Goal: Entertainment & Leisure: Browse casually

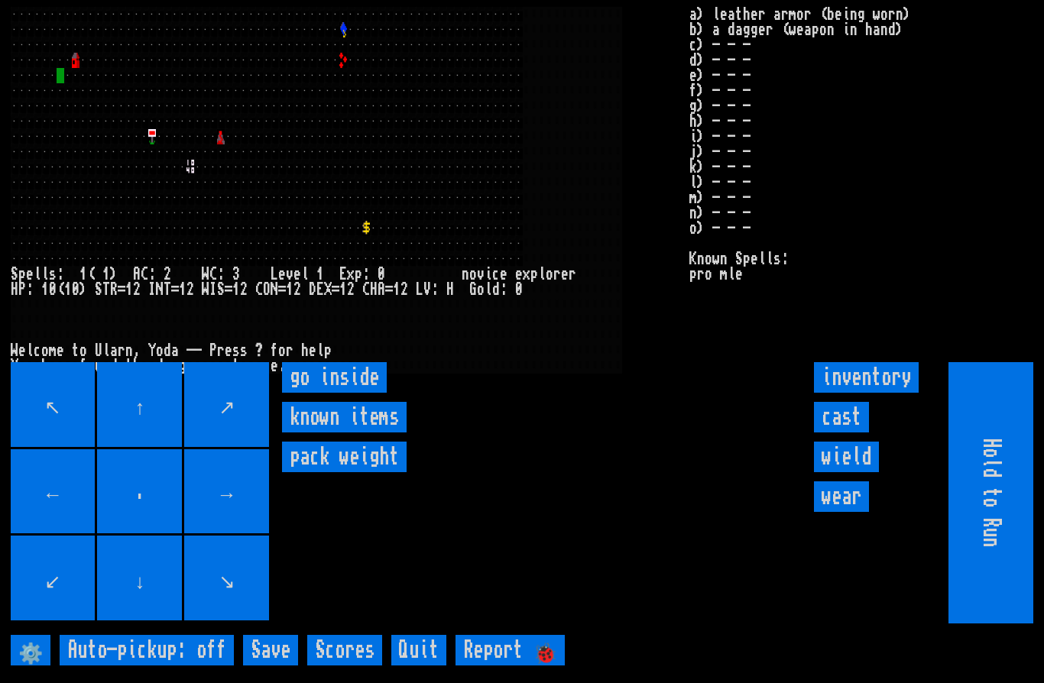
click at [334, 393] on inside "go inside" at bounding box center [334, 377] width 105 height 31
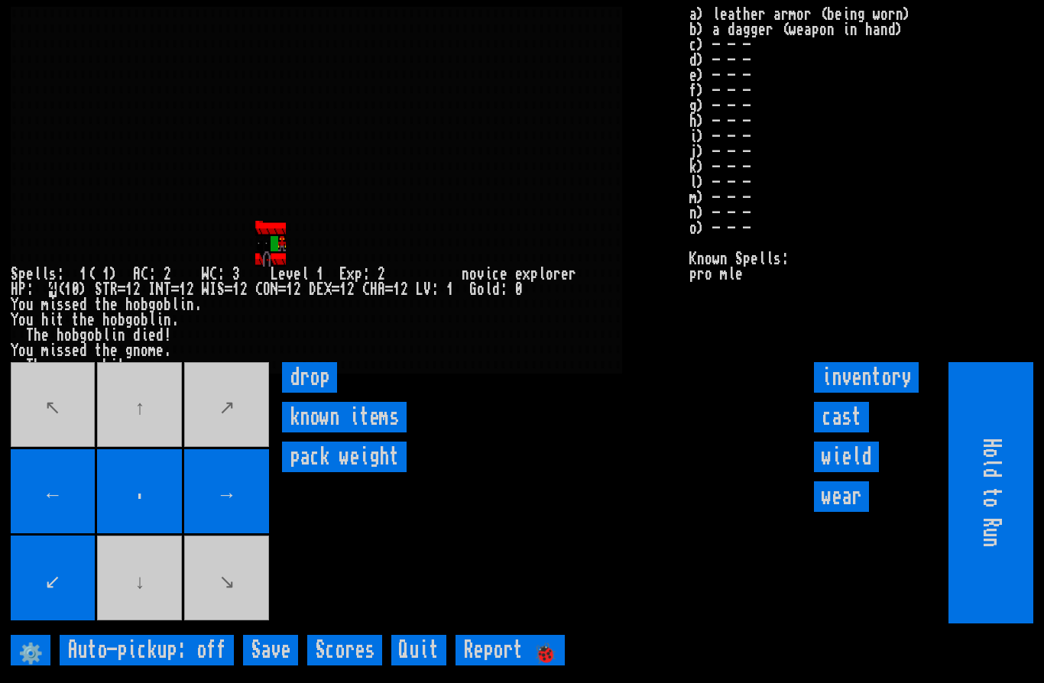
click at [843, 433] on input "cast" at bounding box center [841, 417] width 55 height 31
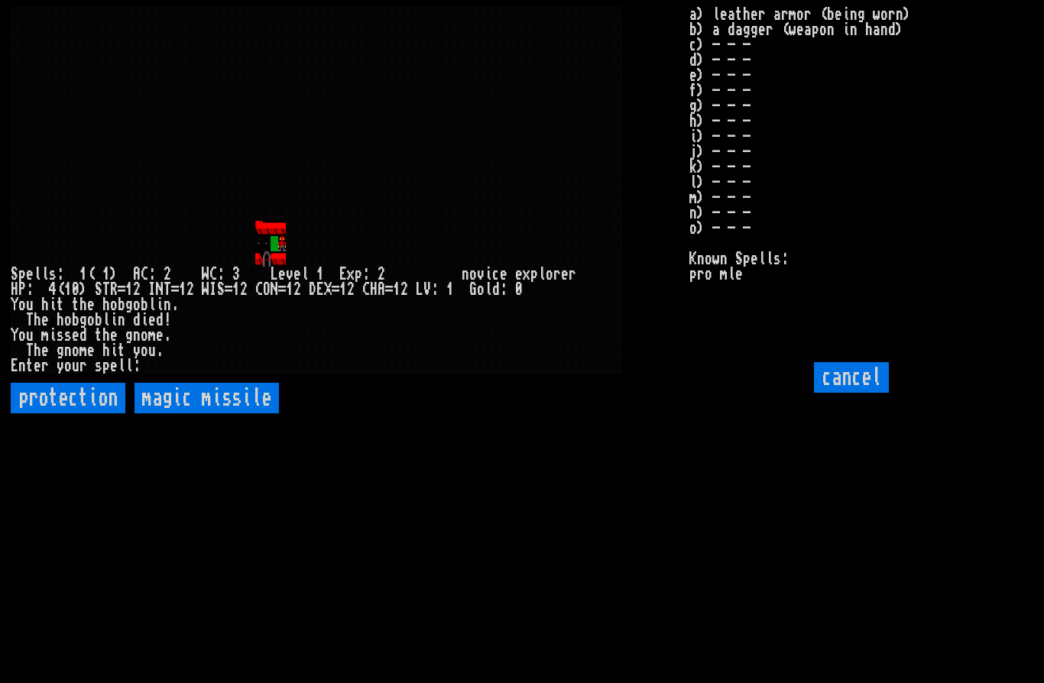
click at [192, 414] on missile "magic missile" at bounding box center [207, 398] width 144 height 31
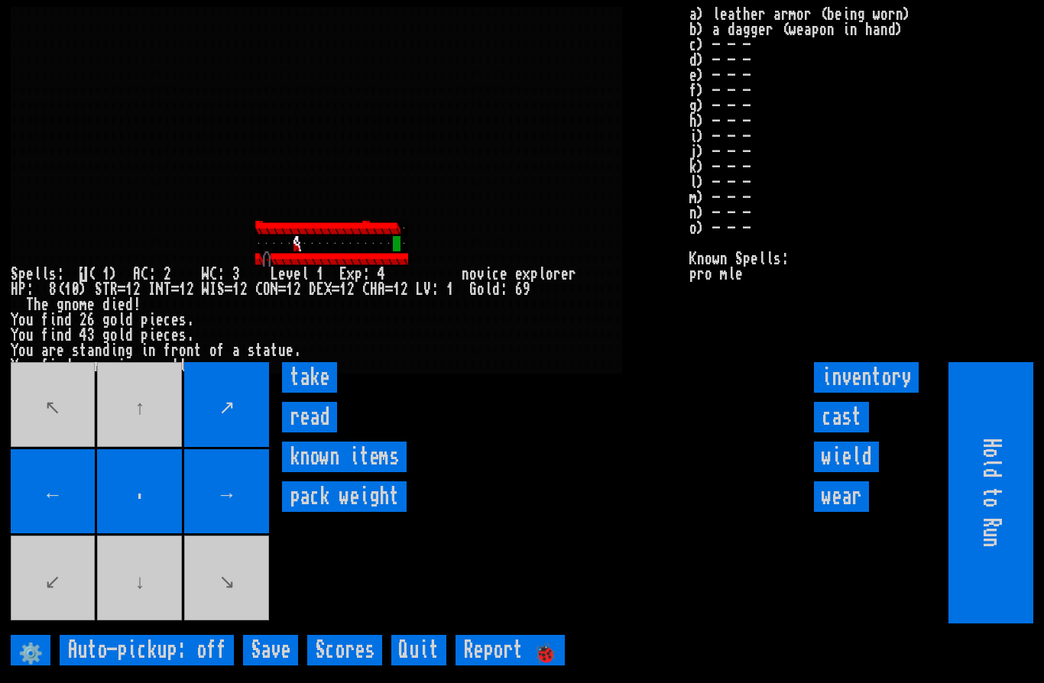
click at [307, 393] on input "take" at bounding box center [309, 377] width 55 height 31
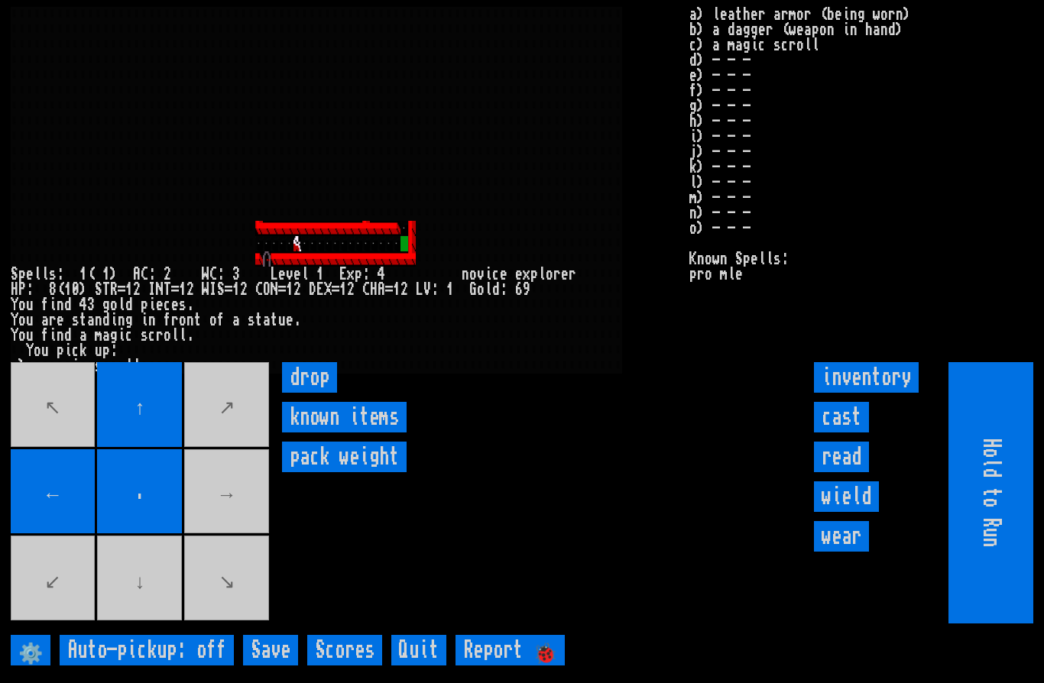
click at [235, 531] on movebuttons "↖ ↑ ↗ ← . → ↙ ↓ ↘" at bounding box center [141, 492] width 261 height 261
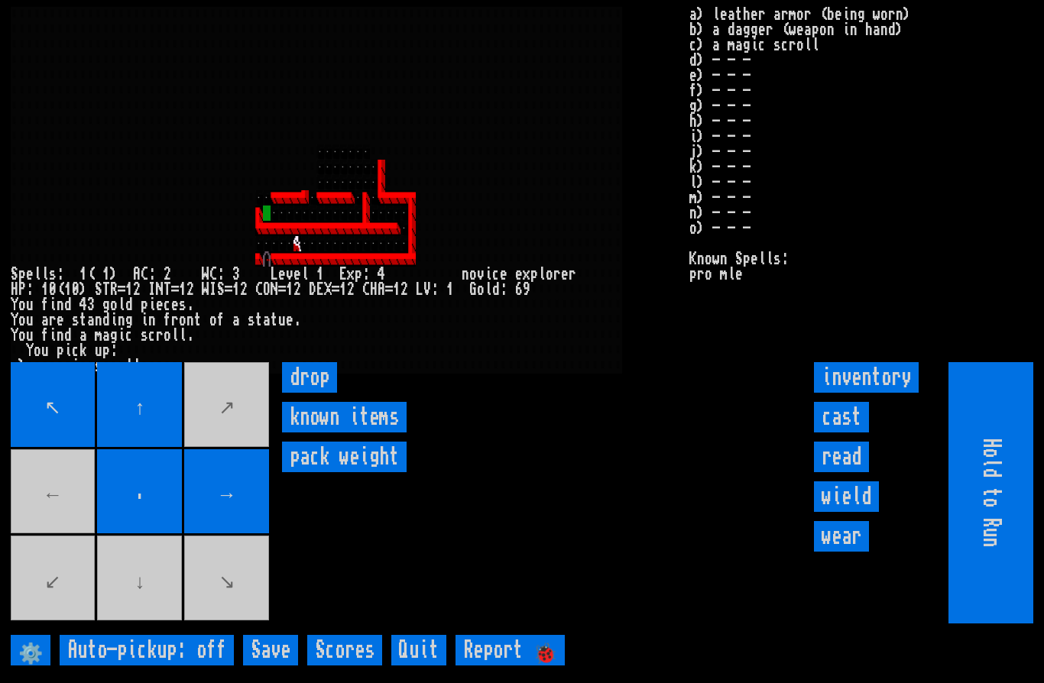
click at [57, 539] on movebuttons "↖ ↑ ↗ ← . → ↙ ↓ ↘" at bounding box center [141, 492] width 261 height 261
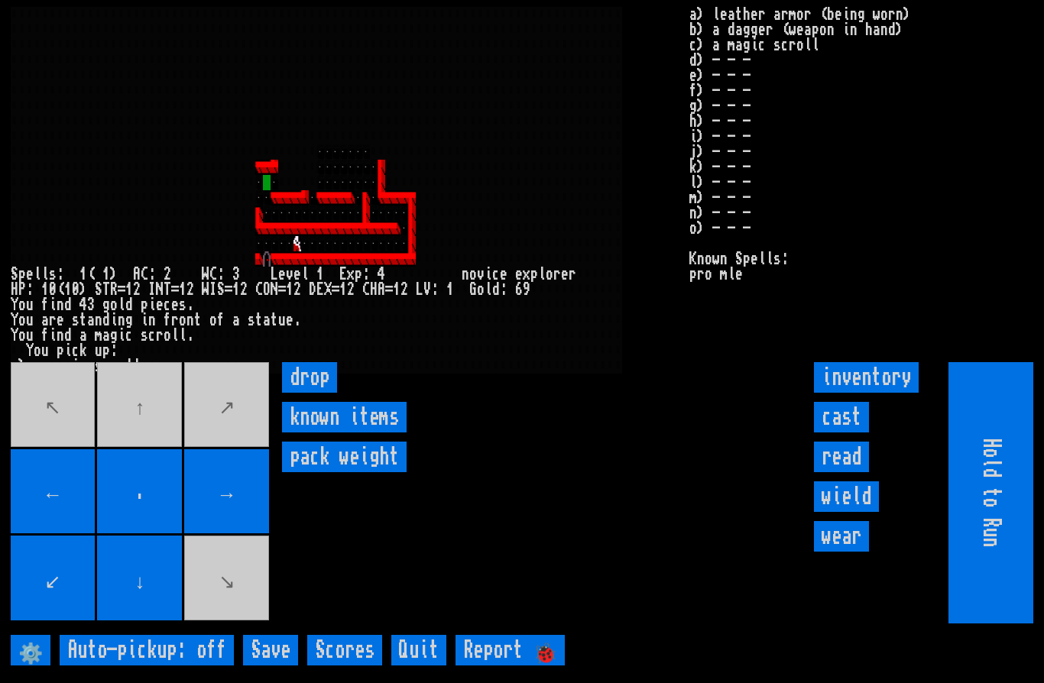
click at [50, 469] on movebuttons "↖ ↑ ↗ ← . → ↙ ↓ ↘" at bounding box center [141, 492] width 261 height 261
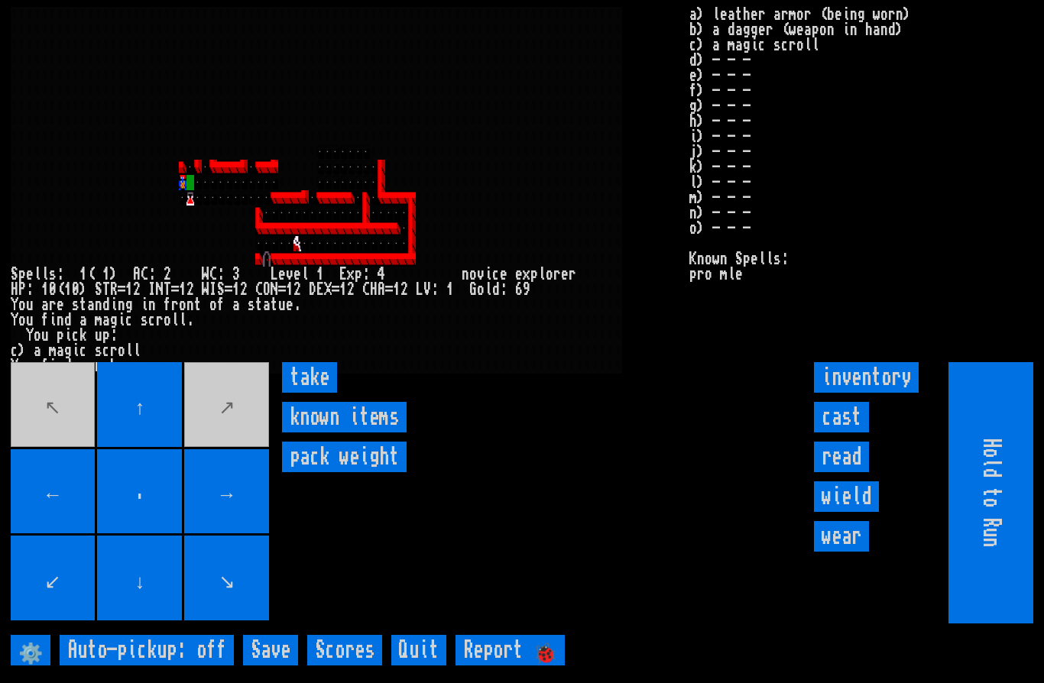
click at [307, 393] on input "take" at bounding box center [309, 377] width 55 height 31
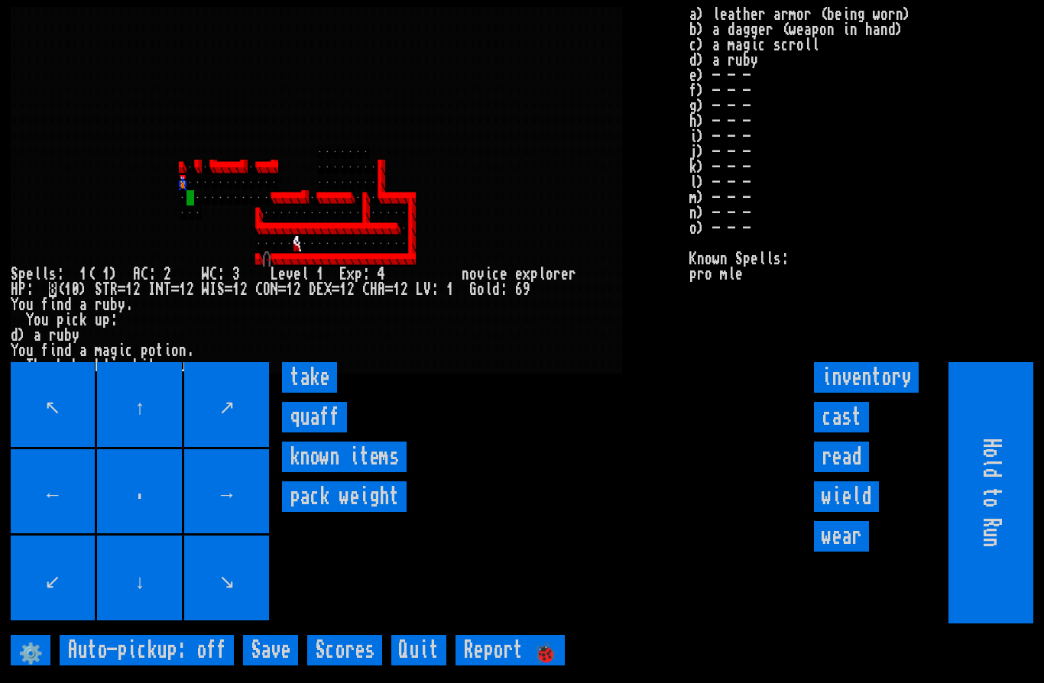
click at [844, 433] on input "cast" at bounding box center [841, 417] width 55 height 31
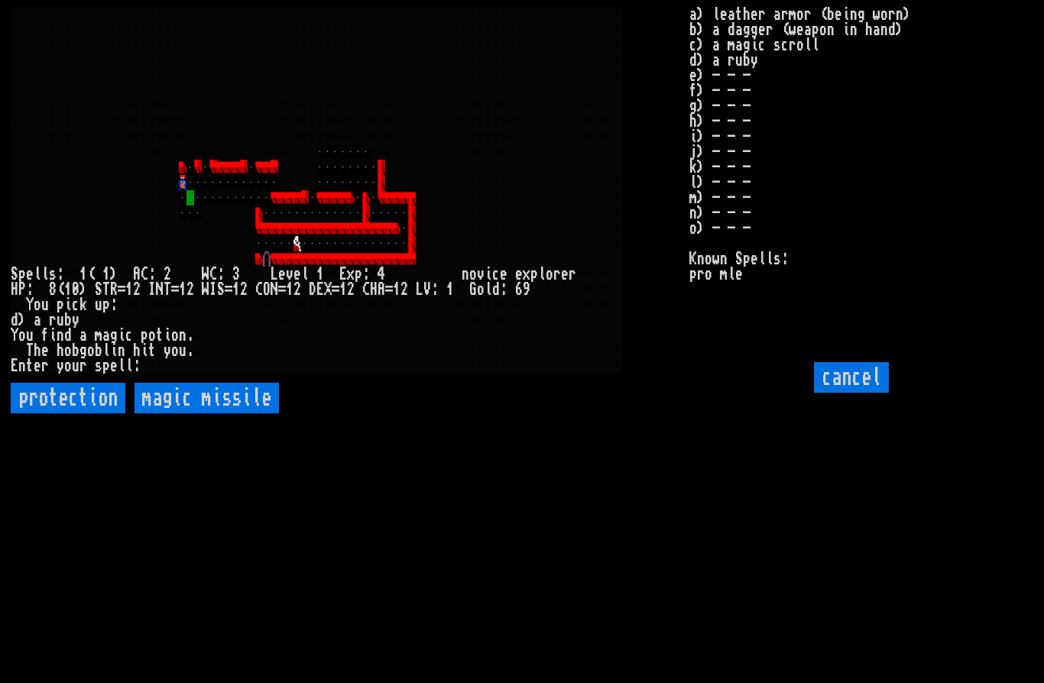
click at [183, 414] on missile "magic missile" at bounding box center [207, 398] width 144 height 31
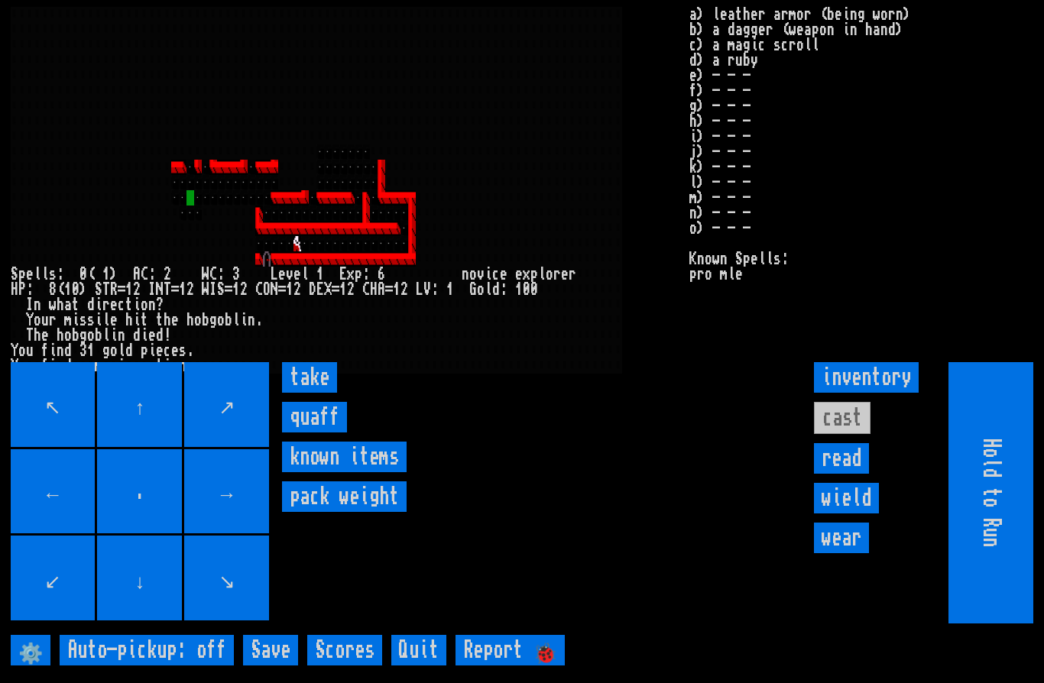
click at [330, 393] on input "take" at bounding box center [309, 377] width 55 height 31
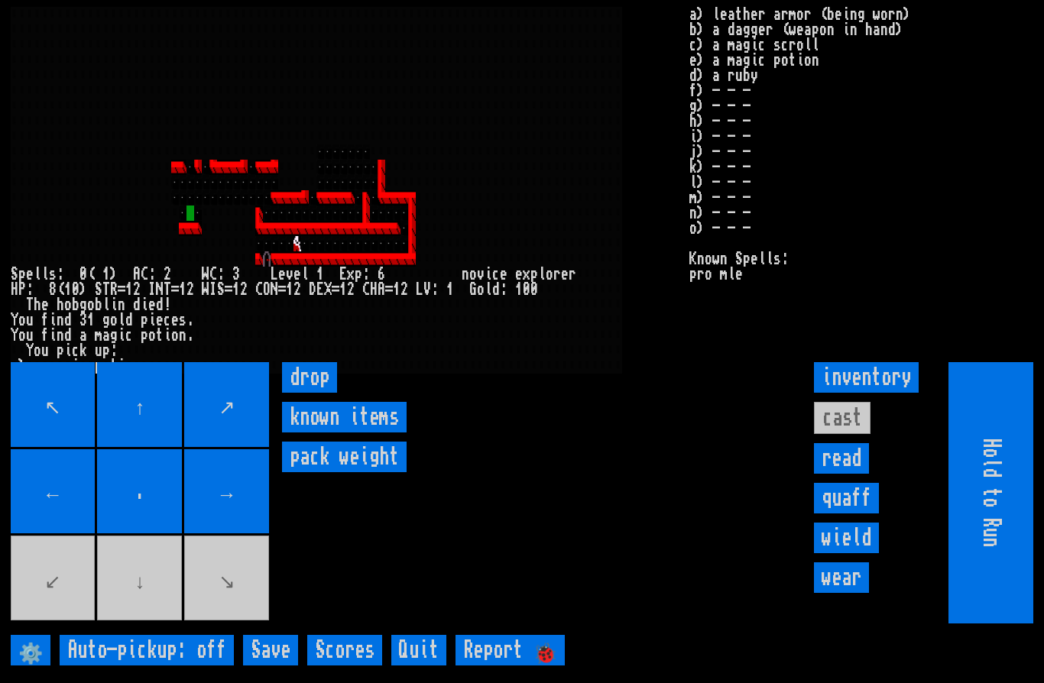
click at [131, 619] on movebuttons "↖ ↑ ↗ ← . → ↙ ↓ ↘" at bounding box center [141, 492] width 261 height 261
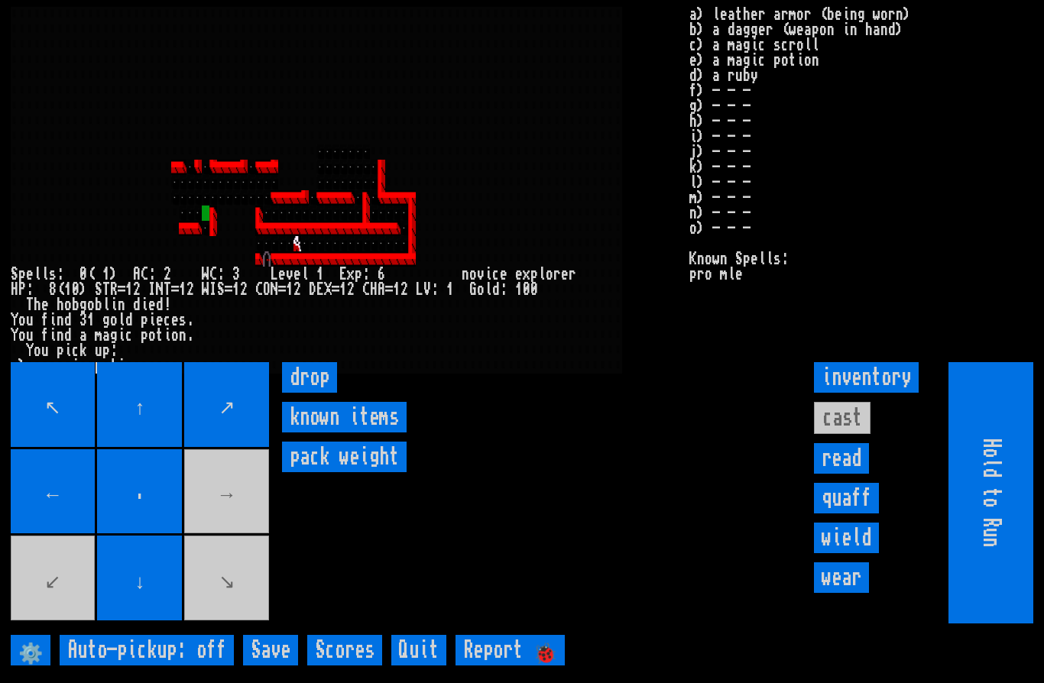
click at [222, 540] on movebuttons "↖ ↑ ↗ ← . → ↙ ↓ ↘" at bounding box center [141, 492] width 261 height 261
click at [221, 540] on movebuttons "↖ ↑ ↗ ← . → ↙ ↓ ↘" at bounding box center [141, 492] width 261 height 261
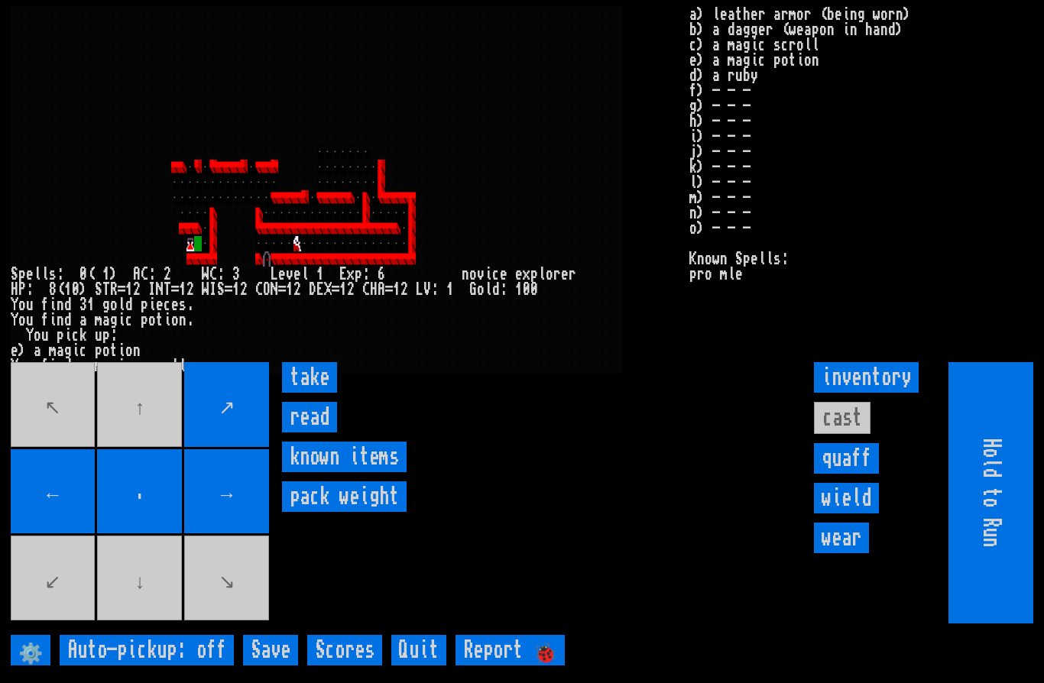
click at [336, 393] on input "take" at bounding box center [309, 377] width 55 height 31
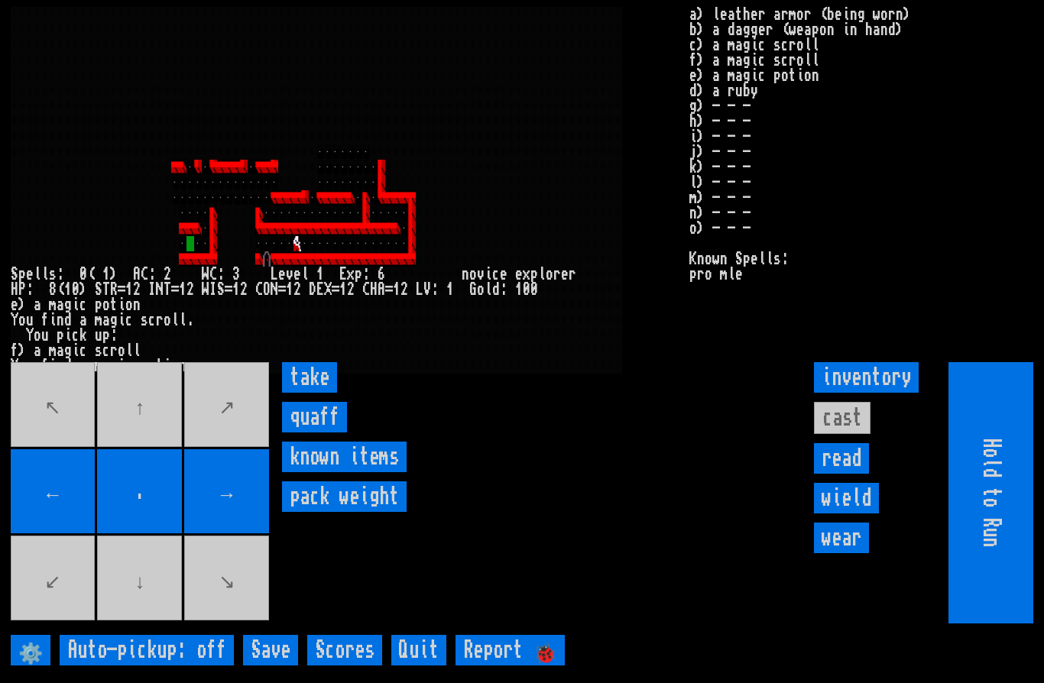
click at [329, 393] on input "take" at bounding box center [309, 377] width 55 height 31
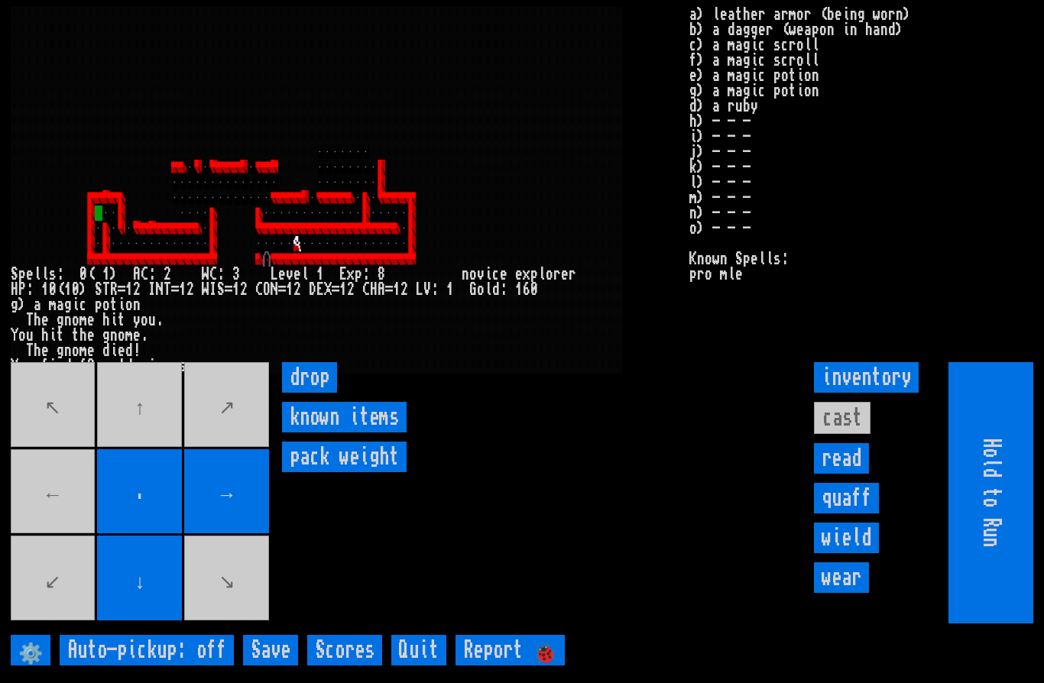
click at [143, 456] on movebuttons "↖ ↑ ↗ ← . → ↙ ↓ ↘" at bounding box center [141, 492] width 261 height 261
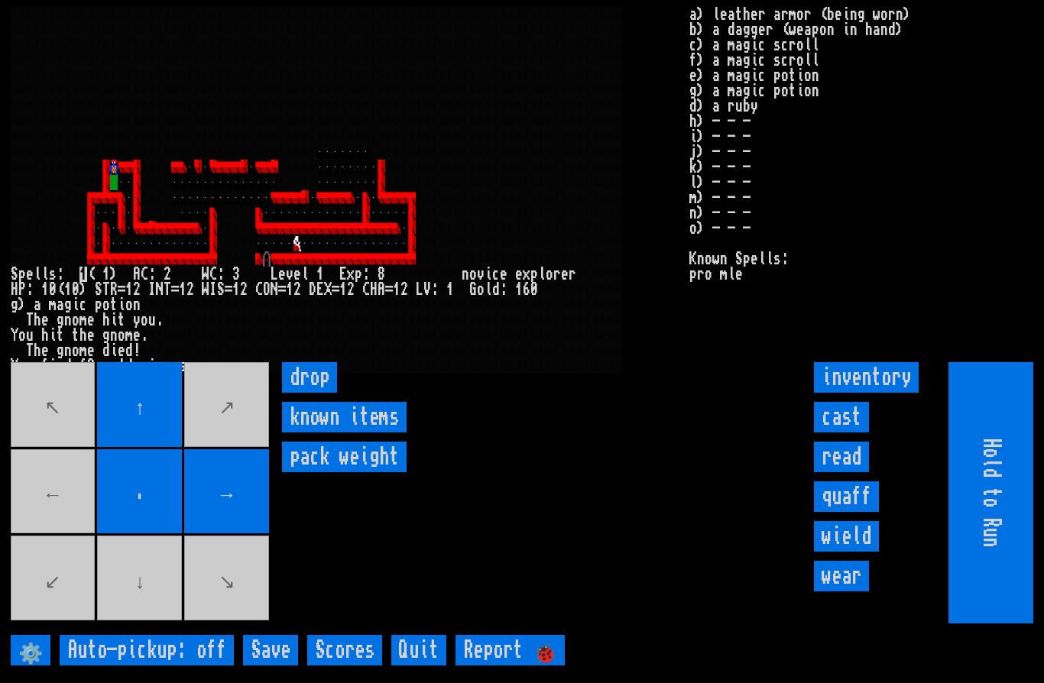
click at [56, 527] on movebuttons "↖ ↑ ↗ ← . → ↙ ↓ ↘" at bounding box center [141, 492] width 261 height 261
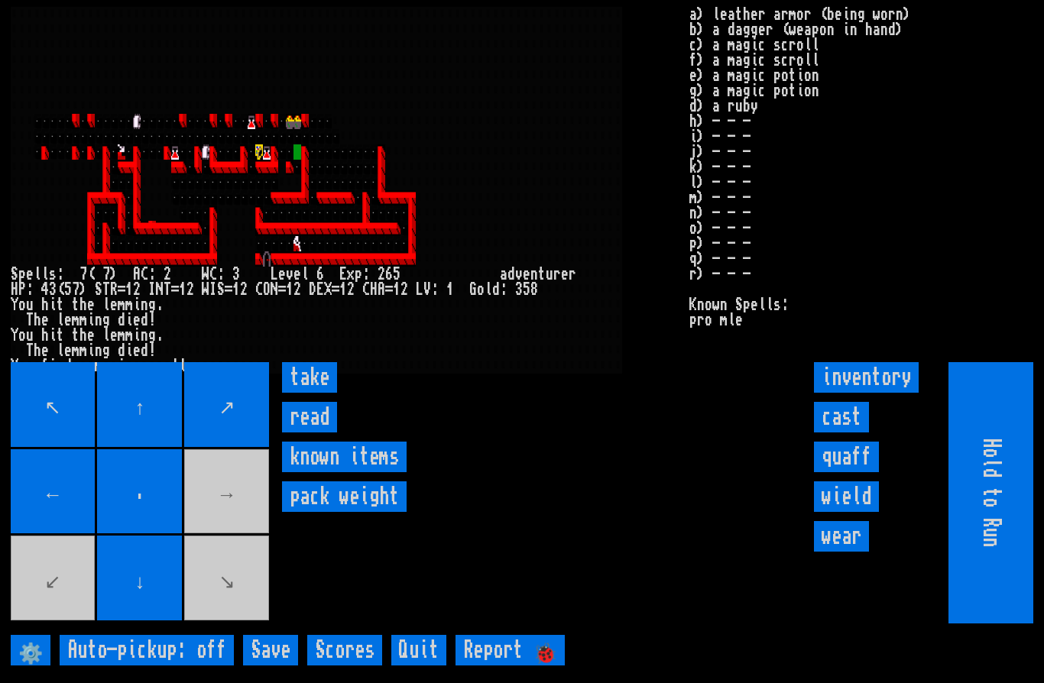
click at [306, 393] on input "take" at bounding box center [309, 377] width 55 height 31
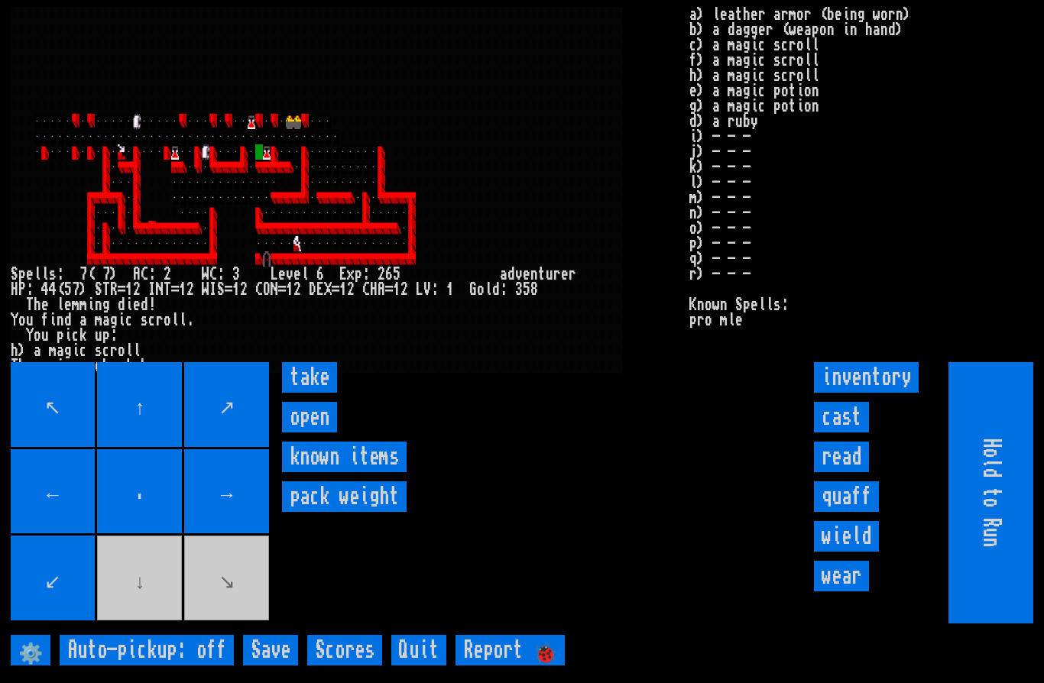
click at [315, 393] on input "take" at bounding box center [309, 377] width 55 height 31
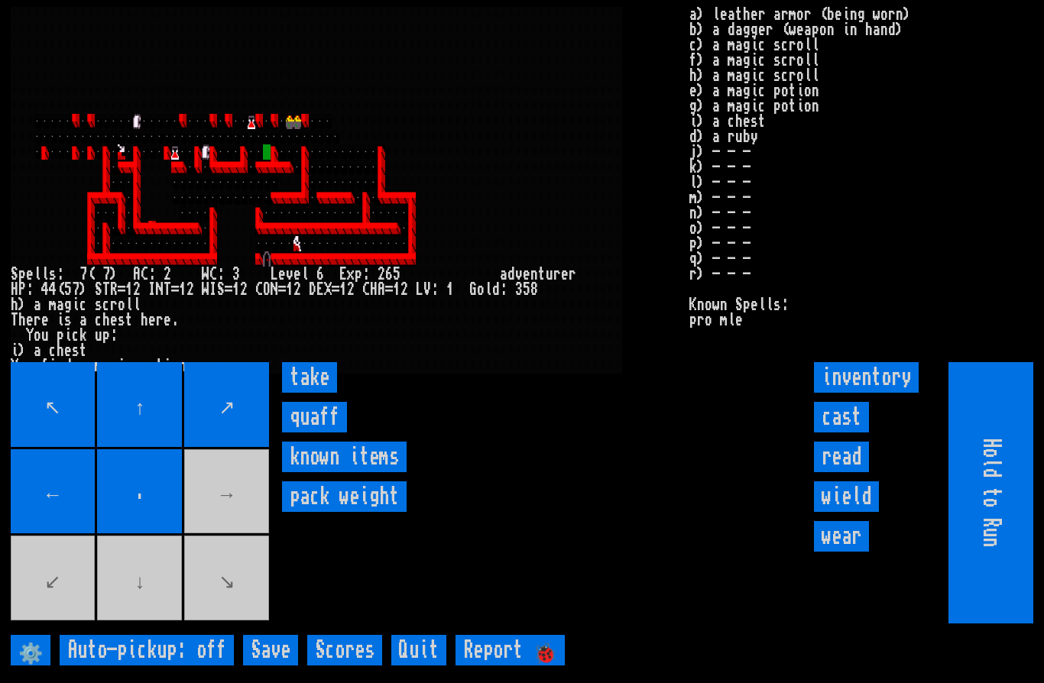
click at [312, 393] on input "take" at bounding box center [309, 377] width 55 height 31
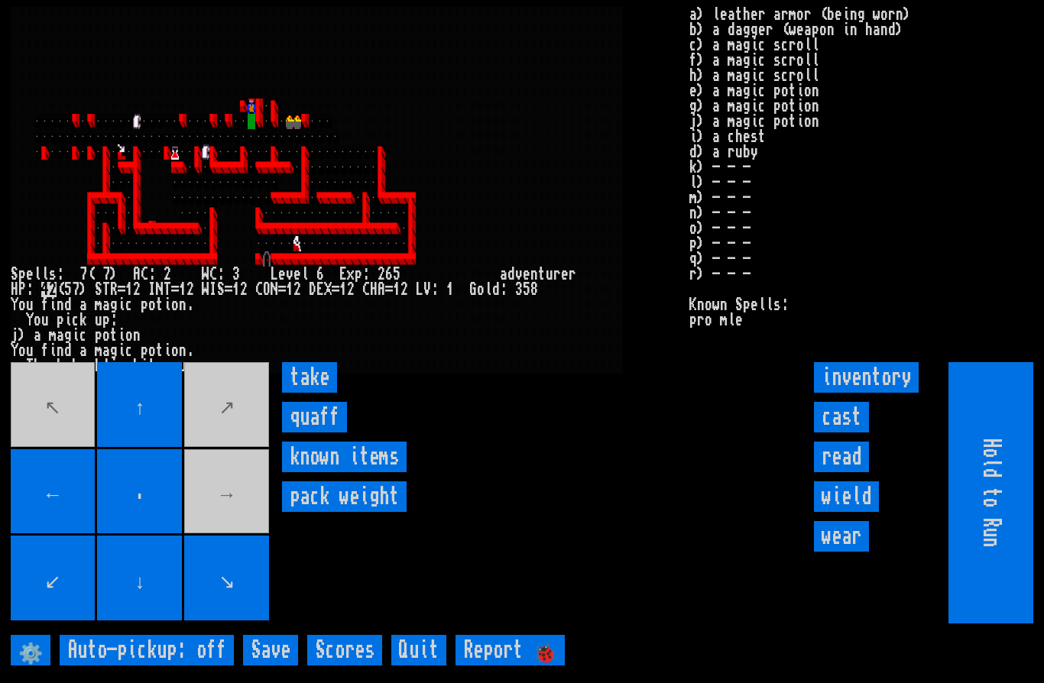
click at [313, 393] on input "take" at bounding box center [309, 377] width 55 height 31
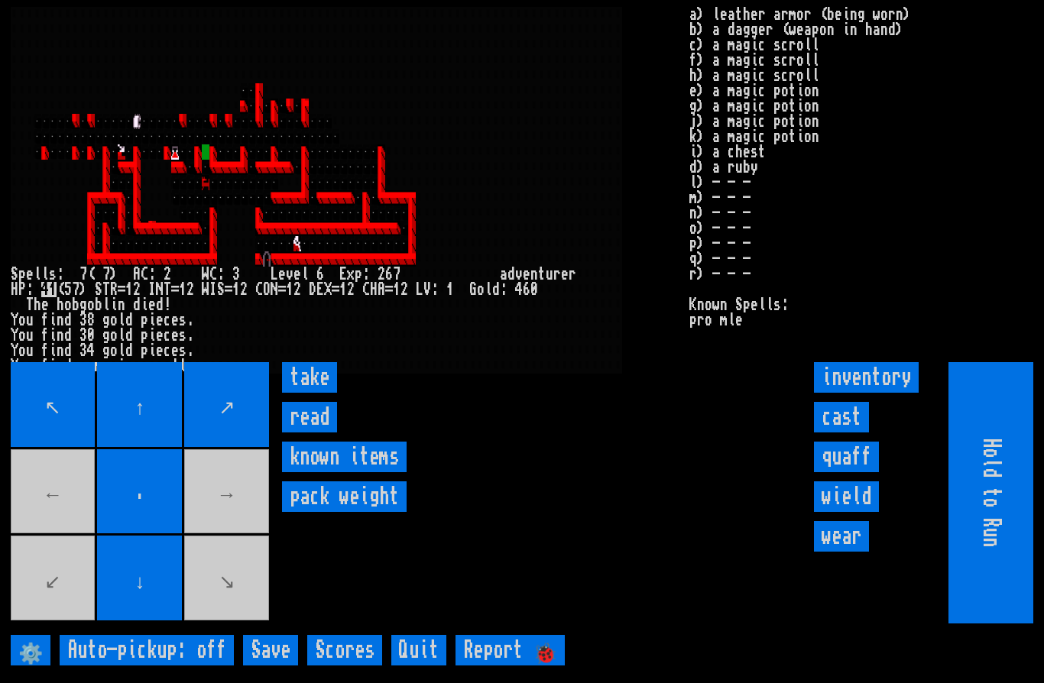
click at [303, 393] on input "take" at bounding box center [309, 377] width 55 height 31
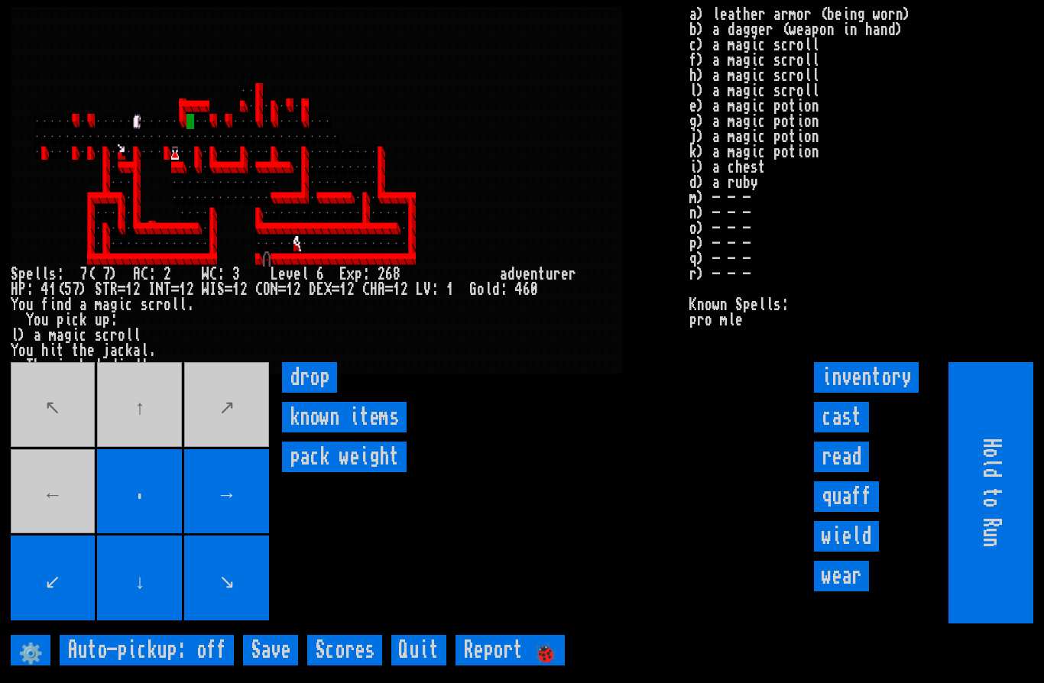
click at [33, 448] on movebuttons "↖ ↑ ↗ ← . → ↙ ↓ ↘" at bounding box center [141, 492] width 261 height 261
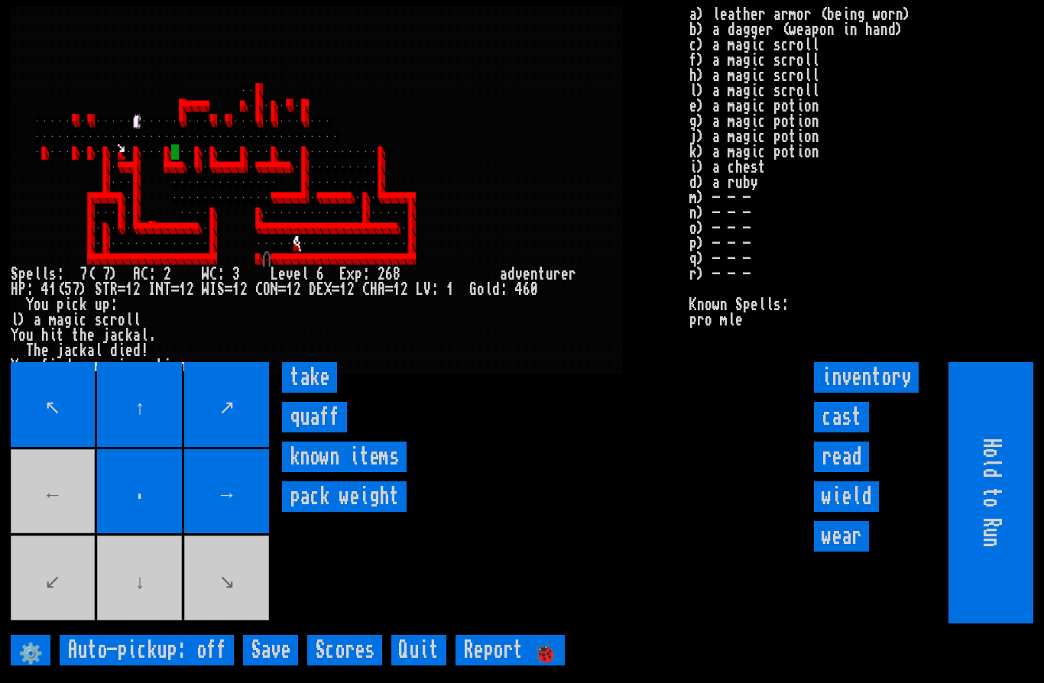
click at [310, 393] on input "take" at bounding box center [309, 377] width 55 height 31
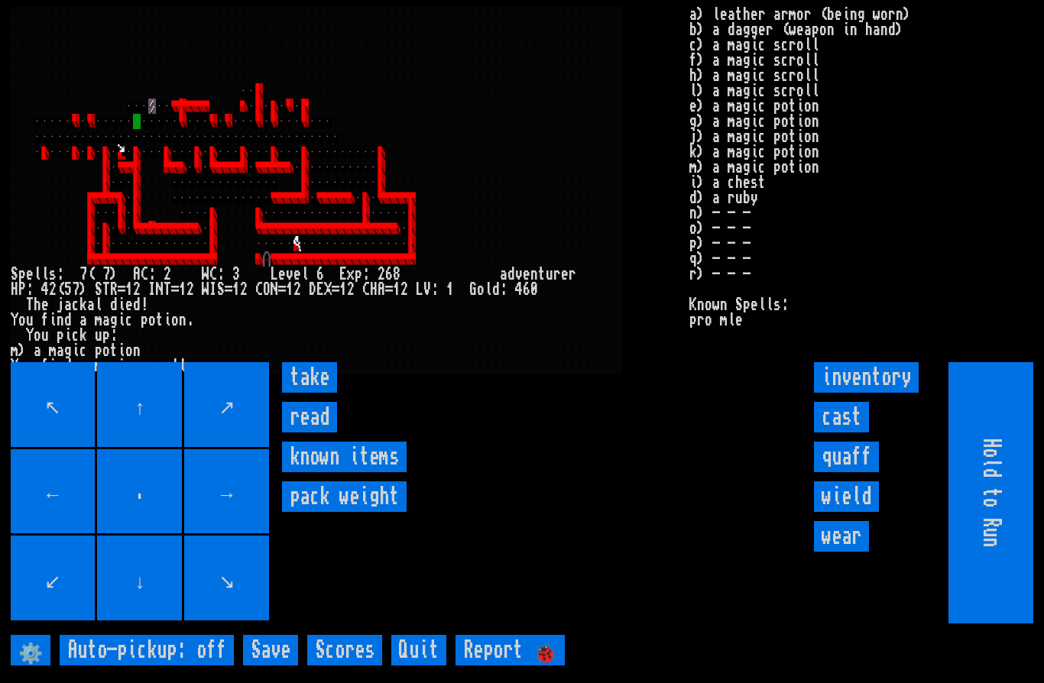
click at [316, 393] on input "take" at bounding box center [309, 377] width 55 height 31
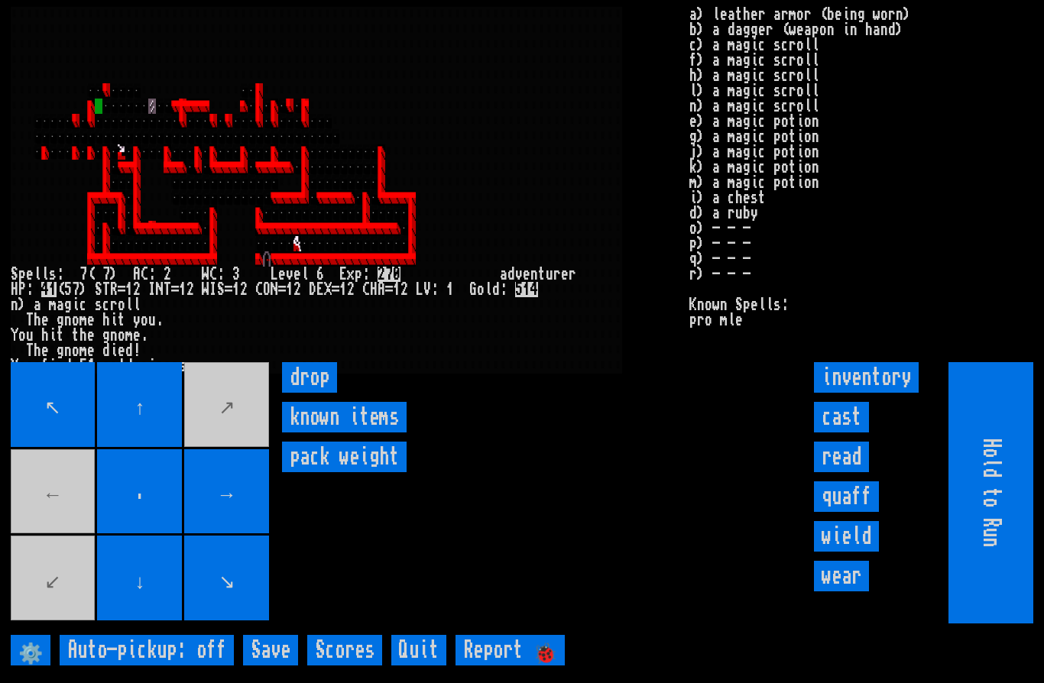
click at [49, 520] on movebuttons "↖ ↑ ↗ ← . → ↙ ↓ ↘" at bounding box center [141, 492] width 261 height 261
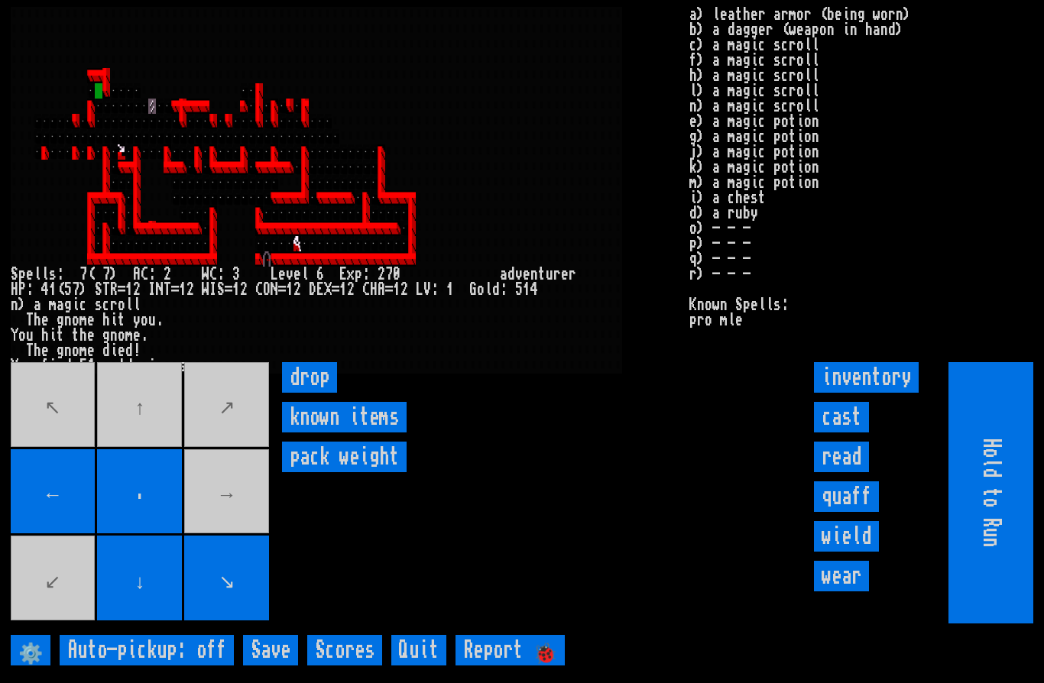
click at [133, 440] on movebuttons "↖ ↑ ↗ ← . → ↙ ↓ ↘" at bounding box center [141, 492] width 261 height 261
click at [39, 439] on movebuttons "↖ ↑ ↗ ← . → ↙ ↓ ↘" at bounding box center [141, 492] width 261 height 261
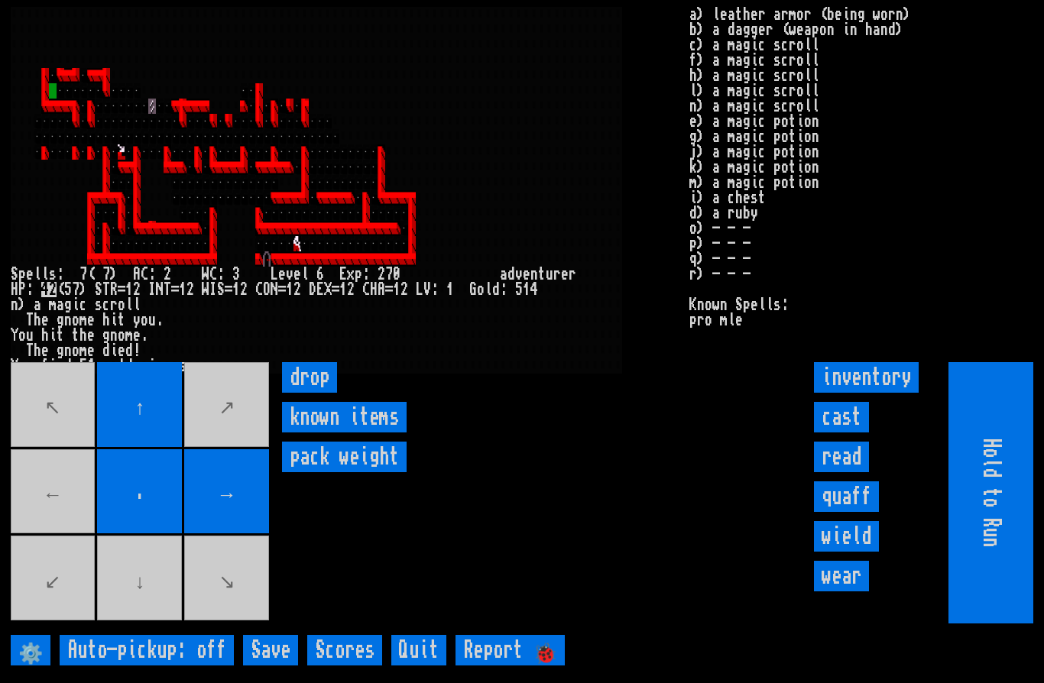
click at [46, 529] on movebuttons "↖ ↑ ↗ ← . → ↙ ↓ ↘" at bounding box center [141, 492] width 261 height 261
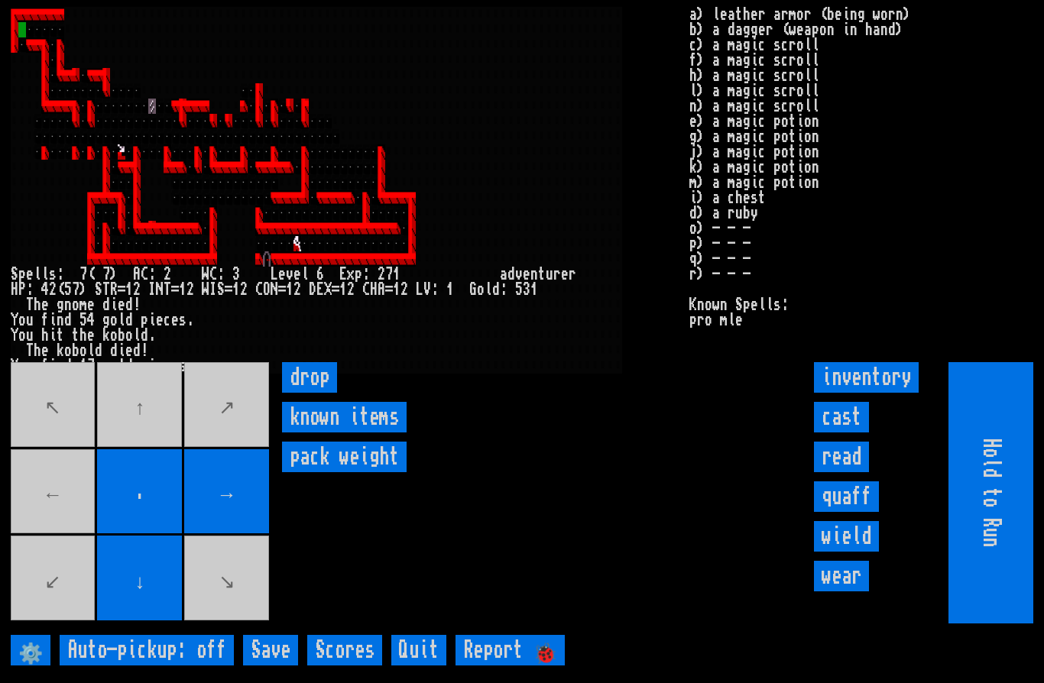
click at [46, 530] on movebuttons "↖ ↑ ↗ ← . → ↙ ↓ ↘" at bounding box center [141, 492] width 261 height 261
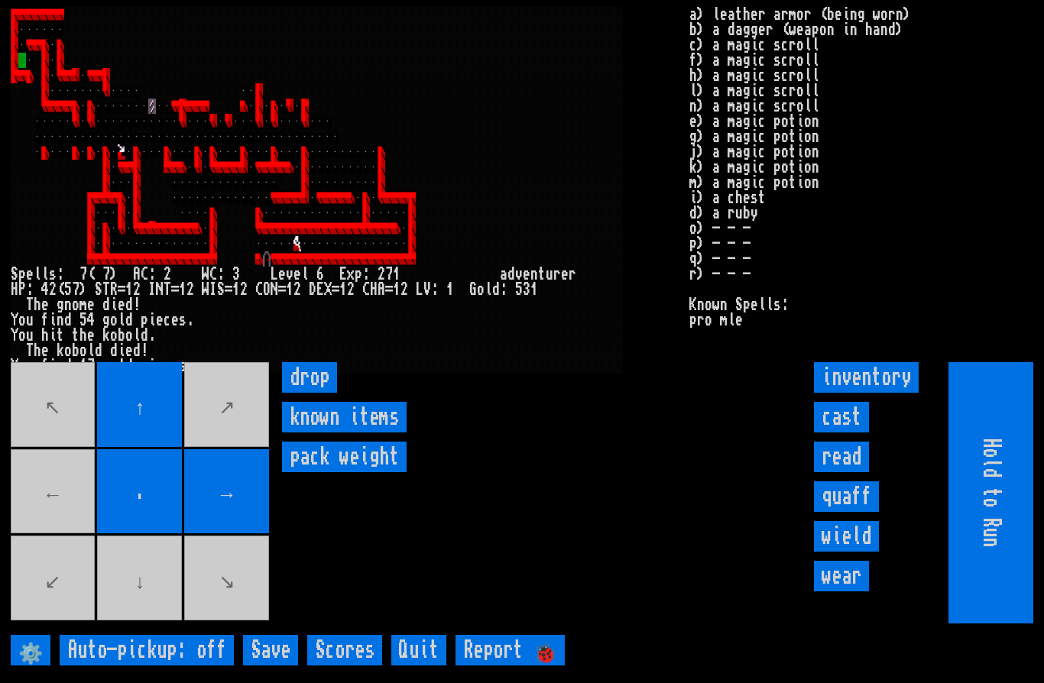
click at [148, 618] on movebuttons "↖ ↑ ↗ ← . → ↙ ↓ ↘" at bounding box center [141, 492] width 261 height 261
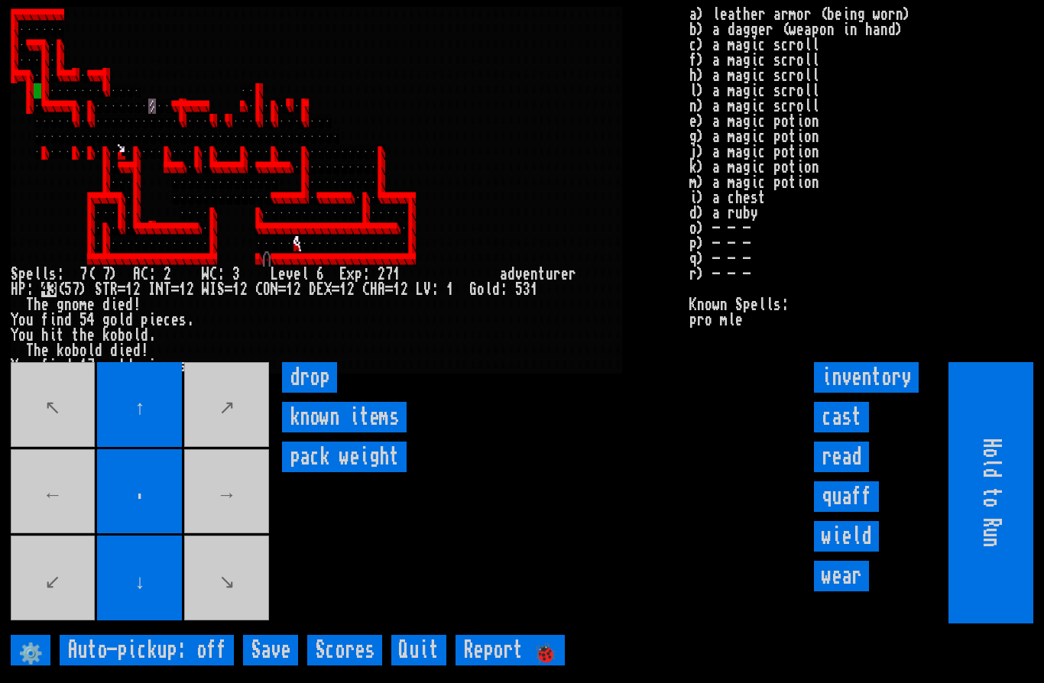
click at [47, 525] on movebuttons "↖ ↑ ↗ ← . → ↙ ↓ ↘" at bounding box center [141, 492] width 261 height 261
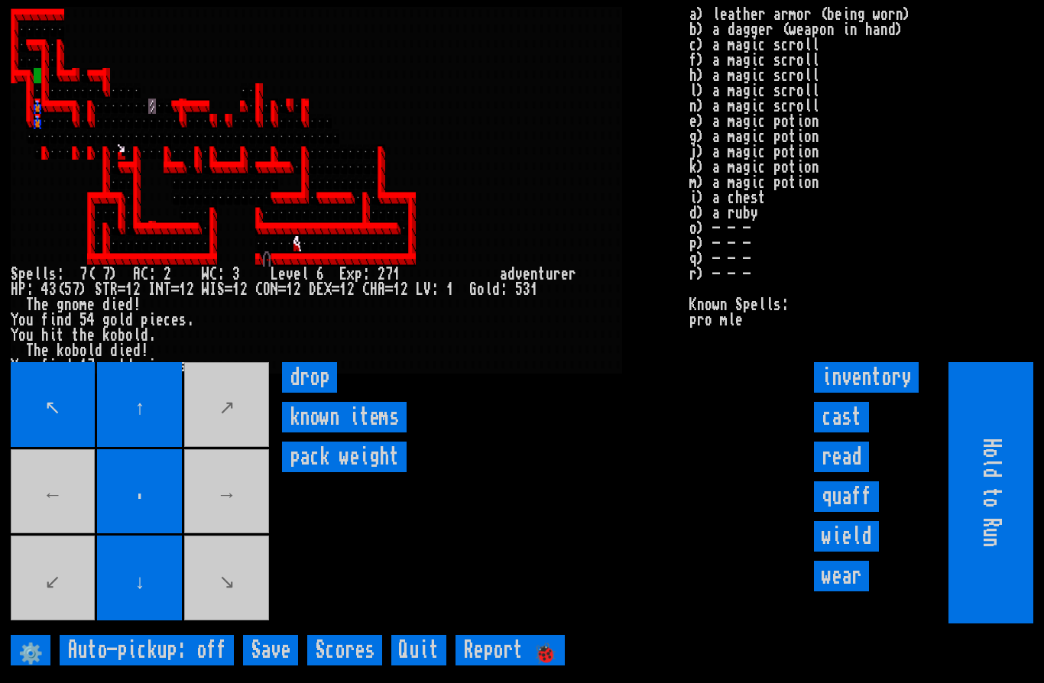
click at [835, 433] on input "cast" at bounding box center [841, 417] width 55 height 31
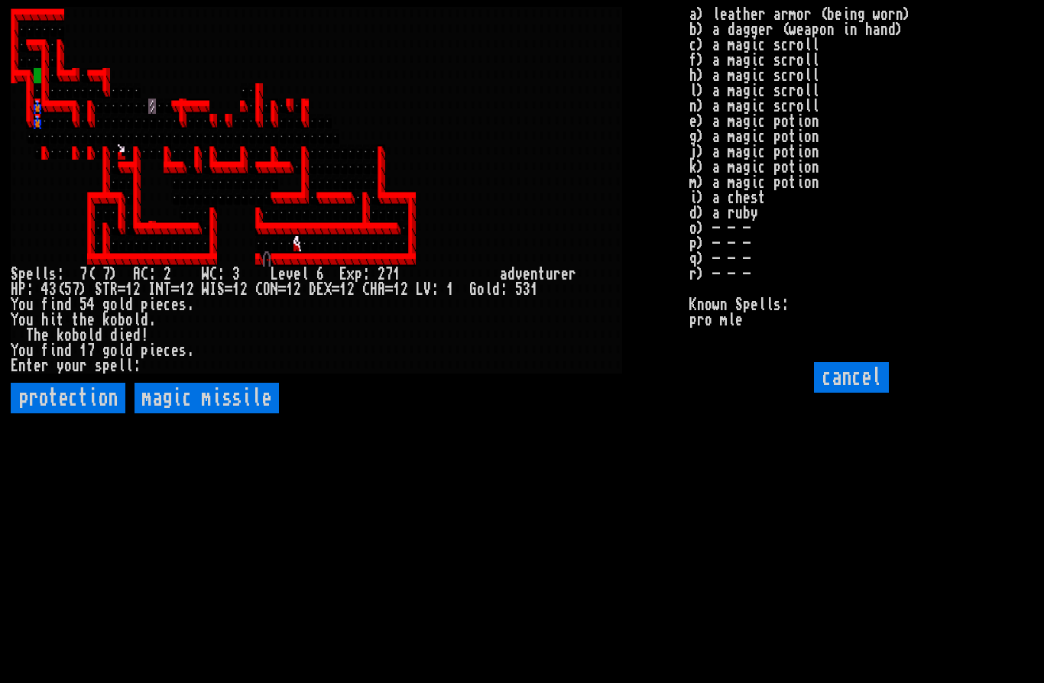
click at [173, 414] on missile "magic missile" at bounding box center [207, 398] width 144 height 31
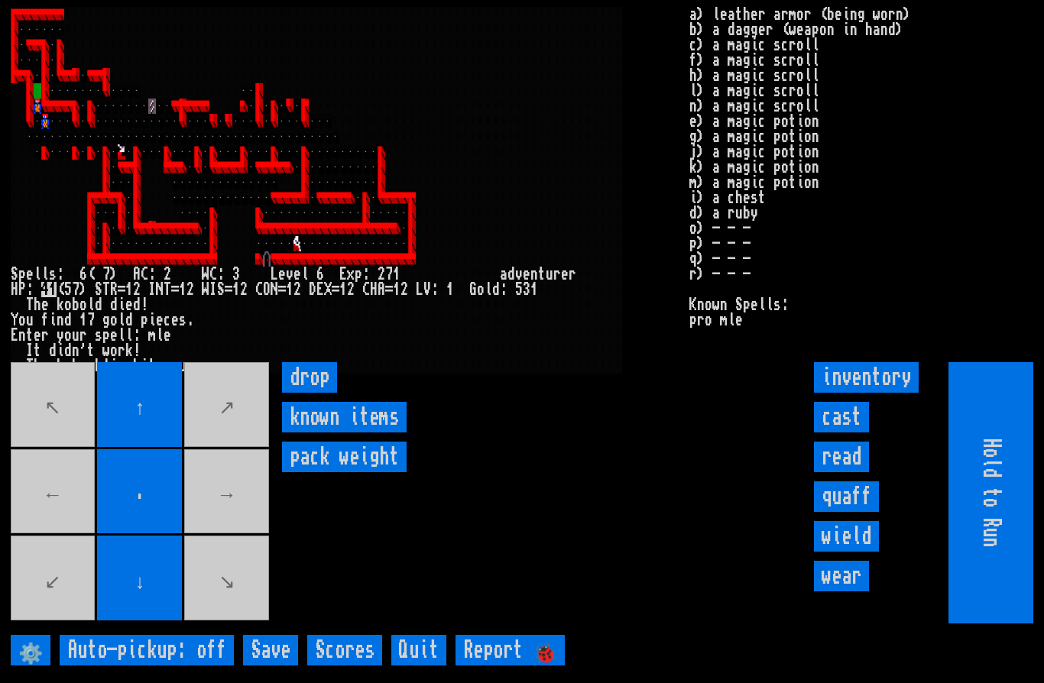
click at [843, 433] on input "cast" at bounding box center [841, 417] width 55 height 31
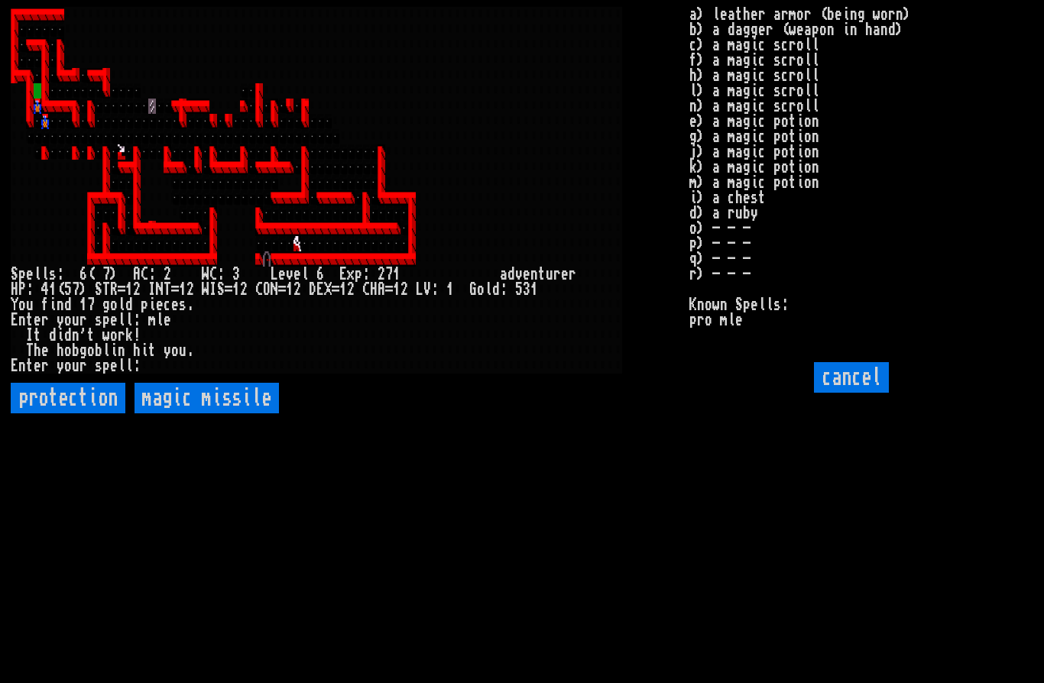
click at [83, 414] on input "protection" at bounding box center [68, 398] width 115 height 31
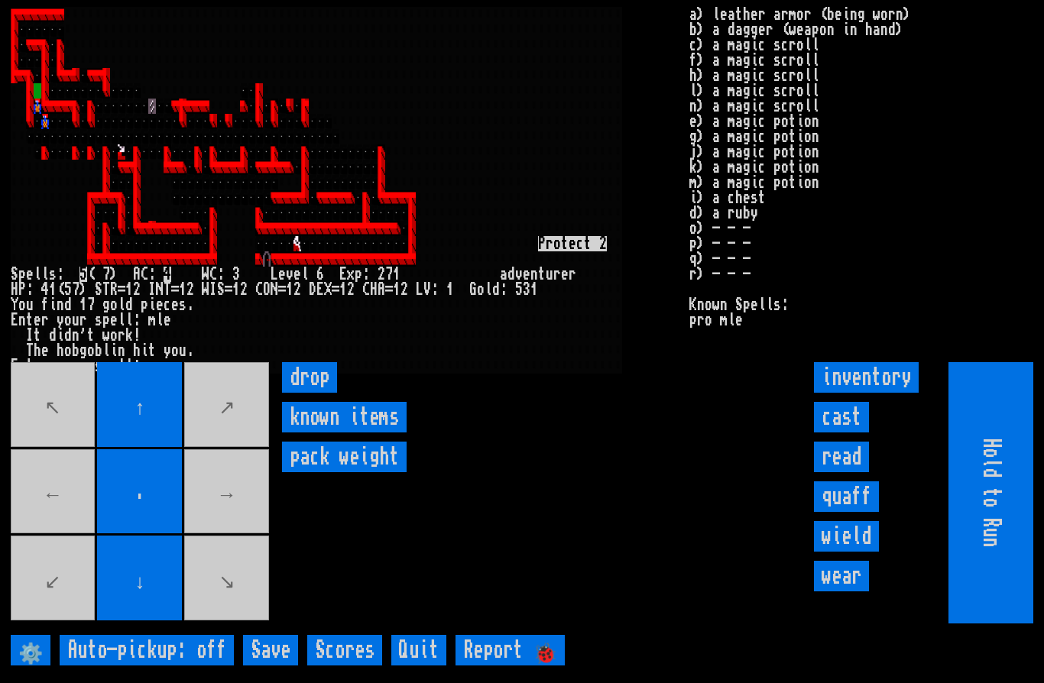
click at [858, 433] on input "cast" at bounding box center [841, 417] width 55 height 31
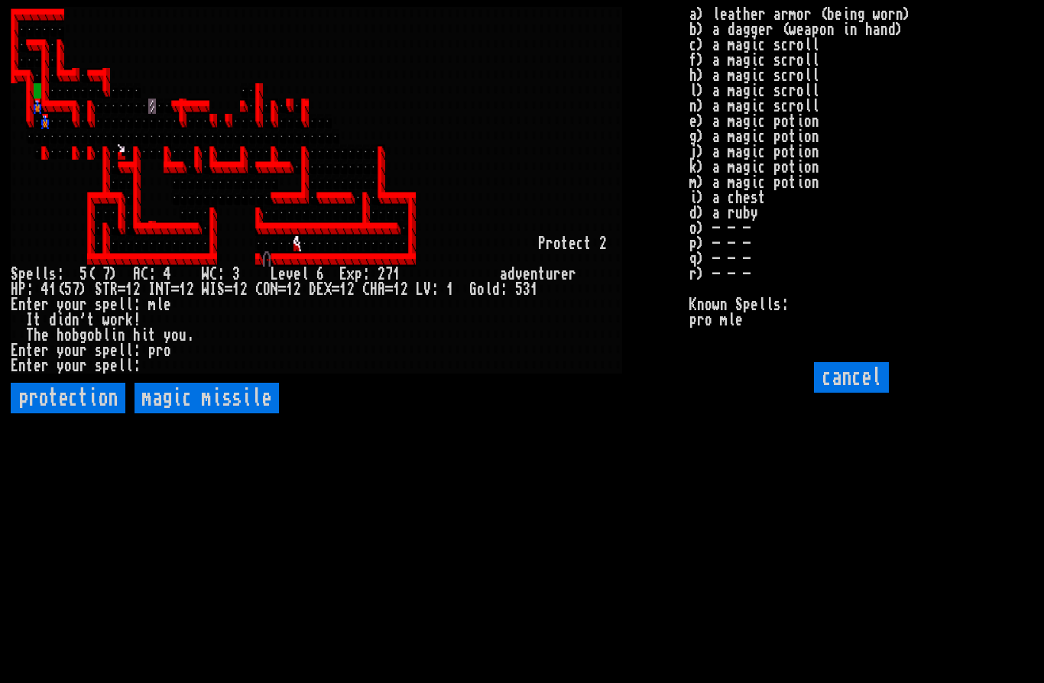
click at [174, 414] on missile "magic missile" at bounding box center [207, 398] width 144 height 31
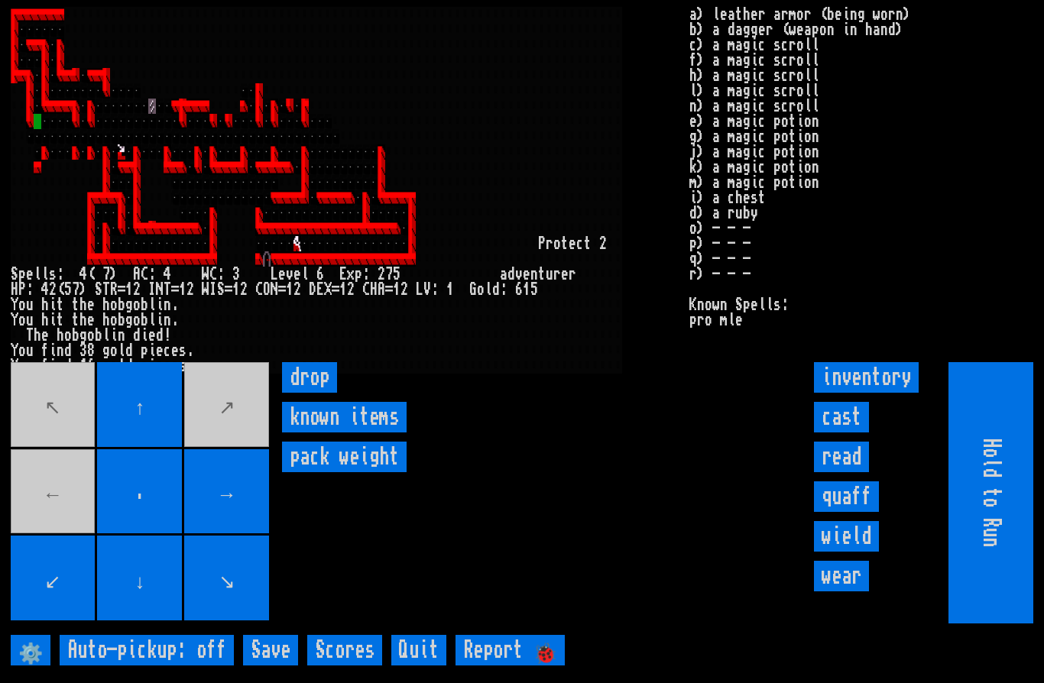
click at [49, 511] on movebuttons "↖ ↑ ↗ ← . → ↙ ↓ ↘" at bounding box center [141, 492] width 261 height 261
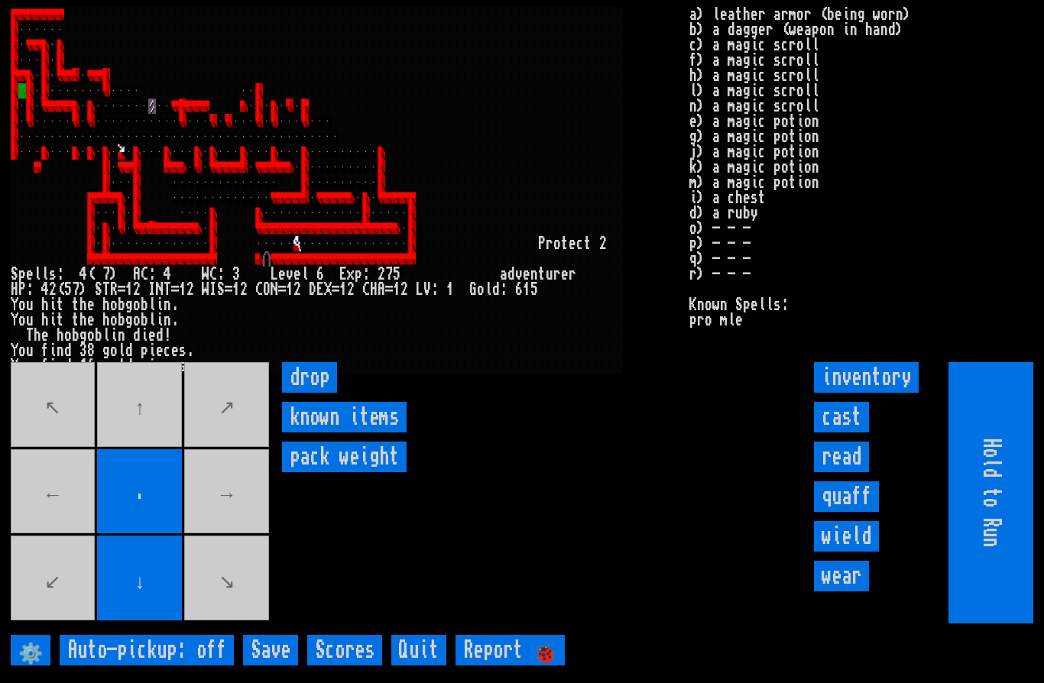
click at [143, 441] on movebuttons "↖ ↑ ↗ ← . → ↙ ↓ ↘" at bounding box center [141, 492] width 261 height 261
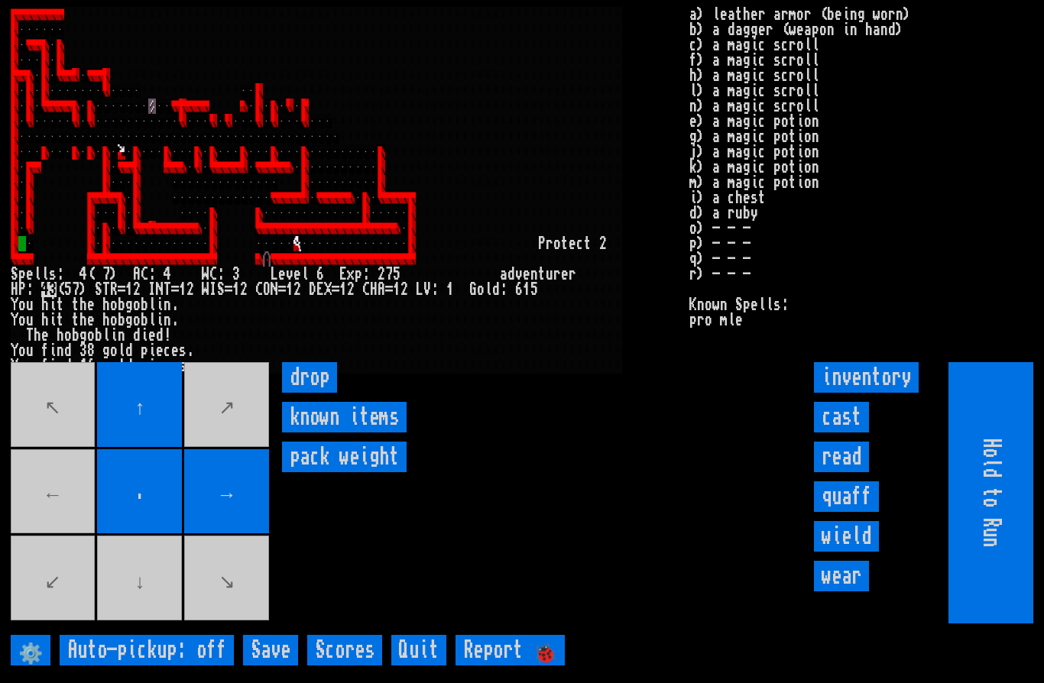
click at [134, 618] on movebuttons "↖ ↑ ↗ ← . → ↙ ↓ ↘" at bounding box center [141, 492] width 261 height 261
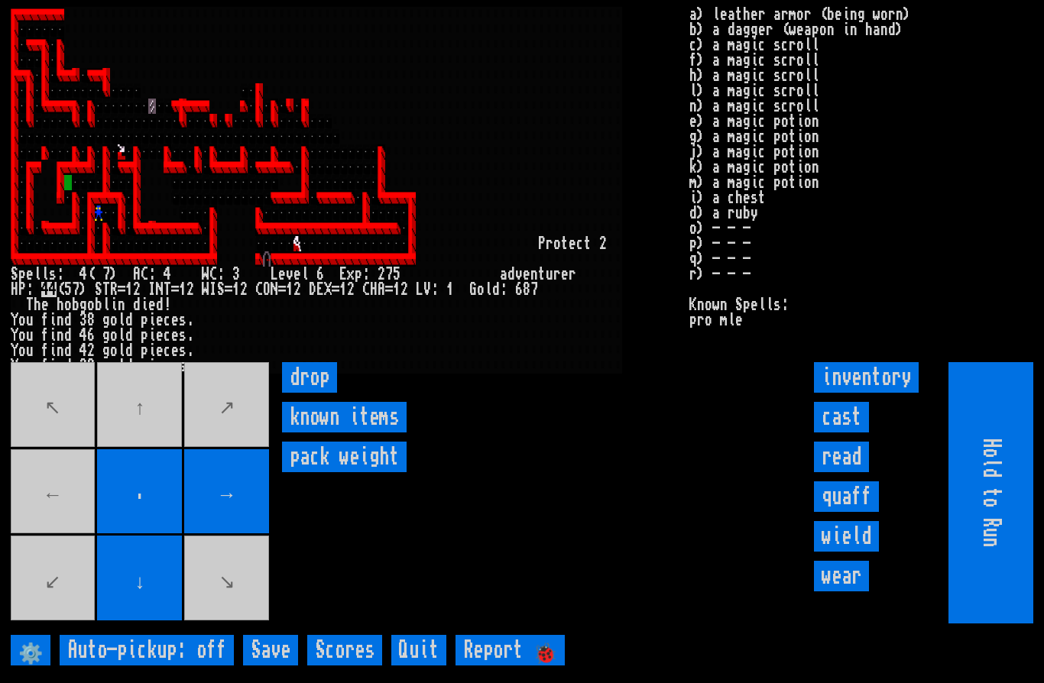
click at [57, 540] on movebuttons "↖ ↑ ↗ ← . → ↙ ↓ ↘" at bounding box center [141, 492] width 261 height 261
click at [137, 448] on movebuttons "↖ ↑ ↗ ← . → ↙ ↓ ↘" at bounding box center [141, 492] width 261 height 261
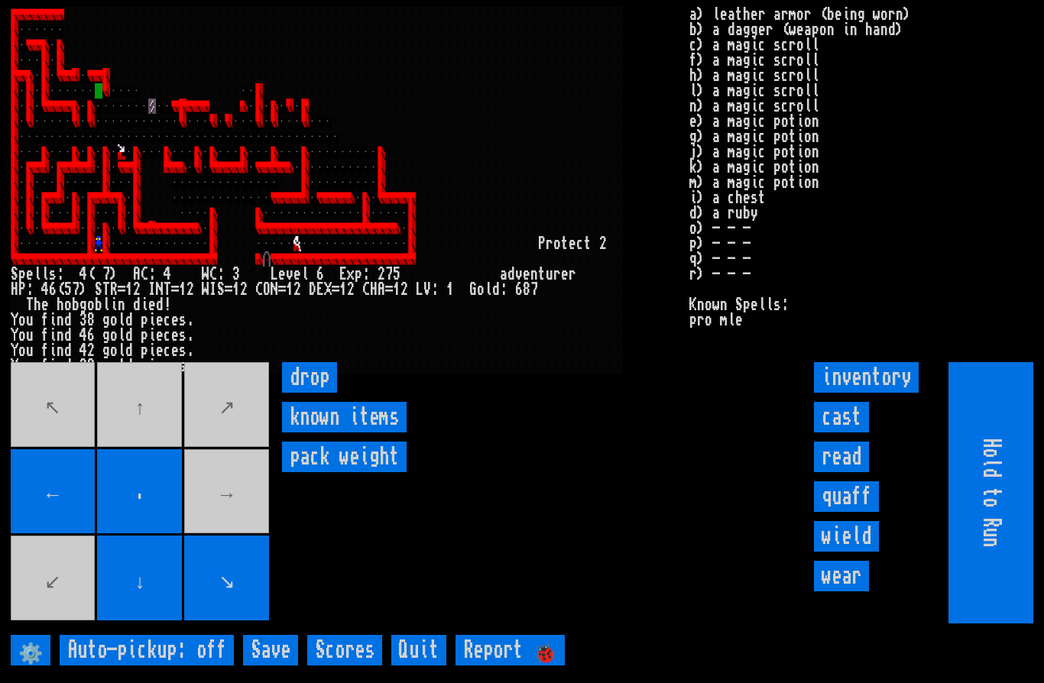
click at [139, 446] on movebuttons "↖ ↑ ↗ ← . → ↙ ↓ ↘" at bounding box center [141, 492] width 261 height 261
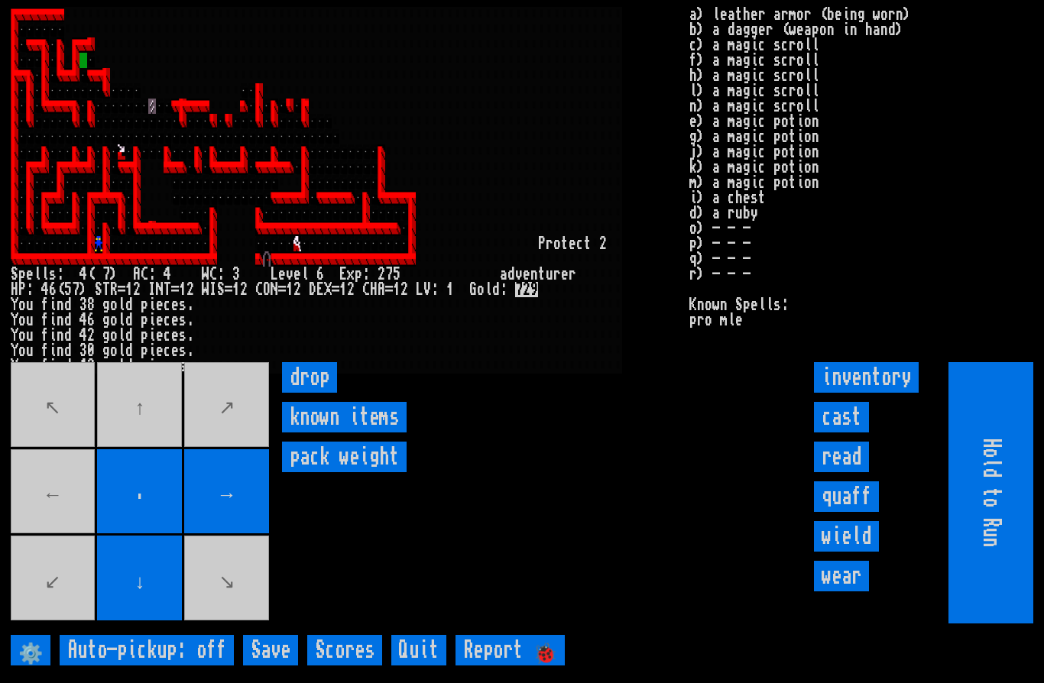
click at [154, 446] on movebuttons "↖ ↑ ↗ ← . → ↙ ↓ ↘" at bounding box center [141, 492] width 261 height 261
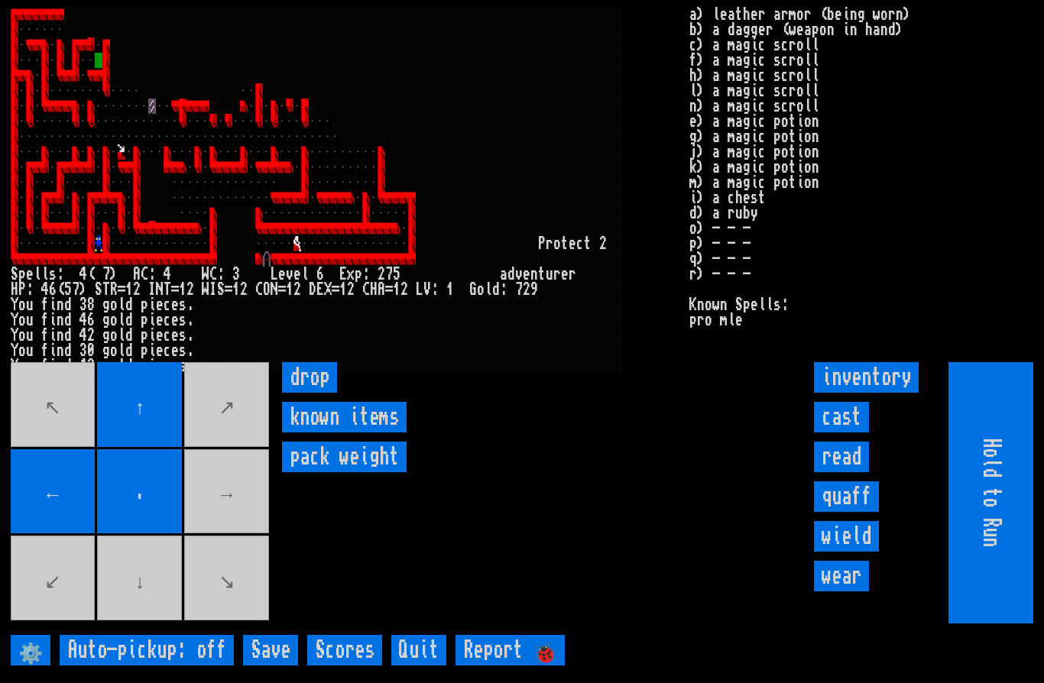
click at [234, 520] on movebuttons "↖ ↑ ↗ ← . → ↙ ↓ ↘" at bounding box center [141, 492] width 261 height 261
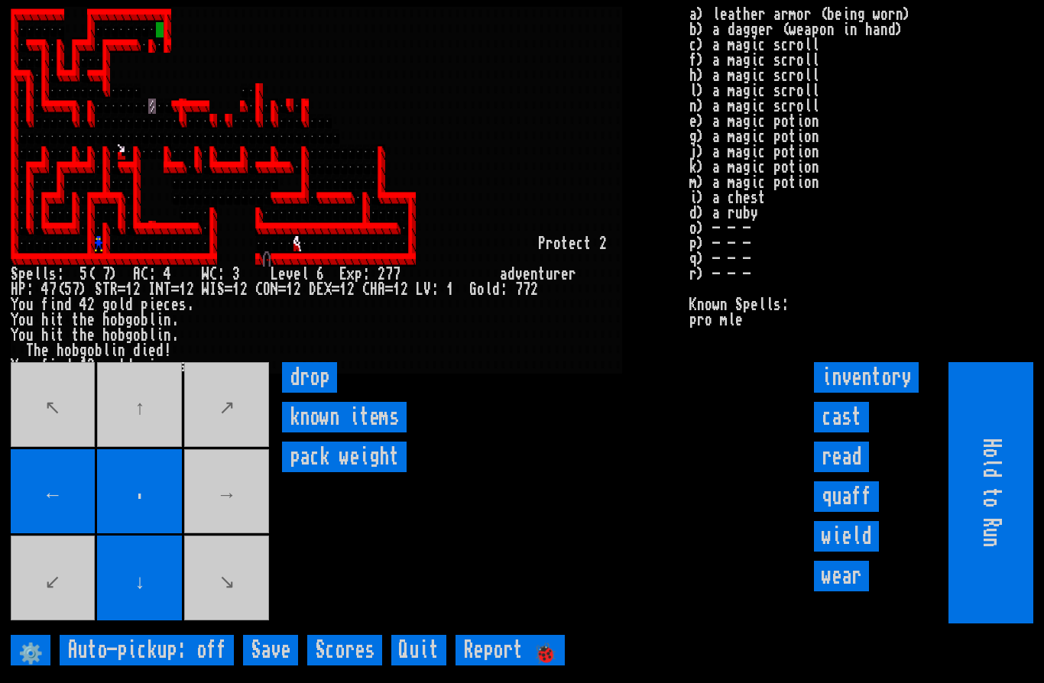
click at [223, 524] on movebuttons "↖ ↑ ↗ ← . → ↙ ↓ ↘" at bounding box center [141, 492] width 261 height 261
click at [223, 523] on movebuttons "↖ ↑ ↗ ← . → ↙ ↓ ↘" at bounding box center [141, 492] width 261 height 261
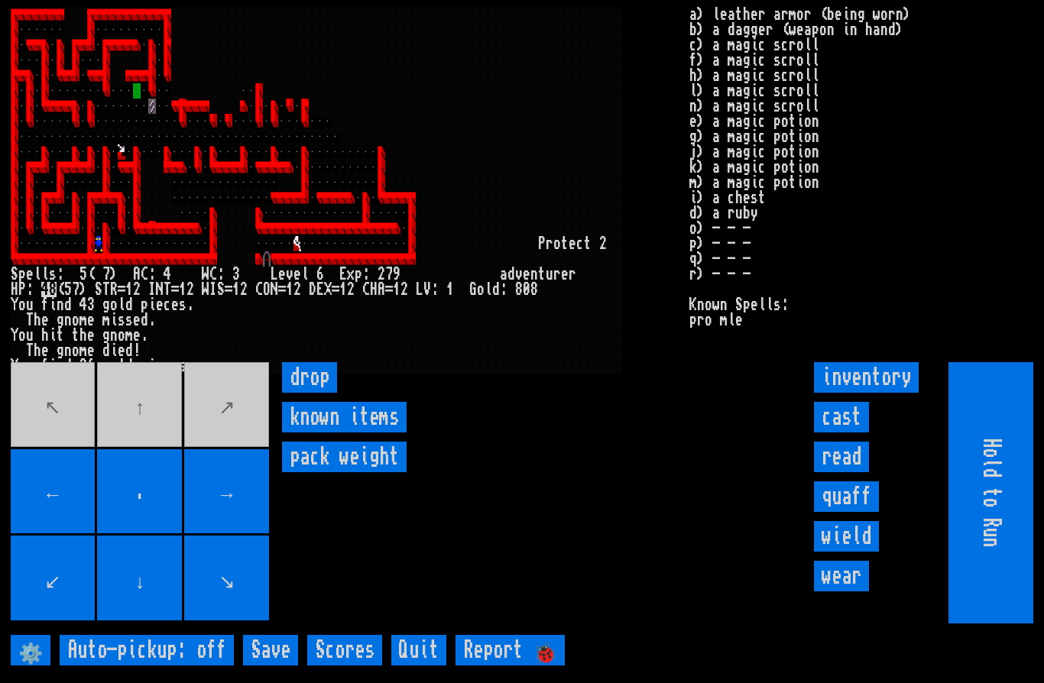
click at [152, 440] on movebuttons "↖ ↑ ↗ ← . → ↙ ↓ ↘" at bounding box center [141, 492] width 261 height 261
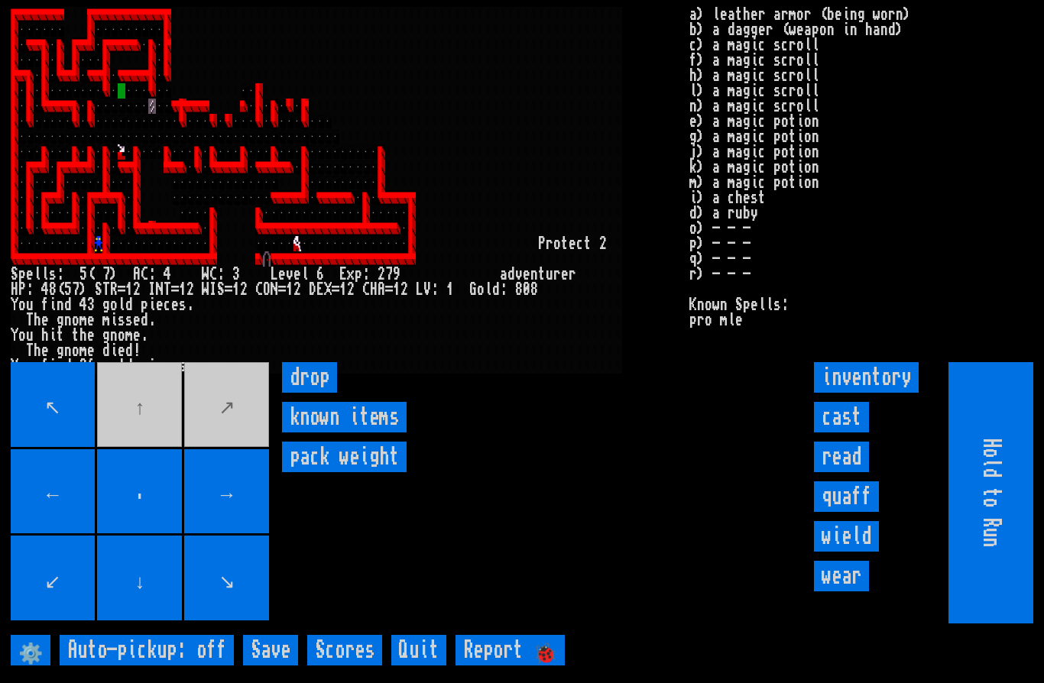
click at [149, 447] on movebuttons "↖ ↑ ↗ ← . → ↙ ↓ ↘" at bounding box center [141, 492] width 261 height 261
click at [148, 447] on movebuttons "↖ ↑ ↗ ← . → ↙ ↓ ↘" at bounding box center [141, 492] width 261 height 261
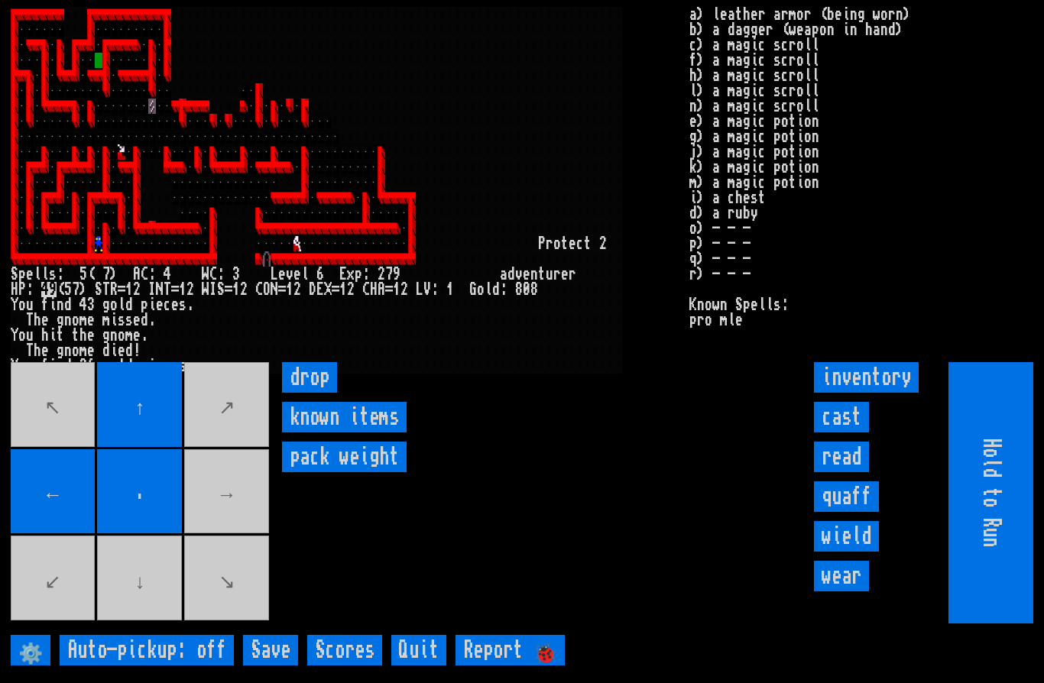
click at [149, 593] on movebuttons "↖ ↑ ↗ ← . → ↙ ↓ ↘" at bounding box center [141, 492] width 261 height 261
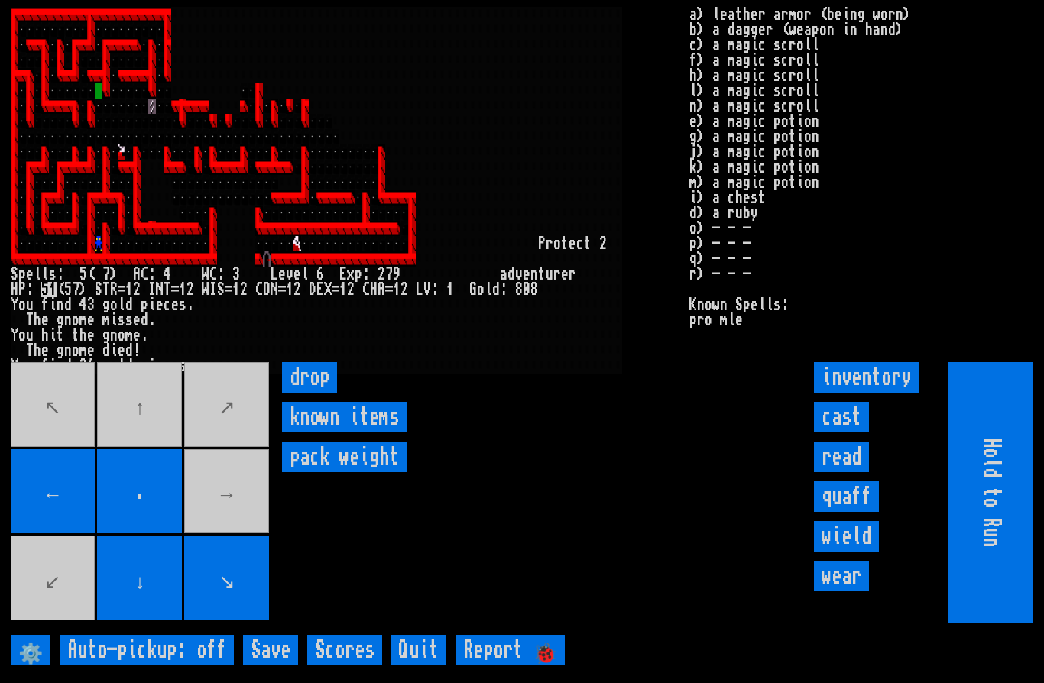
click at [217, 530] on movebuttons "↖ ↑ ↗ ← . → ↙ ↓ ↘" at bounding box center [141, 492] width 261 height 261
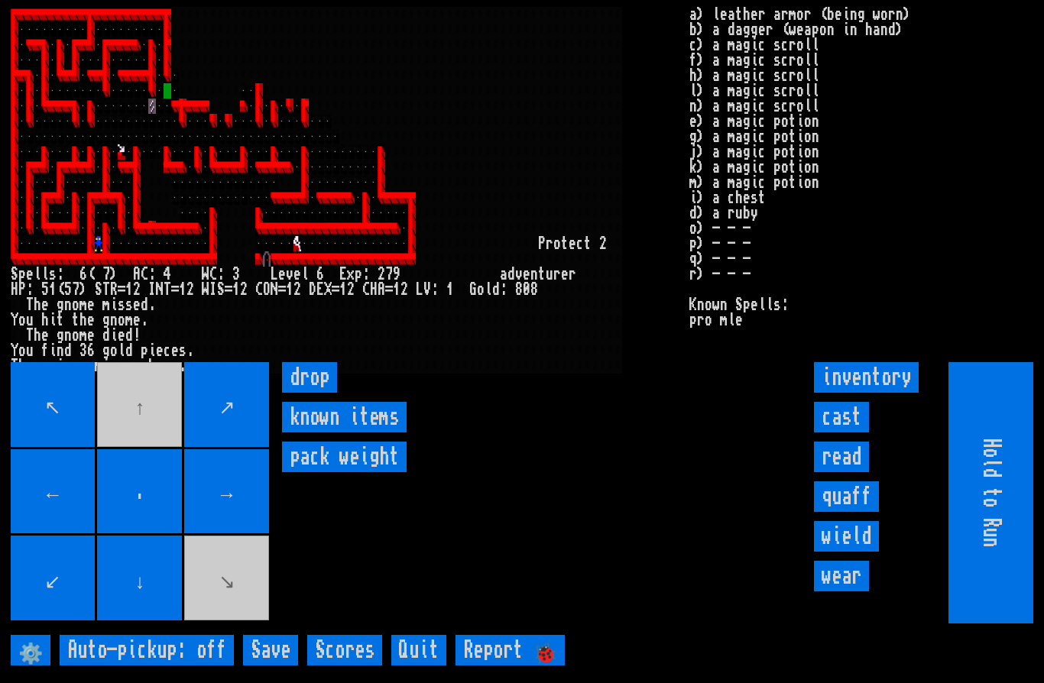
click at [138, 452] on movebuttons "↖ ↑ ↗ ← . → ↙ ↓ ↘" at bounding box center [141, 492] width 261 height 261
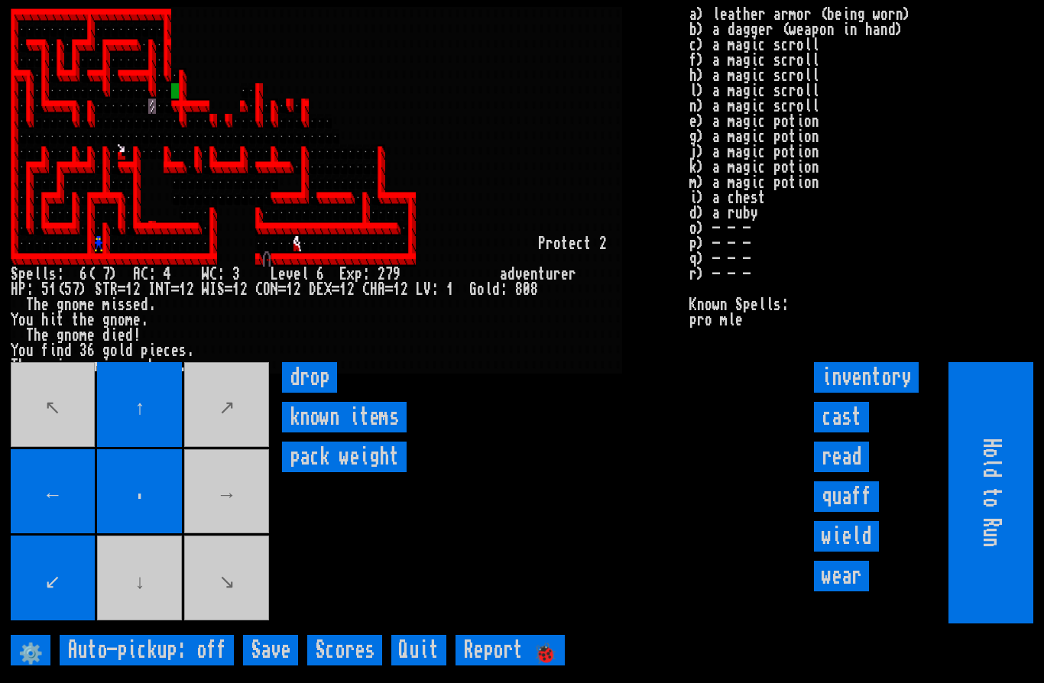
click at [230, 531] on movebuttons "↖ ↑ ↗ ← . → ↙ ↓ ↘" at bounding box center [141, 492] width 261 height 261
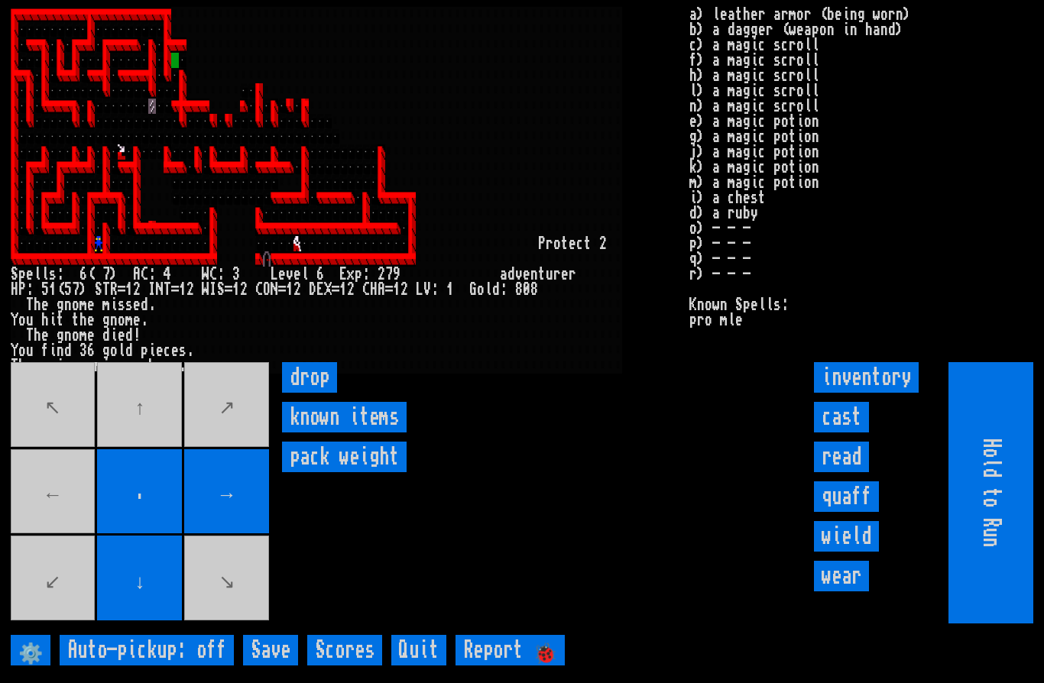
click at [144, 446] on movebuttons "↖ ↑ ↗ ← . → ↙ ↓ ↘" at bounding box center [141, 492] width 261 height 261
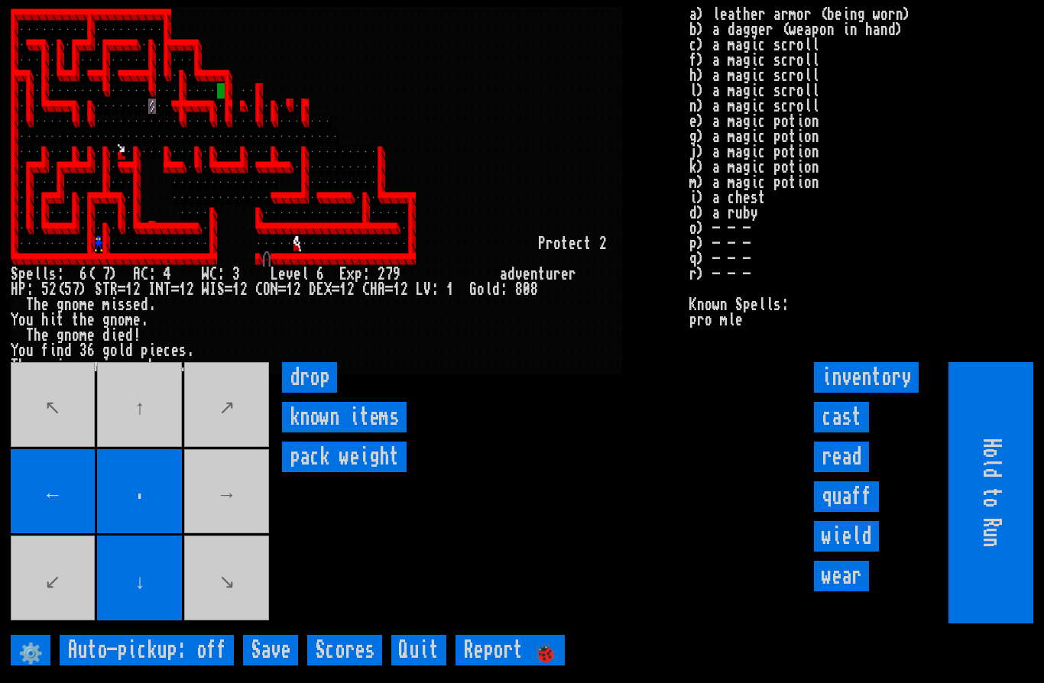
click at [242, 529] on movebuttons "↖ ↑ ↗ ← . → ↙ ↓ ↘" at bounding box center [141, 492] width 261 height 261
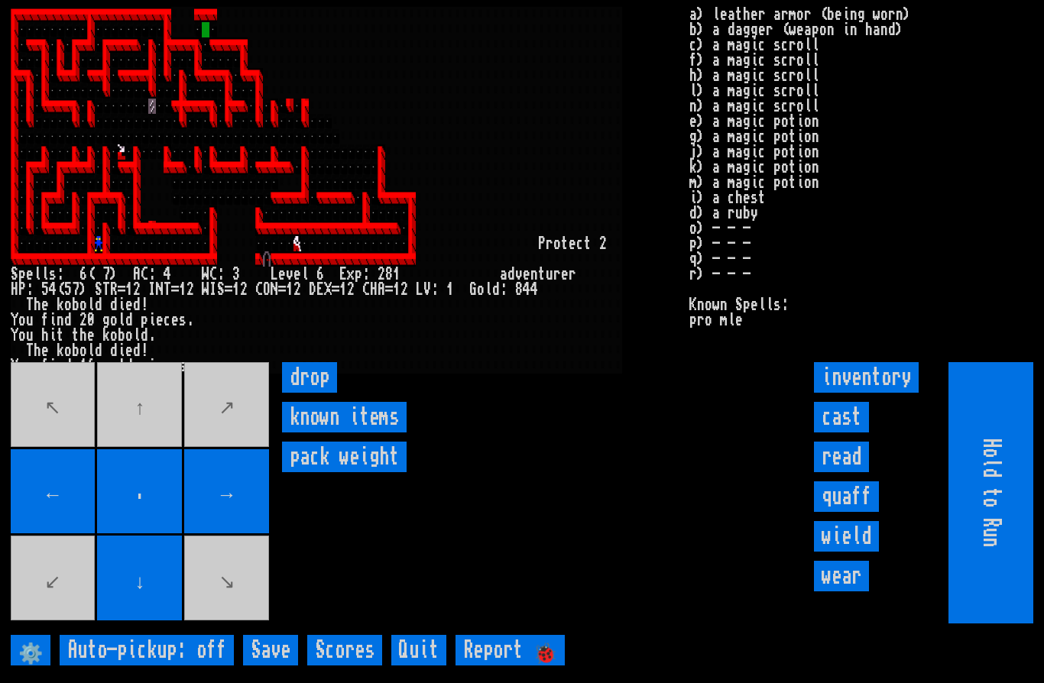
click at [151, 439] on movebuttons "↖ ↑ ↗ ← . → ↙ ↓ ↘" at bounding box center [141, 492] width 261 height 261
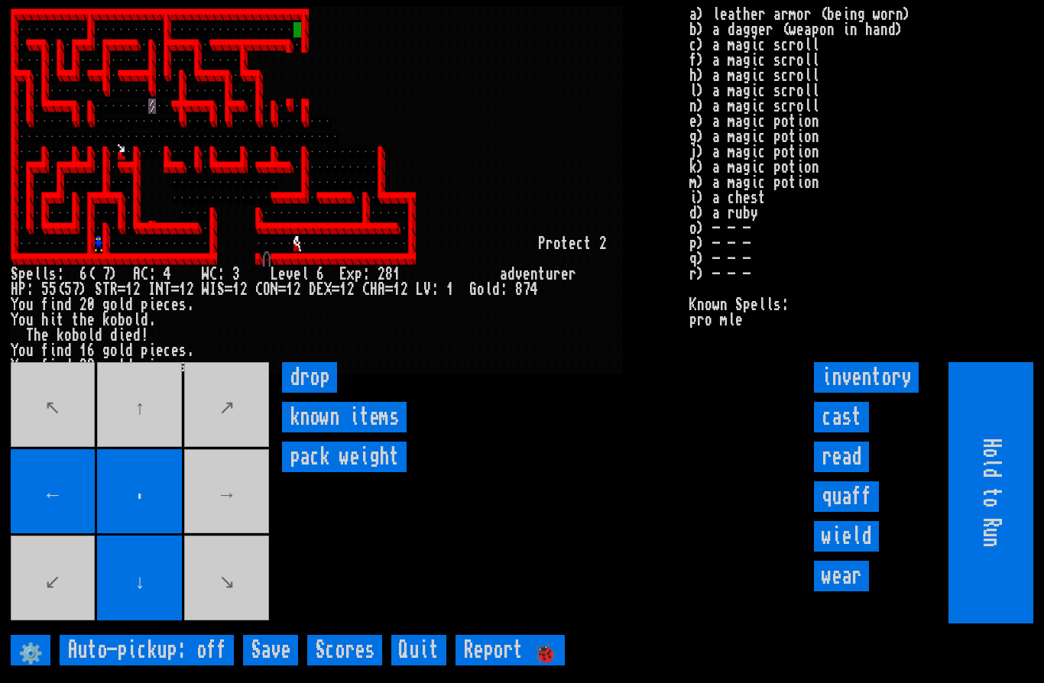
click at [242, 527] on movebuttons "↖ ↑ ↗ ← . → ↙ ↓ ↘" at bounding box center [141, 492] width 261 height 261
click at [139, 475] on movebuttons "↖ ↑ ↗ ← . → ↙ ↓ ↘" at bounding box center [141, 492] width 261 height 261
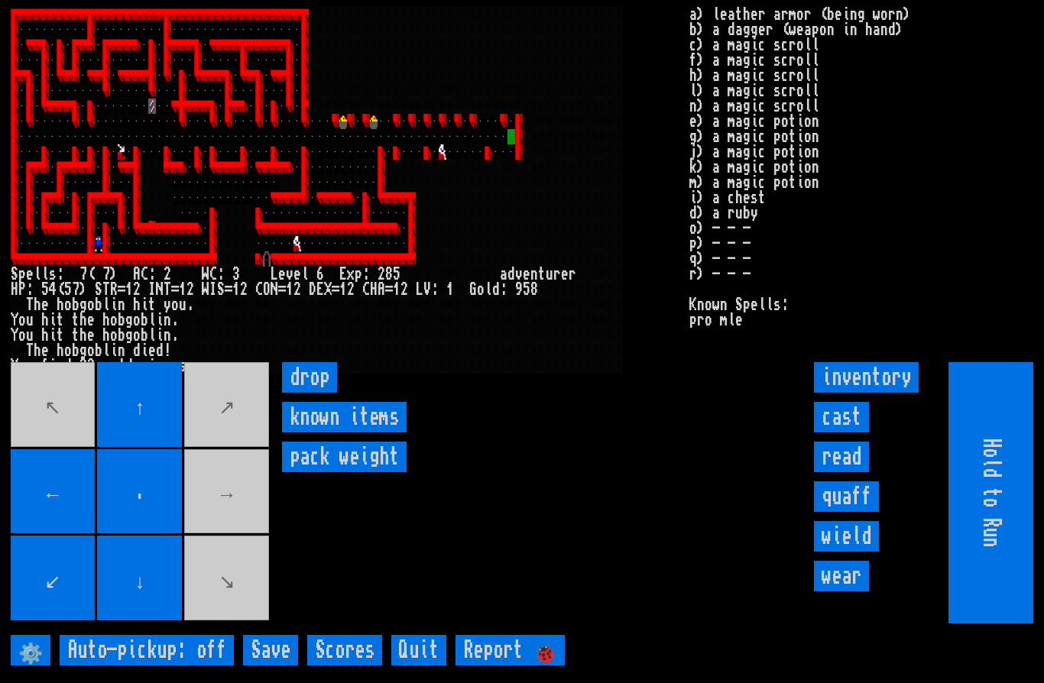
click at [252, 524] on movebuttons "↖ ↑ ↗ ← . → ↙ ↓ ↘" at bounding box center [141, 492] width 261 height 261
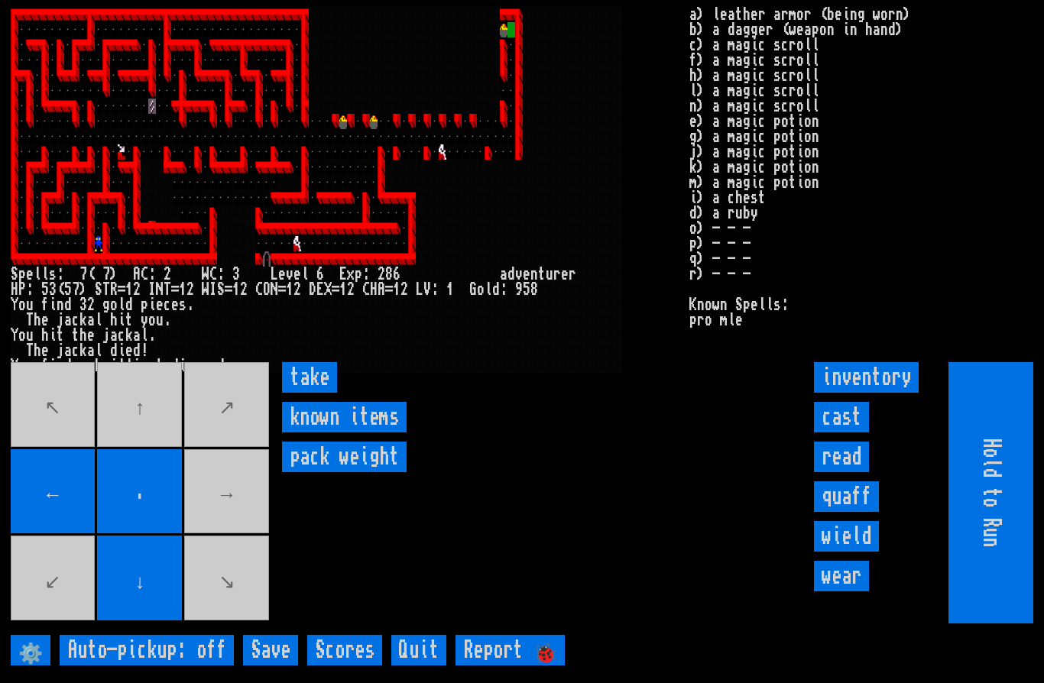
click at [308, 393] on input "take" at bounding box center [309, 377] width 55 height 31
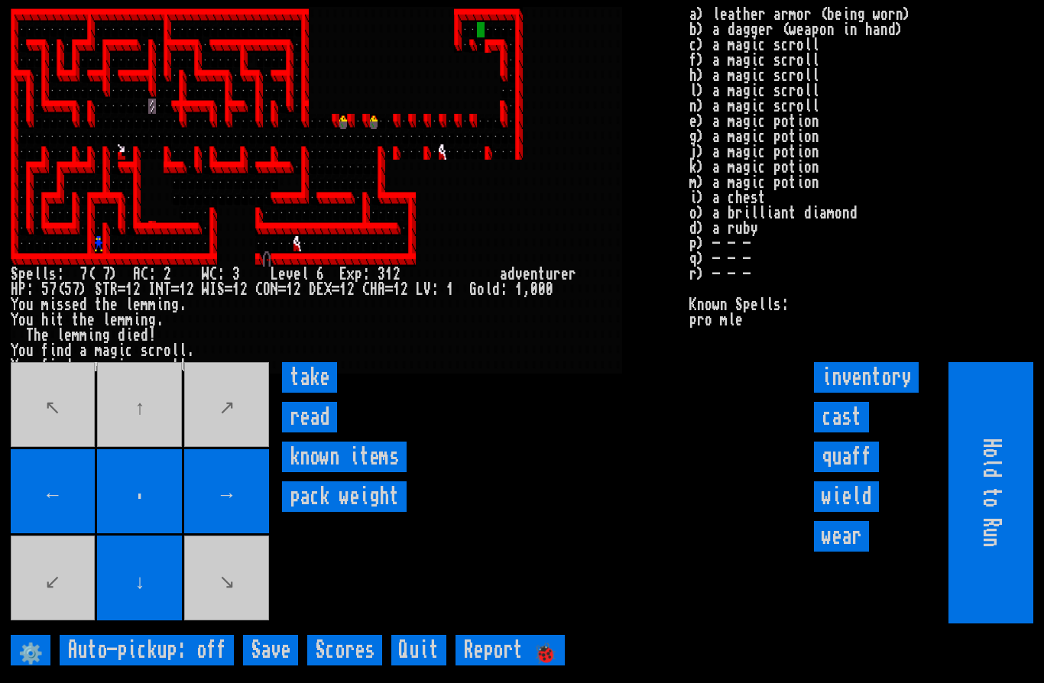
click at [295, 393] on input "take" at bounding box center [309, 377] width 55 height 31
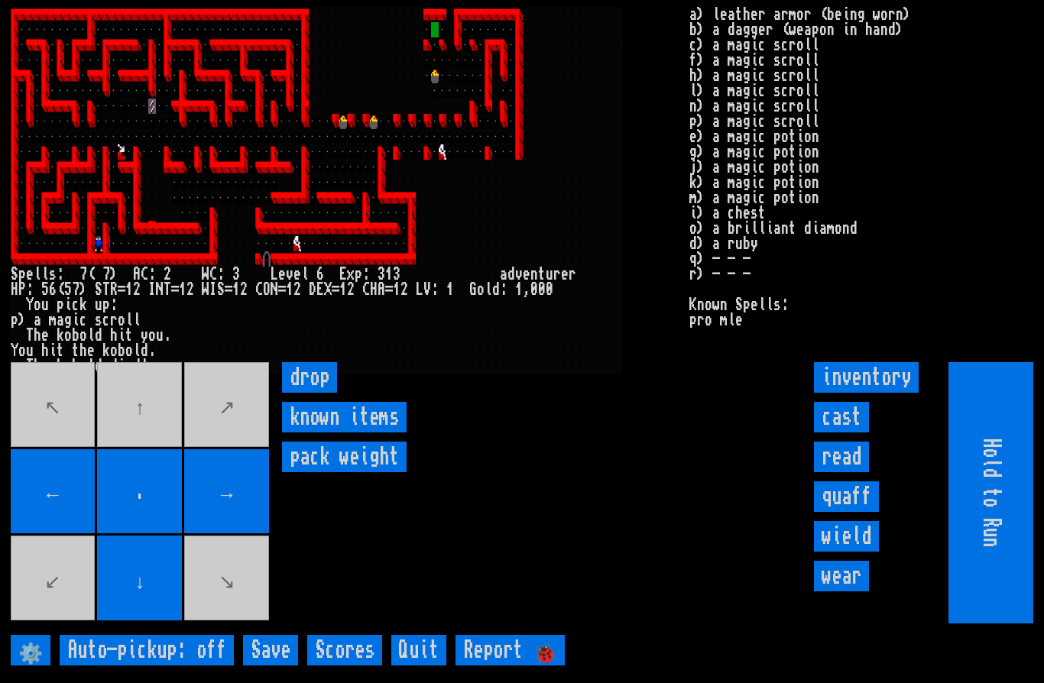
click at [151, 451] on movebuttons "↖ ↑ ↗ ← . → ↙ ↓ ↘" at bounding box center [141, 492] width 261 height 261
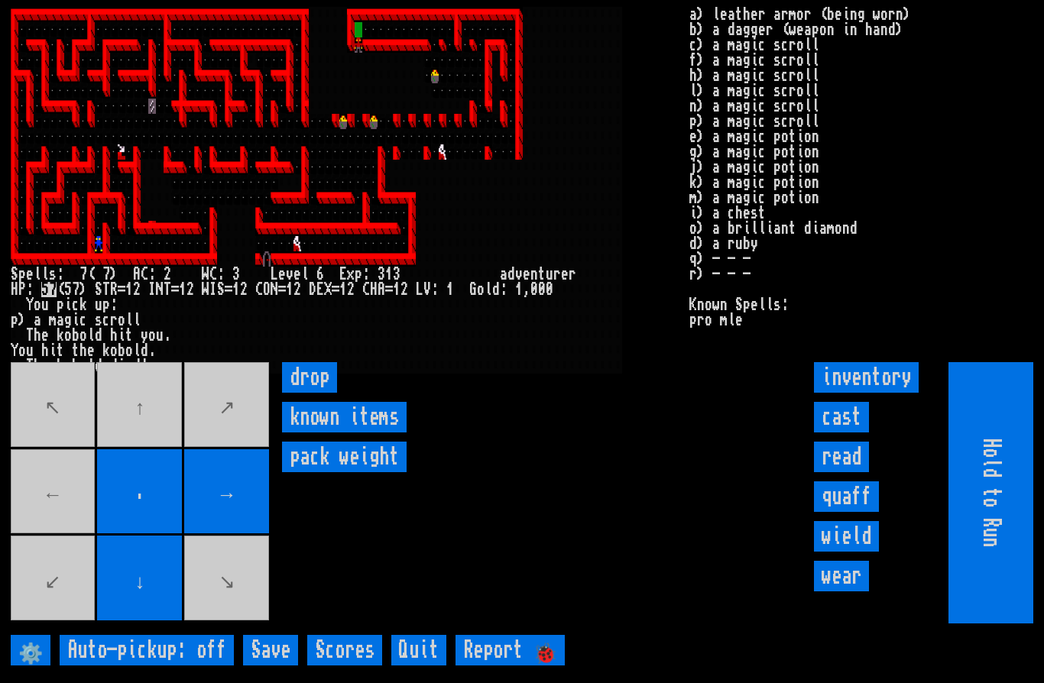
click at [70, 532] on movebuttons "↖ ↑ ↗ ← . → ↙ ↓ ↘" at bounding box center [141, 492] width 261 height 261
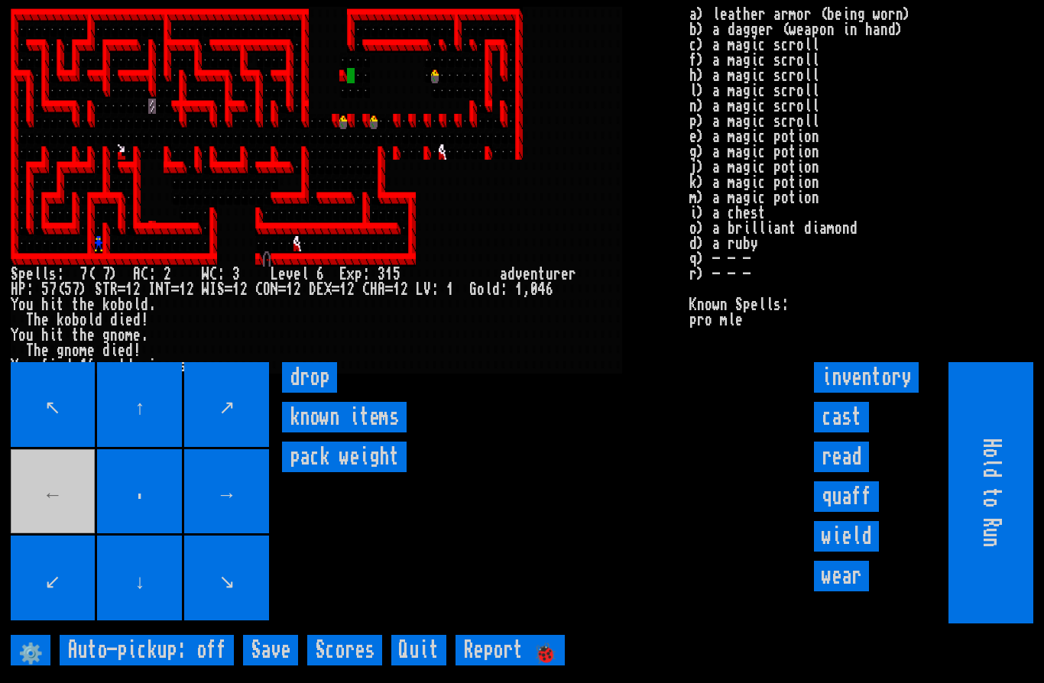
click at [40, 534] on movebuttons "↖ ↑ ↗ ← . → ↙ ↓ ↘" at bounding box center [141, 492] width 261 height 261
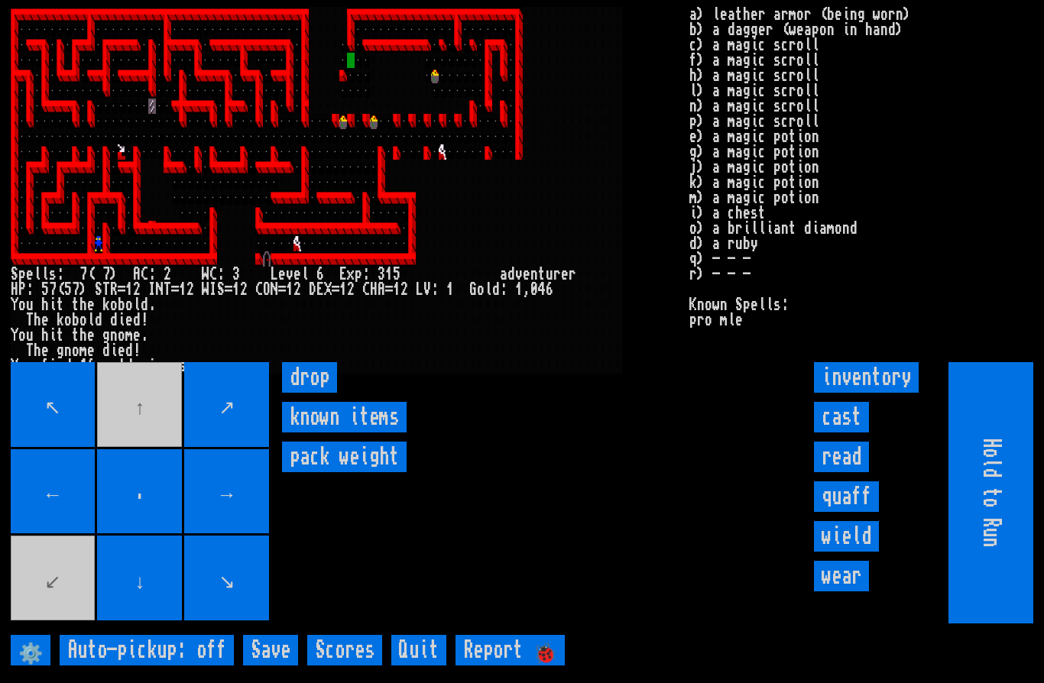
click at [141, 430] on movebuttons "↖ ↑ ↗ ← . → ↙ ↓ ↘" at bounding box center [141, 492] width 261 height 261
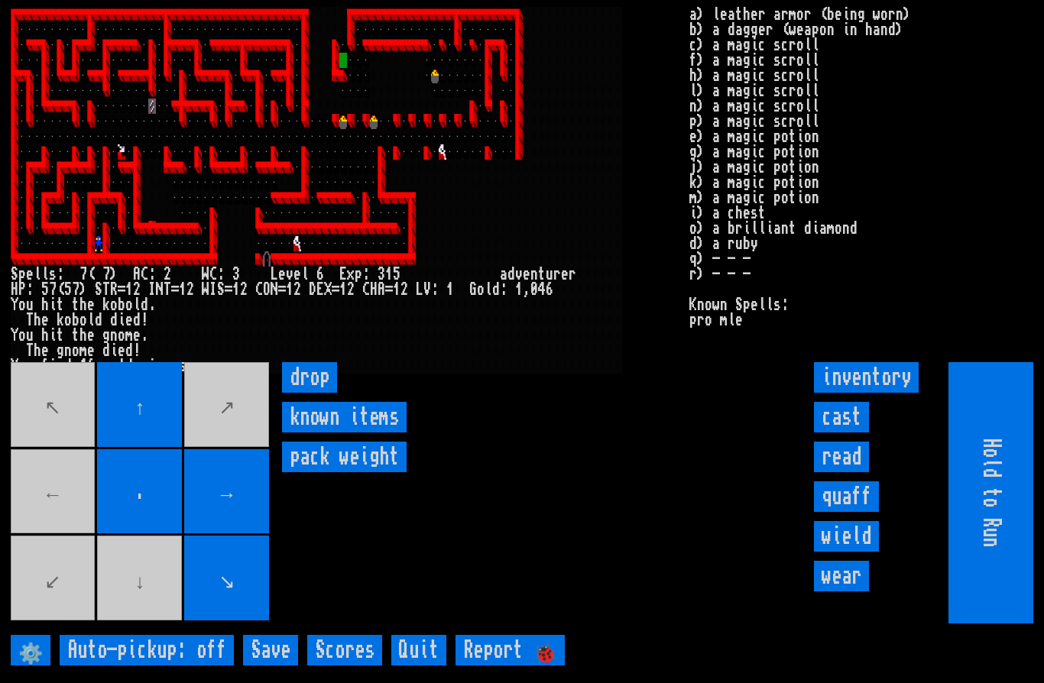
click at [40, 523] on movebuttons "↖ ↑ ↗ ← . → ↙ ↓ ↘" at bounding box center [141, 492] width 261 height 261
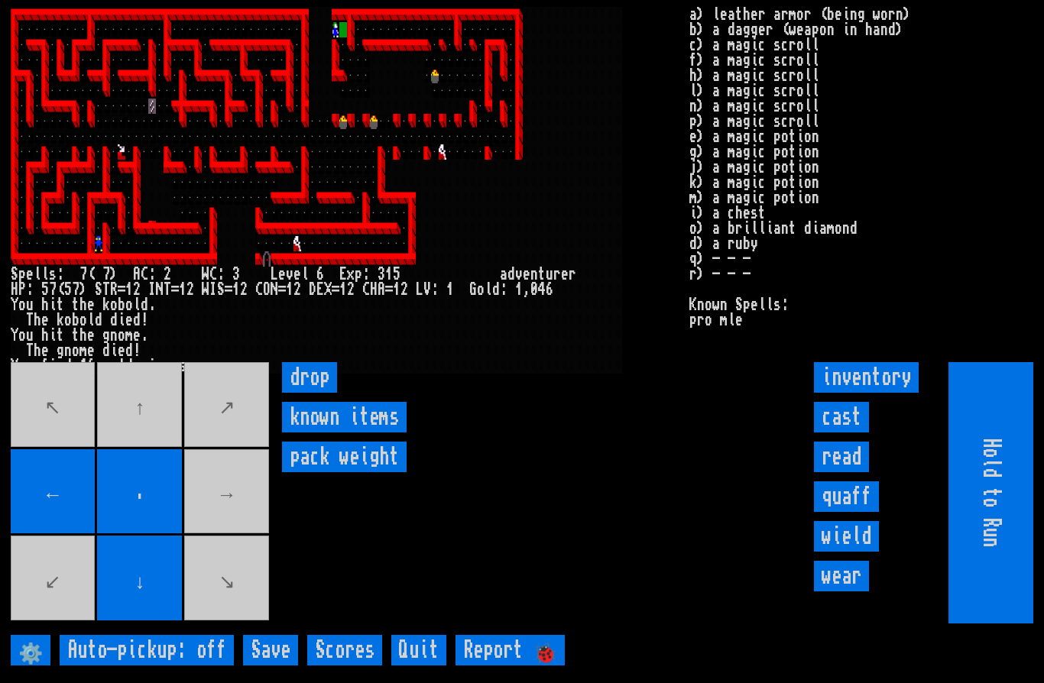
click at [149, 434] on movebuttons "↖ ↑ ↗ ← . → ↙ ↓ ↘" at bounding box center [141, 492] width 261 height 261
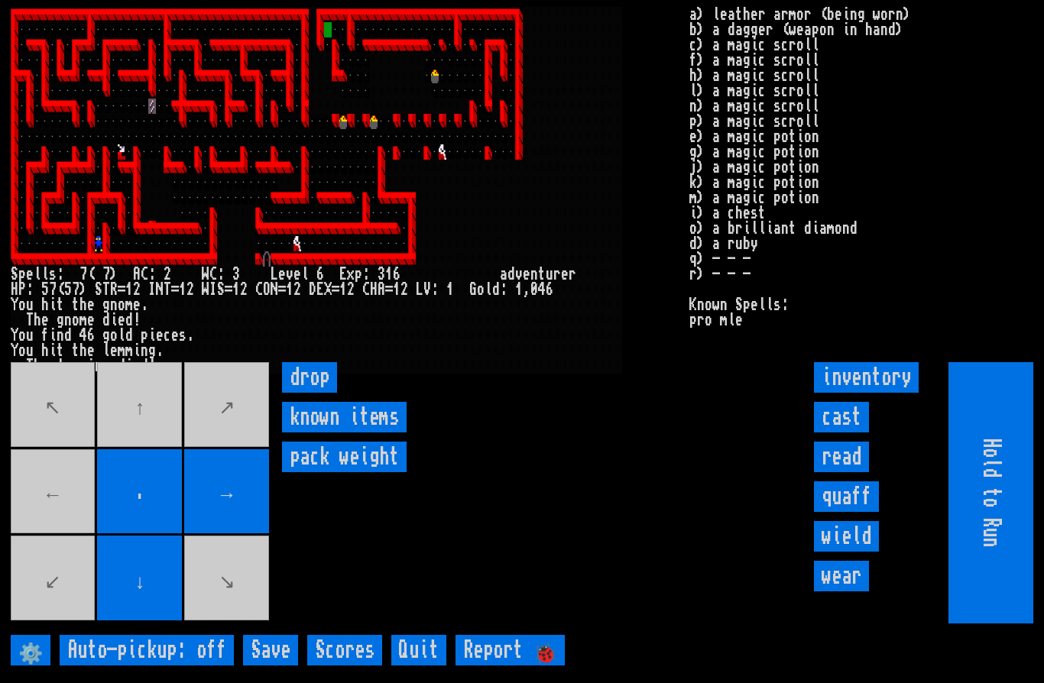
click at [51, 545] on movebuttons "↖ ↑ ↗ ← . → ↙ ↓ ↘" at bounding box center [141, 492] width 261 height 261
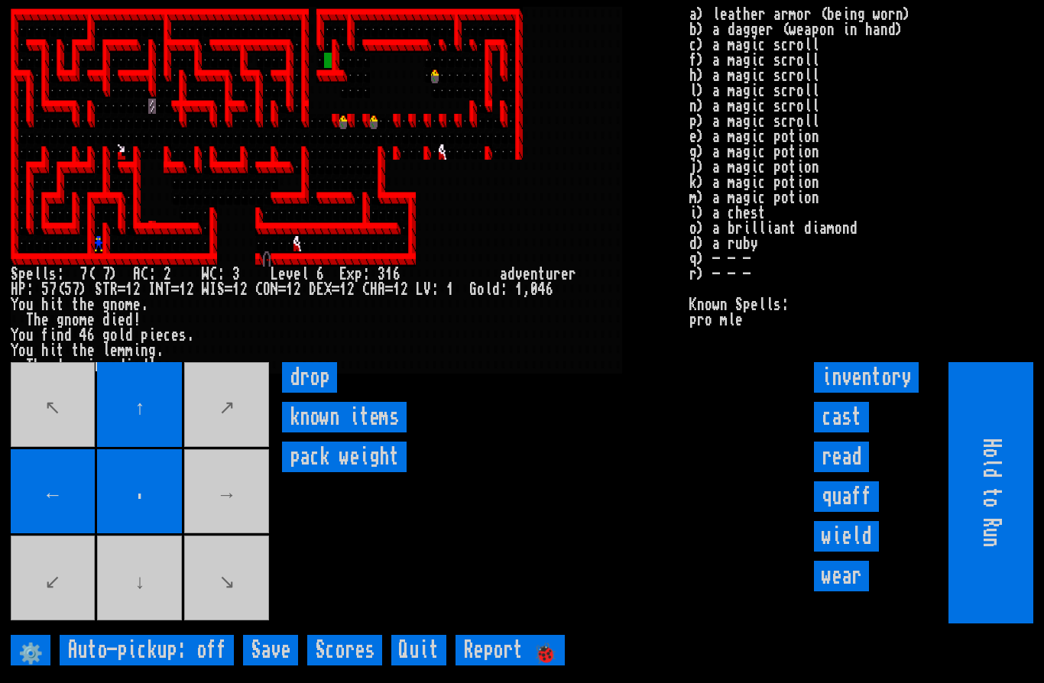
click at [139, 617] on movebuttons "↖ ↑ ↗ ← . → ↙ ↓ ↘" at bounding box center [141, 492] width 261 height 261
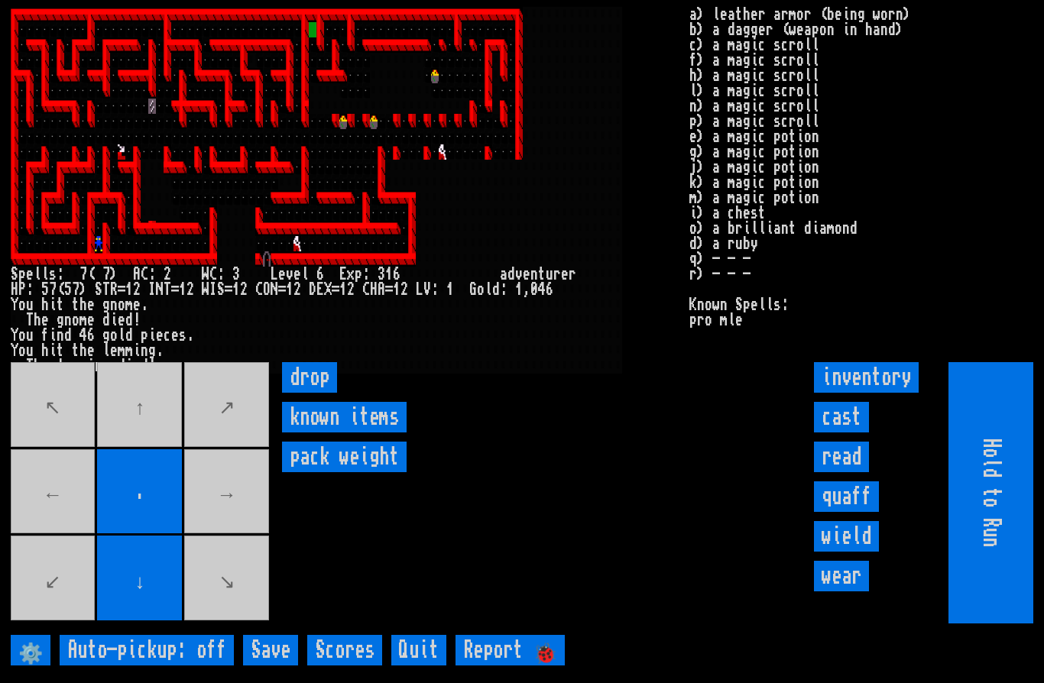
click at [135, 460] on movebuttons "↖ ↑ ↗ ← . → ↙ ↓ ↘" at bounding box center [141, 492] width 261 height 261
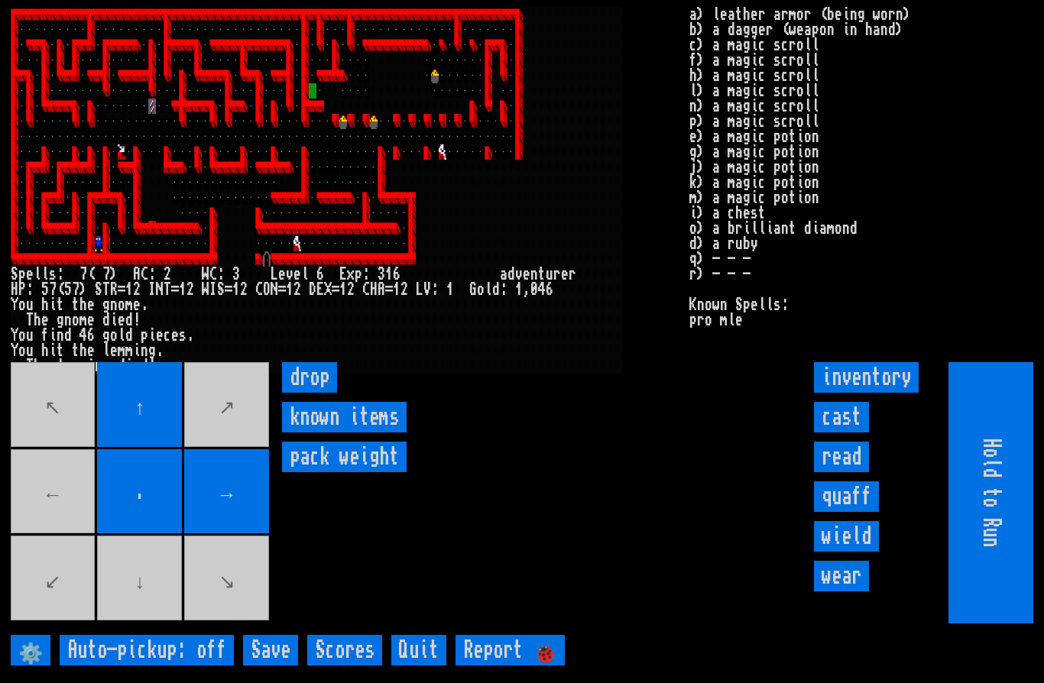
click at [120, 602] on movebuttons "↖ ↑ ↗ ← . → ↙ ↓ ↘" at bounding box center [141, 492] width 261 height 261
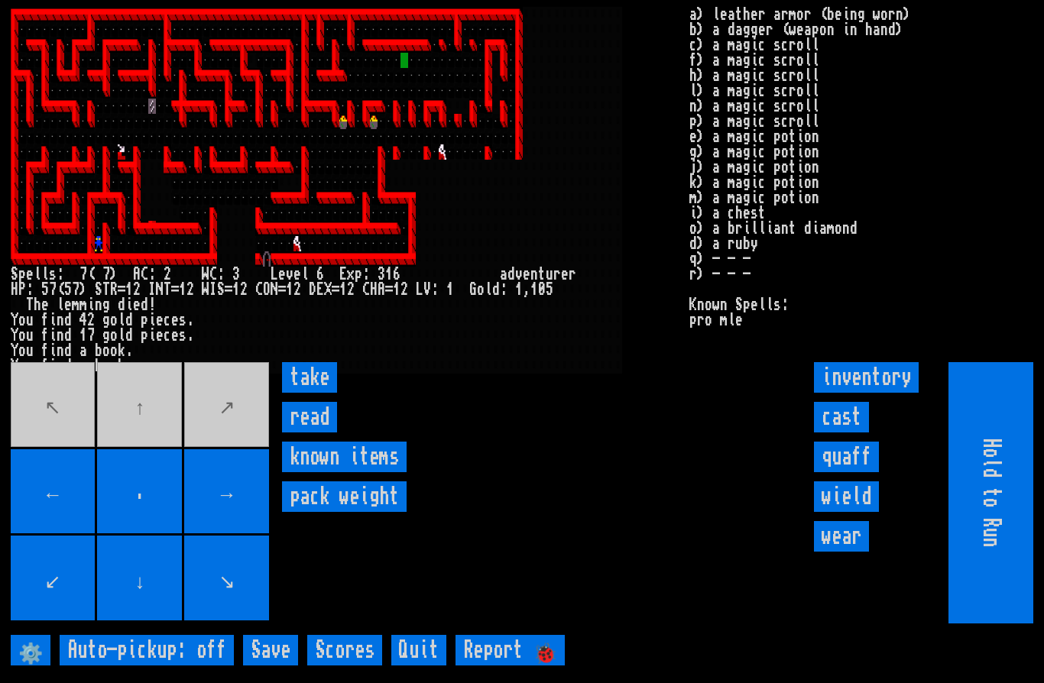
click at [314, 433] on input "read" at bounding box center [309, 417] width 55 height 31
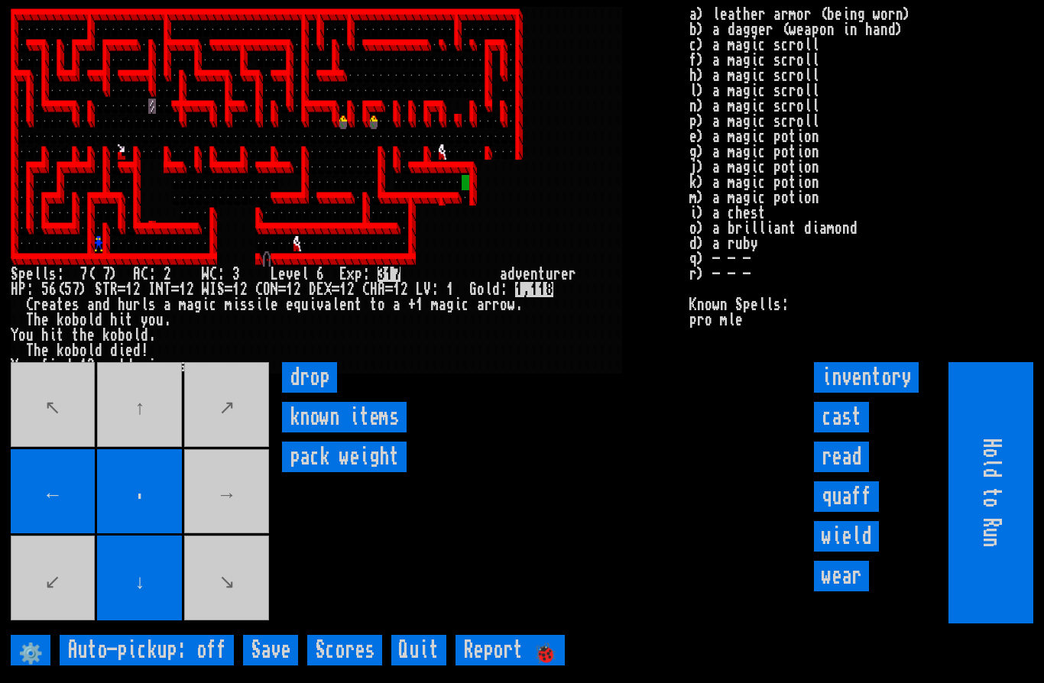
click at [234, 528] on movebuttons "↖ ↑ ↗ ← . → ↙ ↓ ↘" at bounding box center [141, 492] width 261 height 261
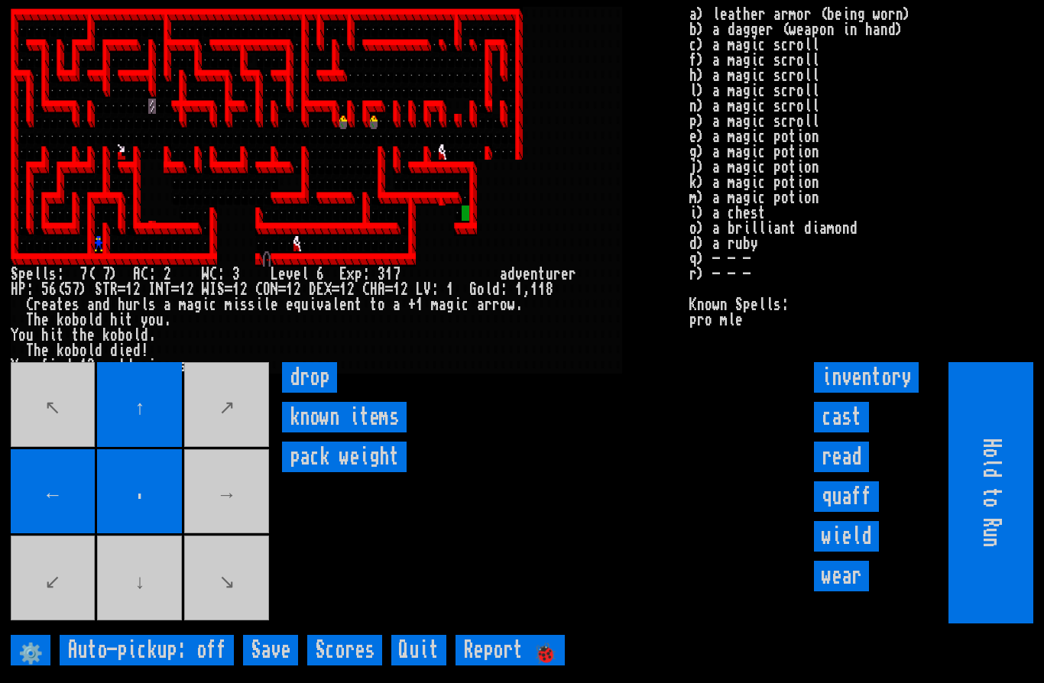
click at [133, 624] on movebuttons "↖ ↑ ↗ ← . → ↙ ↓ ↘" at bounding box center [141, 492] width 261 height 261
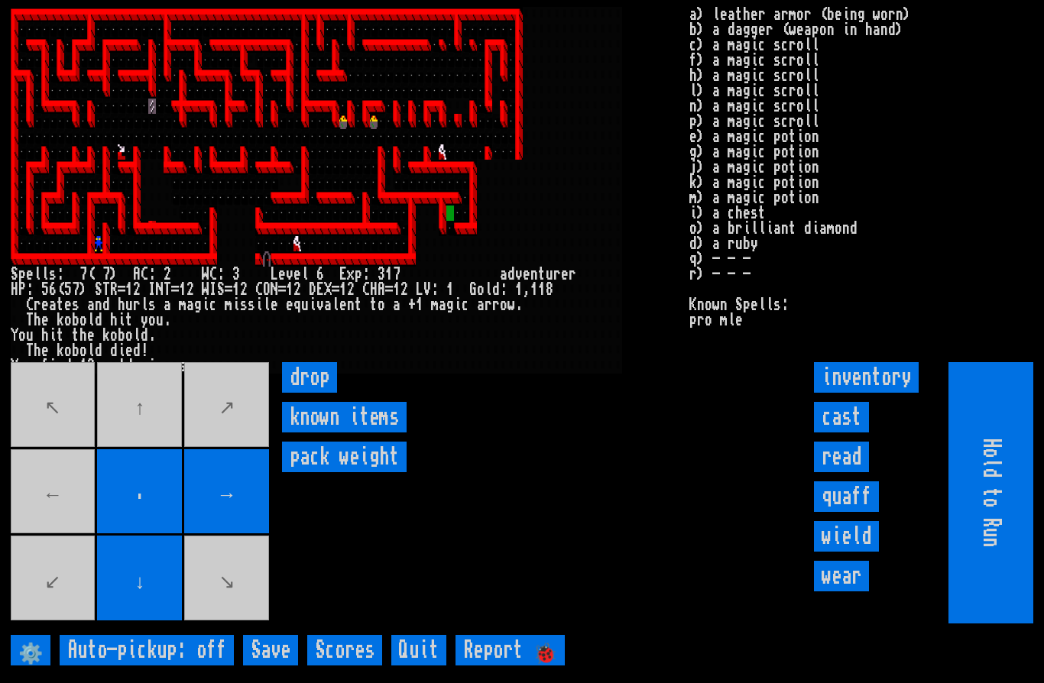
click at [41, 520] on movebuttons "↖ ↑ ↗ ← . → ↙ ↓ ↘" at bounding box center [141, 492] width 261 height 261
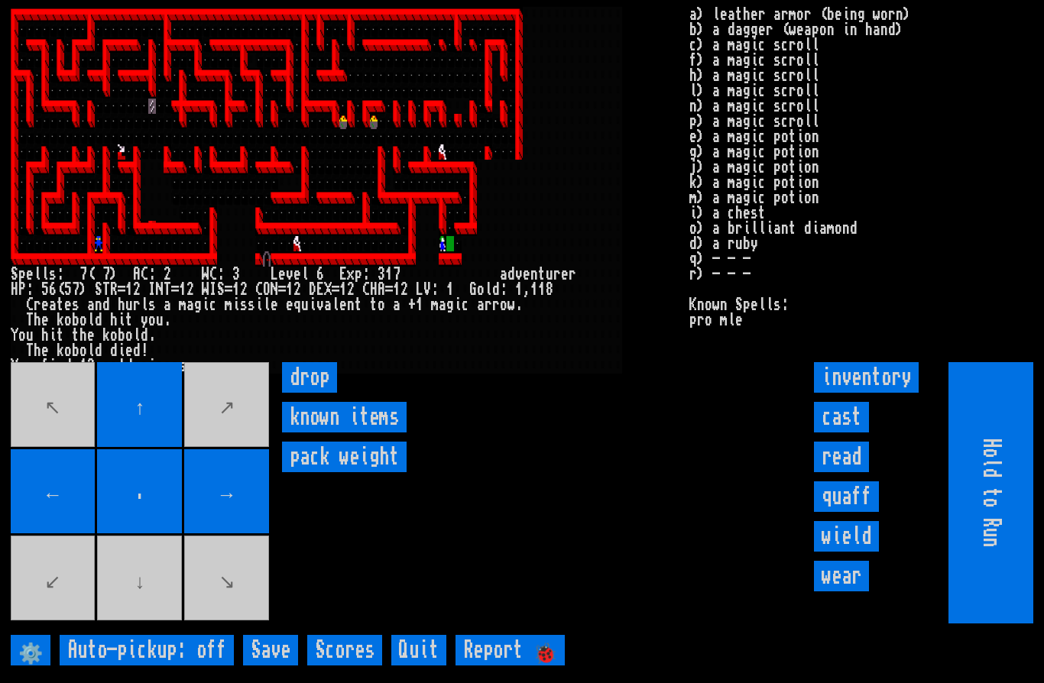
click at [154, 613] on movebuttons "↖ ↑ ↗ ← . → ↙ ↓ ↘" at bounding box center [141, 492] width 261 height 261
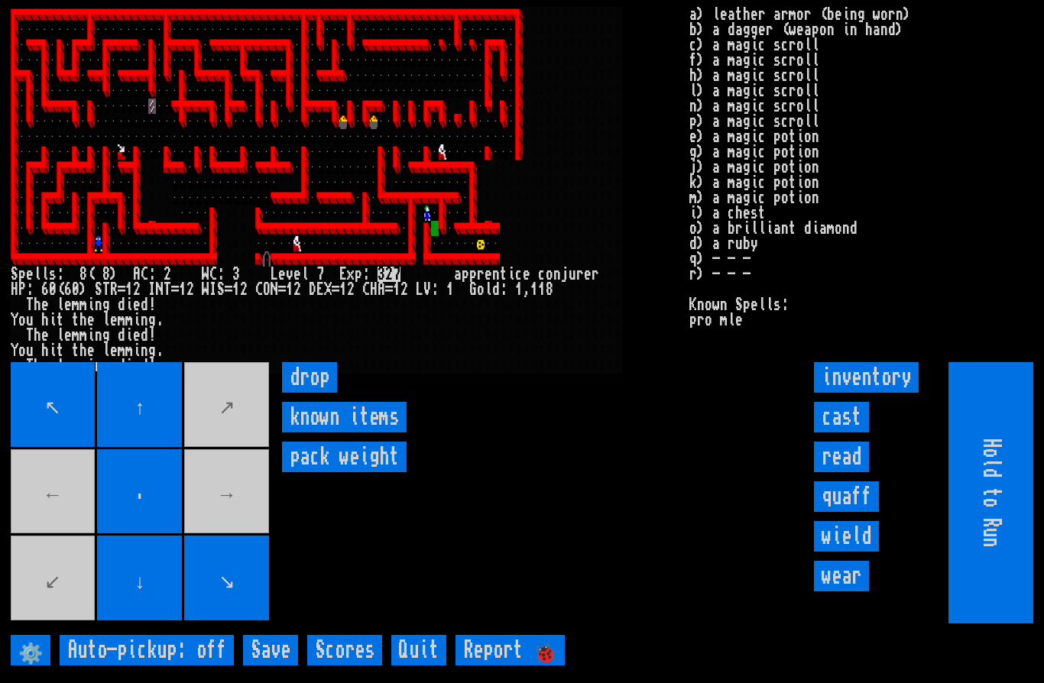
click at [54, 544] on movebuttons "↖ ↑ ↗ ← . → ↙ ↓ ↘" at bounding box center [141, 492] width 261 height 261
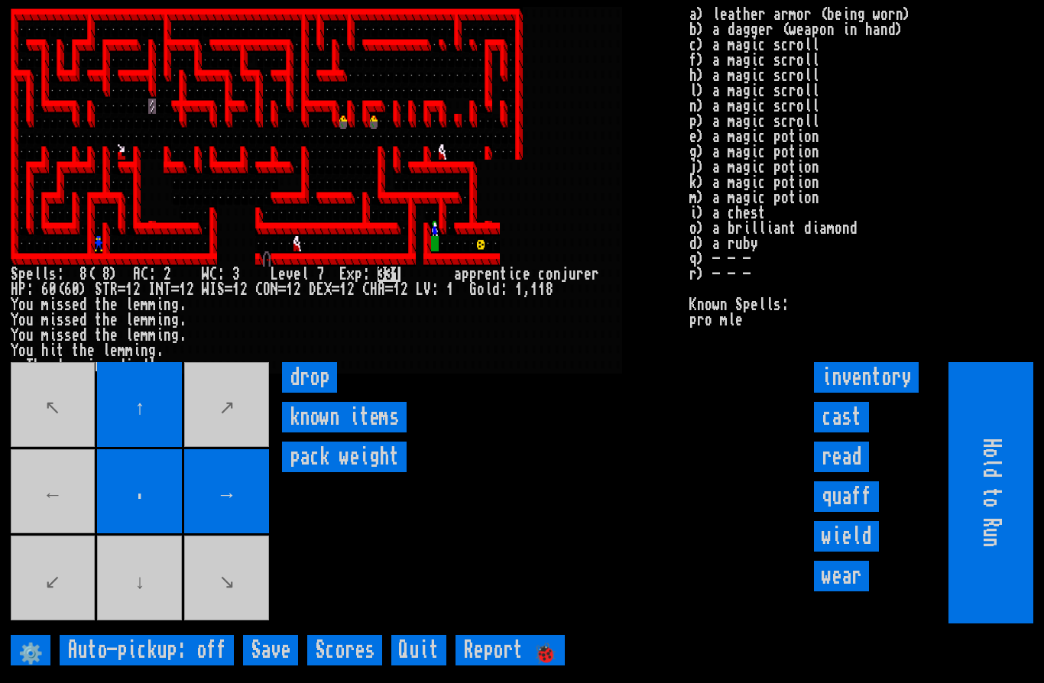
click at [49, 534] on movebuttons "↖ ↑ ↗ ← . → ↙ ↓ ↘" at bounding box center [141, 492] width 261 height 261
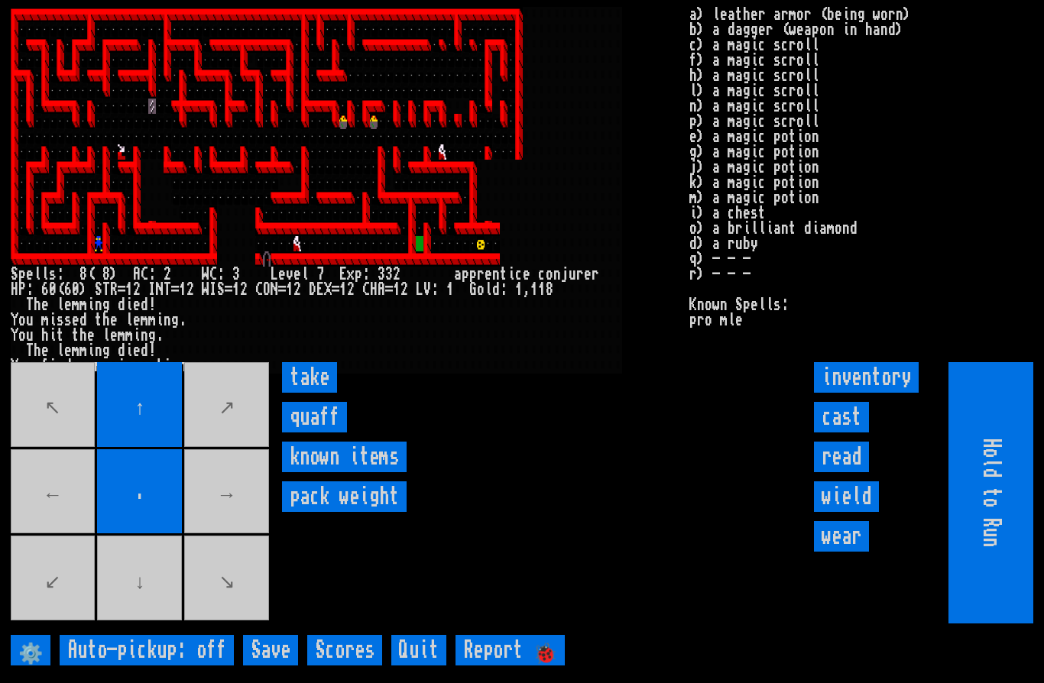
click at [242, 550] on movebuttons "↖ ↑ ↗ ← . → ↙ ↓ ↘" at bounding box center [141, 492] width 261 height 261
click at [311, 393] on input "take" at bounding box center [309, 377] width 55 height 31
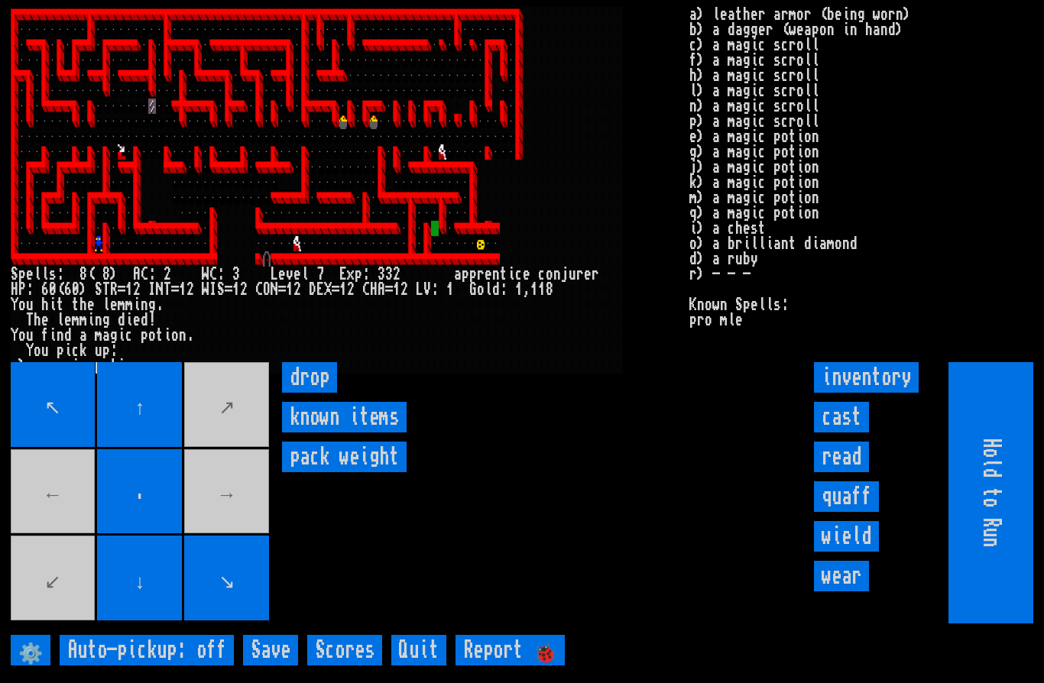
click at [243, 533] on movebuttons "↖ ↑ ↗ ← . → ↙ ↓ ↘" at bounding box center [141, 492] width 261 height 261
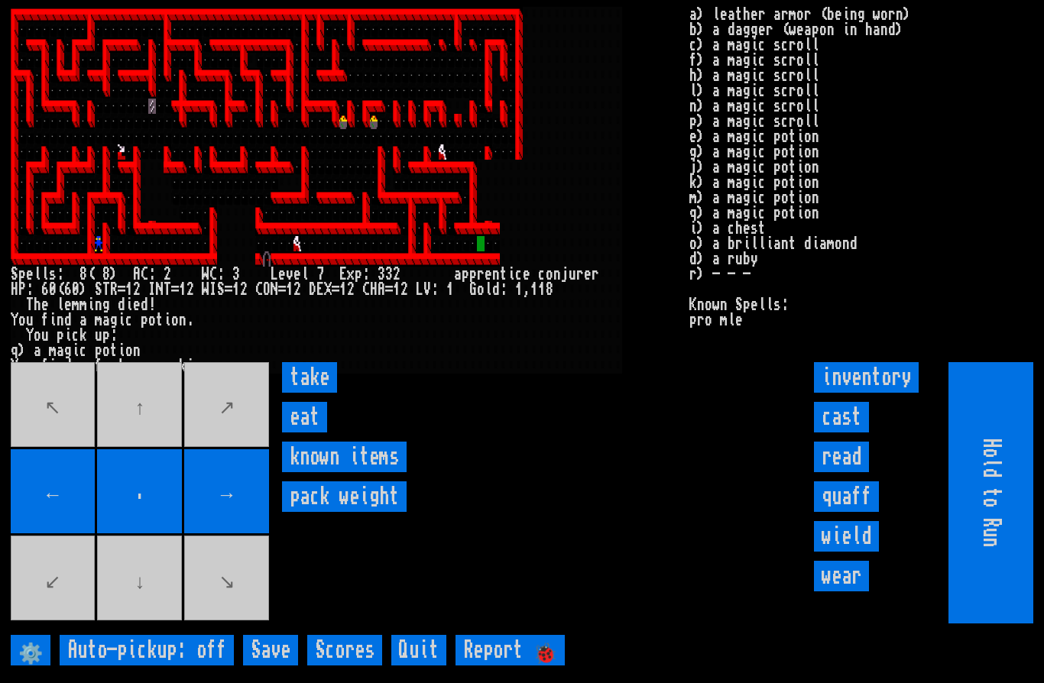
click at [314, 433] on input "eat" at bounding box center [304, 417] width 45 height 31
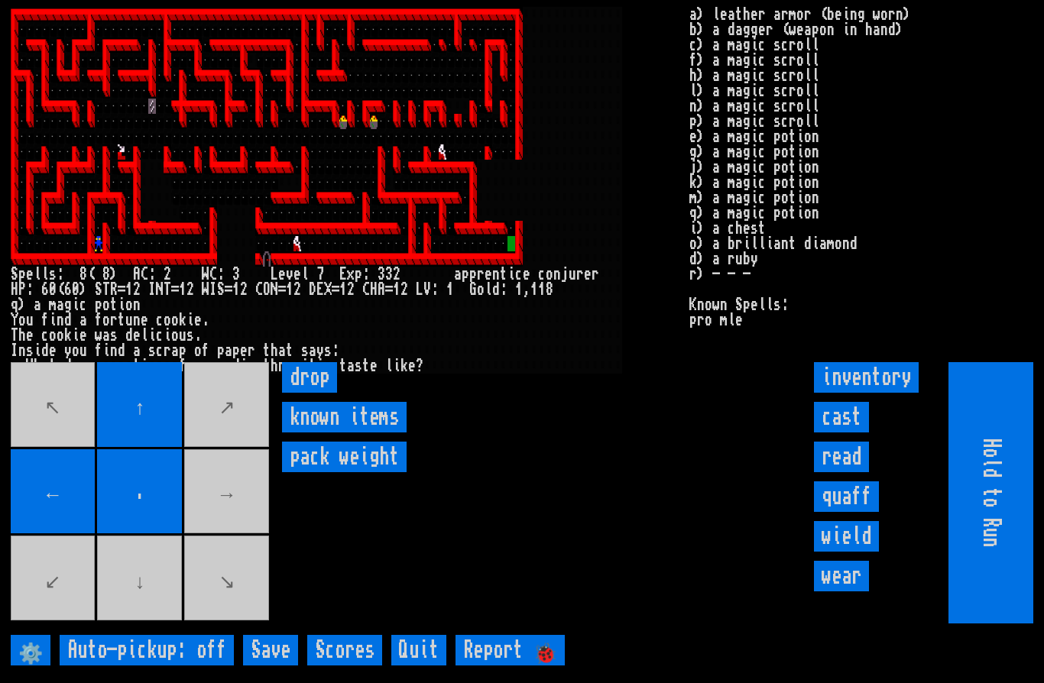
click at [235, 520] on movebuttons "↖ ↑ ↗ ← . → ↙ ↓ ↘" at bounding box center [141, 492] width 261 height 261
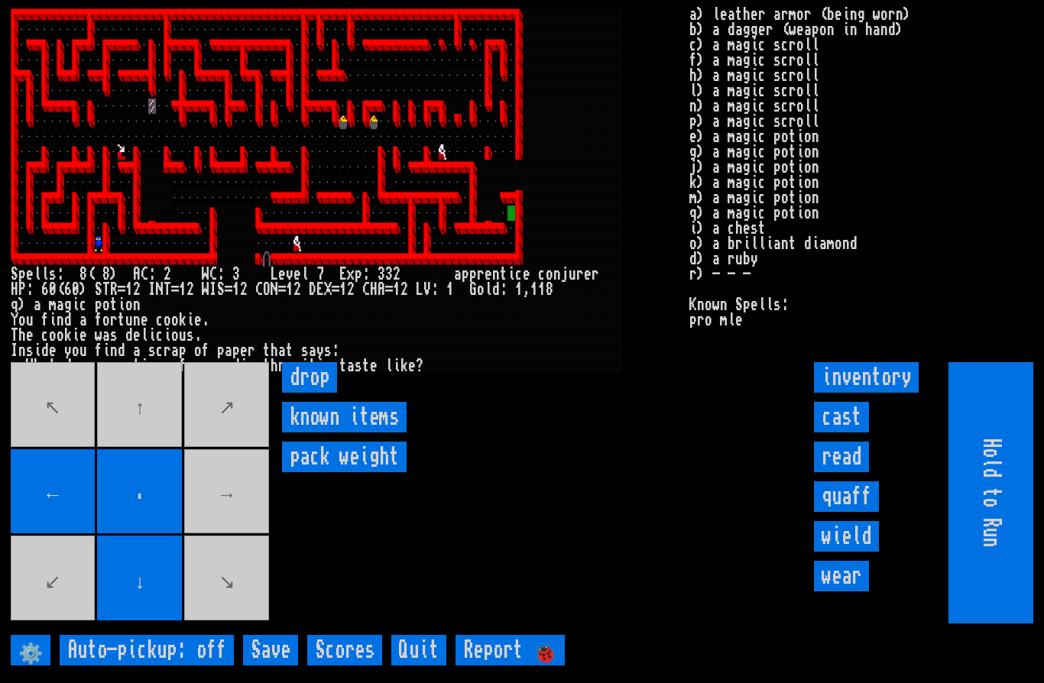
click at [150, 444] on movebuttons "↖ ↑ ↗ ← . → ↙ ↓ ↘" at bounding box center [141, 492] width 261 height 261
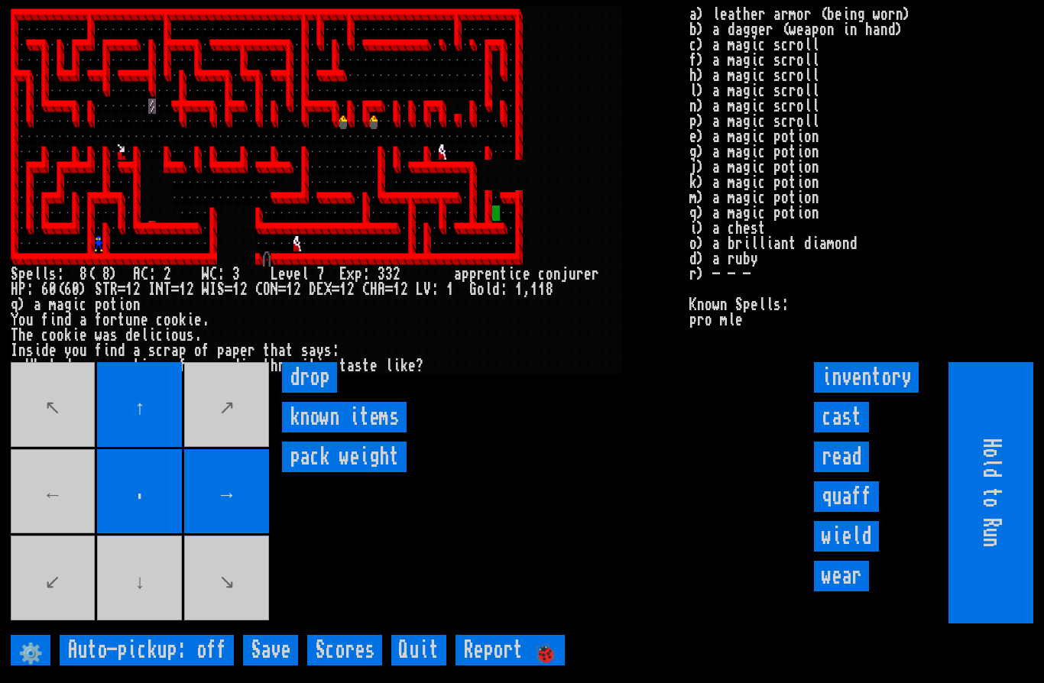
click at [41, 528] on movebuttons "↖ ↑ ↗ ← . → ↙ ↓ ↘" at bounding box center [141, 492] width 261 height 261
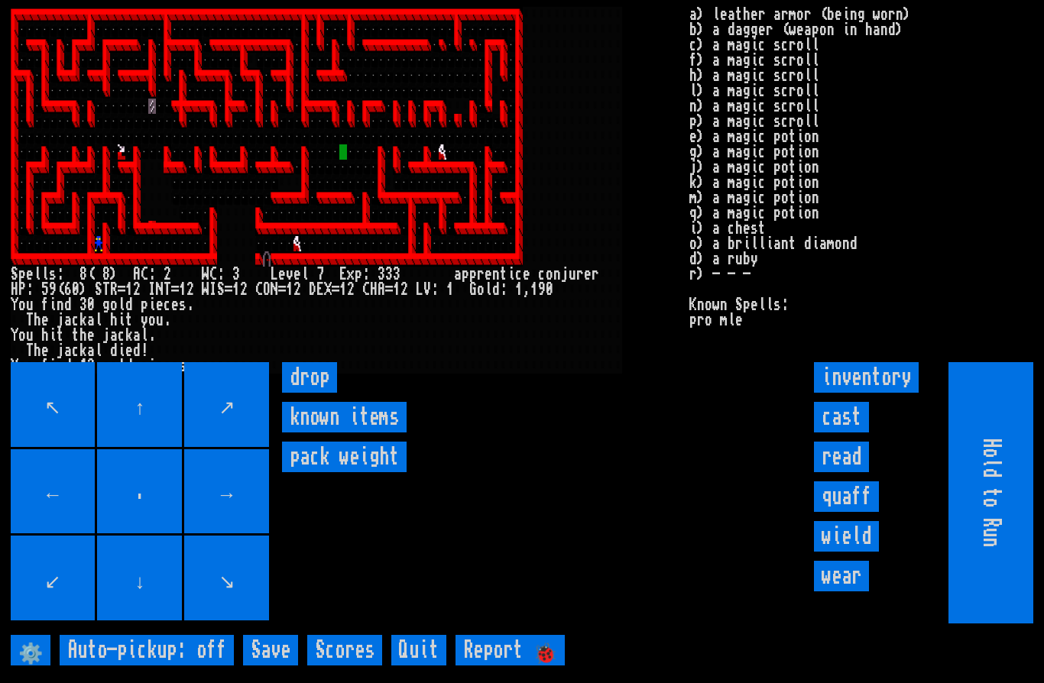
click at [163, 621] on input "↓" at bounding box center [139, 578] width 85 height 85
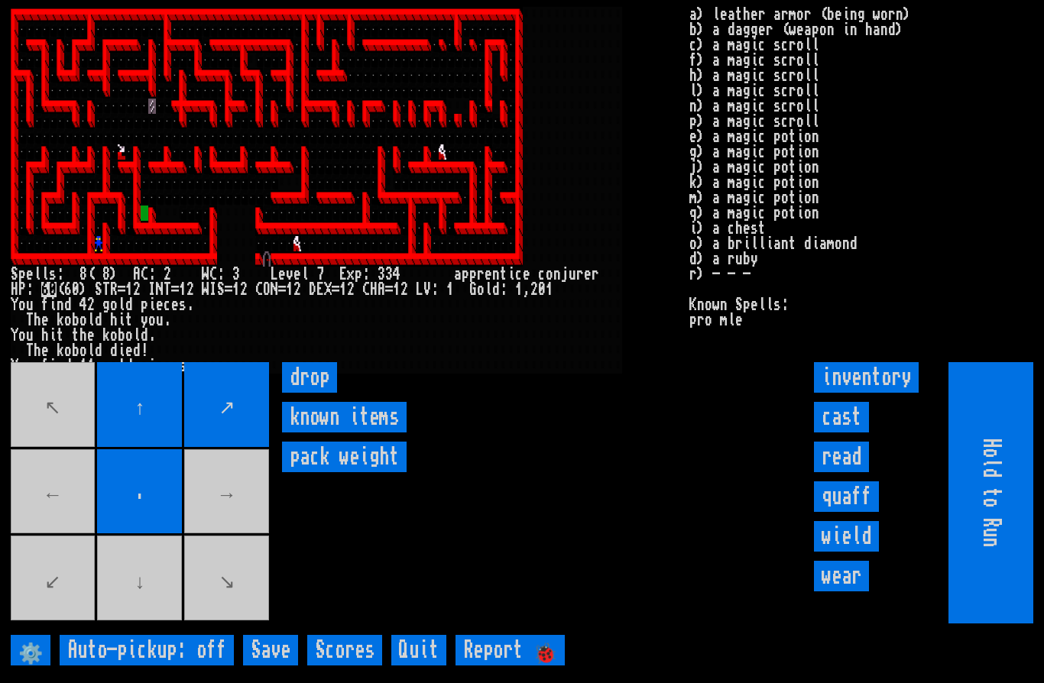
click at [197, 544] on movebuttons "↖ ↑ ↗ ← . → ↙ ↓ ↘" at bounding box center [141, 492] width 261 height 261
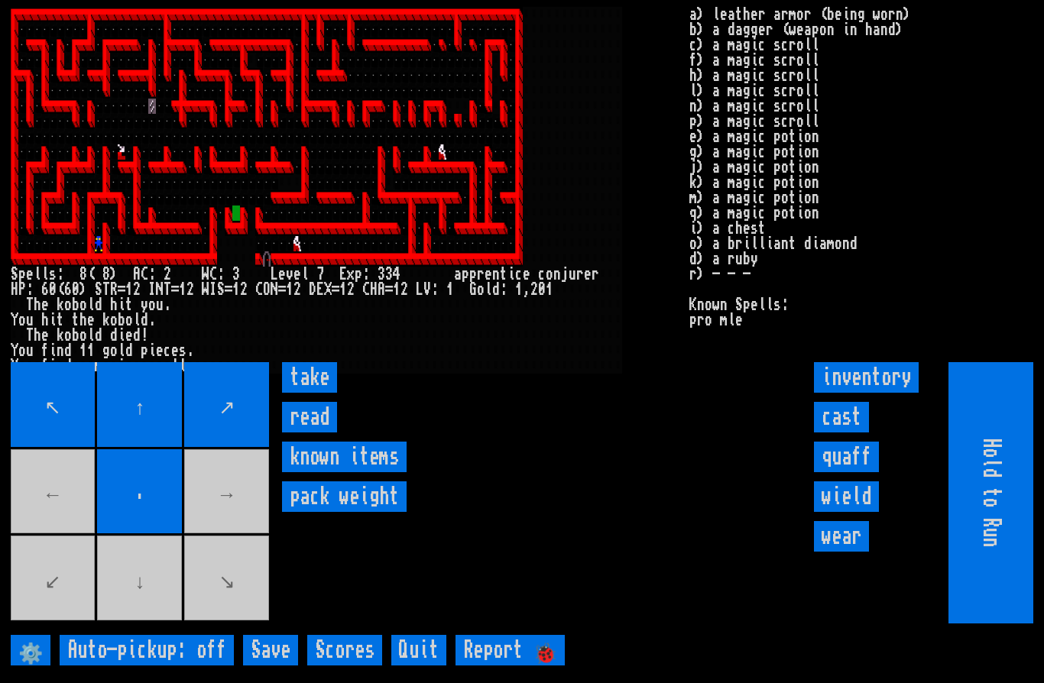
click at [315, 393] on input "take" at bounding box center [309, 377] width 55 height 31
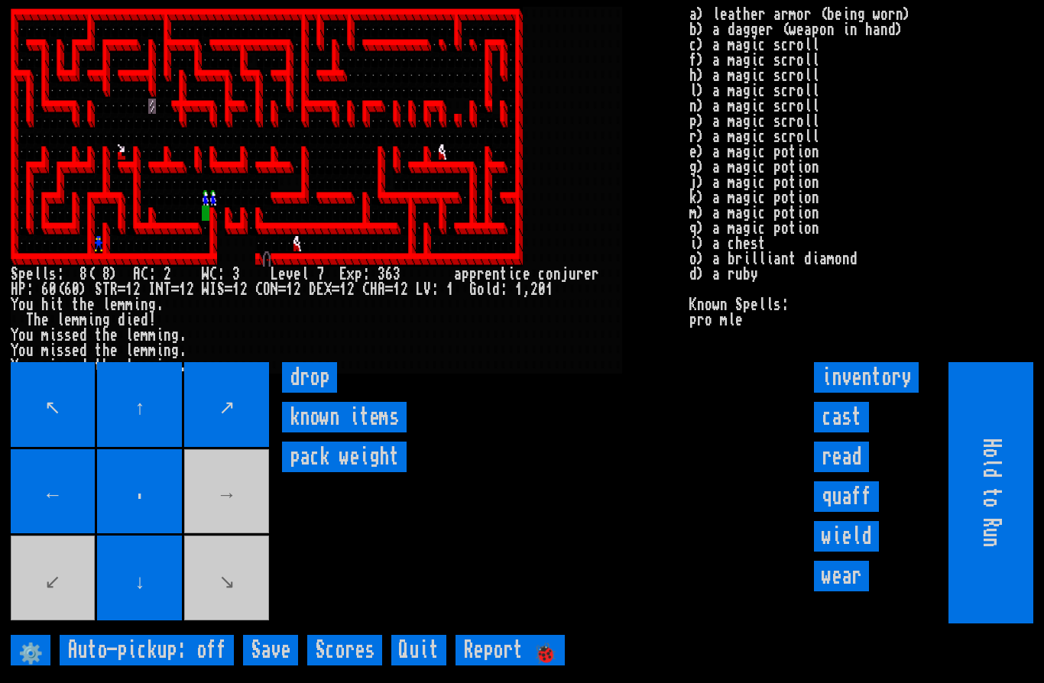
click at [245, 540] on movebuttons "↖ ↑ ↗ ← . → ↙ ↓ ↘" at bounding box center [141, 492] width 261 height 261
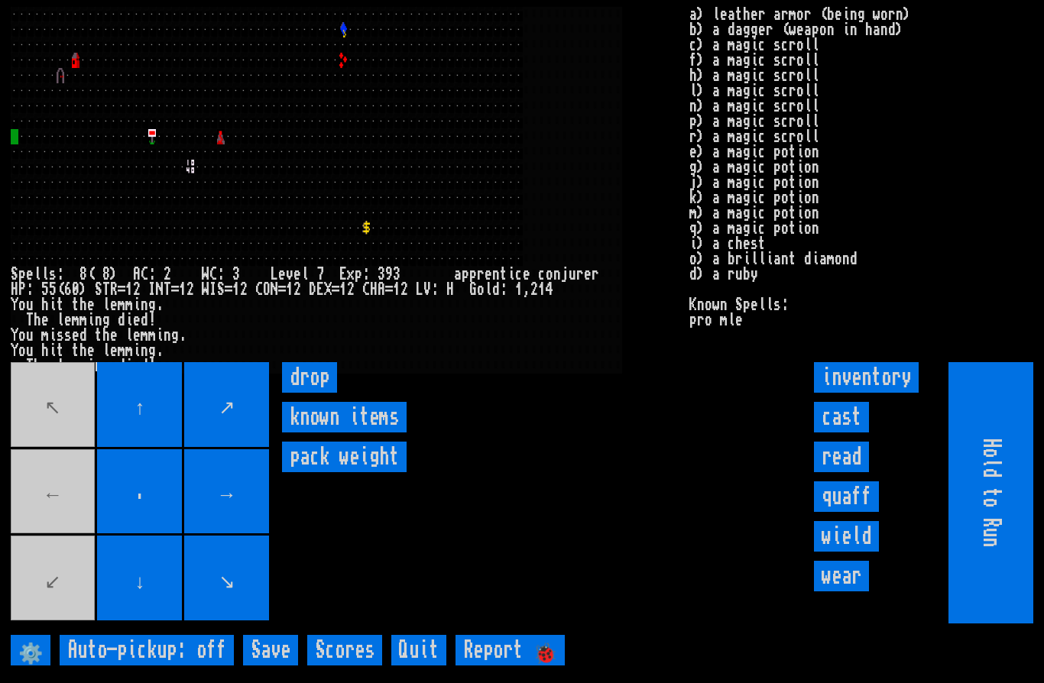
click at [306, 393] on input "drop" at bounding box center [309, 377] width 55 height 31
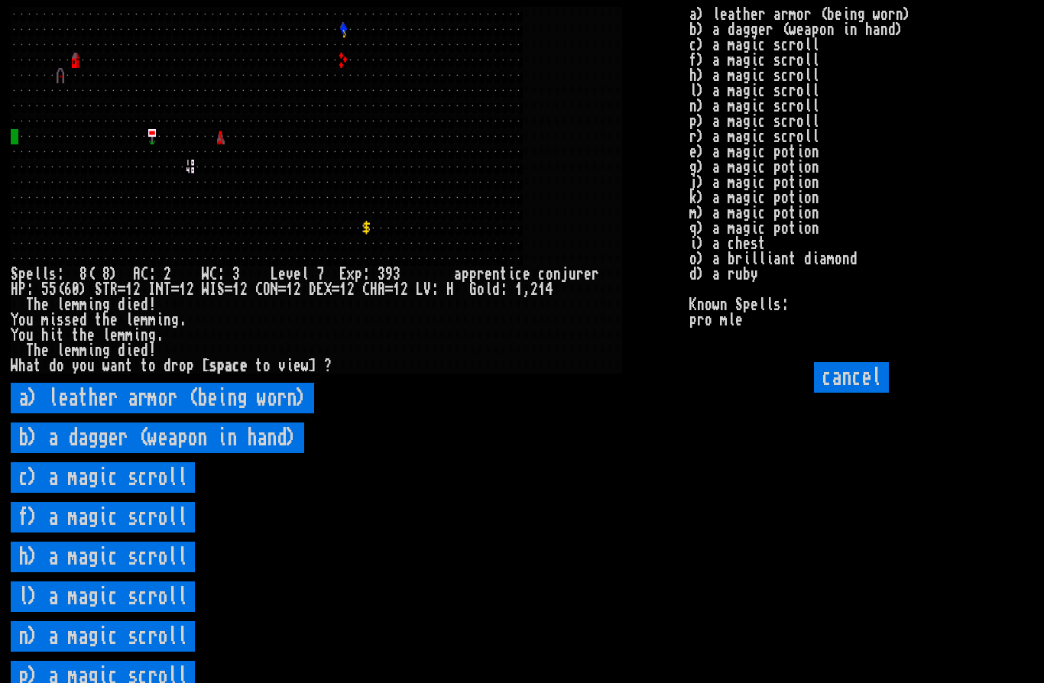
click at [173, 493] on scroll "c) a magic scroll" at bounding box center [103, 477] width 184 height 31
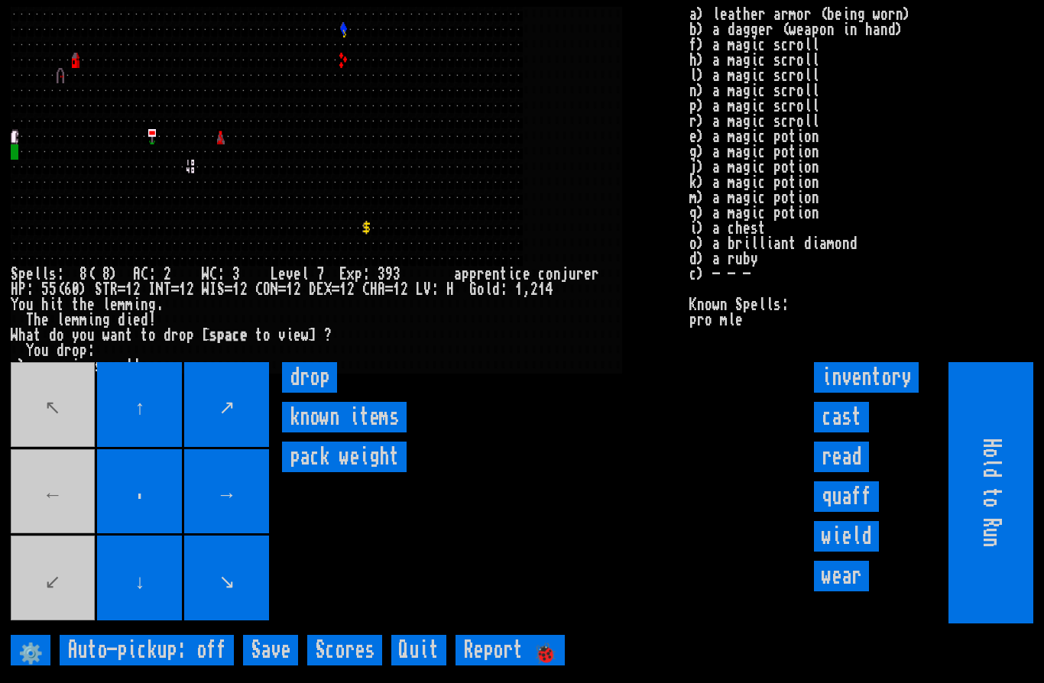
click at [316, 393] on input "drop" at bounding box center [309, 377] width 55 height 31
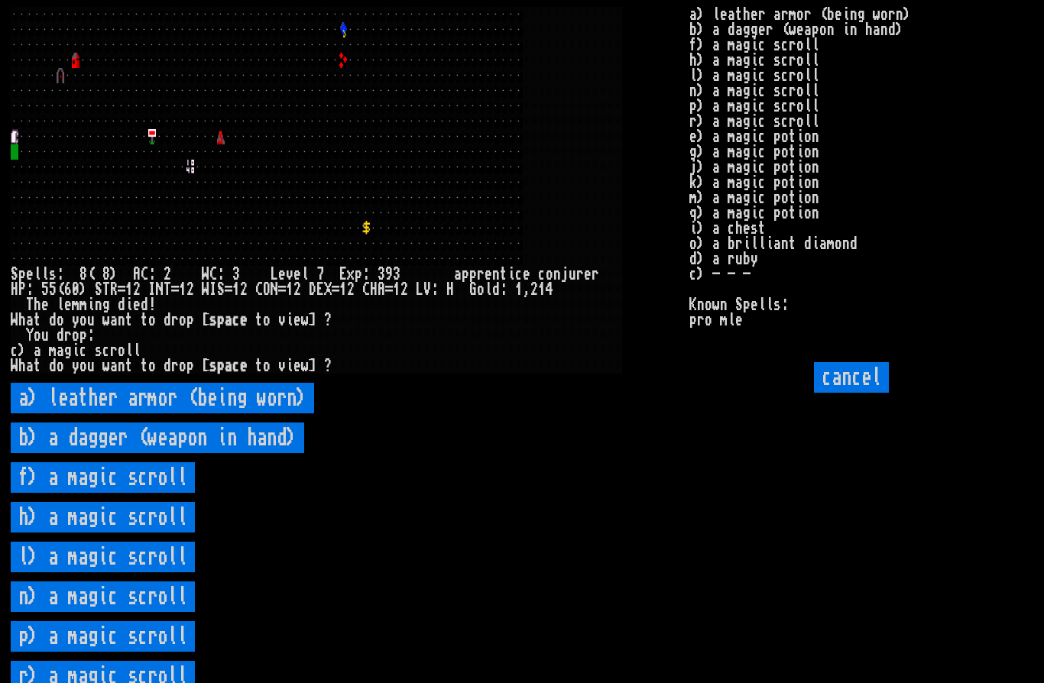
click at [177, 493] on scroll "f) a magic scroll" at bounding box center [103, 477] width 184 height 31
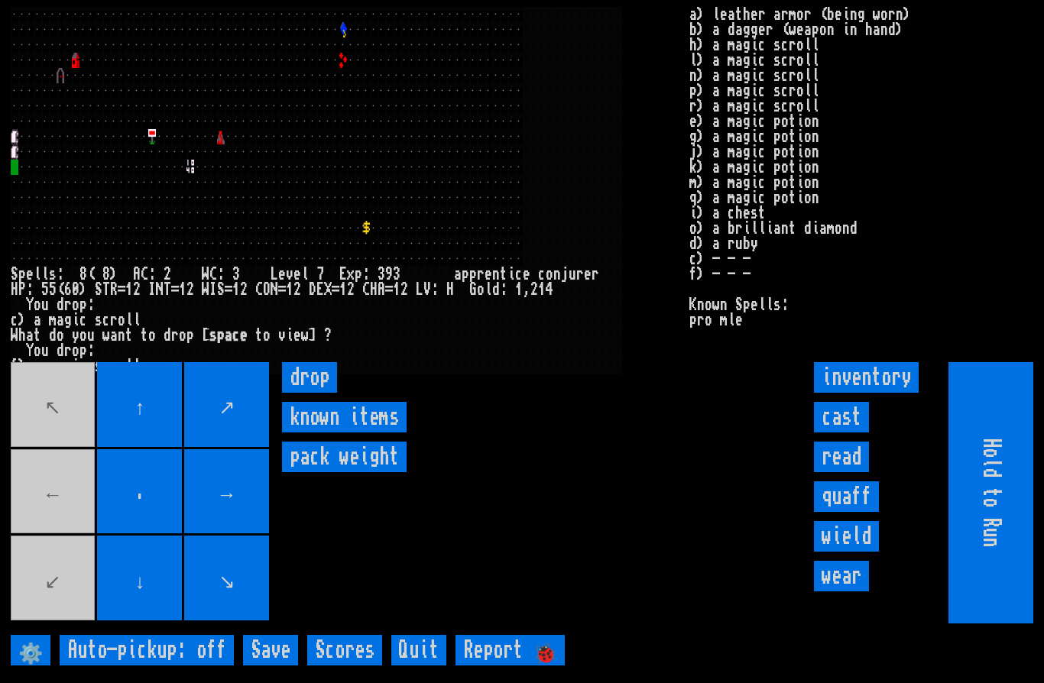
click at [316, 393] on input "drop" at bounding box center [309, 377] width 55 height 31
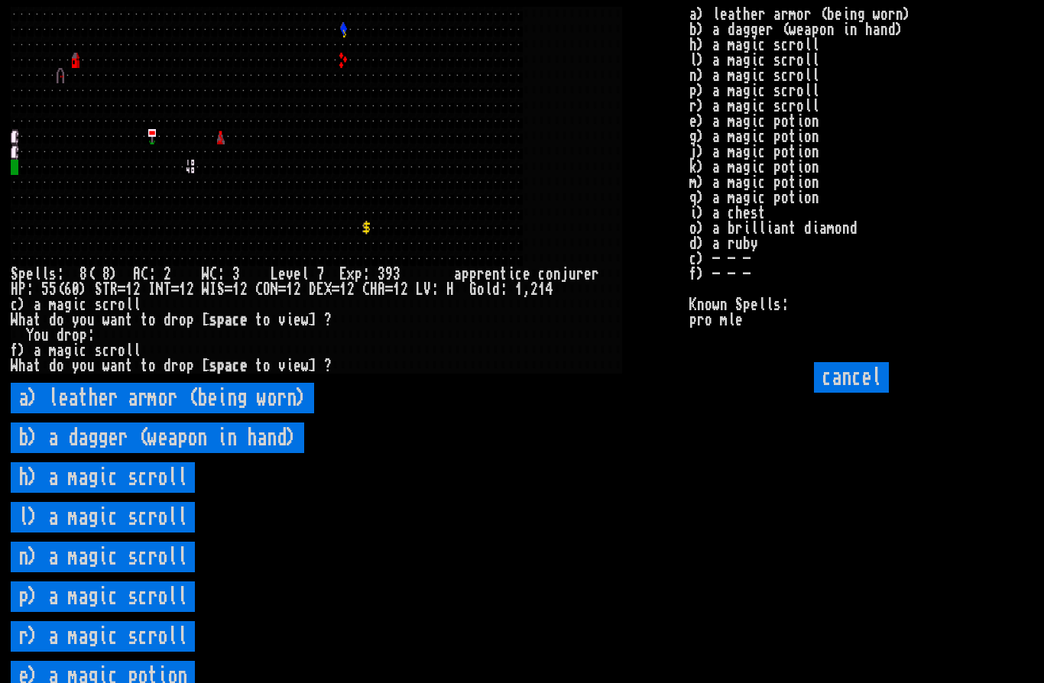
click at [161, 493] on scroll "h) a magic scroll" at bounding box center [103, 477] width 184 height 31
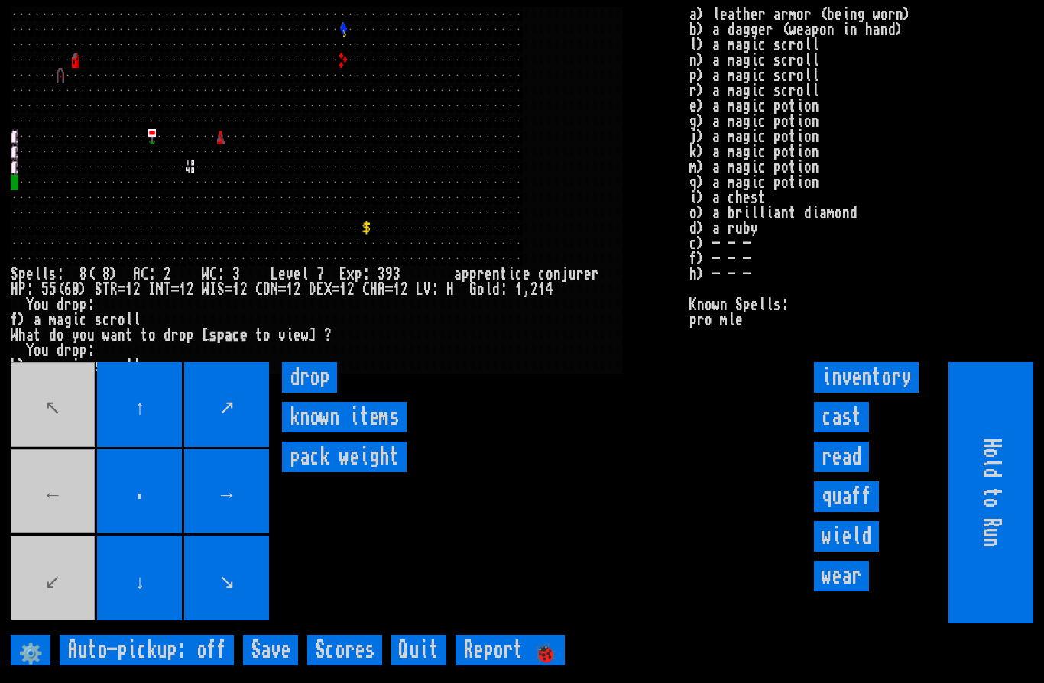
click at [319, 393] on input "drop" at bounding box center [309, 377] width 55 height 31
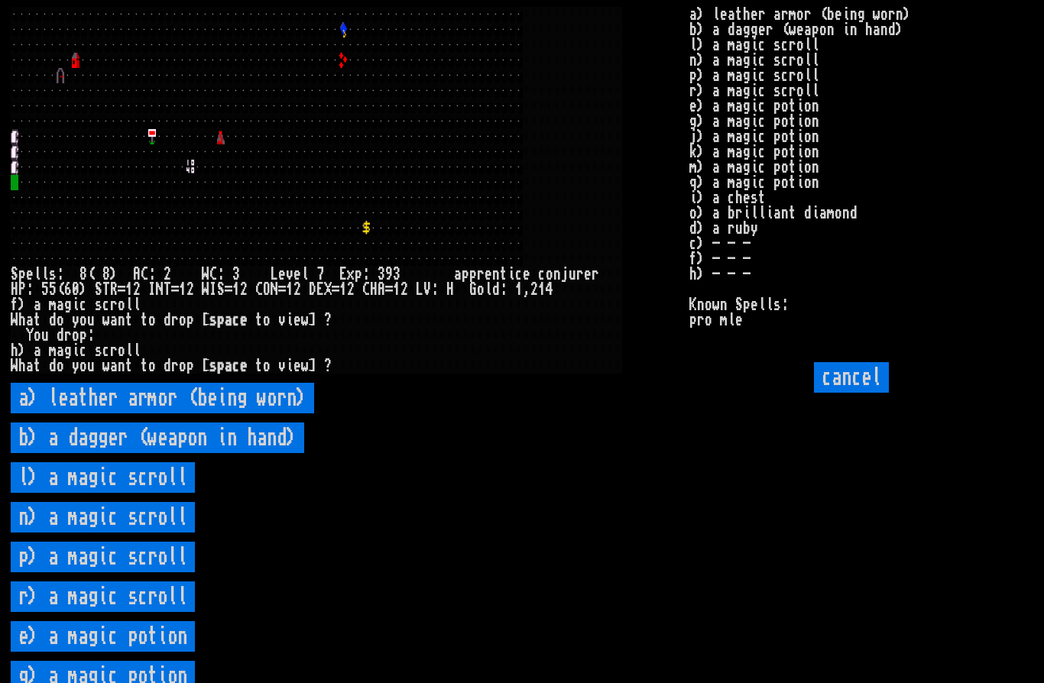
click at [177, 493] on scroll "l) a magic scroll" at bounding box center [103, 477] width 184 height 31
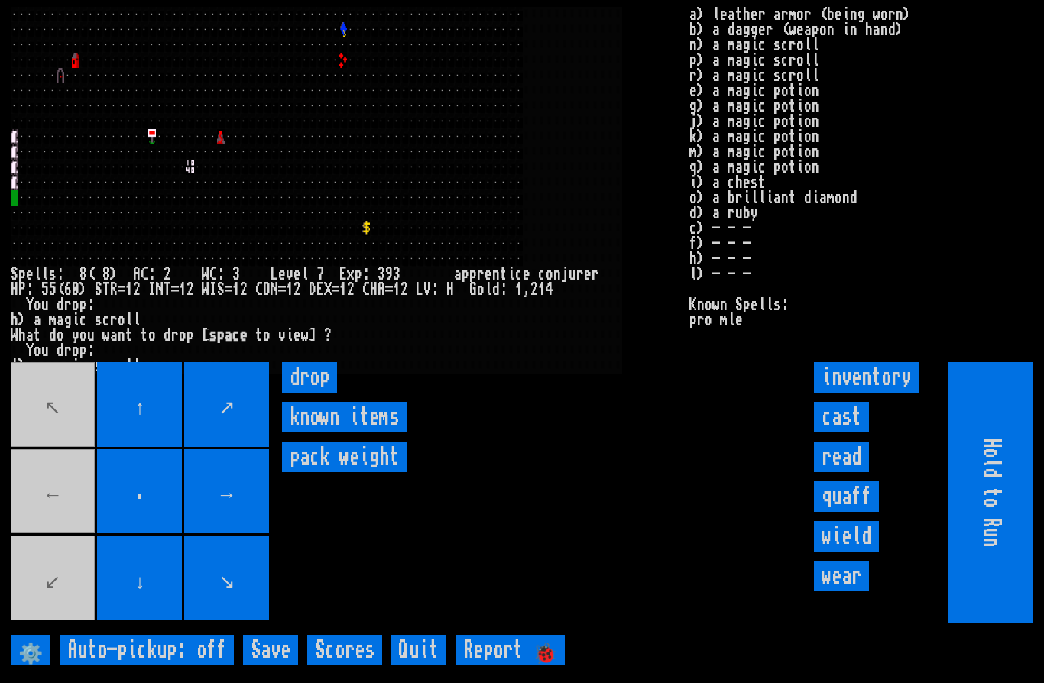
click at [319, 393] on input "drop" at bounding box center [309, 377] width 55 height 31
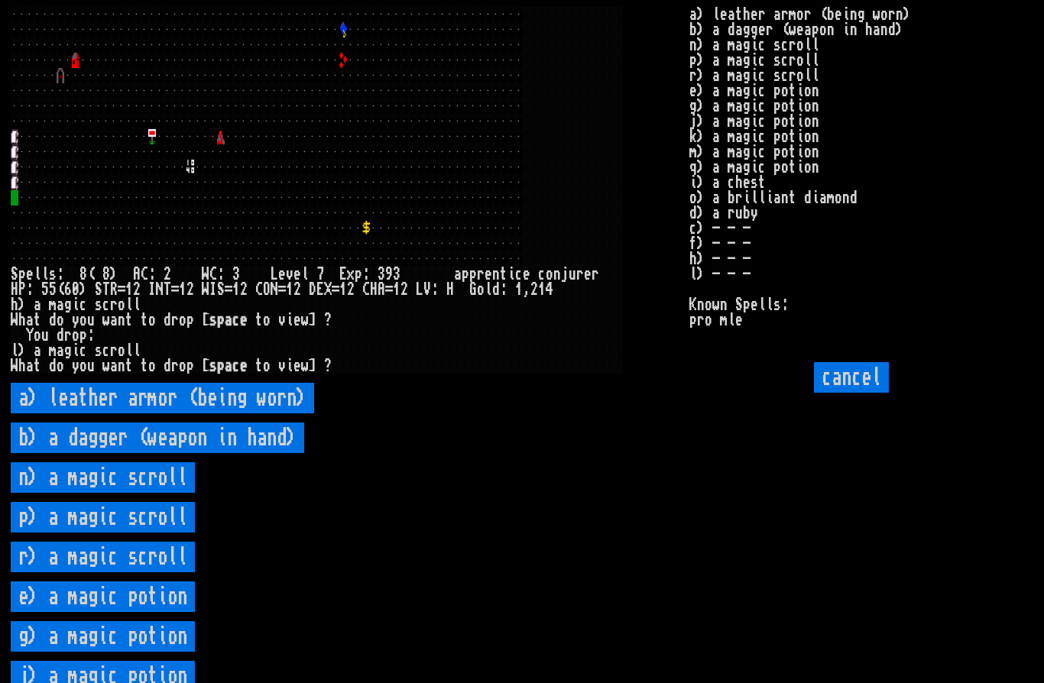
click at [182, 493] on scroll "n) a magic scroll" at bounding box center [103, 477] width 184 height 31
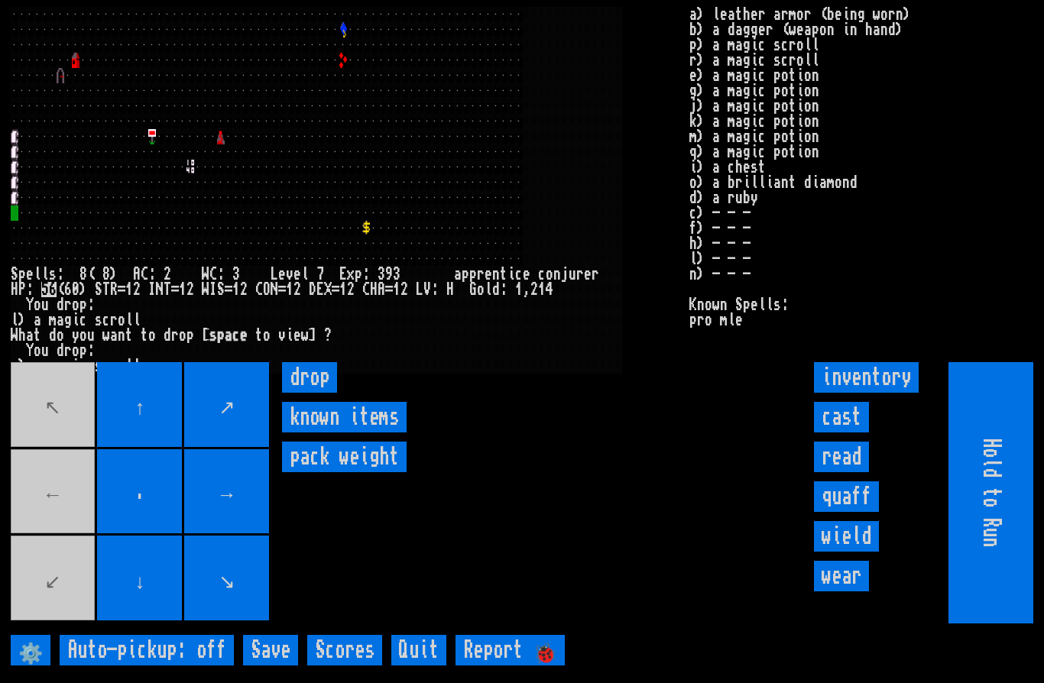
click at [323, 393] on input "drop" at bounding box center [309, 377] width 55 height 31
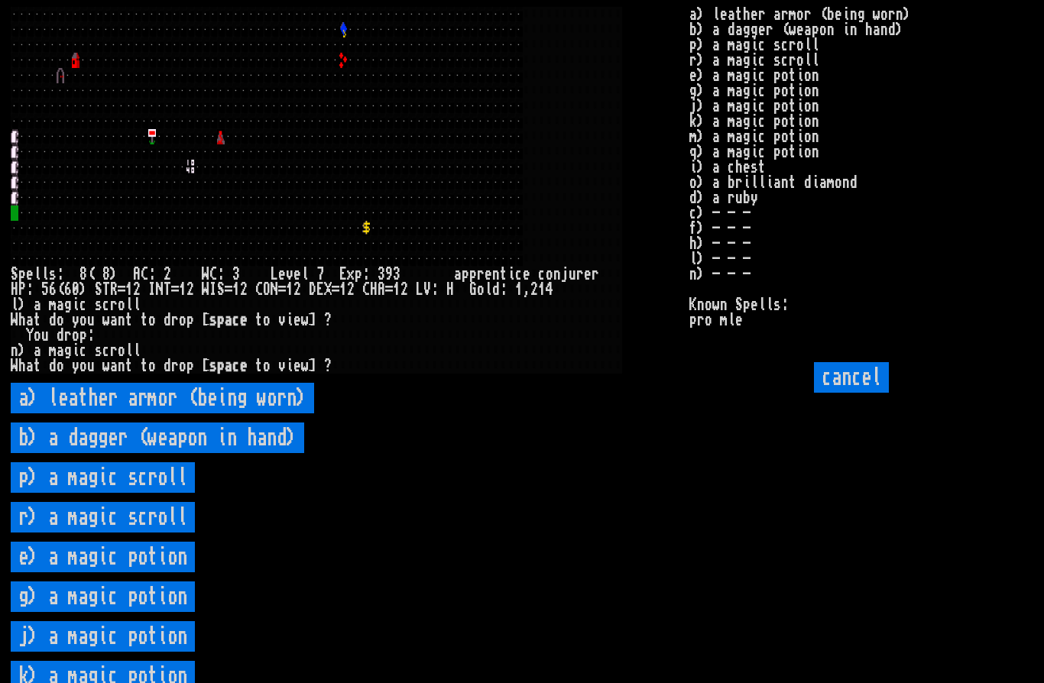
click at [180, 493] on scroll "p) a magic scroll" at bounding box center [103, 477] width 184 height 31
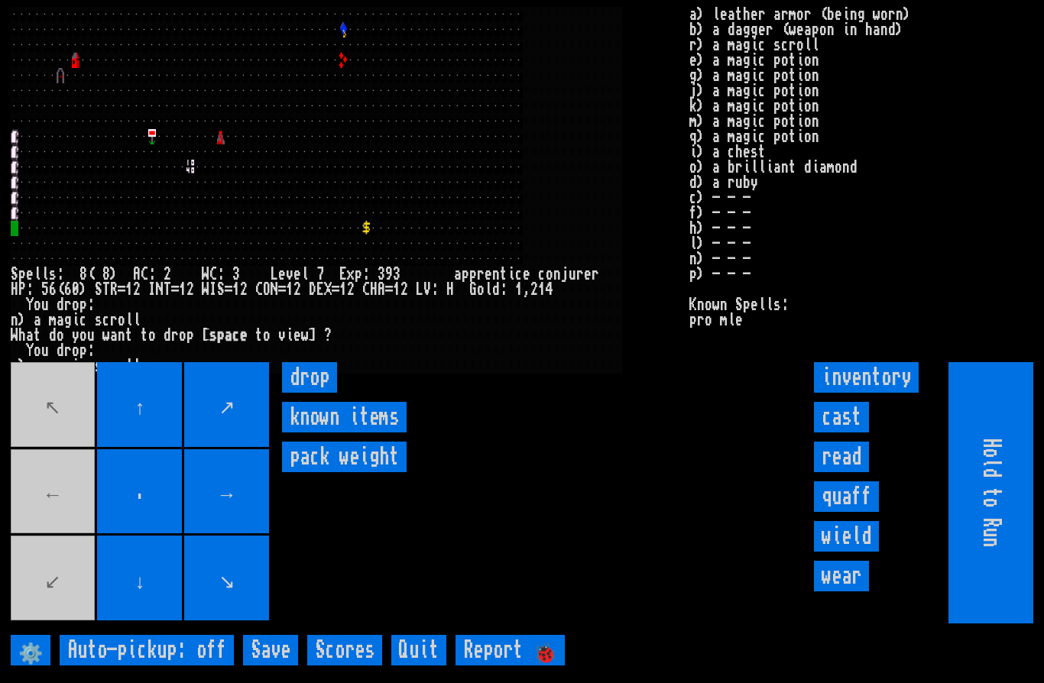
click at [316, 393] on input "drop" at bounding box center [309, 377] width 55 height 31
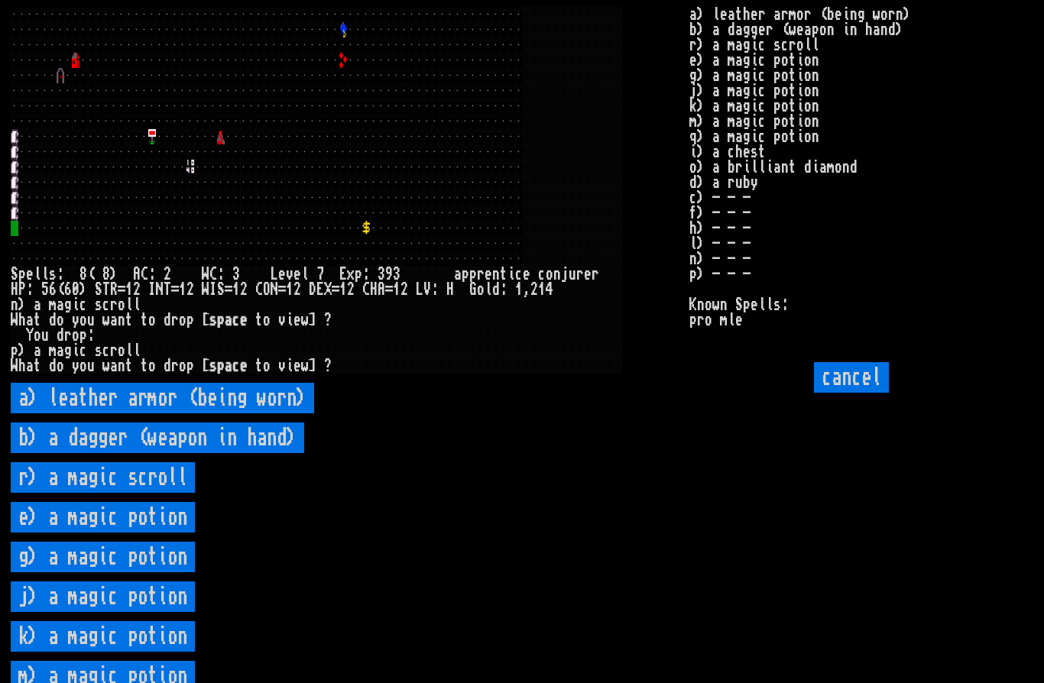
click at [174, 493] on scroll "r) a magic scroll" at bounding box center [103, 477] width 184 height 31
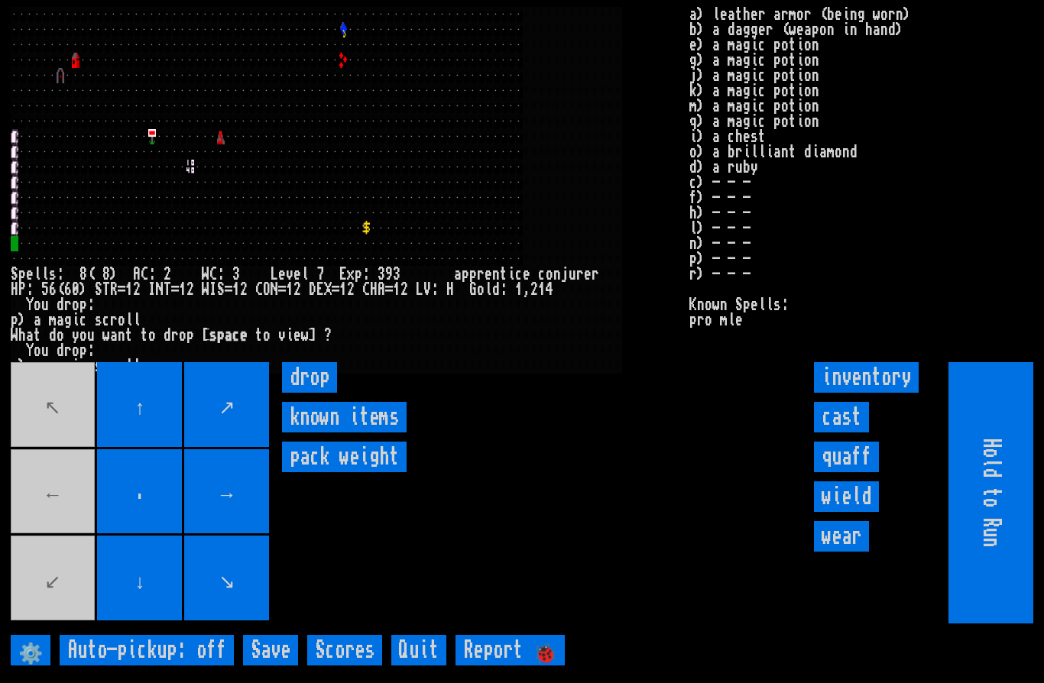
click at [322, 393] on input "drop" at bounding box center [309, 377] width 55 height 31
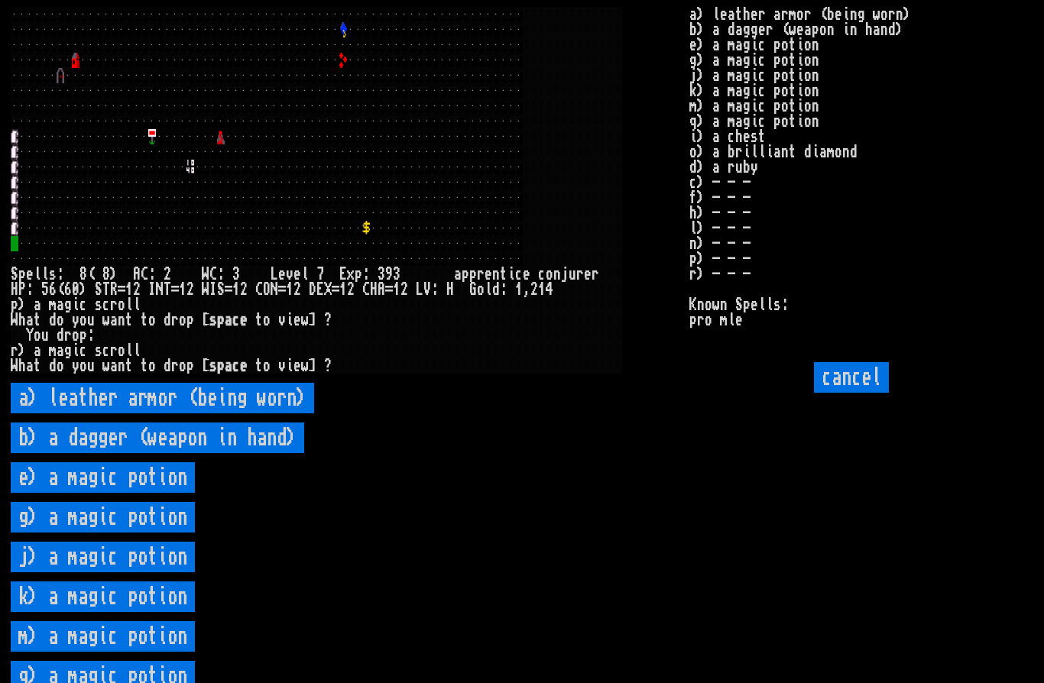
click at [273, 557] on keyboard "a) leather armor (being worn) b) a dagger (weapon in hand) e) a magic potion g)…" at bounding box center [429, 513] width 836 height 261
click at [841, 393] on input "cancel" at bounding box center [851, 377] width 75 height 31
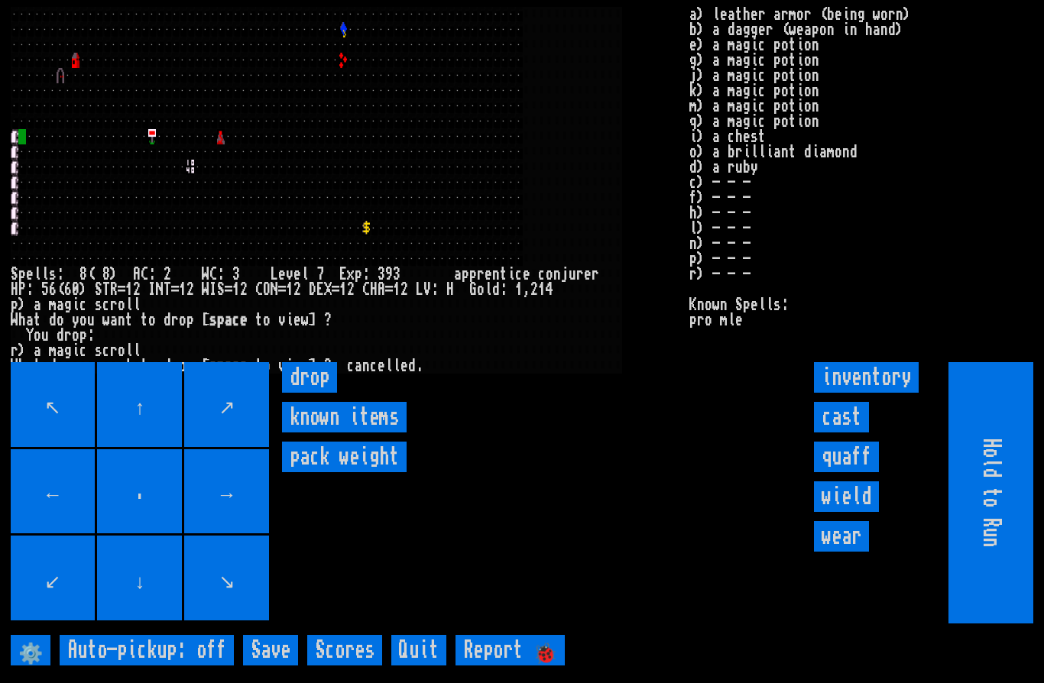
click at [320, 393] on input "drop" at bounding box center [309, 377] width 55 height 31
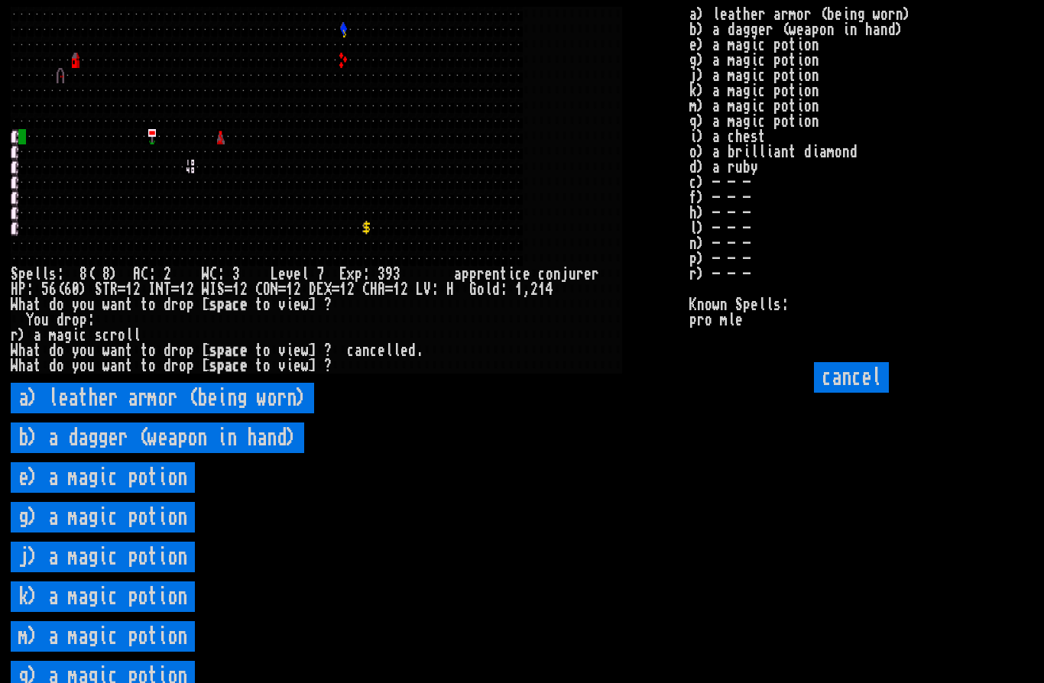
click at [175, 493] on potion "e) a magic potion" at bounding box center [103, 477] width 184 height 31
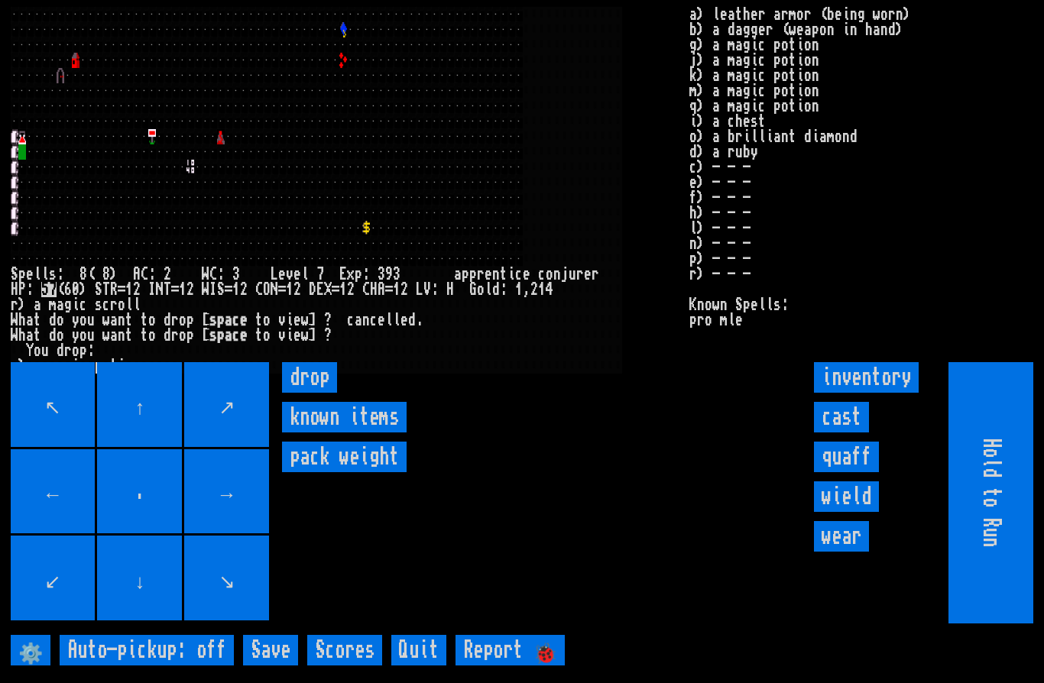
click at [325, 393] on input "drop" at bounding box center [309, 377] width 55 height 31
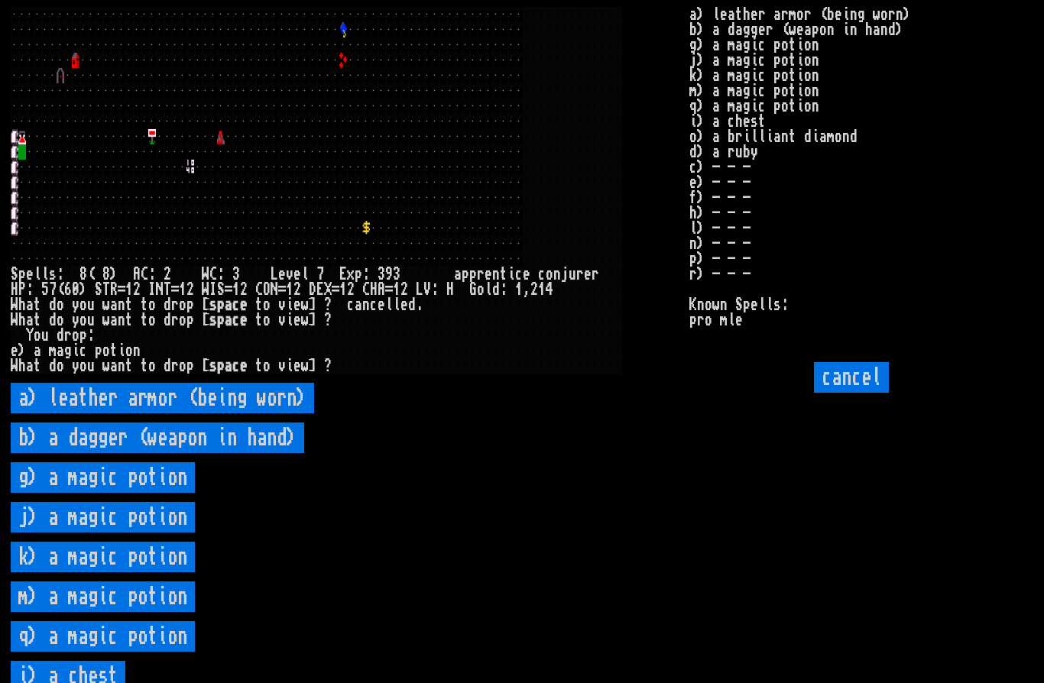
click at [177, 493] on potion "g) a magic potion" at bounding box center [103, 477] width 184 height 31
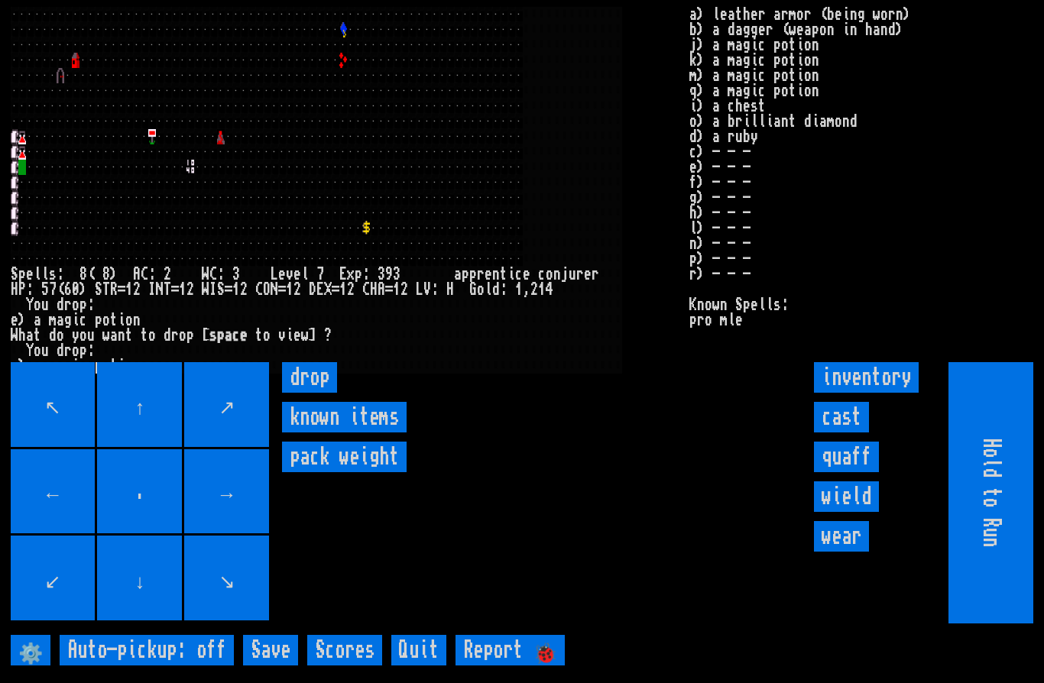
click at [324, 393] on input "drop" at bounding box center [309, 377] width 55 height 31
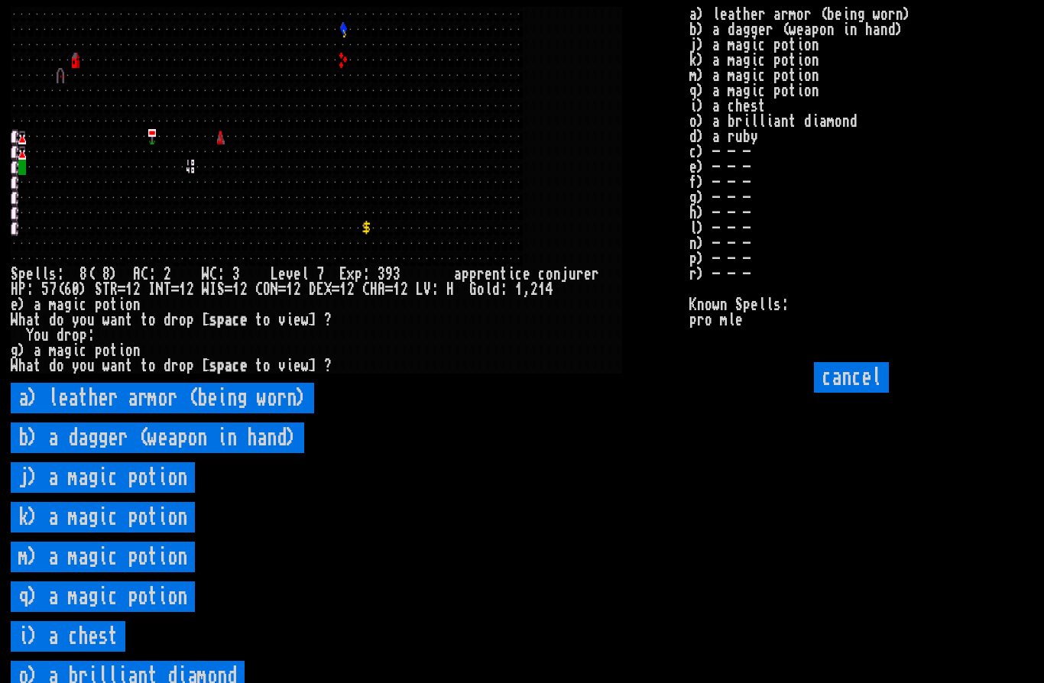
click at [180, 493] on potion "j) a magic potion" at bounding box center [103, 477] width 184 height 31
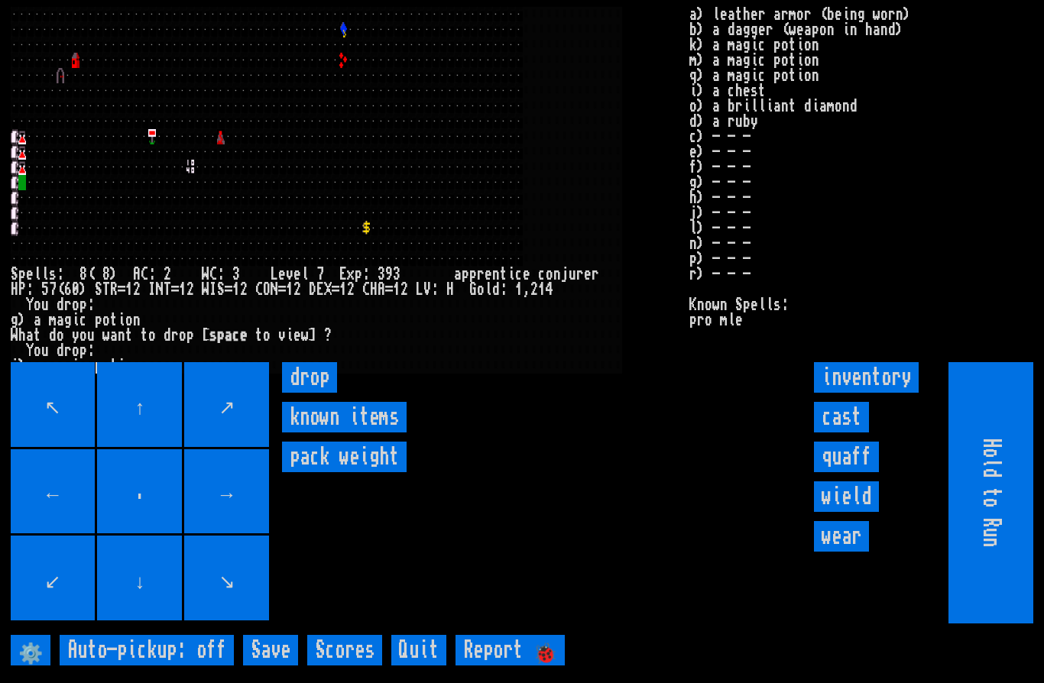
click at [323, 393] on input "drop" at bounding box center [309, 377] width 55 height 31
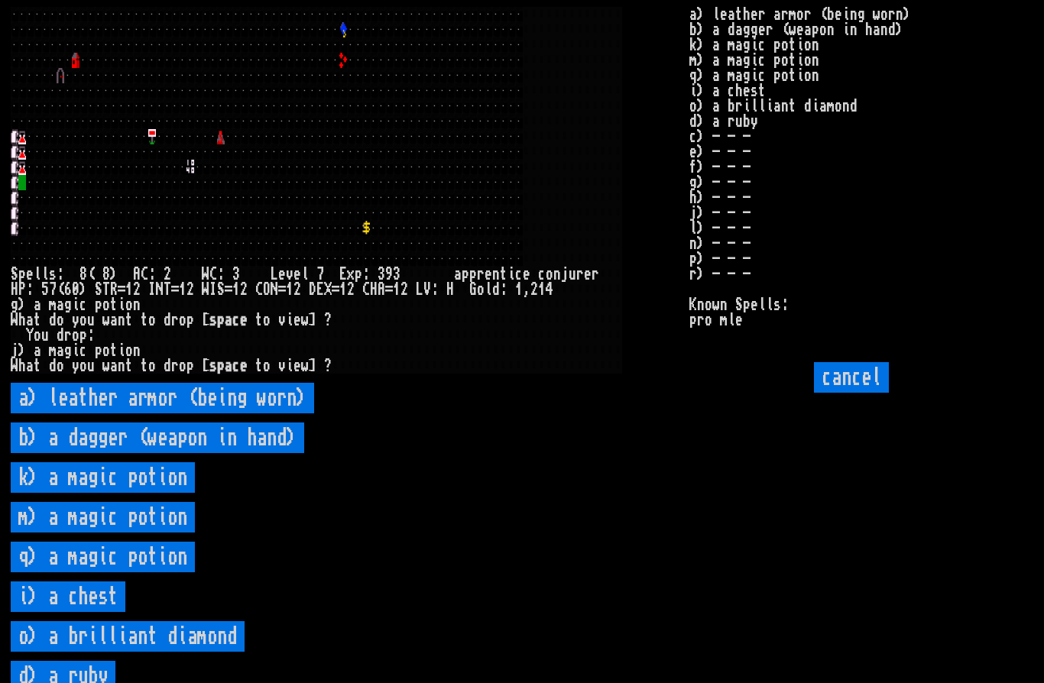
click at [174, 493] on potion "k) a magic potion" at bounding box center [103, 477] width 184 height 31
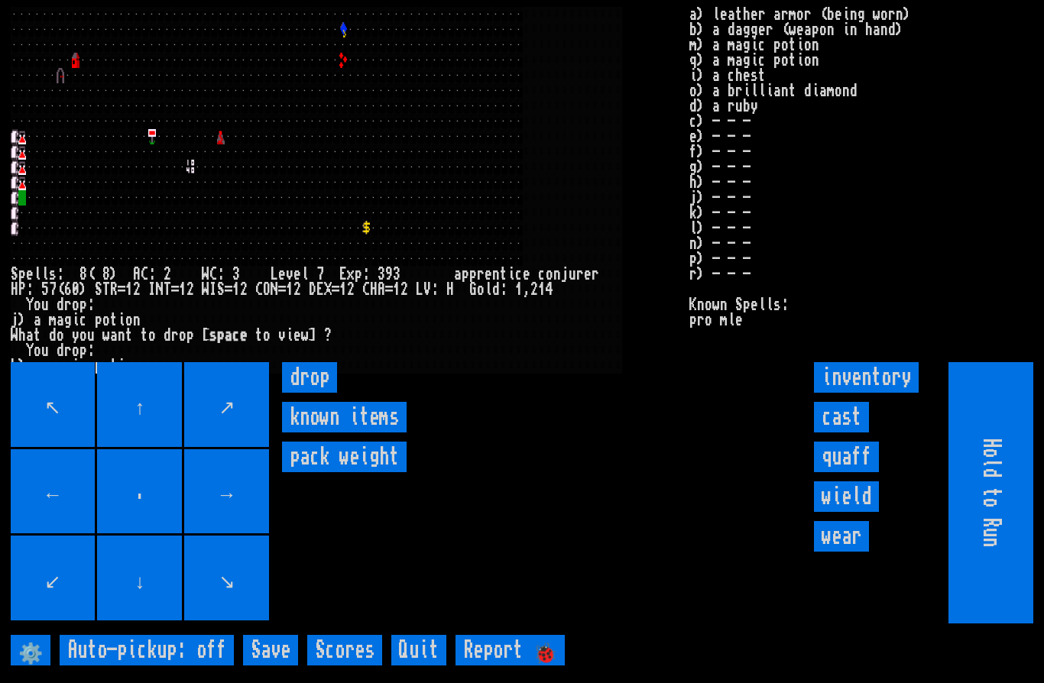
click at [313, 393] on input "drop" at bounding box center [309, 377] width 55 height 31
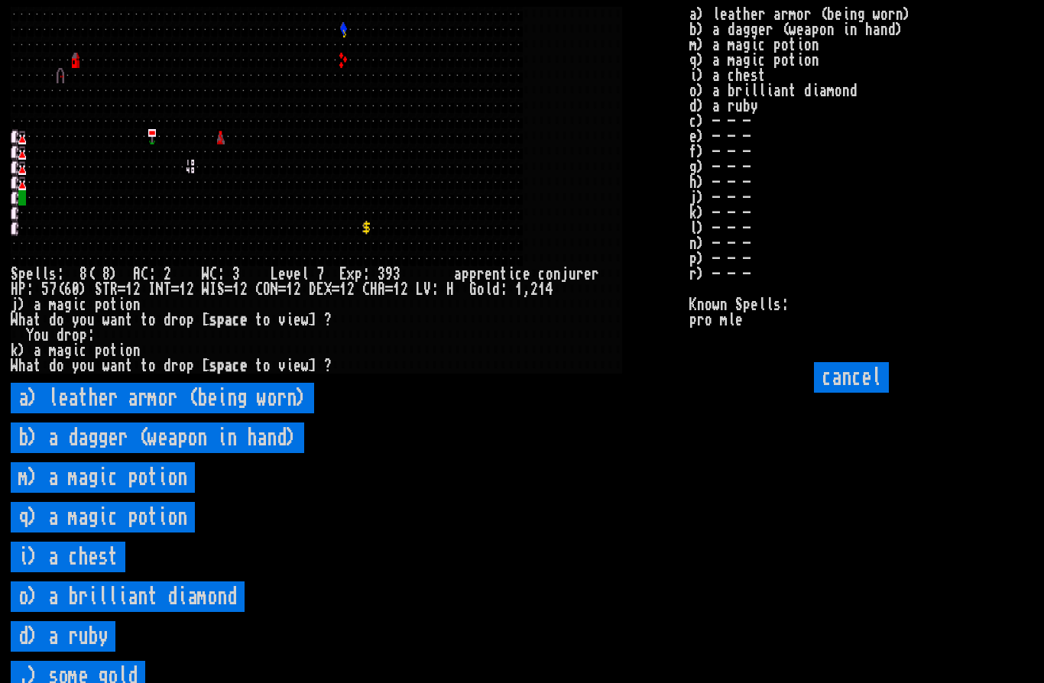
click at [170, 493] on potion "m) a magic potion" at bounding box center [103, 477] width 184 height 31
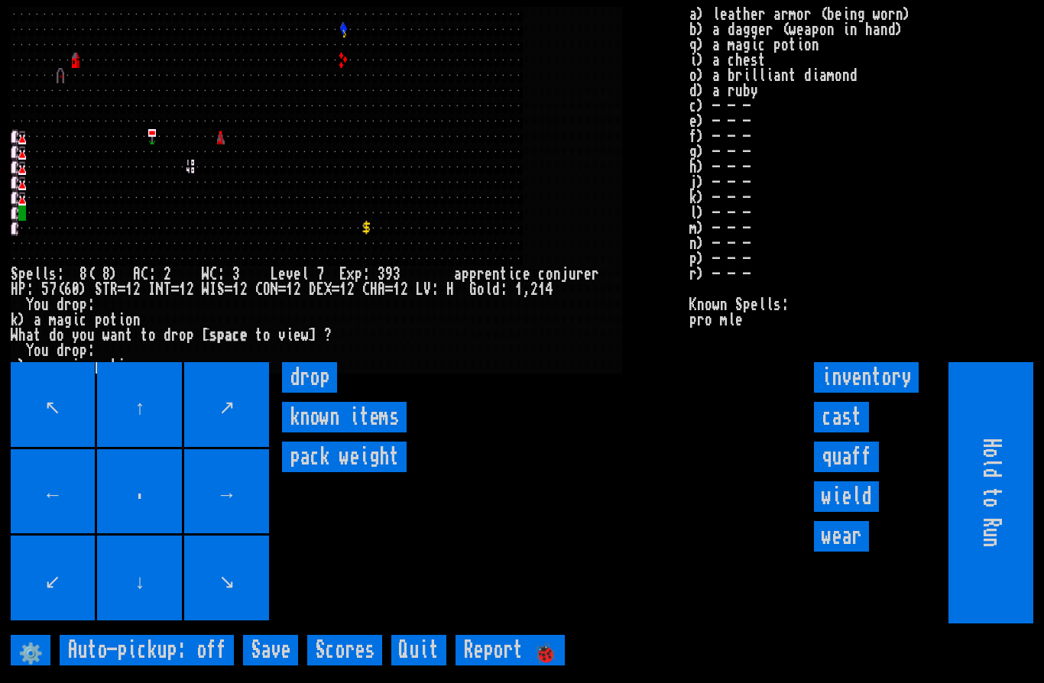
click at [320, 393] on input "drop" at bounding box center [309, 377] width 55 height 31
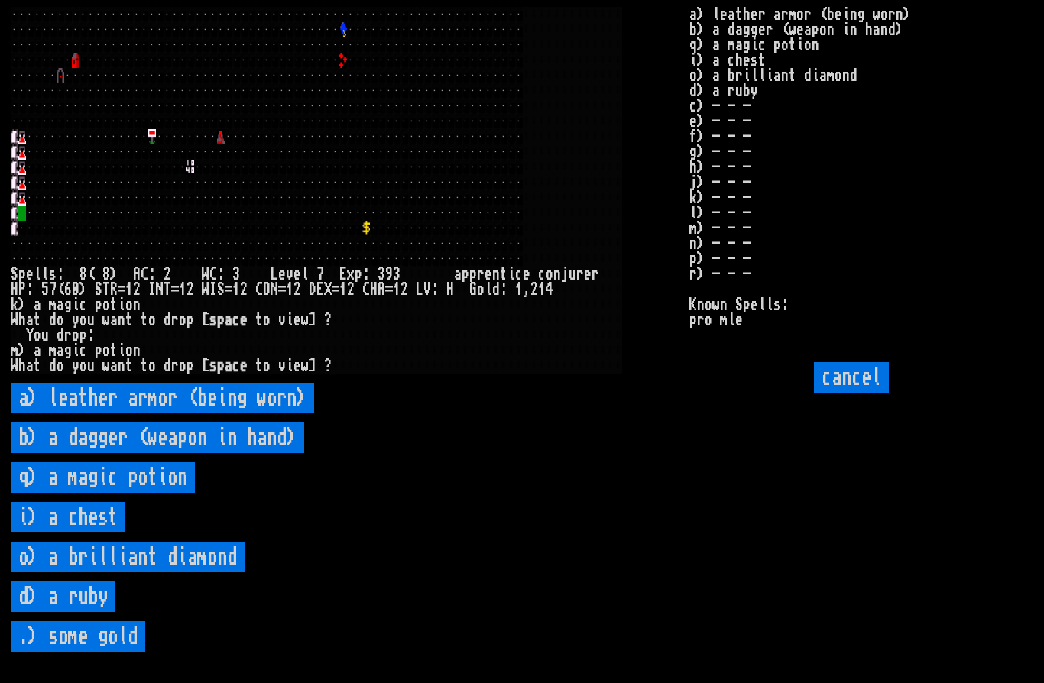
click at [170, 493] on potion "q) a magic potion" at bounding box center [103, 477] width 184 height 31
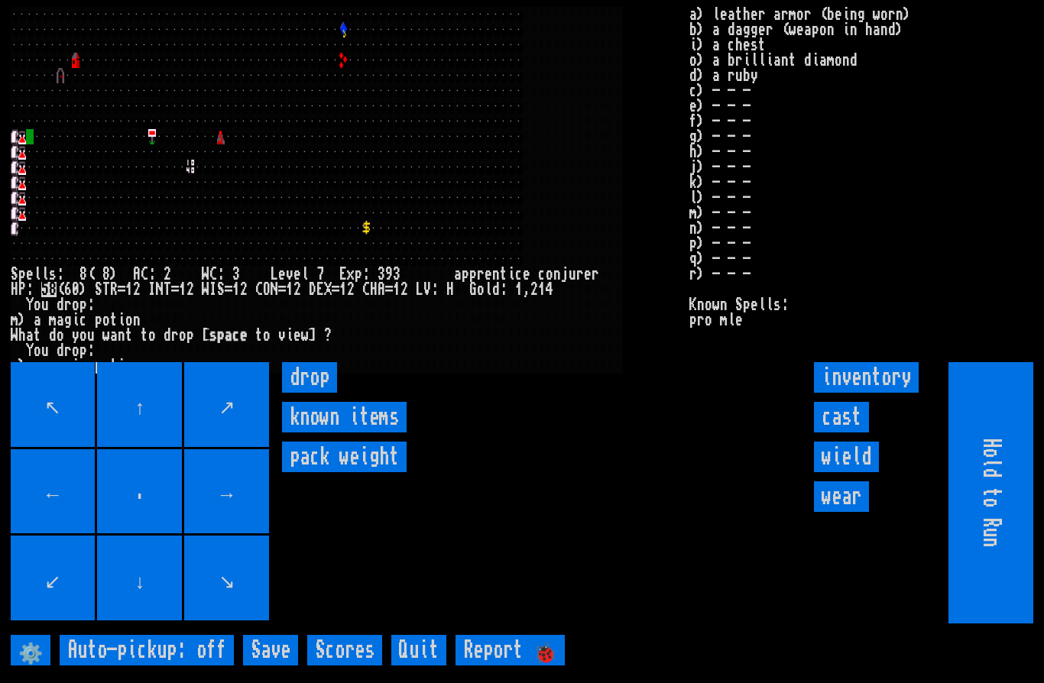
click at [333, 393] on input "drop" at bounding box center [309, 377] width 55 height 31
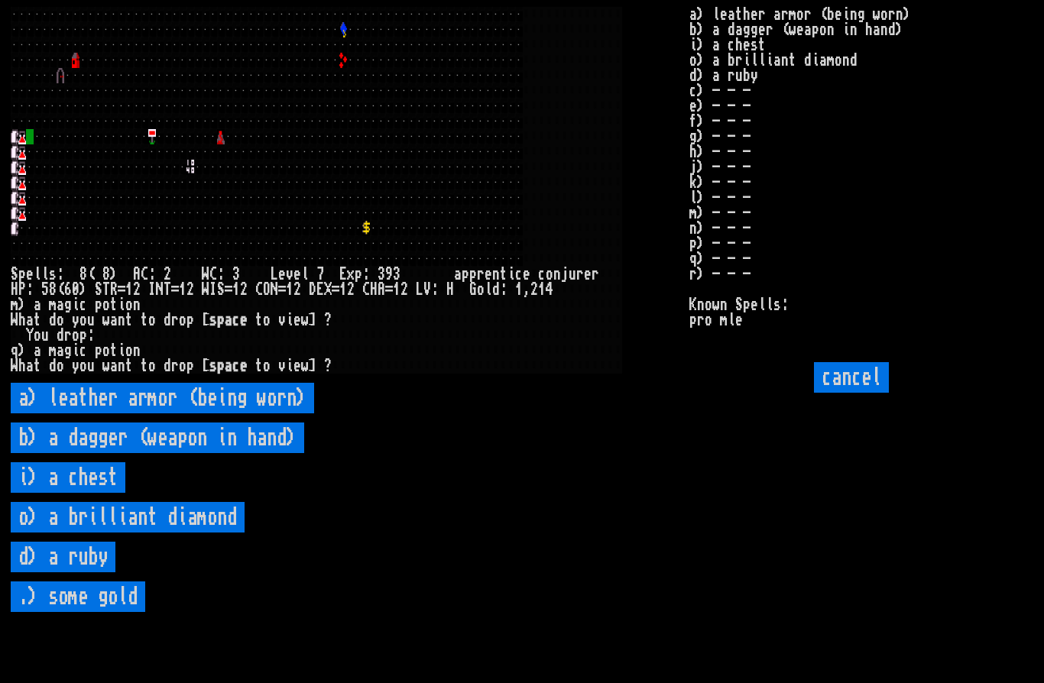
click at [100, 573] on ruby "d) a ruby" at bounding box center [63, 557] width 105 height 31
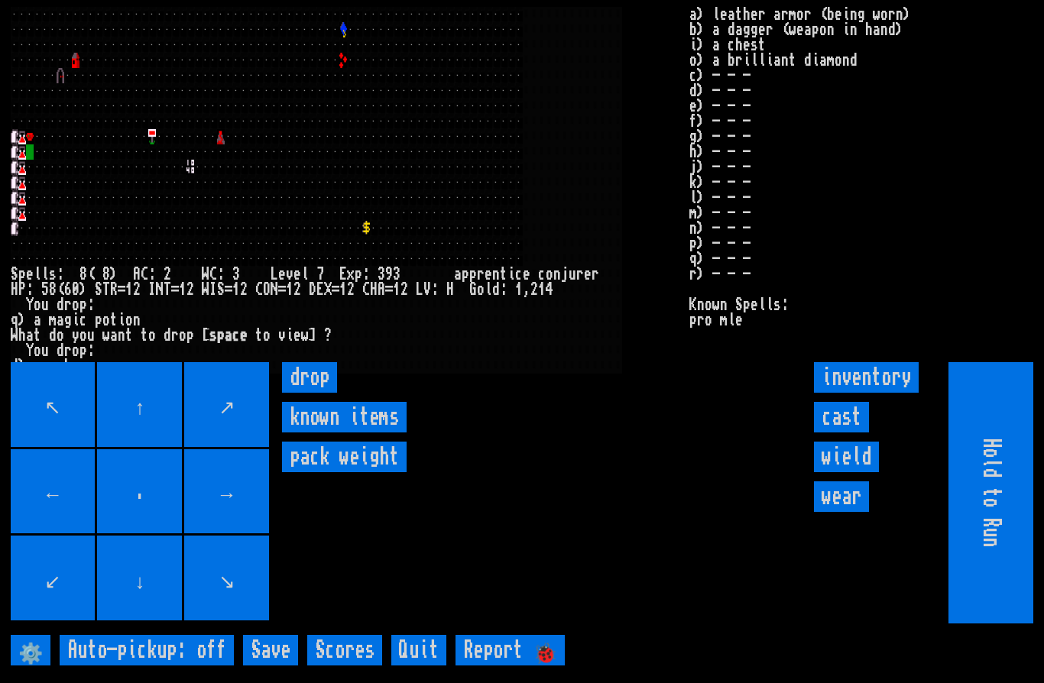
click at [323, 393] on input "drop" at bounding box center [309, 377] width 55 height 31
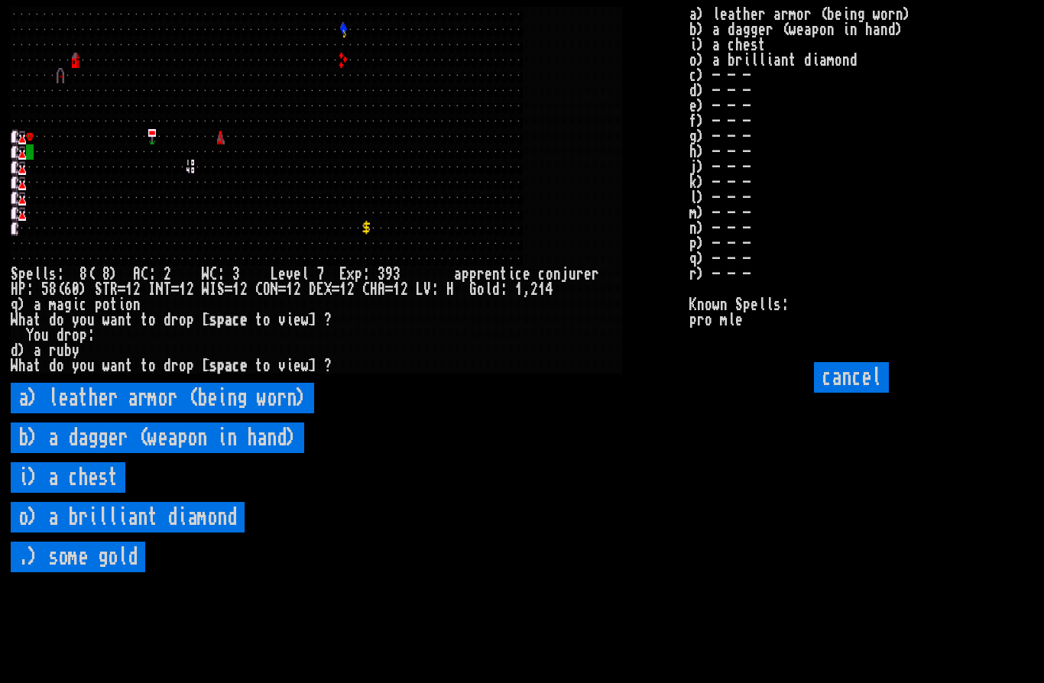
click at [190, 533] on diamond "o) a brilliant diamond" at bounding box center [128, 517] width 234 height 31
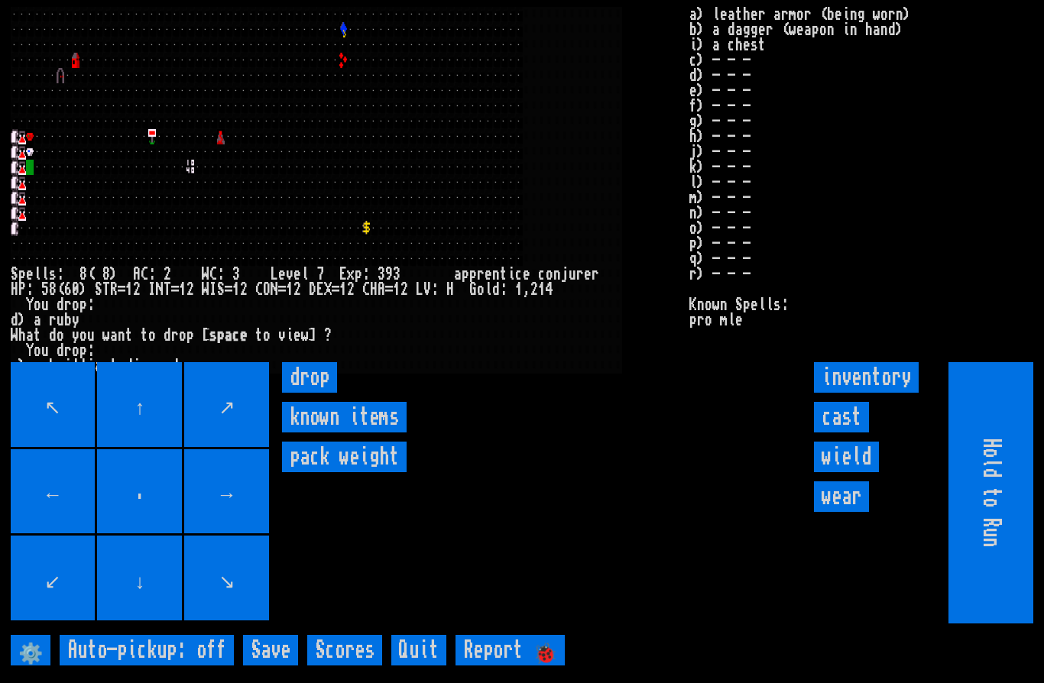
click at [324, 393] on input "drop" at bounding box center [309, 377] width 55 height 31
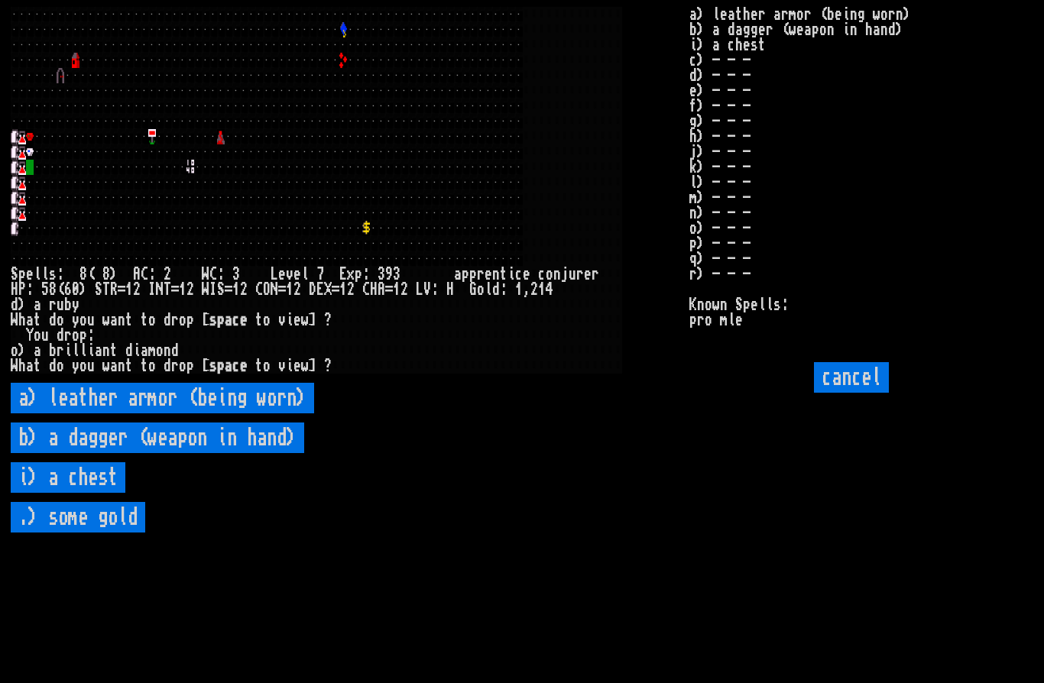
click at [105, 493] on chest "i) a chest" at bounding box center [68, 477] width 115 height 31
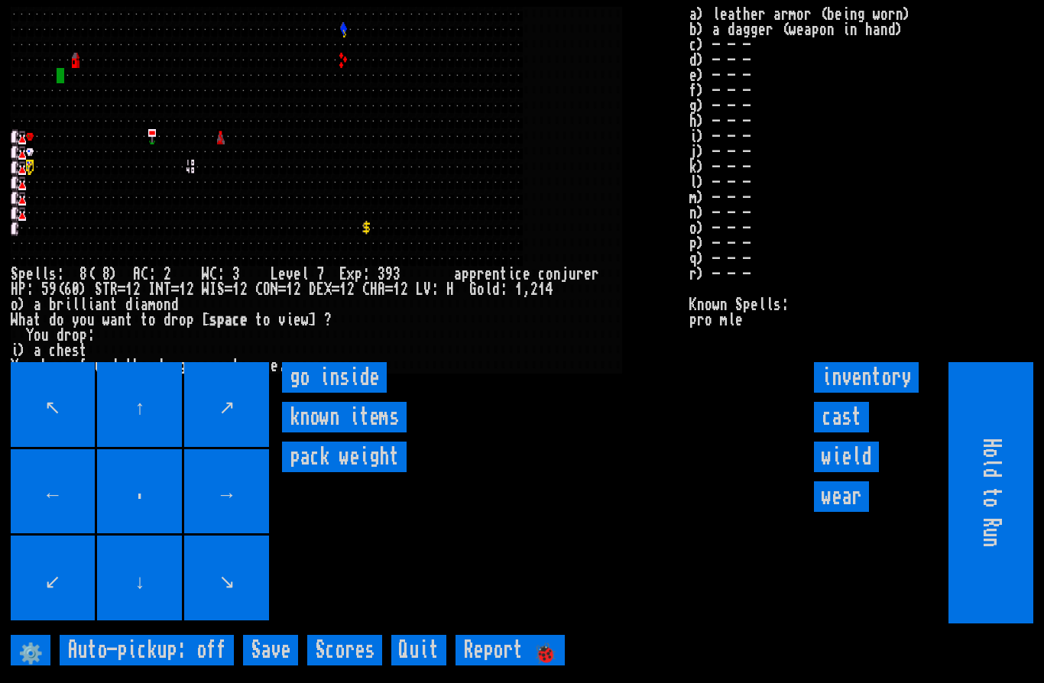
click at [353, 393] on inside "go inside" at bounding box center [334, 377] width 105 height 31
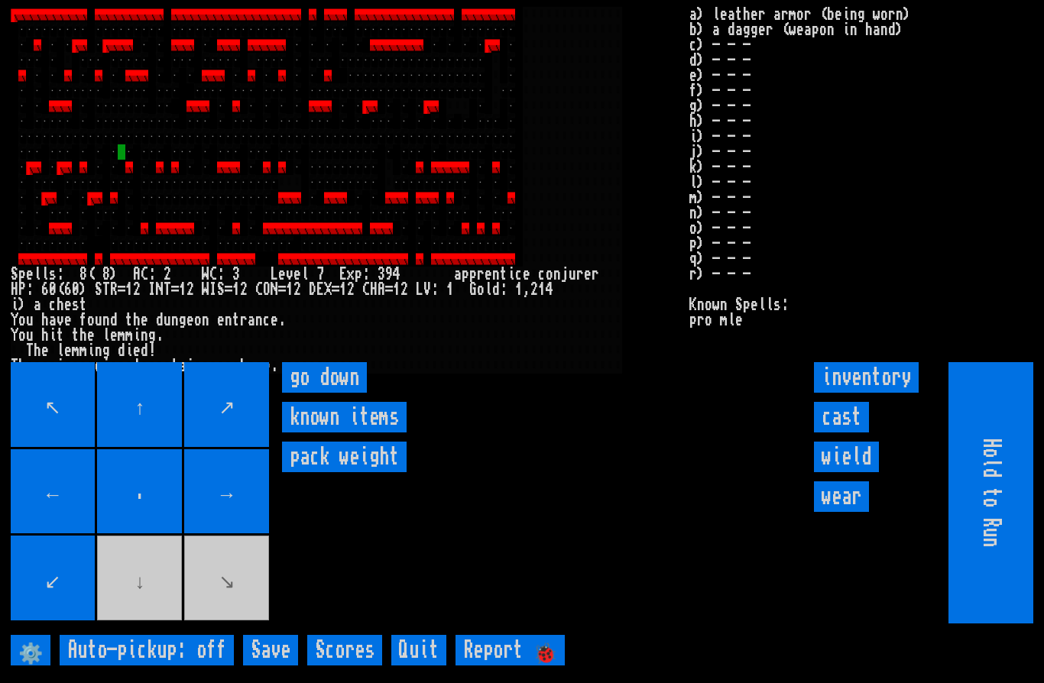
click at [345, 393] on down "go down" at bounding box center [324, 377] width 85 height 31
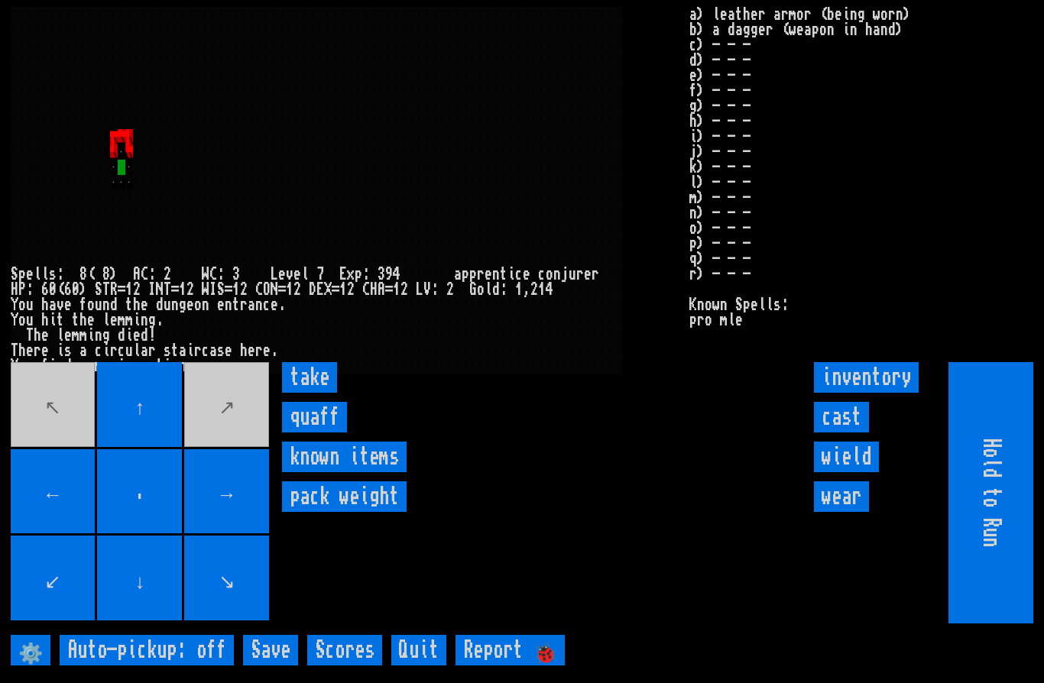
click at [316, 393] on input "take" at bounding box center [309, 377] width 55 height 31
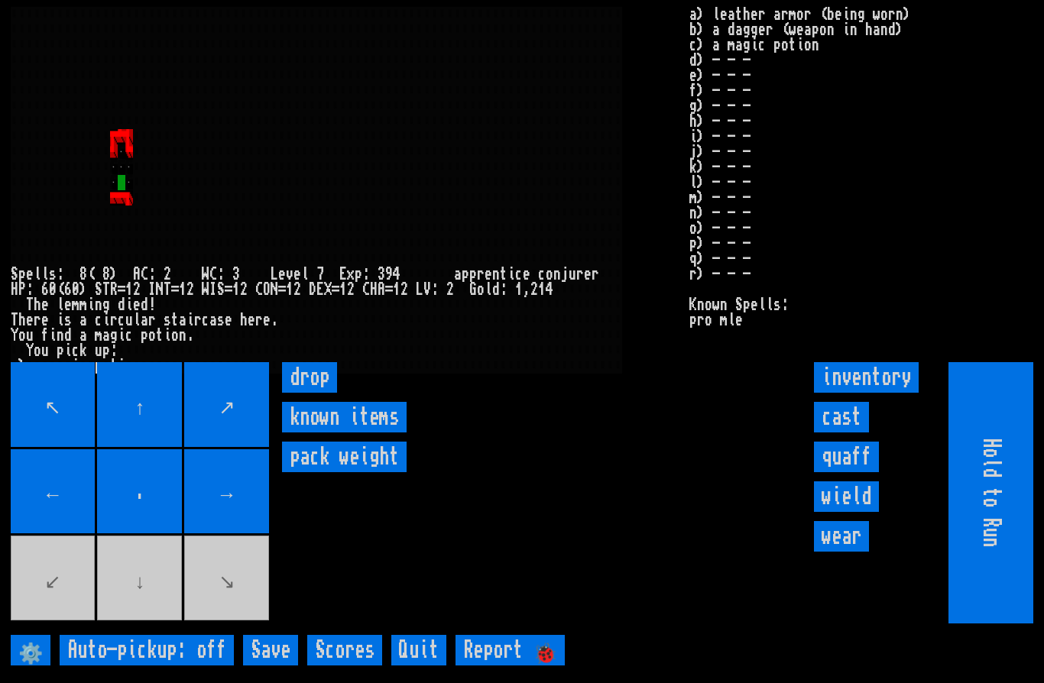
click at [143, 615] on movebuttons "↖ ↑ ↗ ← . → ↙ ↓ ↘" at bounding box center [141, 492] width 261 height 261
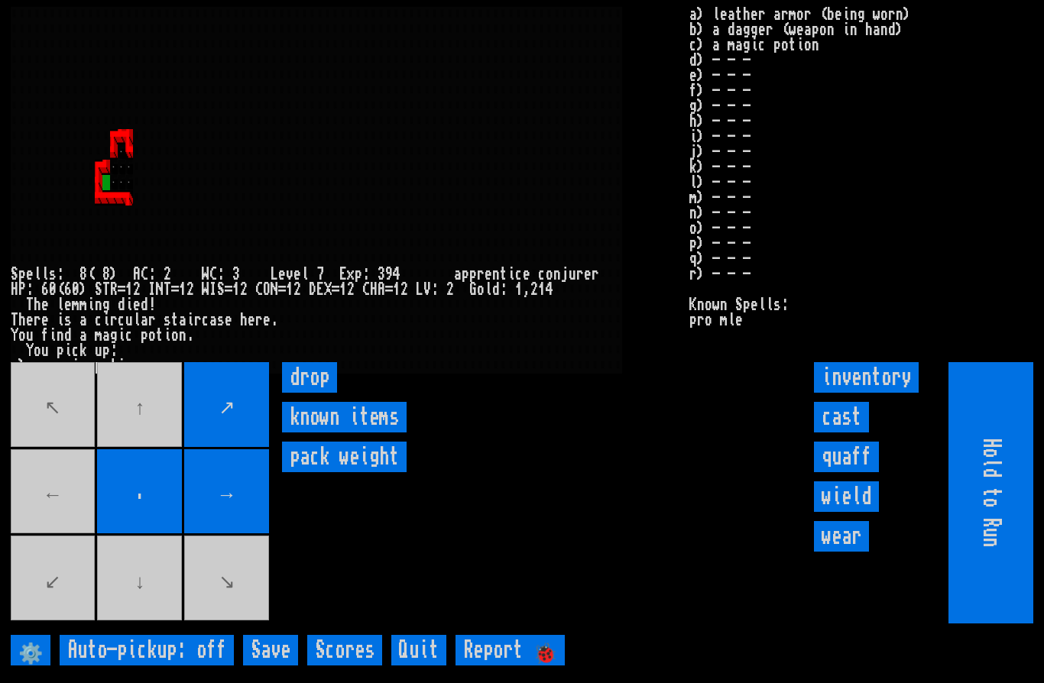
click at [33, 530] on movebuttons "↖ ↑ ↗ ← . → ↙ ↓ ↘" at bounding box center [141, 492] width 261 height 261
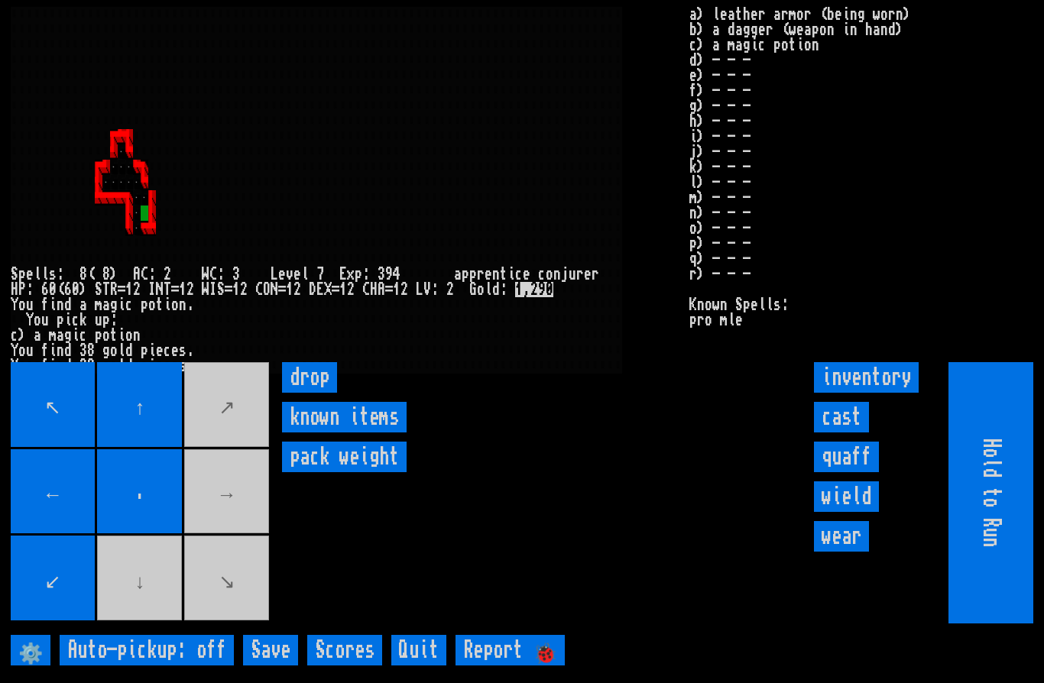
click at [138, 624] on movebuttons "↖ ↑ ↗ ← . → ↙ ↓ ↘" at bounding box center [141, 492] width 261 height 261
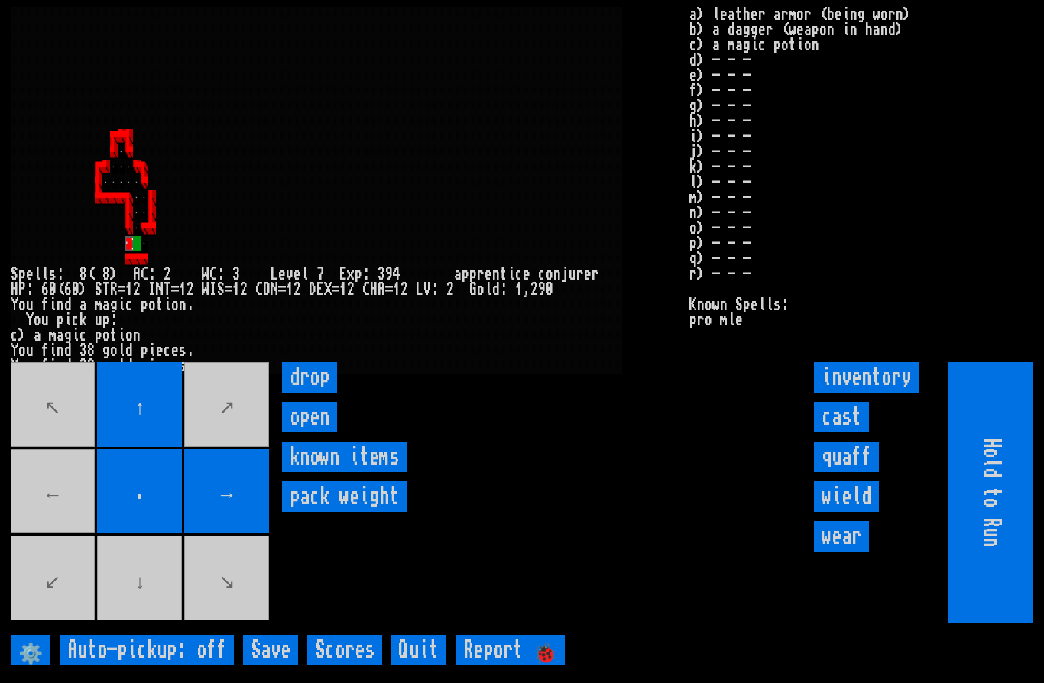
click at [18, 524] on movebuttons "↖ ↑ ↗ ← . → ↙ ↓ ↘" at bounding box center [141, 492] width 261 height 261
click at [323, 433] on input "open" at bounding box center [309, 417] width 55 height 31
click at [317, 433] on input "open" at bounding box center [309, 417] width 55 height 31
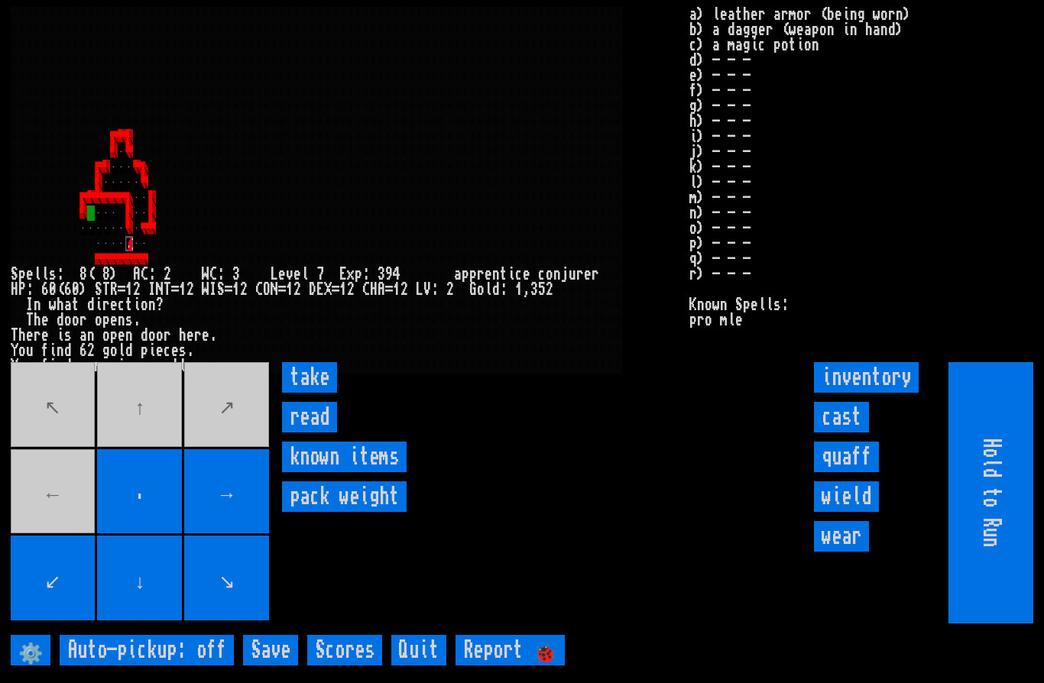
click at [324, 393] on input "take" at bounding box center [309, 377] width 55 height 31
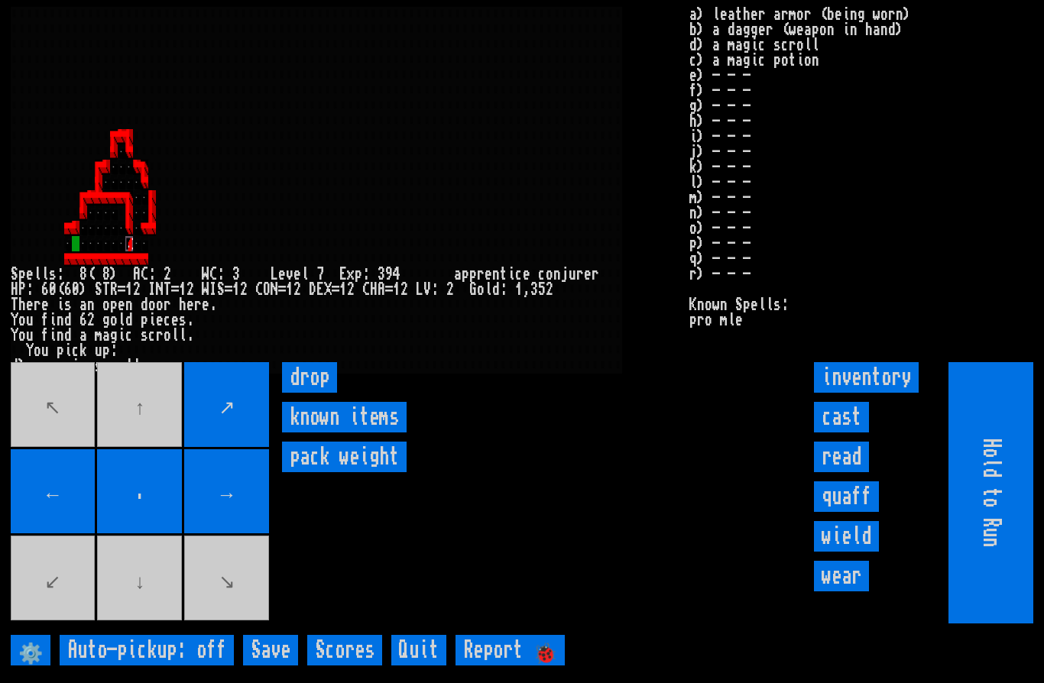
click at [152, 469] on movebuttons "↖ ↑ ↗ ← . → ↙ ↓ ↘" at bounding box center [141, 492] width 261 height 261
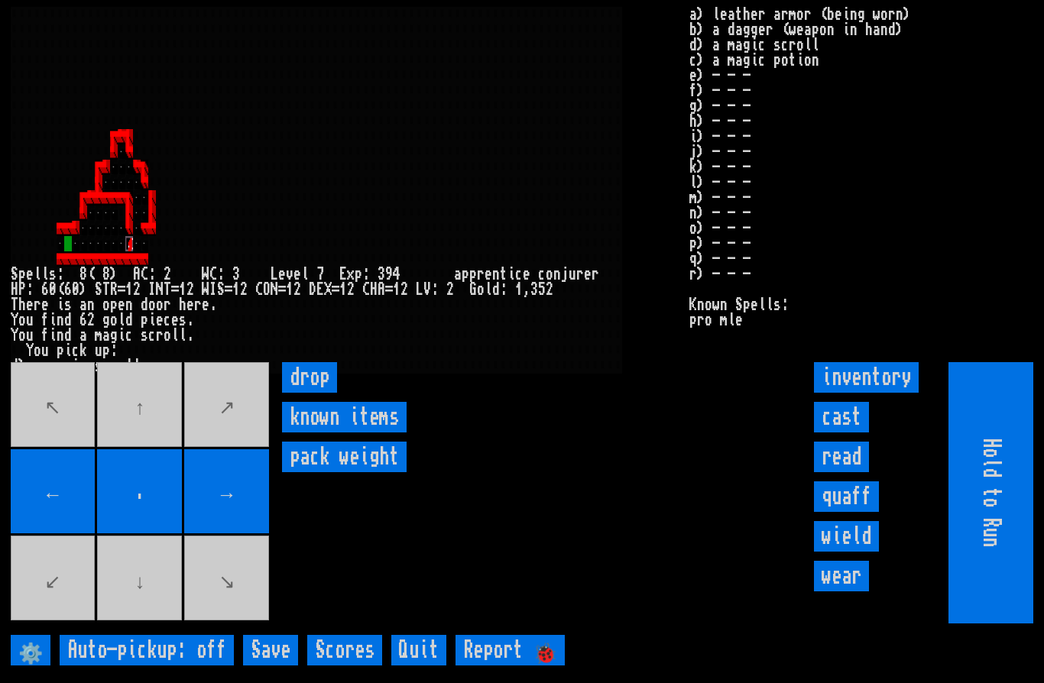
click at [157, 469] on movebuttons "↖ ↑ ↗ ← . → ↙ ↓ ↘" at bounding box center [141, 492] width 261 height 261
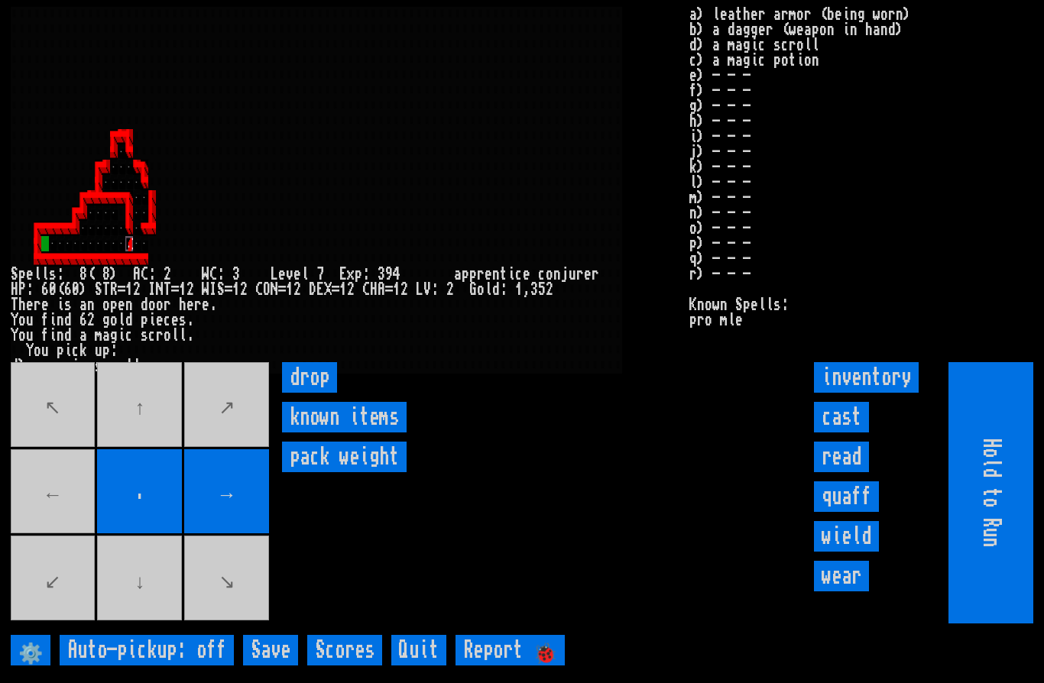
click at [39, 530] on movebuttons "↖ ↑ ↗ ← . → ↙ ↓ ↘" at bounding box center [141, 492] width 261 height 261
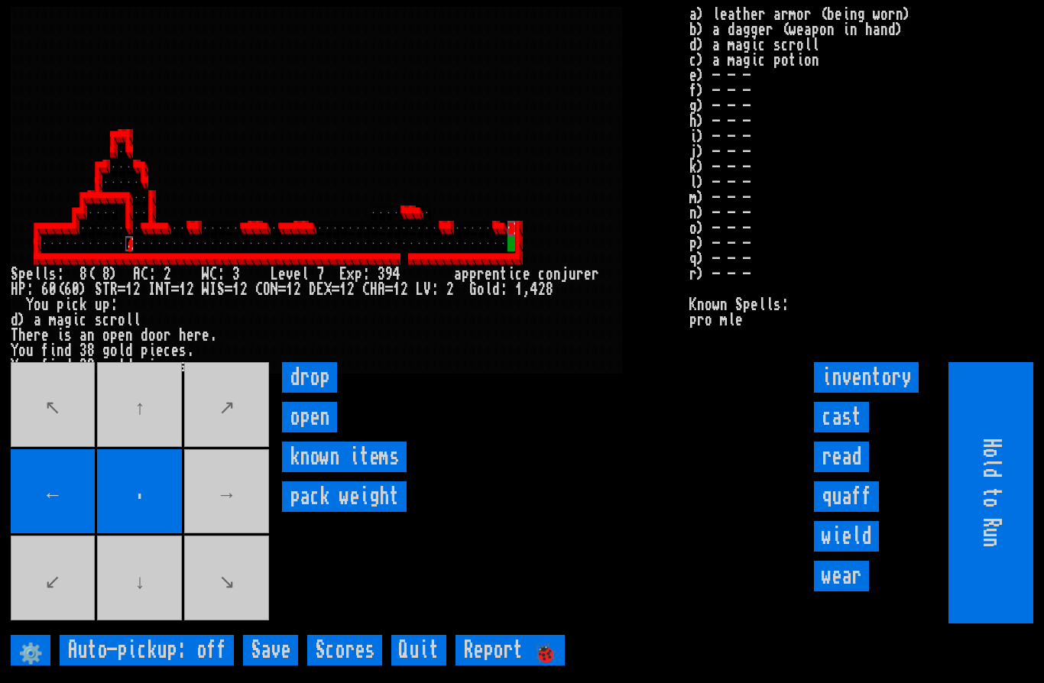
click at [250, 524] on movebuttons "↖ ↑ ↗ ← . → ↙ ↓ ↘" at bounding box center [141, 492] width 261 height 261
click at [317, 433] on input "open" at bounding box center [309, 417] width 55 height 31
click at [321, 433] on input "open" at bounding box center [309, 417] width 55 height 31
click at [307, 433] on input "open" at bounding box center [309, 417] width 55 height 31
click at [320, 433] on input "open" at bounding box center [309, 417] width 55 height 31
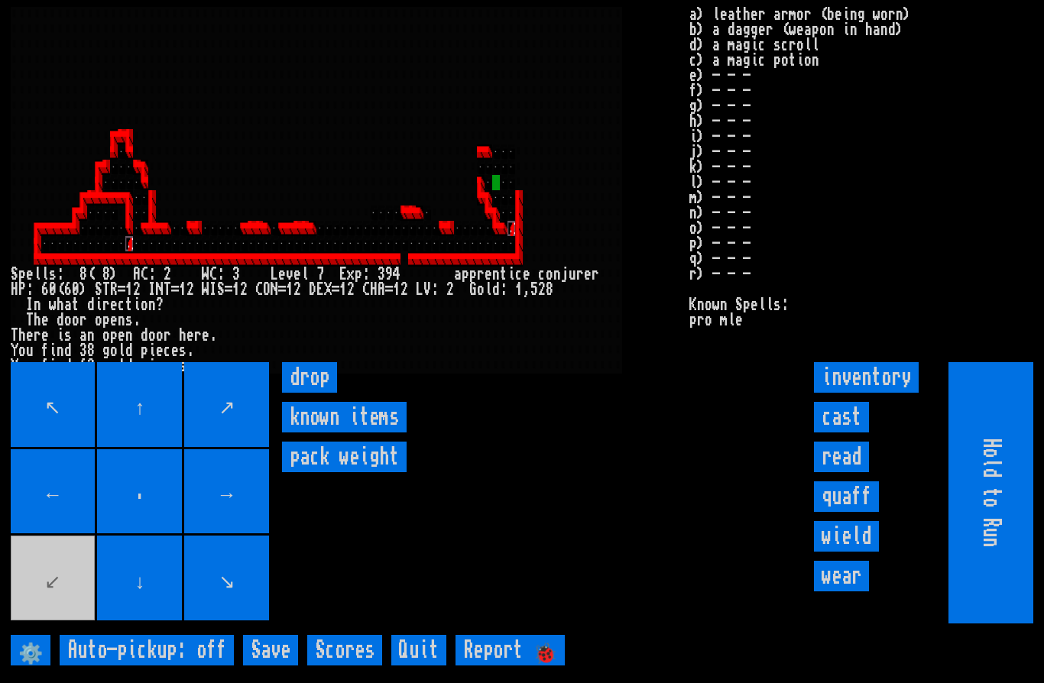
click at [854, 433] on input "cast" at bounding box center [841, 417] width 55 height 31
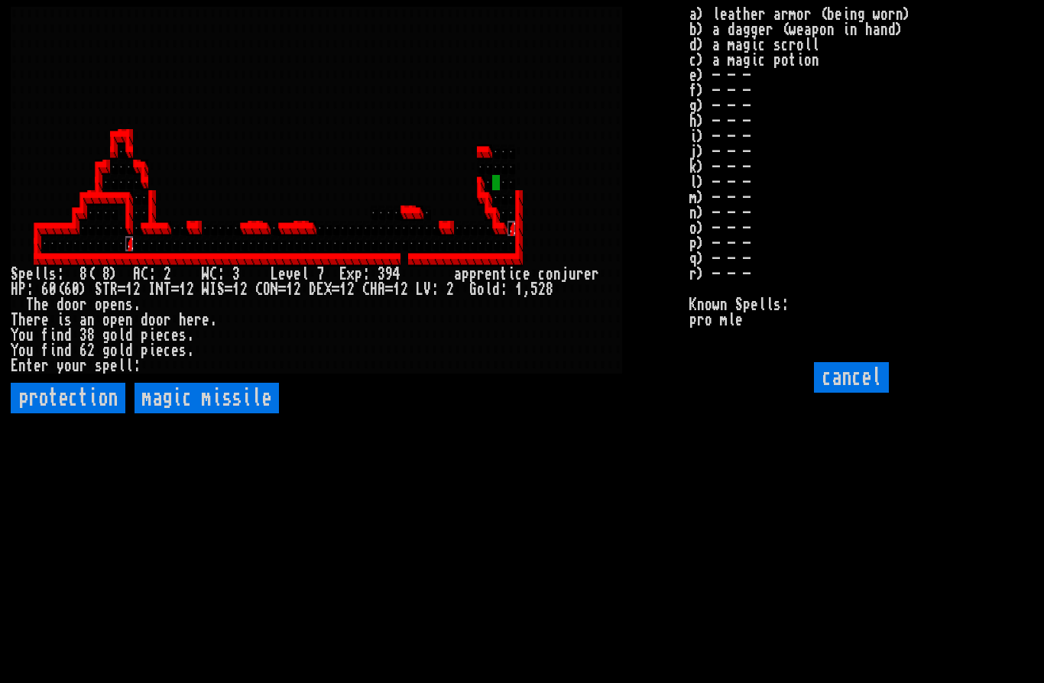
click at [47, 414] on input "protection" at bounding box center [68, 398] width 115 height 31
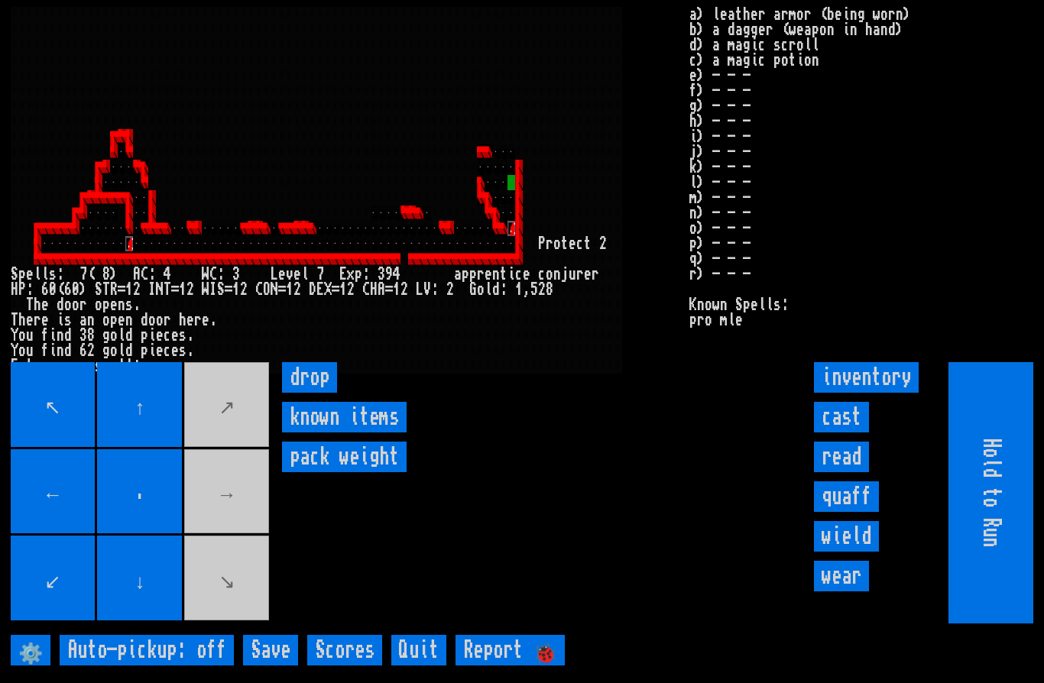
click at [247, 535] on movebuttons "↖ ↑ ↗ ← . → ↙ ↓ ↘" at bounding box center [141, 492] width 261 height 261
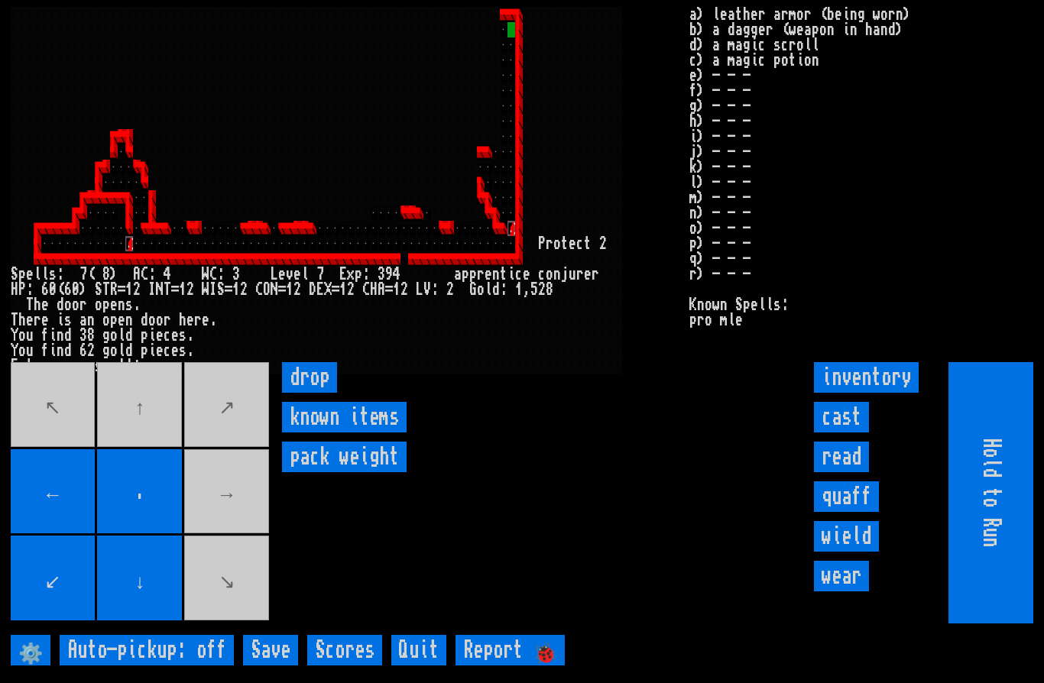
click at [161, 457] on movebuttons "↖ ↑ ↗ ← . → ↙ ↓ ↘" at bounding box center [141, 492] width 261 height 261
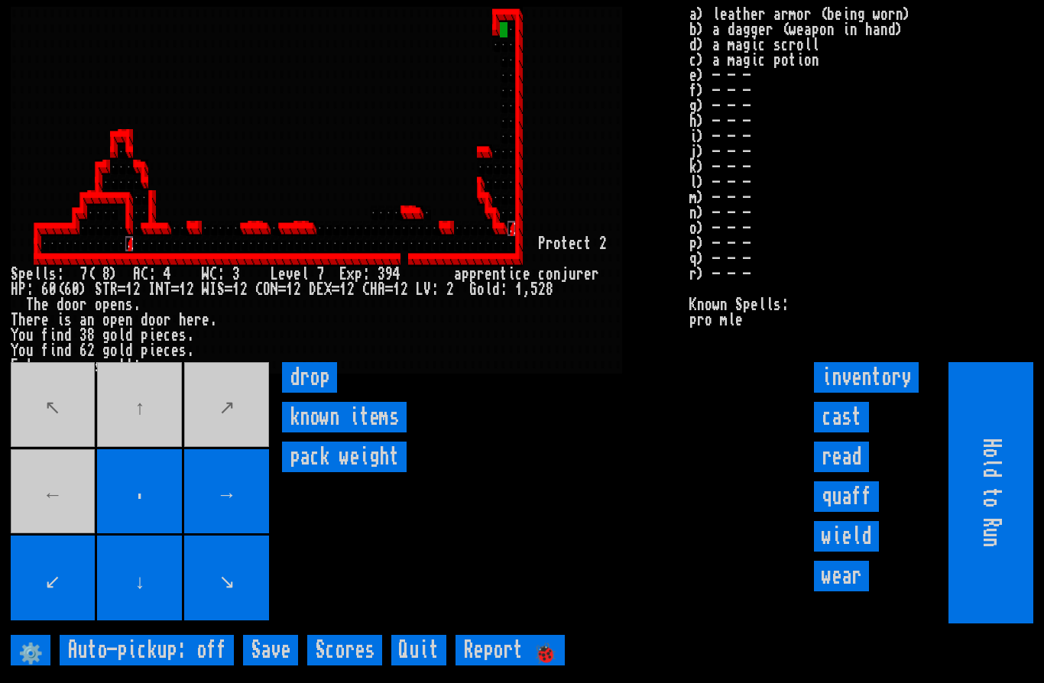
click at [43, 527] on movebuttons "↖ ↑ ↗ ← . → ↙ ↓ ↘" at bounding box center [141, 492] width 261 height 261
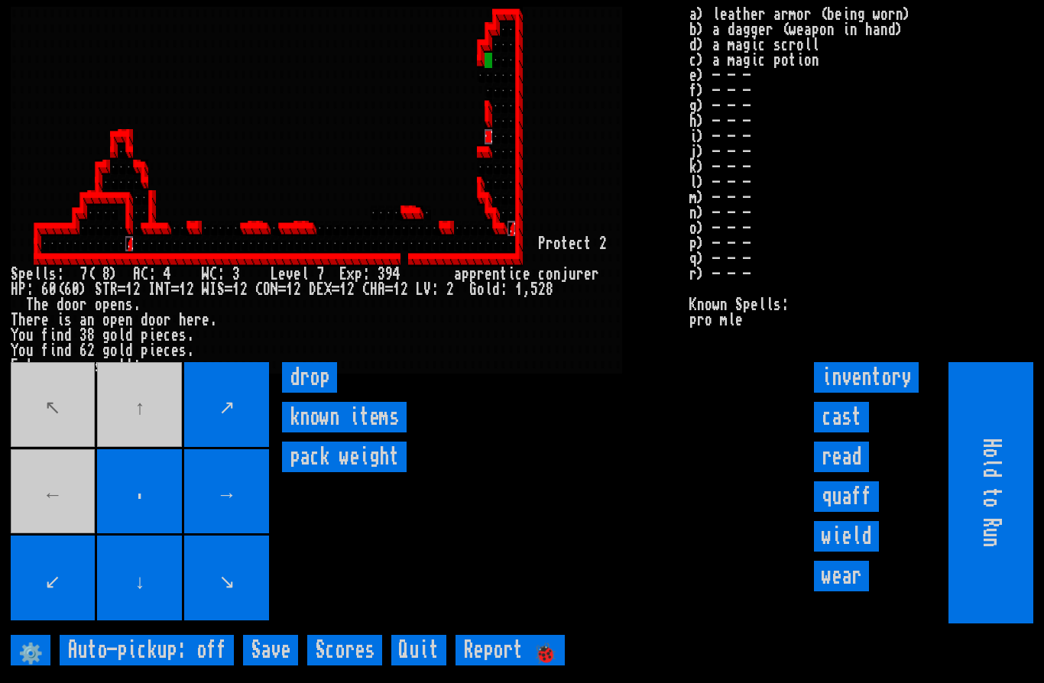
click at [41, 520] on movebuttons "↖ ↑ ↗ ← . → ↙ ↓ ↘" at bounding box center [141, 492] width 261 height 261
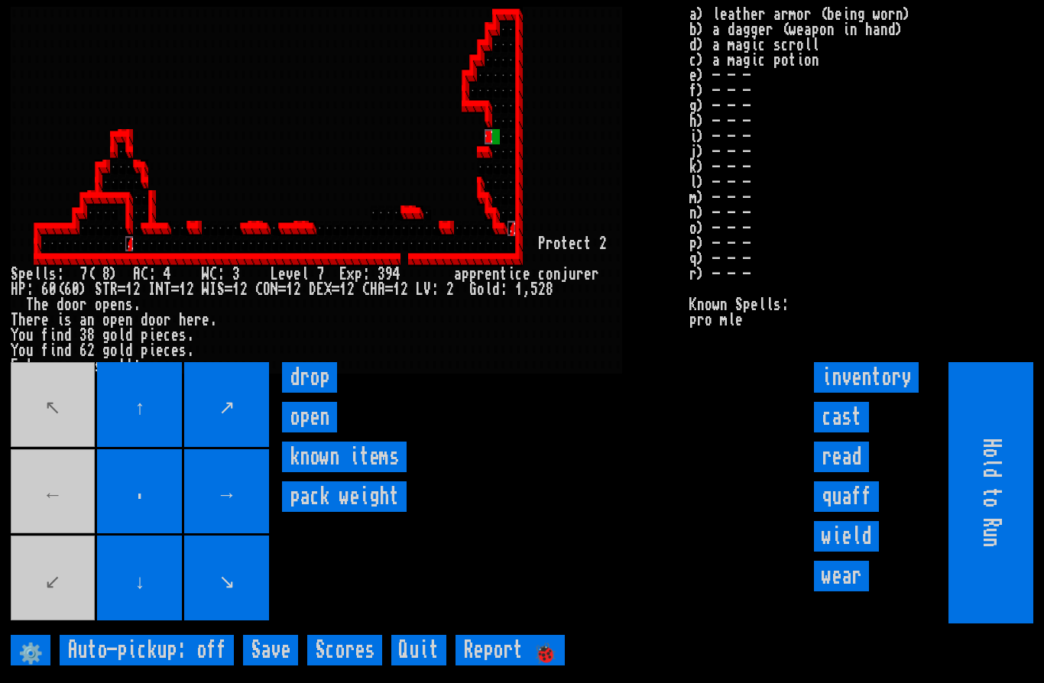
click at [316, 433] on input "open" at bounding box center [309, 417] width 55 height 31
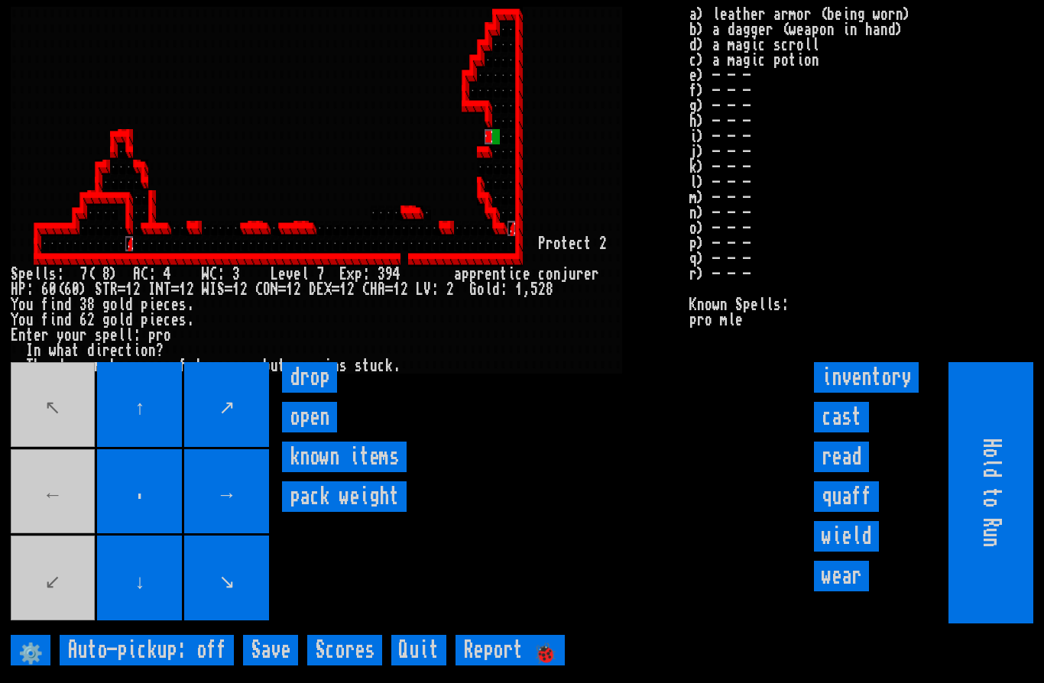
click at [320, 433] on input "open" at bounding box center [309, 417] width 55 height 31
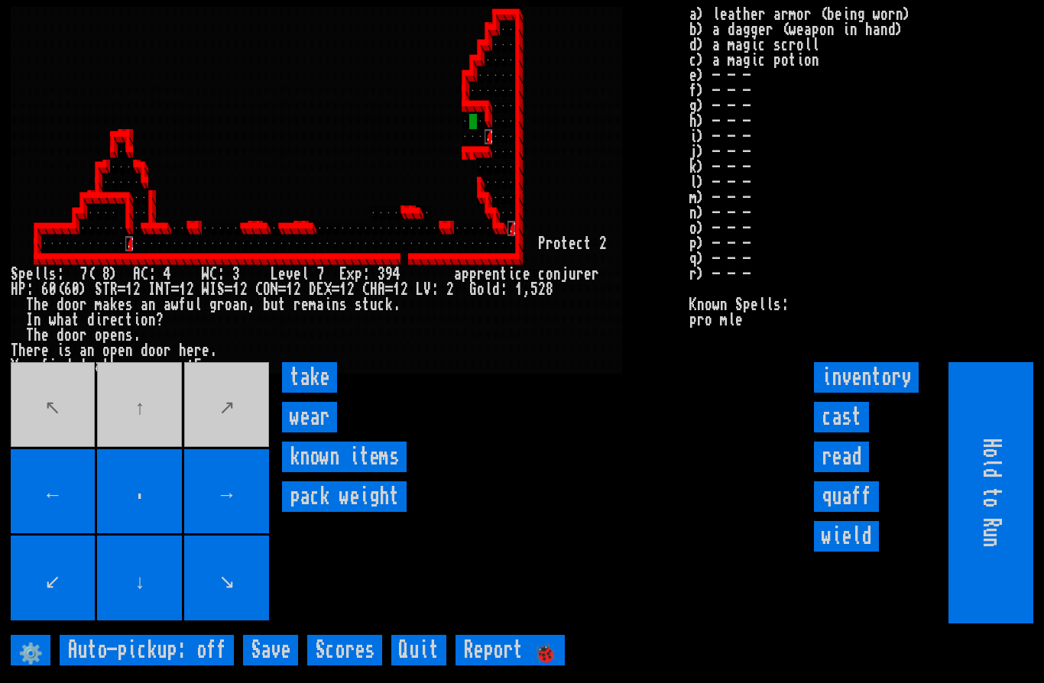
click at [322, 433] on input "wear" at bounding box center [309, 417] width 55 height 31
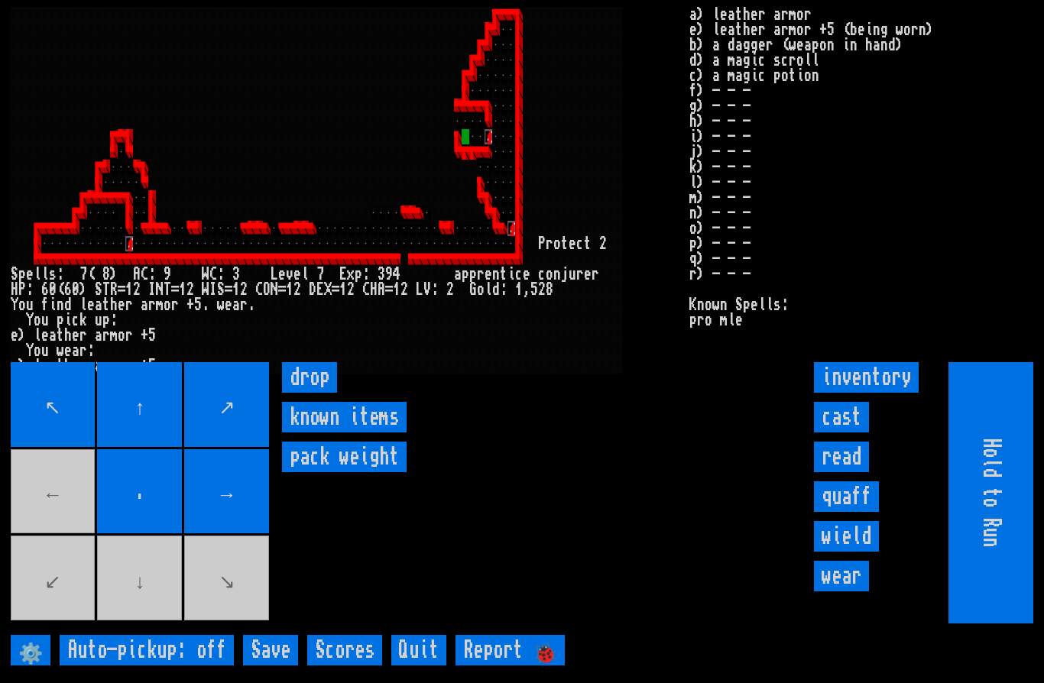
click at [41, 539] on movebuttons "↖ ↑ ↗ ← . → ↙ ↓ ↘" at bounding box center [141, 492] width 261 height 261
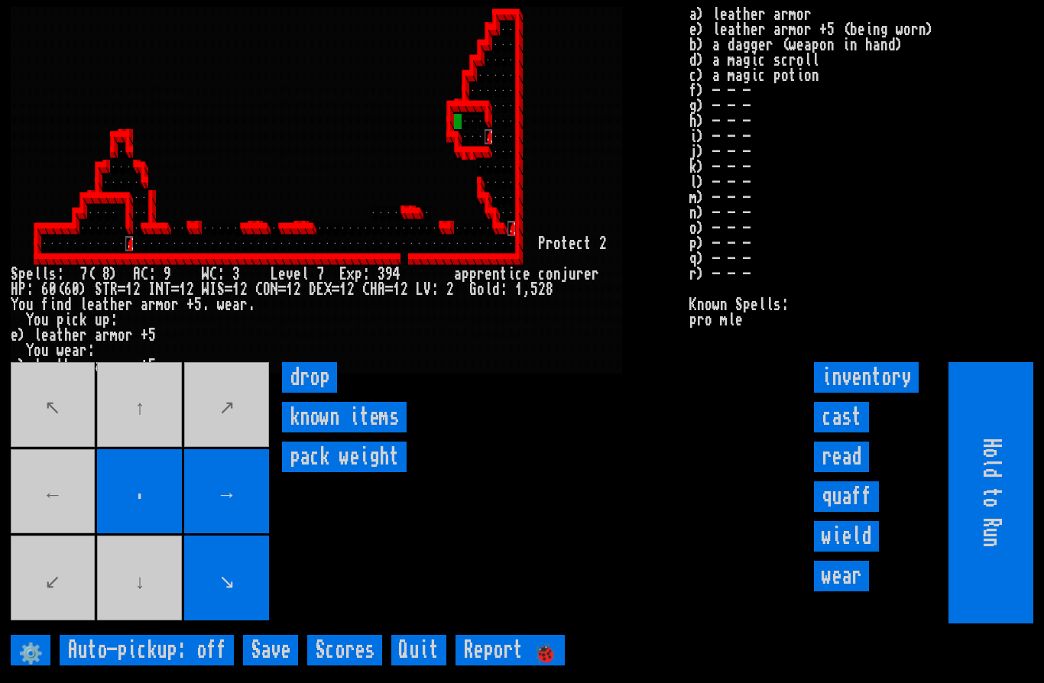
click at [40, 530] on movebuttons "↖ ↑ ↗ ← . → ↙ ↓ ↘" at bounding box center [141, 492] width 261 height 261
click at [164, 624] on movebuttons "↖ ↑ ↗ ← . → ↙ ↓ ↘" at bounding box center [141, 492] width 261 height 261
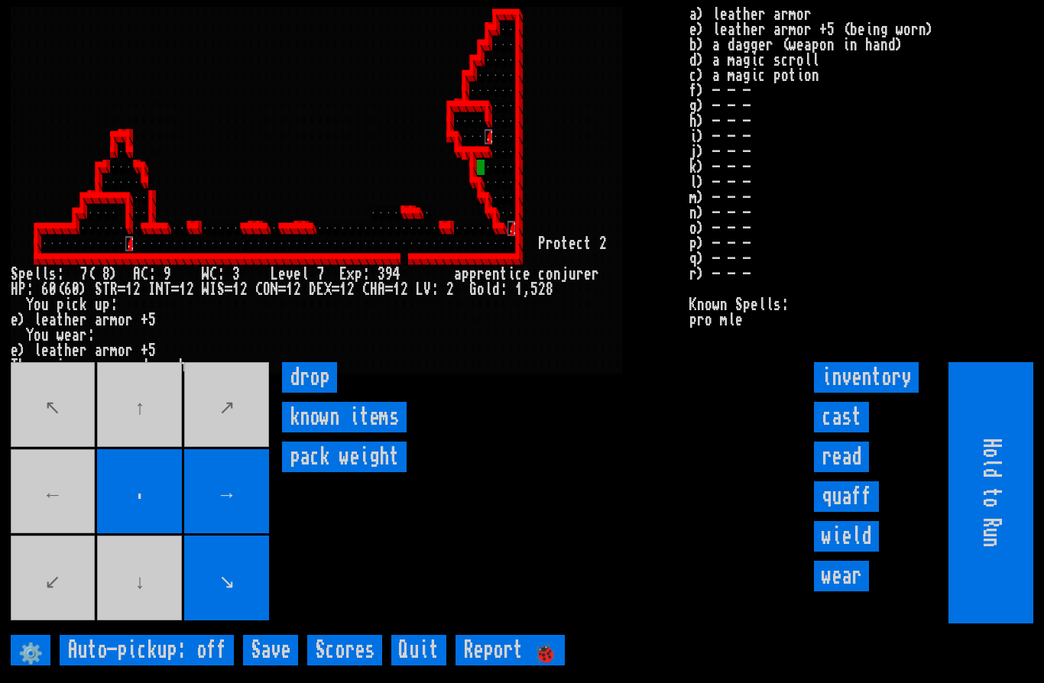
click at [38, 522] on movebuttons "↖ ↑ ↗ ← . → ↙ ↓ ↘" at bounding box center [141, 492] width 261 height 261
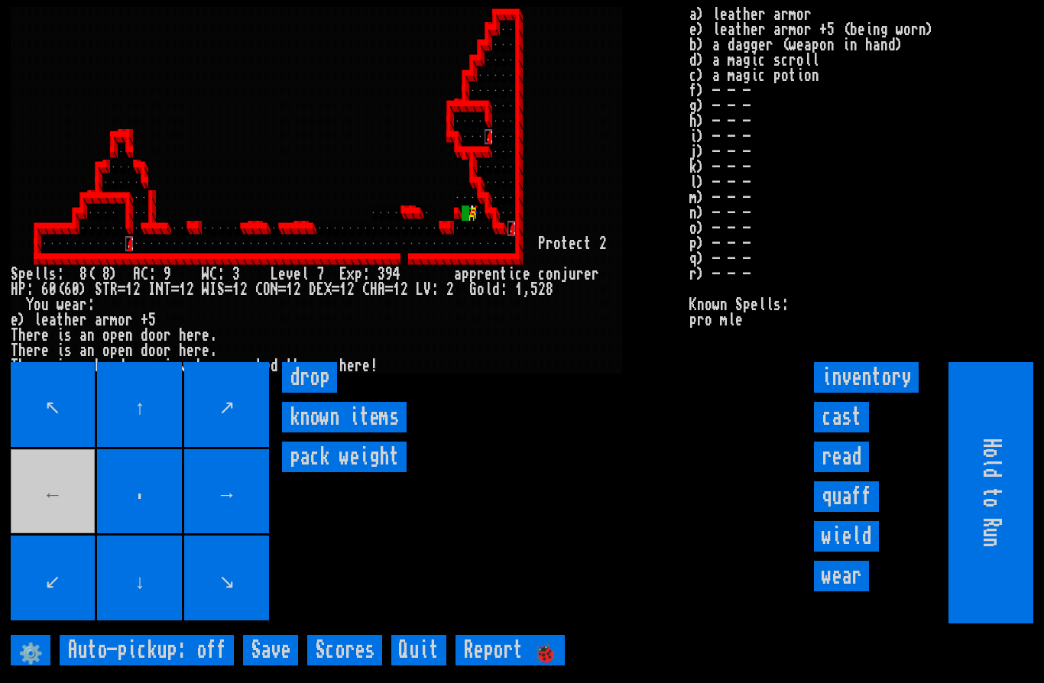
click at [44, 534] on movebuttons "↖ ↑ ↗ ← . → ↙ ↓ ↘" at bounding box center [141, 492] width 261 height 261
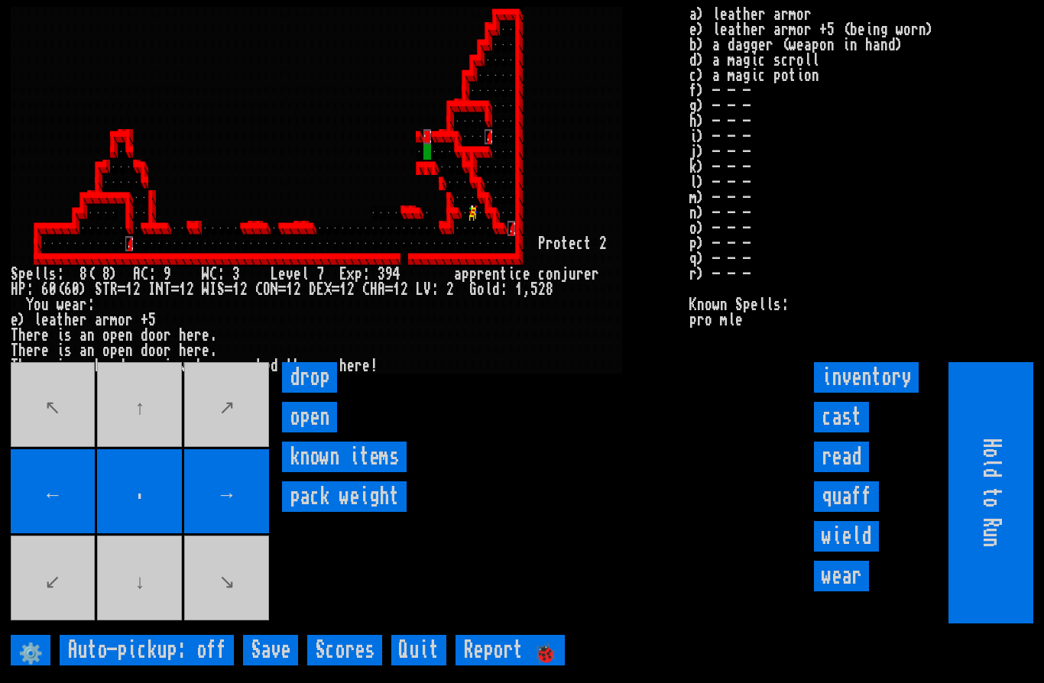
click at [161, 451] on movebuttons "↖ ↑ ↗ ← . → ↙ ↓ ↘" at bounding box center [141, 492] width 261 height 261
click at [323, 433] on input "open" at bounding box center [309, 417] width 55 height 31
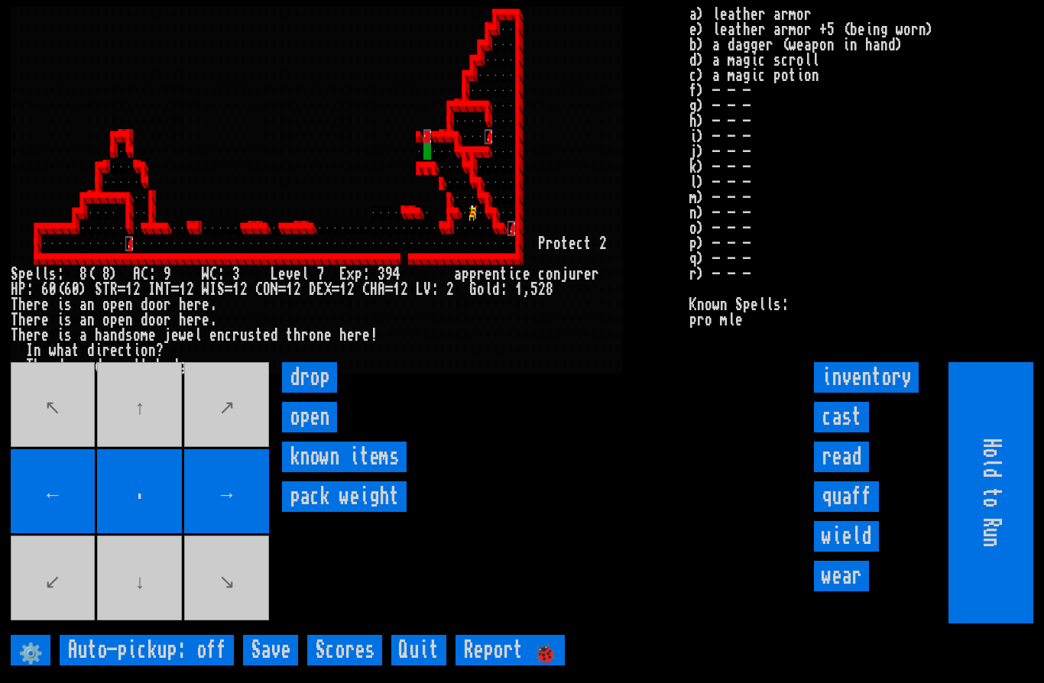
click at [316, 433] on input "open" at bounding box center [309, 417] width 55 height 31
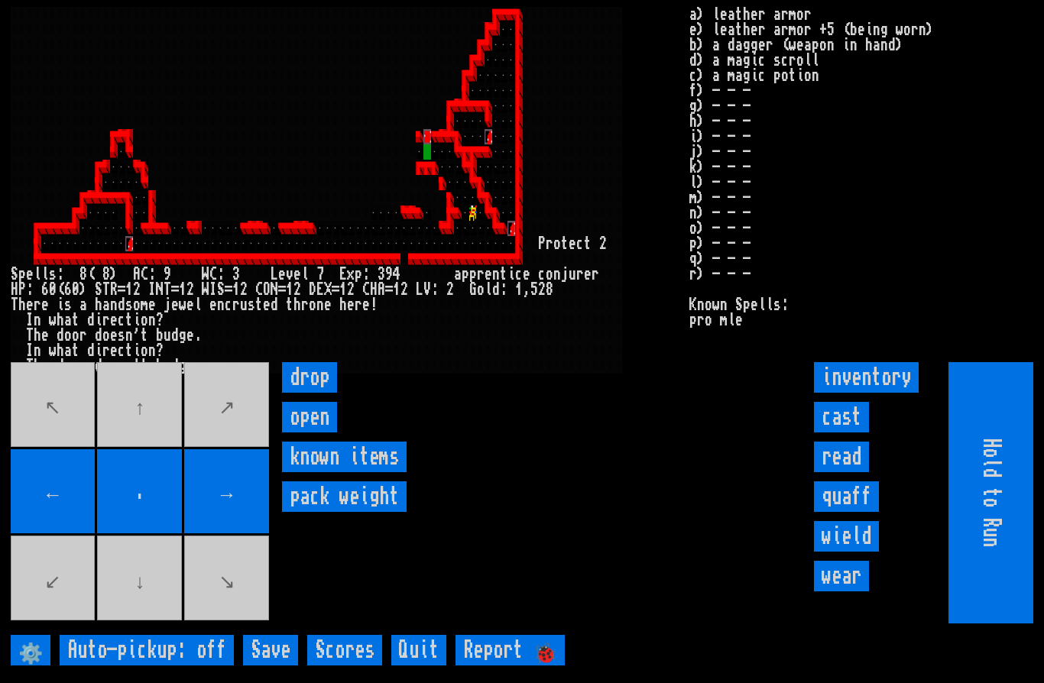
click at [317, 433] on input "open" at bounding box center [309, 417] width 55 height 31
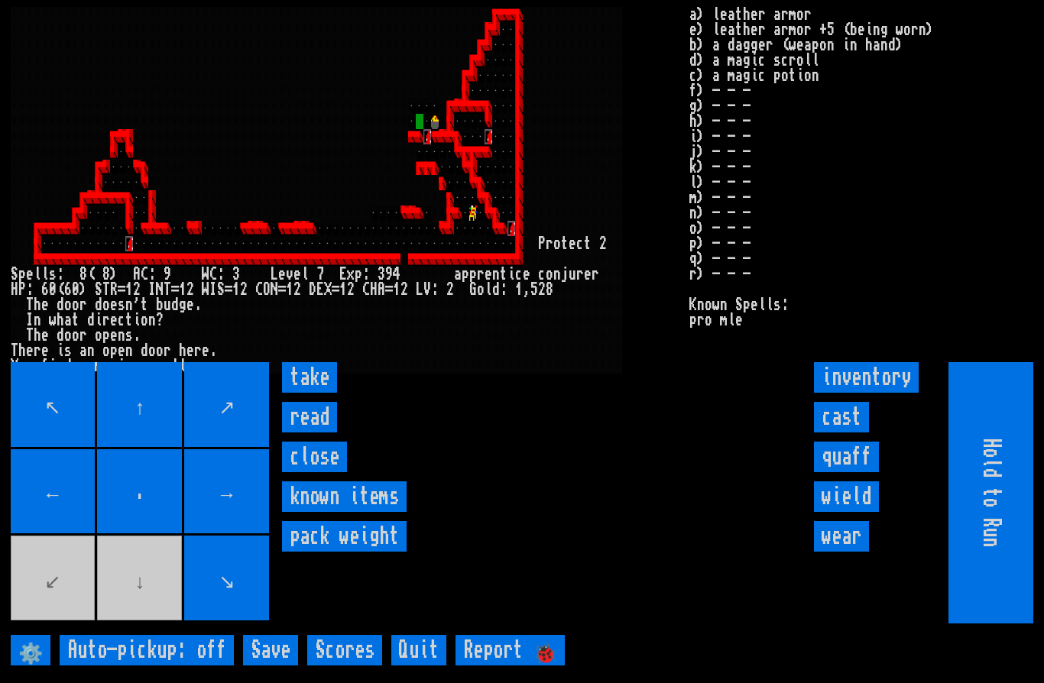
click at [316, 393] on input "take" at bounding box center [309, 377] width 55 height 31
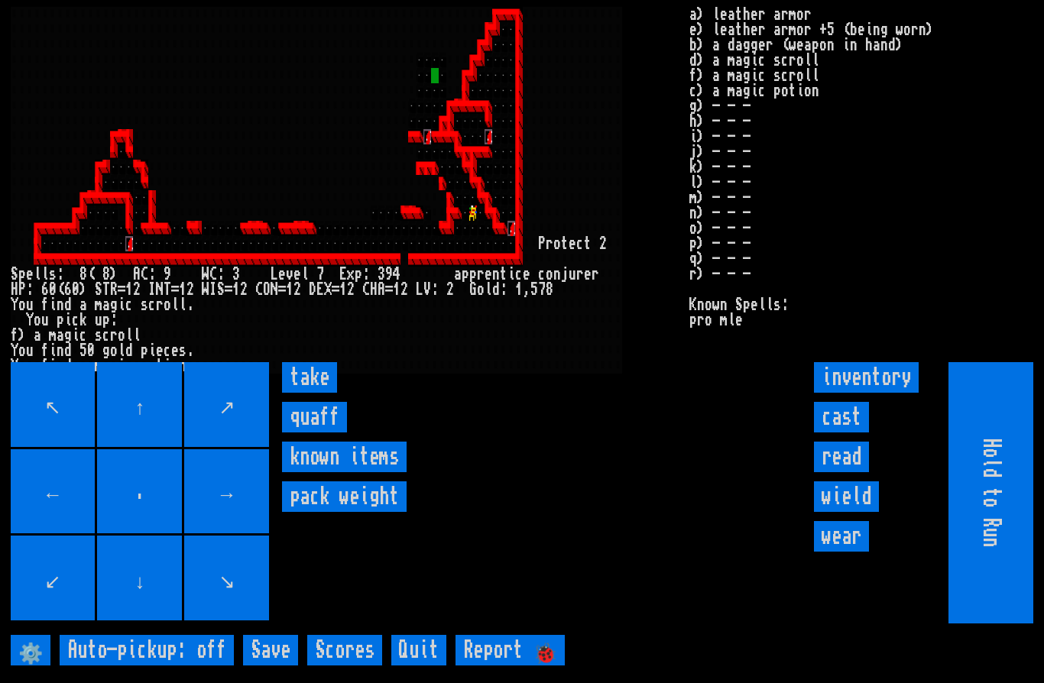
click at [311, 393] on input "take" at bounding box center [309, 377] width 55 height 31
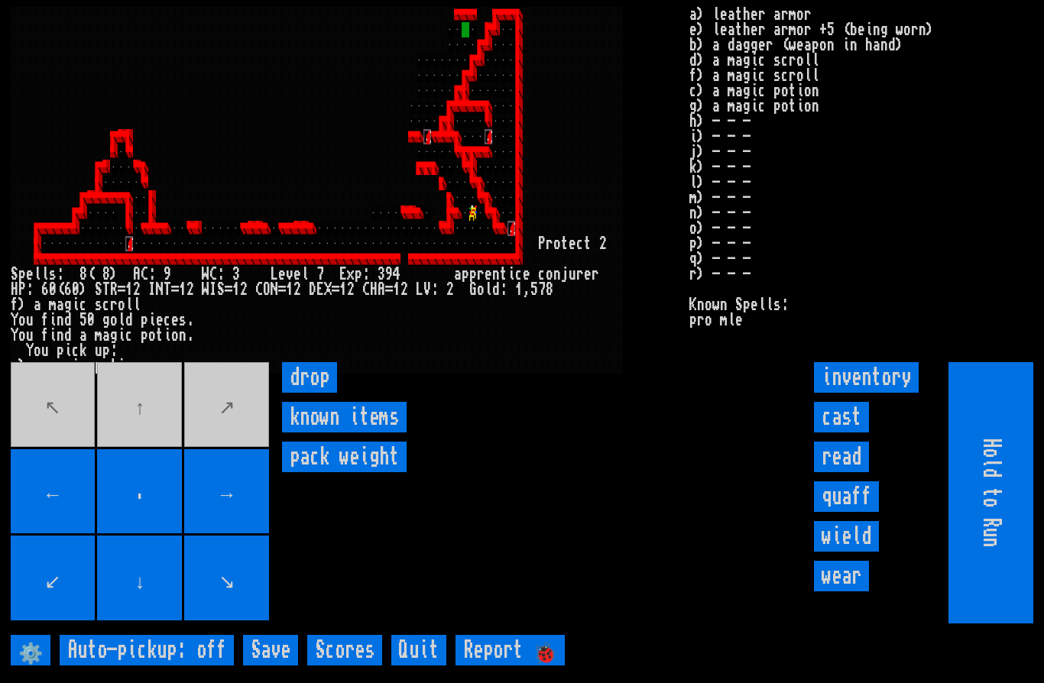
click at [154, 446] on movebuttons "↖ ↑ ↗ ← . → ↙ ↓ ↘" at bounding box center [141, 492] width 261 height 261
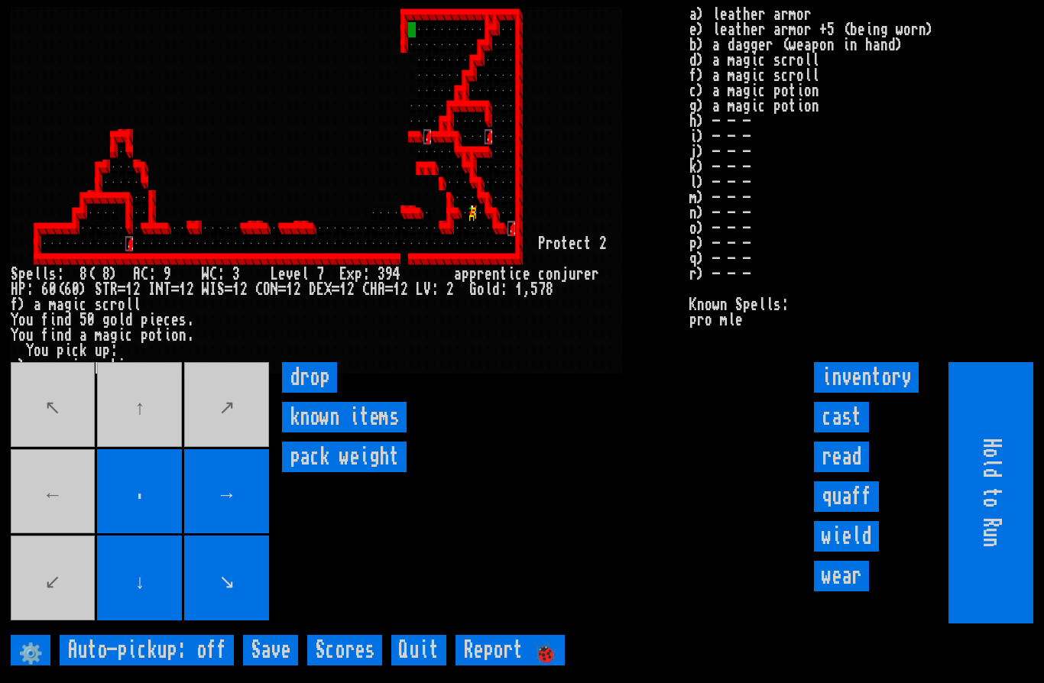
click at [45, 524] on movebuttons "↖ ↑ ↗ ← . → ↙ ↓ ↘" at bounding box center [141, 492] width 261 height 261
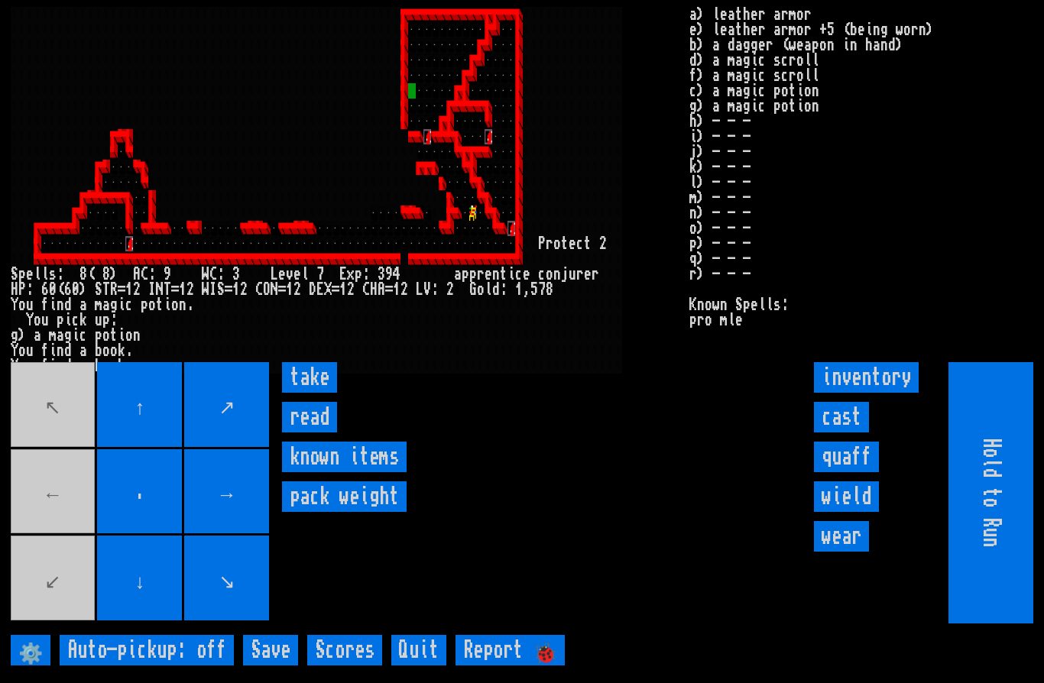
click at [320, 433] on input "read" at bounding box center [309, 417] width 55 height 31
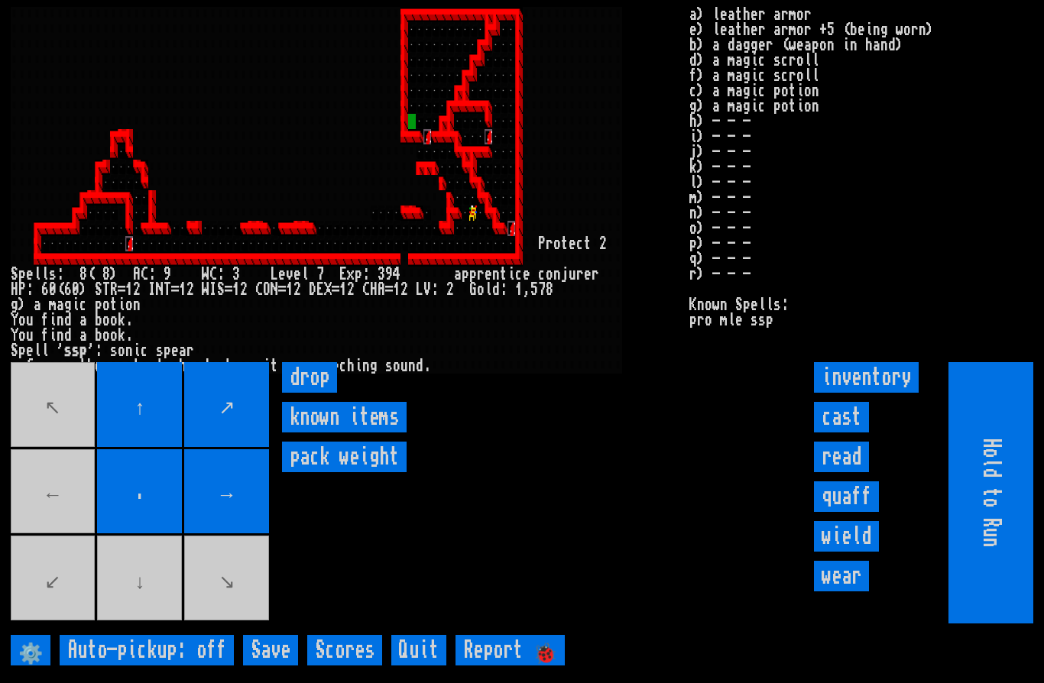
click at [138, 624] on movebuttons "↖ ↑ ↗ ← . → ↙ ↓ ↘" at bounding box center [141, 492] width 261 height 261
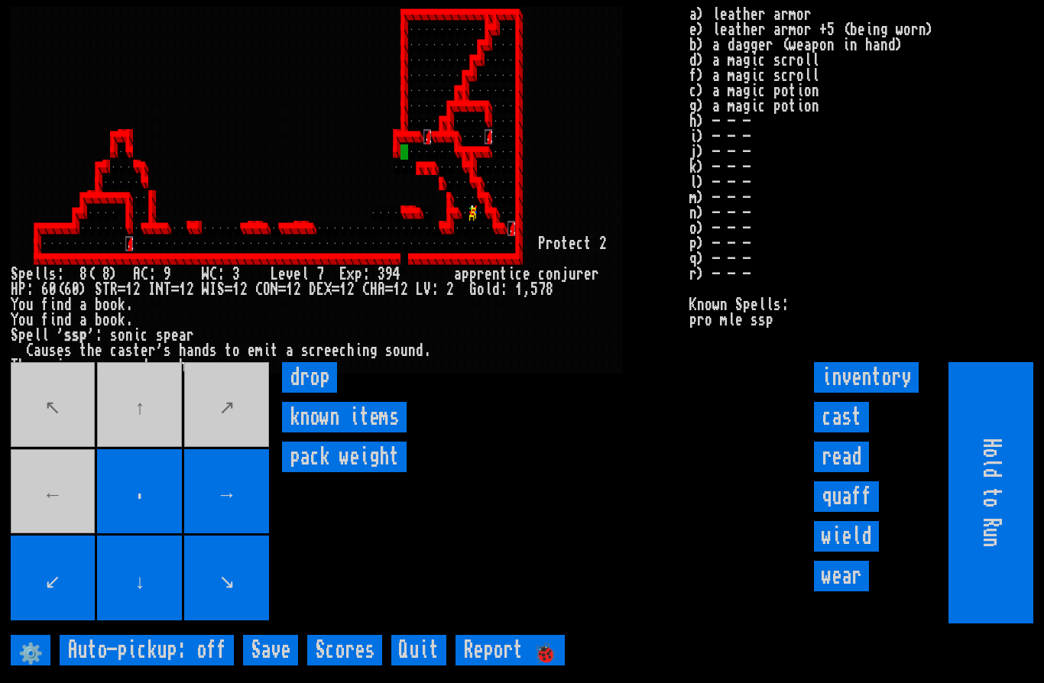
click at [41, 530] on movebuttons "↖ ↑ ↗ ← . → ↙ ↓ ↘" at bounding box center [141, 492] width 261 height 261
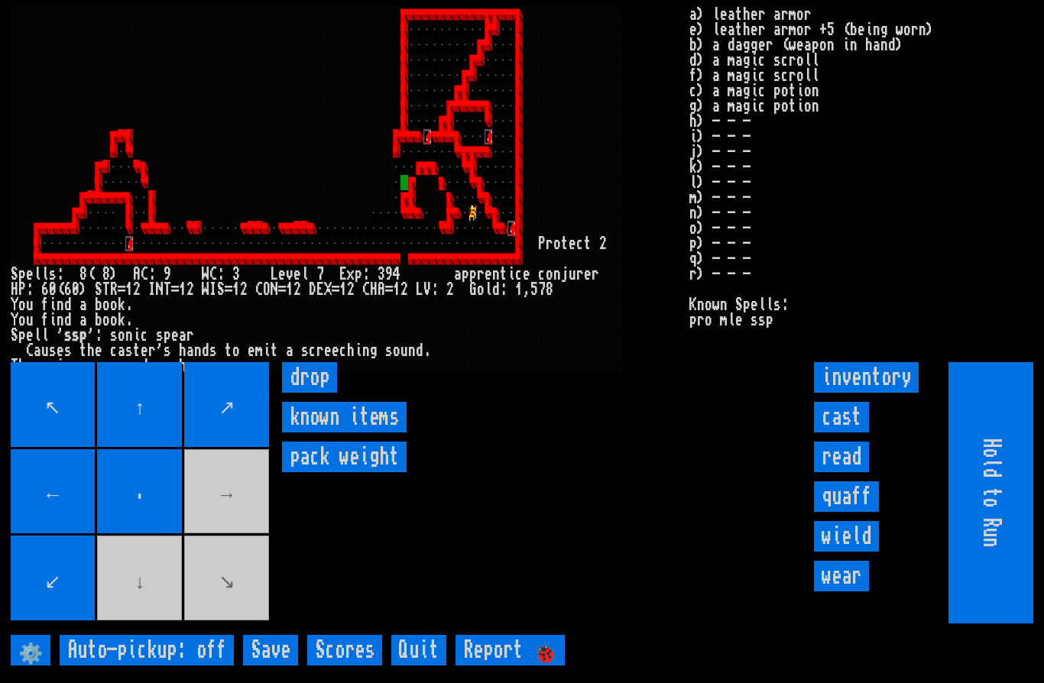
click at [139, 618] on movebuttons "↖ ↑ ↗ ← . → ↙ ↓ ↘" at bounding box center [141, 492] width 261 height 261
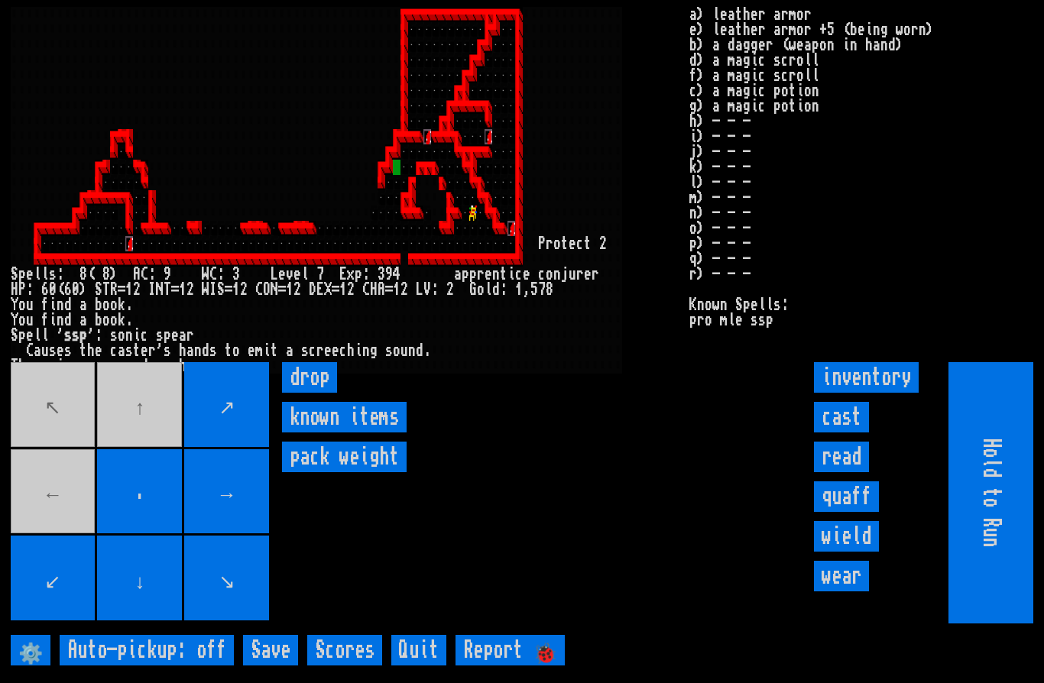
click at [157, 440] on movebuttons "↖ ↑ ↗ ← . → ↙ ↓ ↘" at bounding box center [141, 492] width 261 height 261
click at [33, 524] on movebuttons "↖ ↑ ↗ ← . → ↙ ↓ ↘" at bounding box center [141, 492] width 261 height 261
click at [37, 529] on movebuttons "↖ ↑ ↗ ← . → ↙ ↓ ↘" at bounding box center [141, 492] width 261 height 261
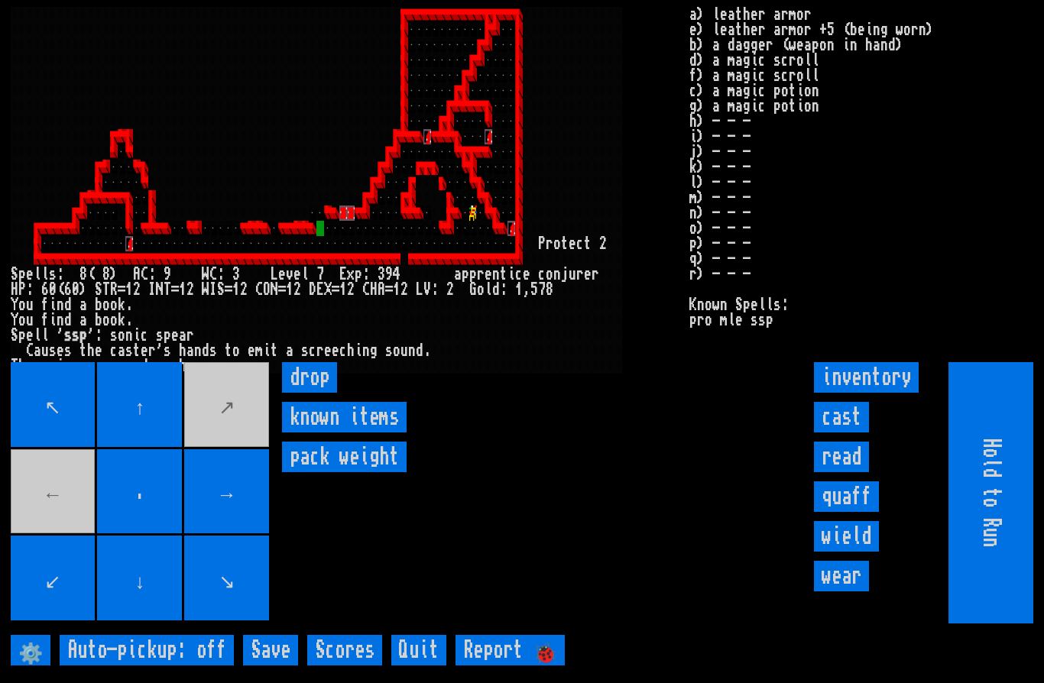
click at [37, 524] on movebuttons "↖ ↑ ↗ ← . → ↙ ↓ ↘" at bounding box center [141, 492] width 261 height 261
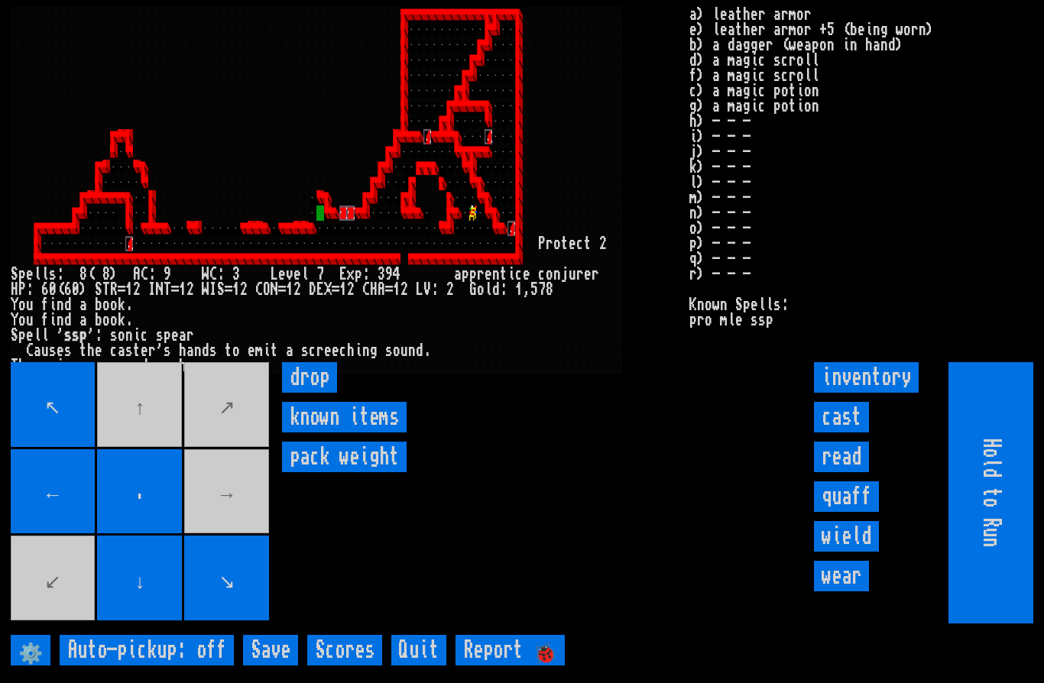
click at [151, 440] on movebuttons "↖ ↑ ↗ ← . → ↙ ↓ ↘" at bounding box center [141, 492] width 261 height 261
click at [150, 440] on movebuttons "↖ ↑ ↗ ← . → ↙ ↓ ↘" at bounding box center [141, 492] width 261 height 261
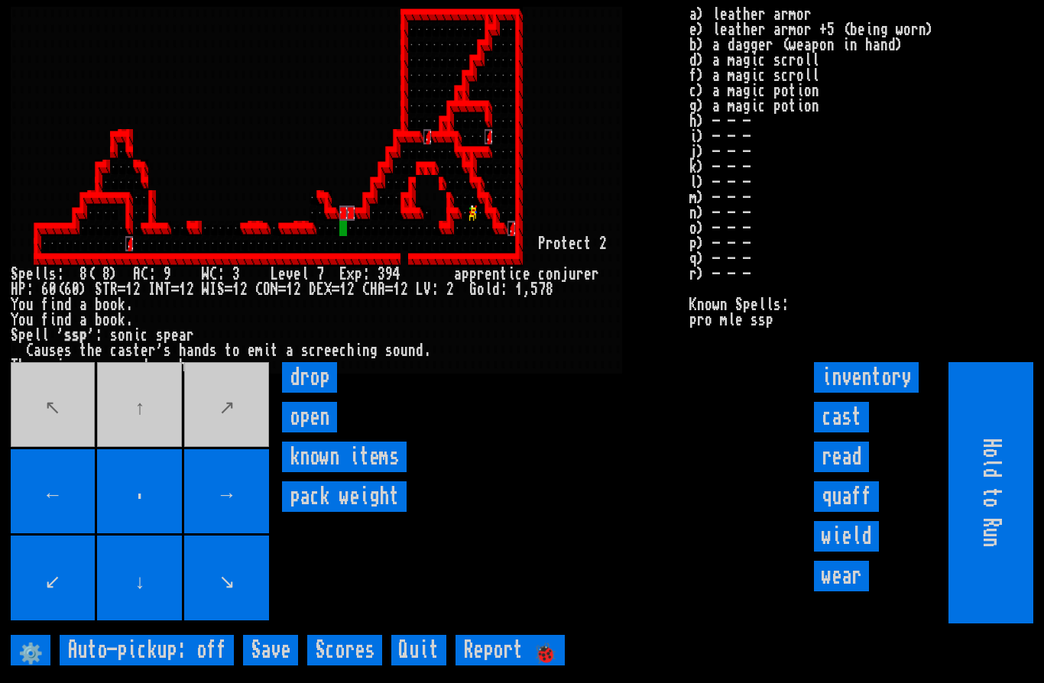
click at [323, 433] on input "open" at bounding box center [309, 417] width 55 height 31
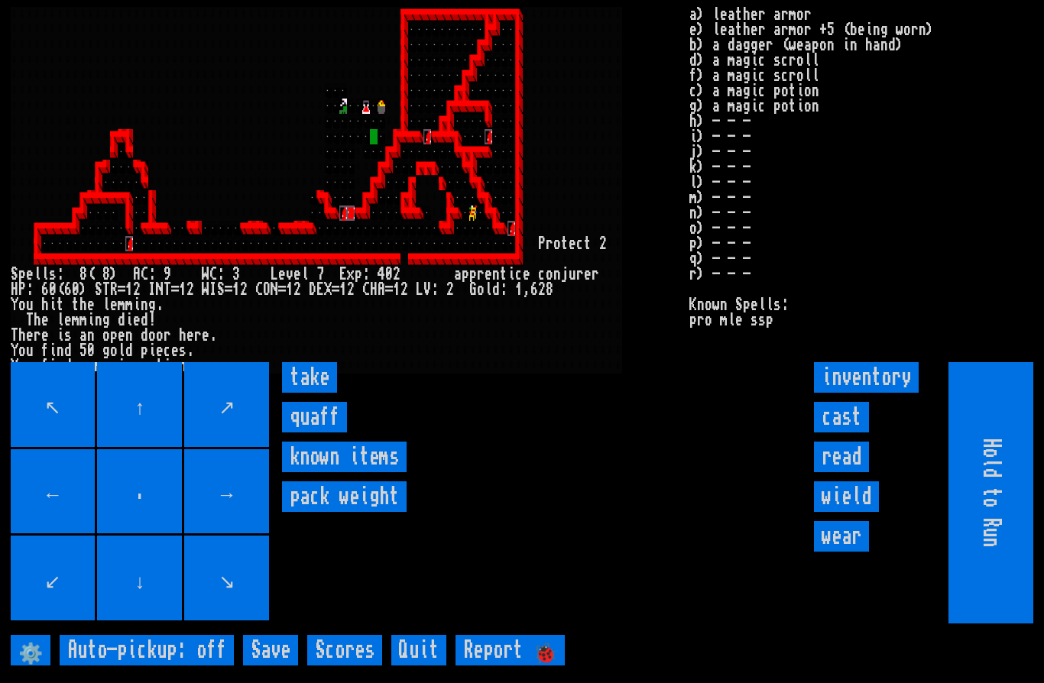
click at [306, 393] on input "take" at bounding box center [309, 377] width 55 height 31
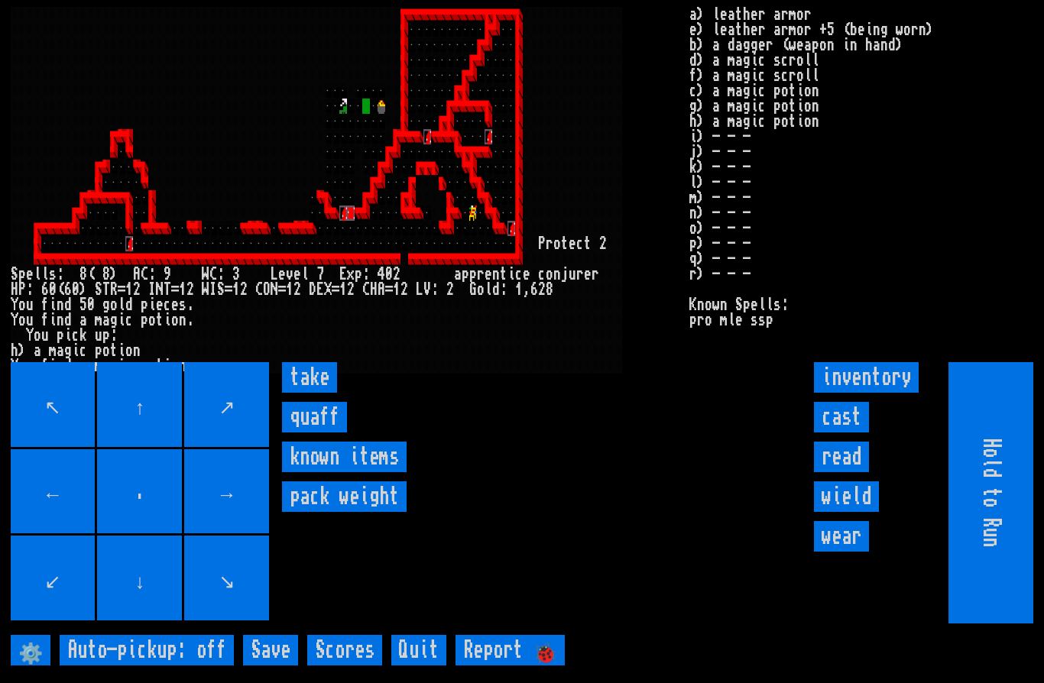
click at [305, 393] on input "take" at bounding box center [309, 377] width 55 height 31
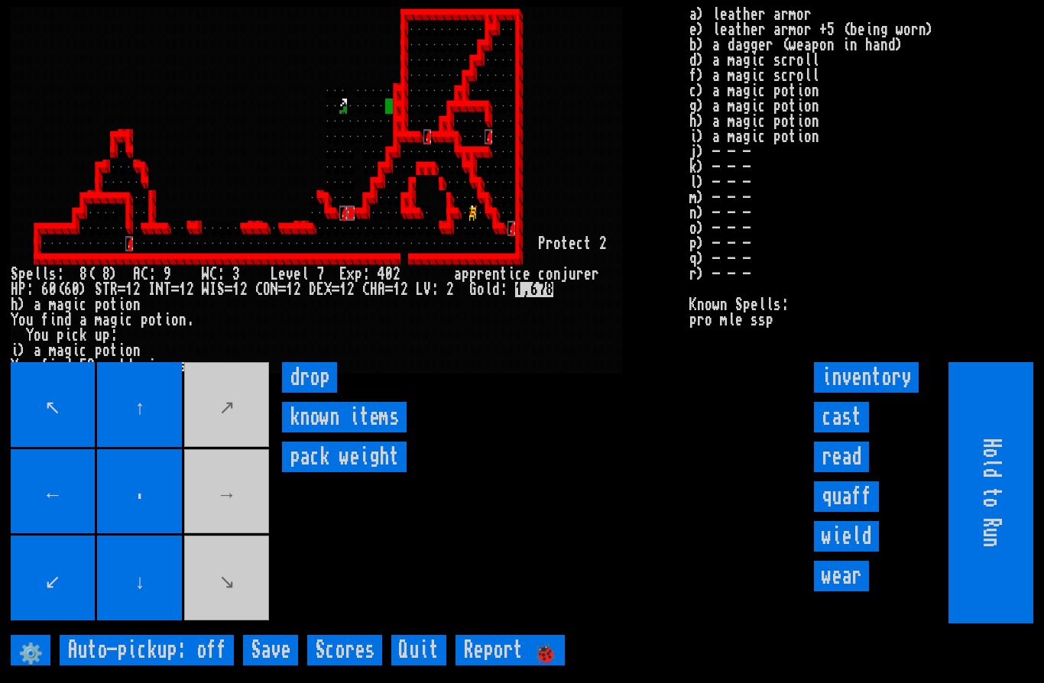
click at [238, 520] on movebuttons "↖ ↑ ↗ ← . → ↙ ↓ ↘" at bounding box center [141, 492] width 261 height 261
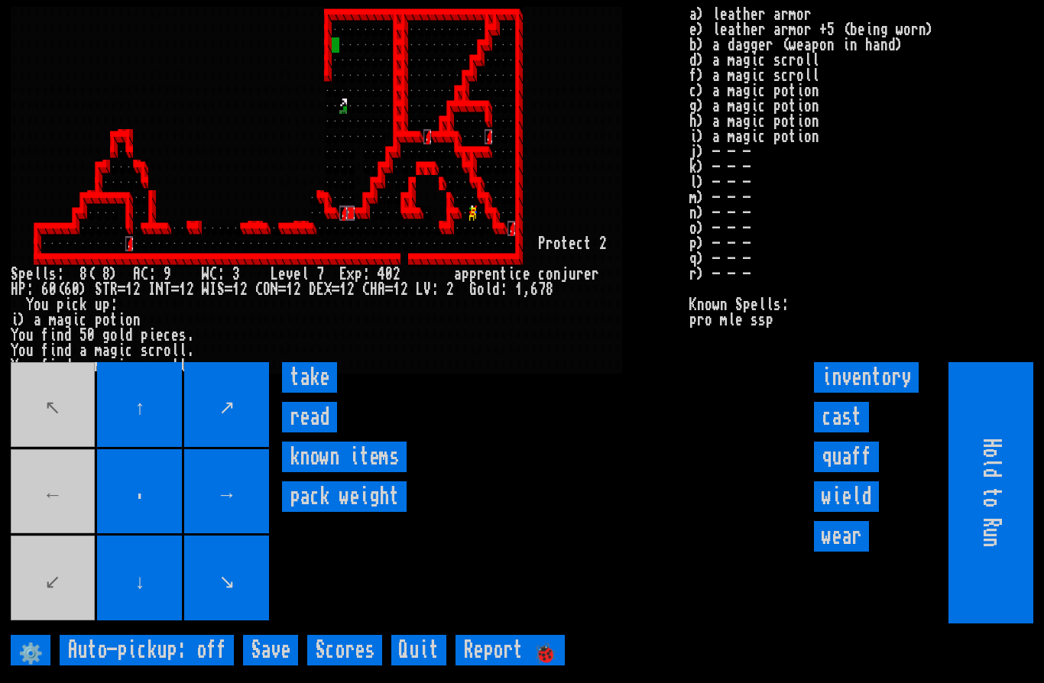
click at [317, 393] on input "take" at bounding box center [309, 377] width 55 height 31
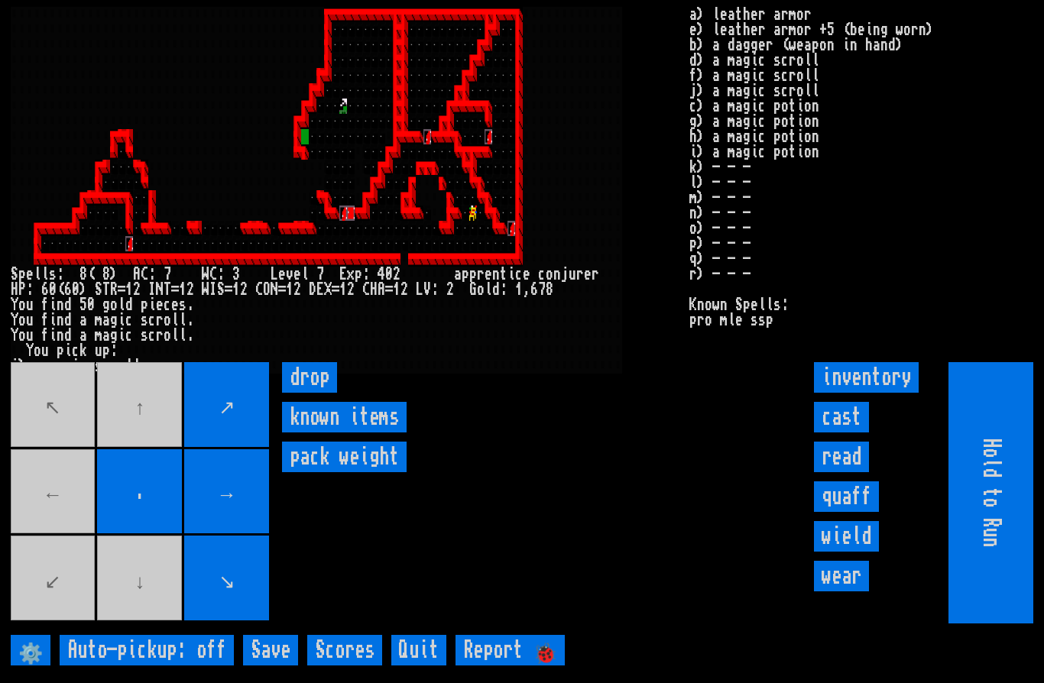
click at [40, 527] on movebuttons "↖ ↑ ↗ ← . → ↙ ↓ ↘" at bounding box center [141, 492] width 261 height 261
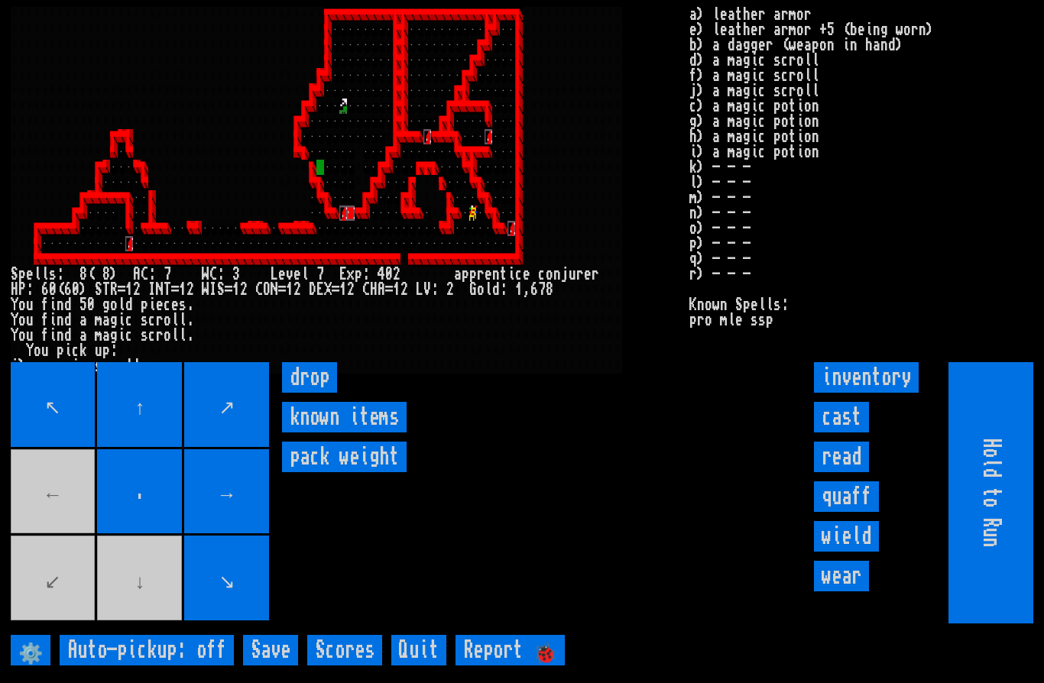
click at [133, 623] on movebuttons "↖ ↑ ↗ ← . → ↙ ↓ ↘" at bounding box center [141, 492] width 261 height 261
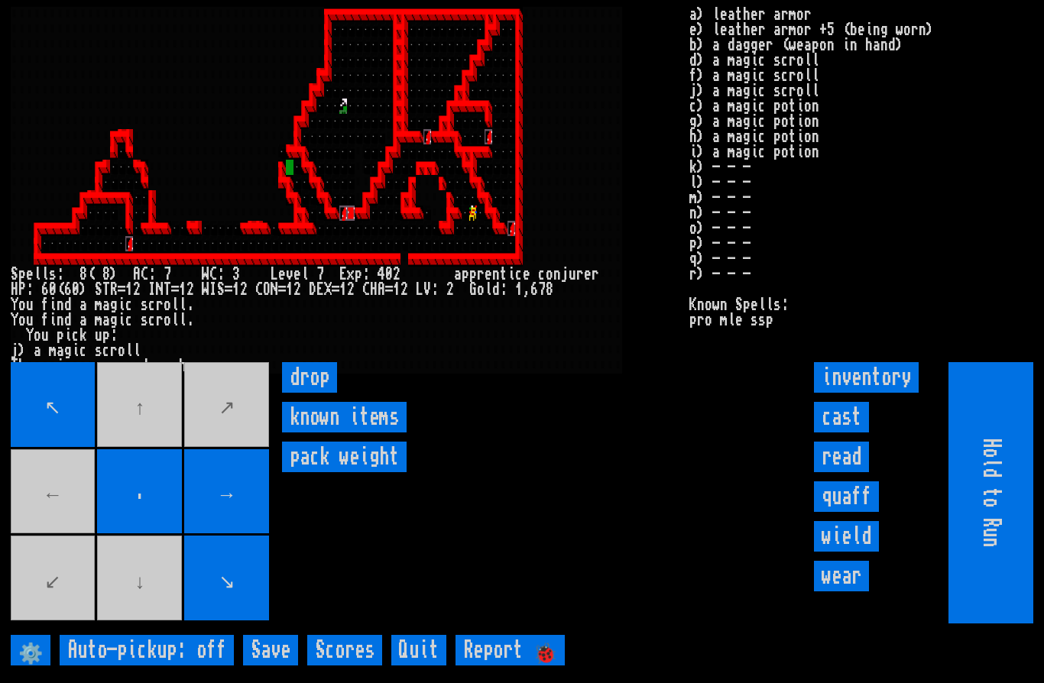
click at [37, 524] on movebuttons "↖ ↑ ↗ ← . → ↙ ↓ ↘" at bounding box center [141, 492] width 261 height 261
click at [35, 521] on movebuttons "↖ ↑ ↗ ← . → ↙ ↓ ↘" at bounding box center [141, 492] width 261 height 261
click at [37, 520] on movebuttons "↖ ↑ ↗ ← . → ↙ ↓ ↘" at bounding box center [141, 492] width 261 height 261
click at [156, 441] on movebuttons "↖ ↑ ↗ ← . → ↙ ↓ ↘" at bounding box center [141, 492] width 261 height 261
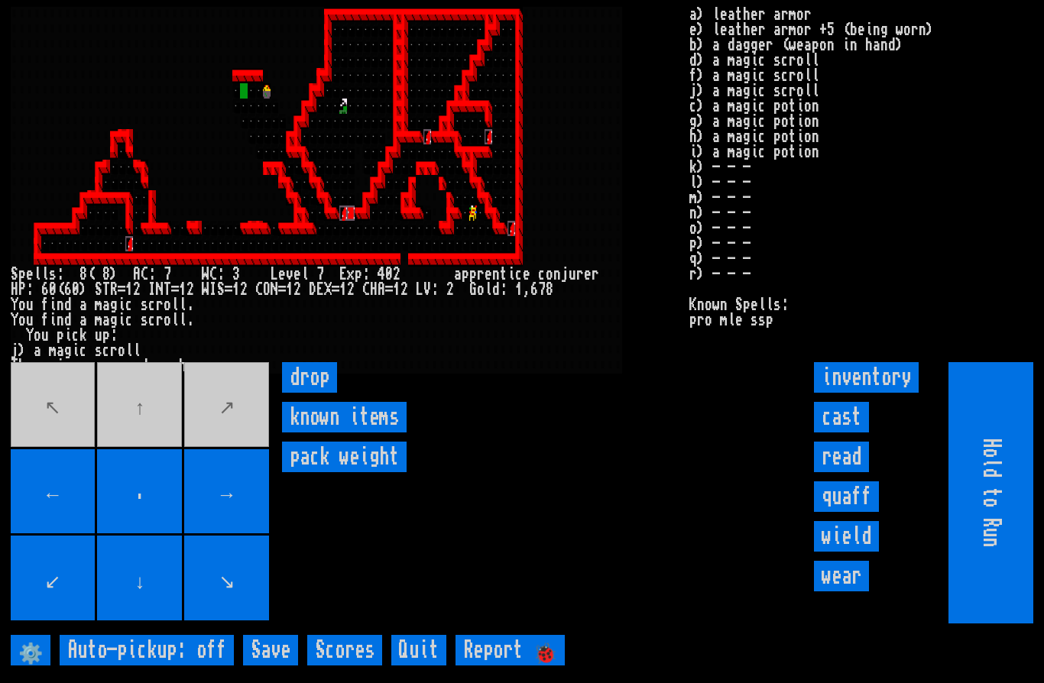
click at [160, 465] on movebuttons "↖ ↑ ↗ ← . → ↙ ↓ ↘" at bounding box center [141, 492] width 261 height 261
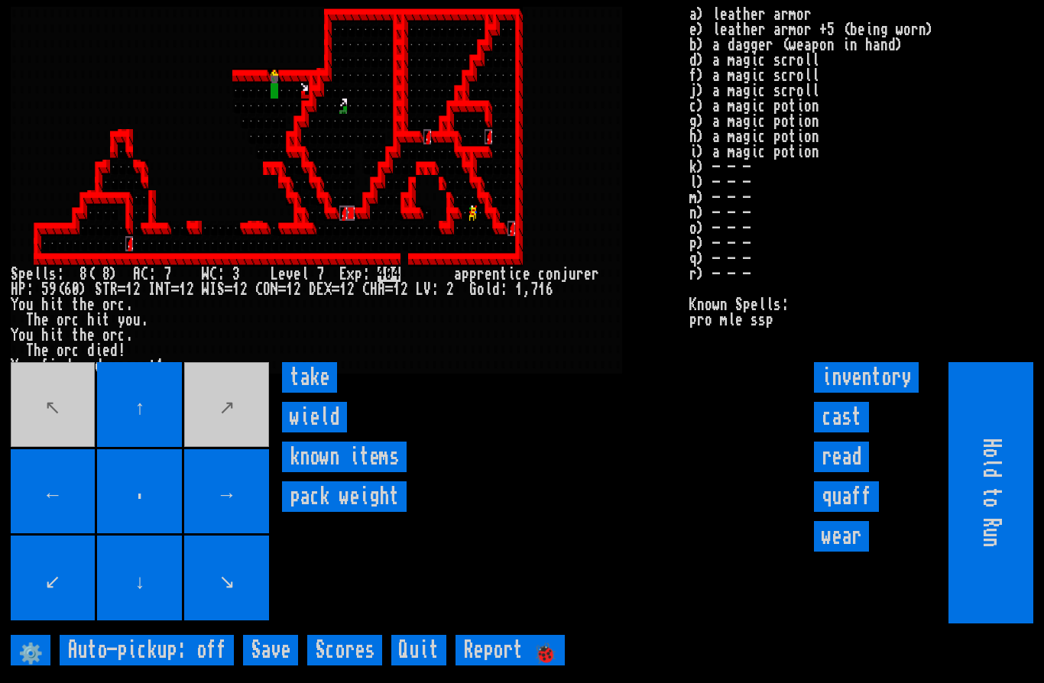
click at [329, 433] on input "wield" at bounding box center [314, 417] width 65 height 31
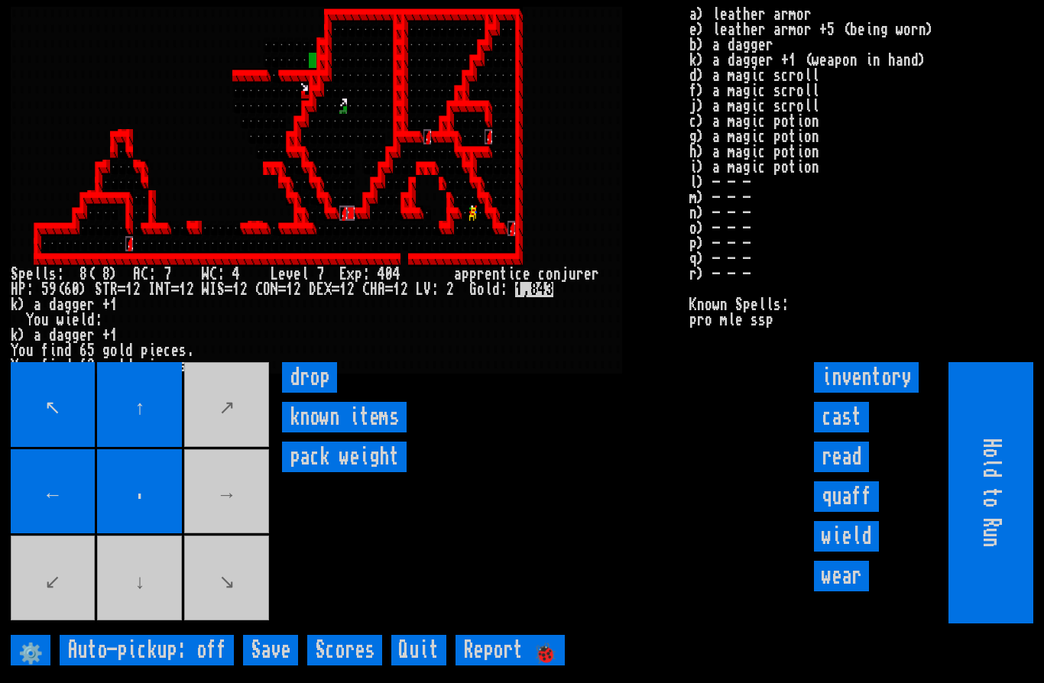
click at [232, 528] on movebuttons "↖ ↑ ↗ ← . → ↙ ↓ ↘" at bounding box center [141, 492] width 261 height 261
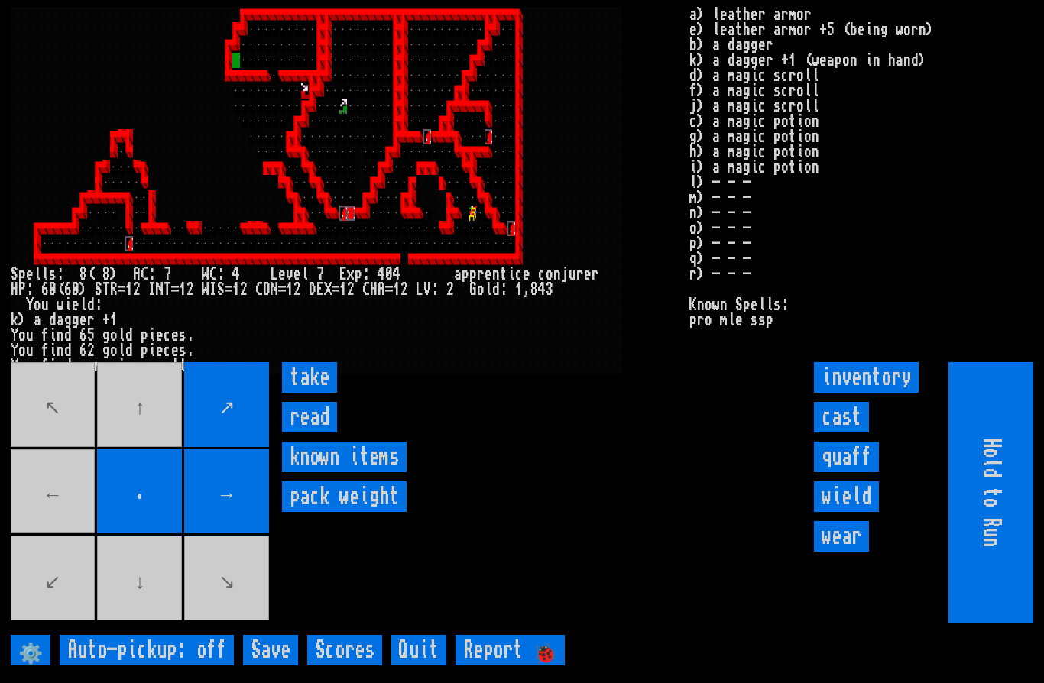
click at [300, 393] on input "take" at bounding box center [309, 377] width 55 height 31
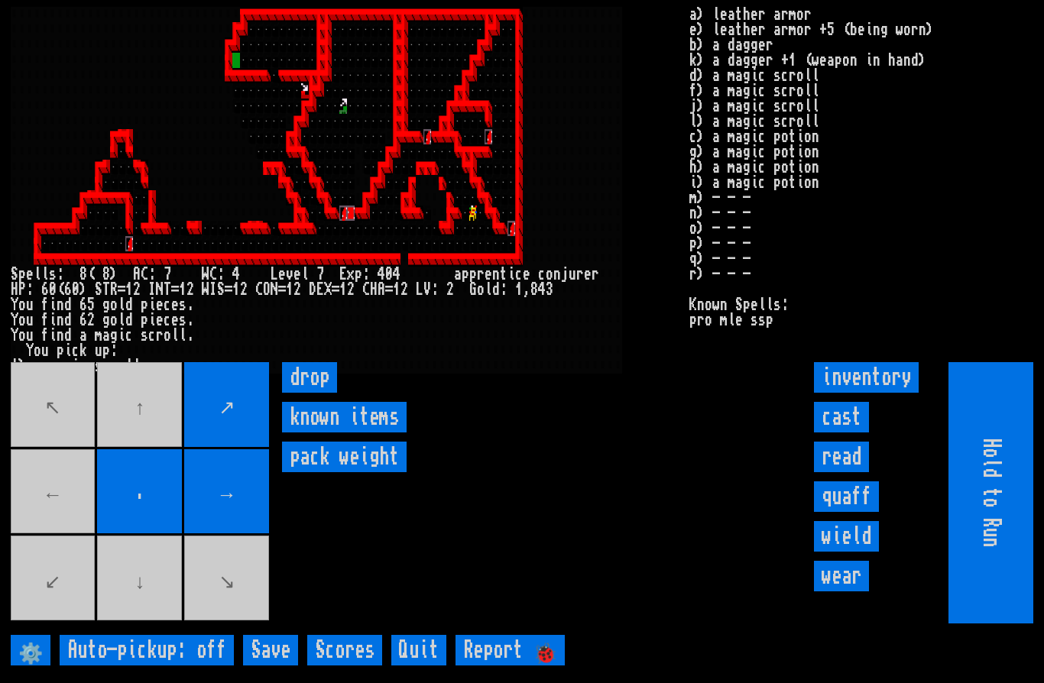
click at [41, 526] on movebuttons "↖ ↑ ↗ ← . → ↙ ↓ ↘" at bounding box center [141, 492] width 261 height 261
click at [40, 512] on movebuttons "↖ ↑ ↗ ← . → ↙ ↓ ↘" at bounding box center [141, 492] width 261 height 261
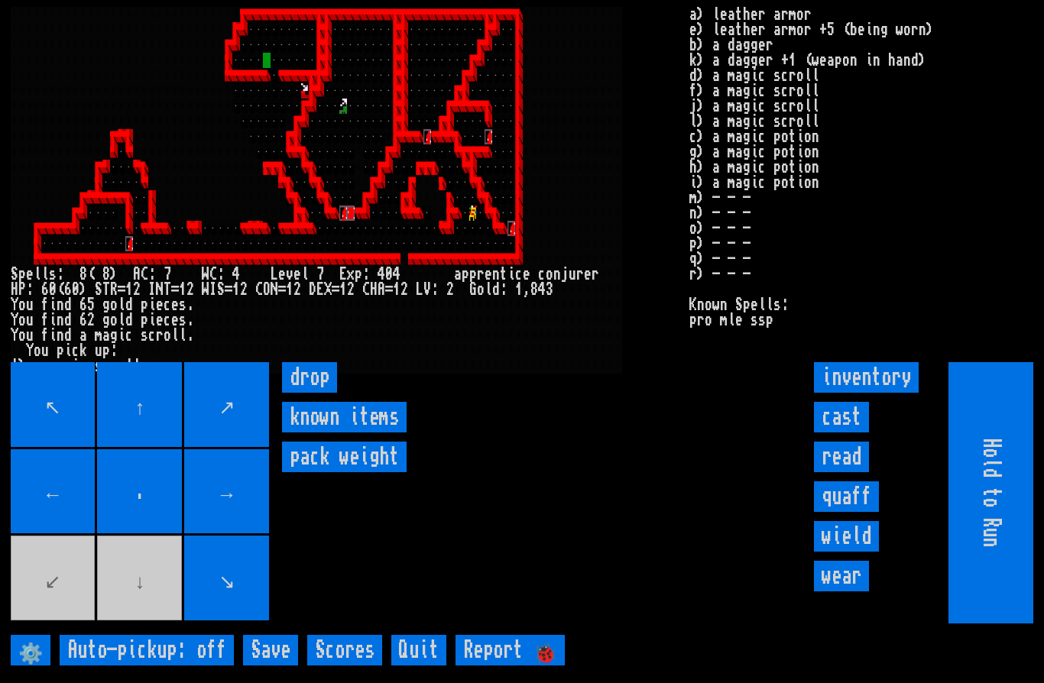
click at [137, 624] on movebuttons "↖ ↑ ↗ ← . → ↙ ↓ ↘" at bounding box center [141, 492] width 261 height 261
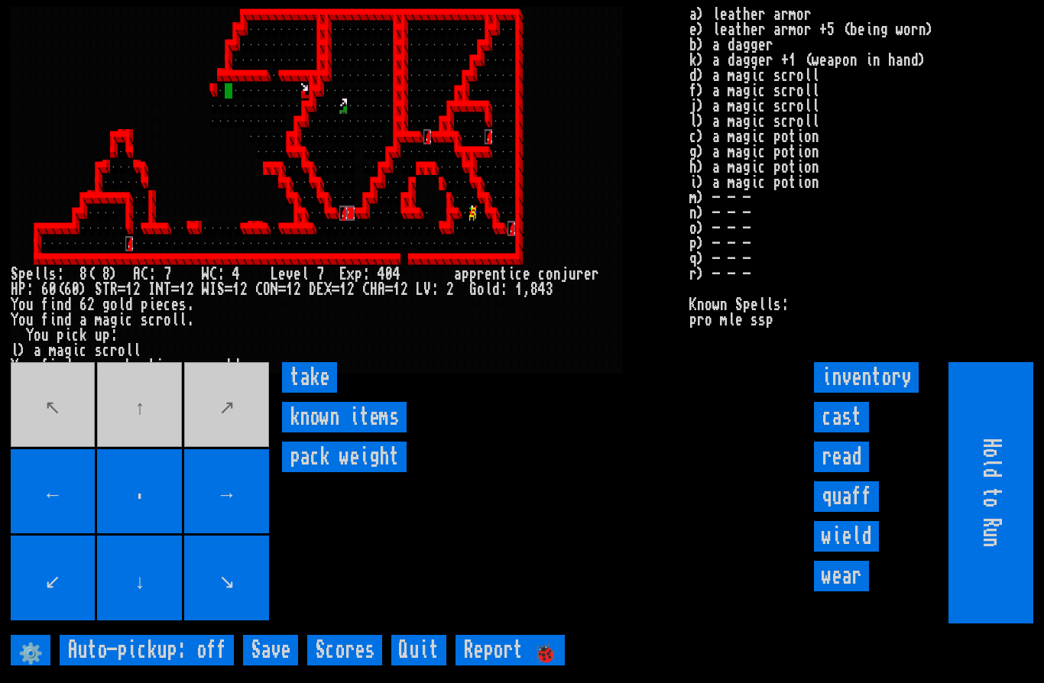
click at [310, 393] on input "take" at bounding box center [309, 377] width 55 height 31
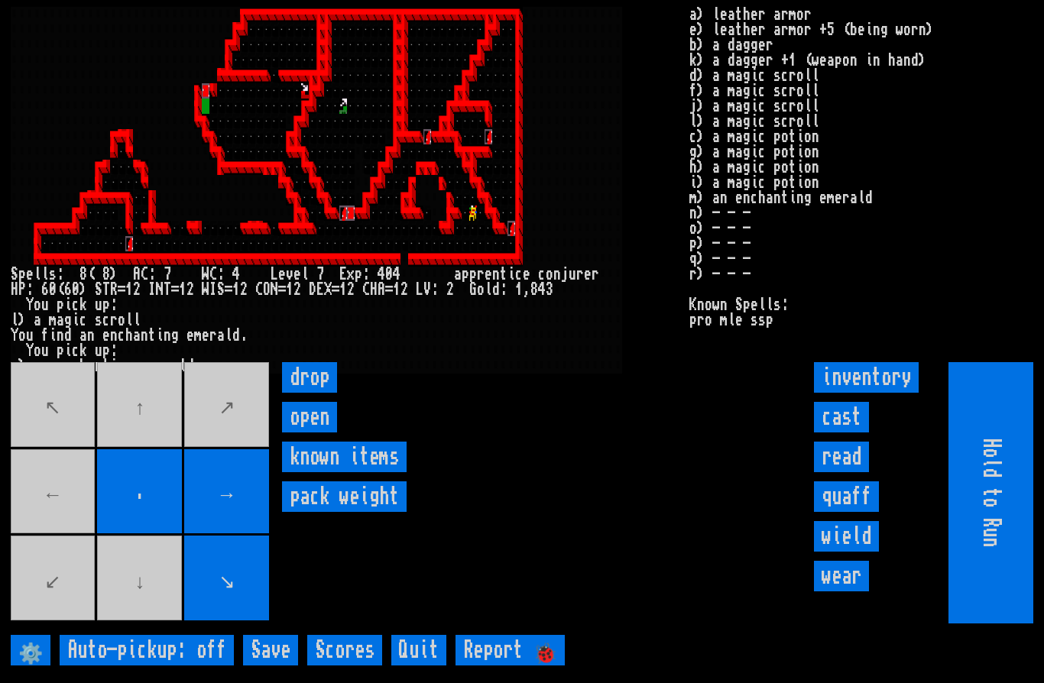
click at [44, 518] on movebuttons "↖ ↑ ↗ ← . → ↙ ↓ ↘" at bounding box center [141, 492] width 261 height 261
click at [161, 450] on movebuttons "↖ ↑ ↗ ← . → ↙ ↓ ↘" at bounding box center [141, 492] width 261 height 261
click at [323, 433] on input "open" at bounding box center [309, 417] width 55 height 31
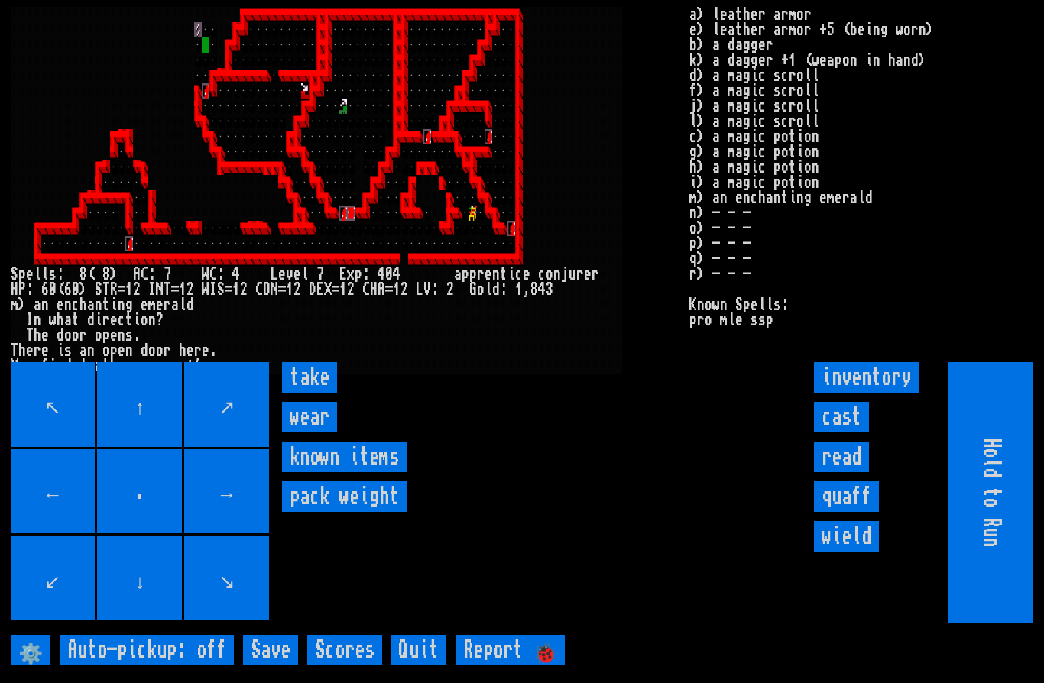
click at [326, 433] on input "wear" at bounding box center [309, 417] width 55 height 31
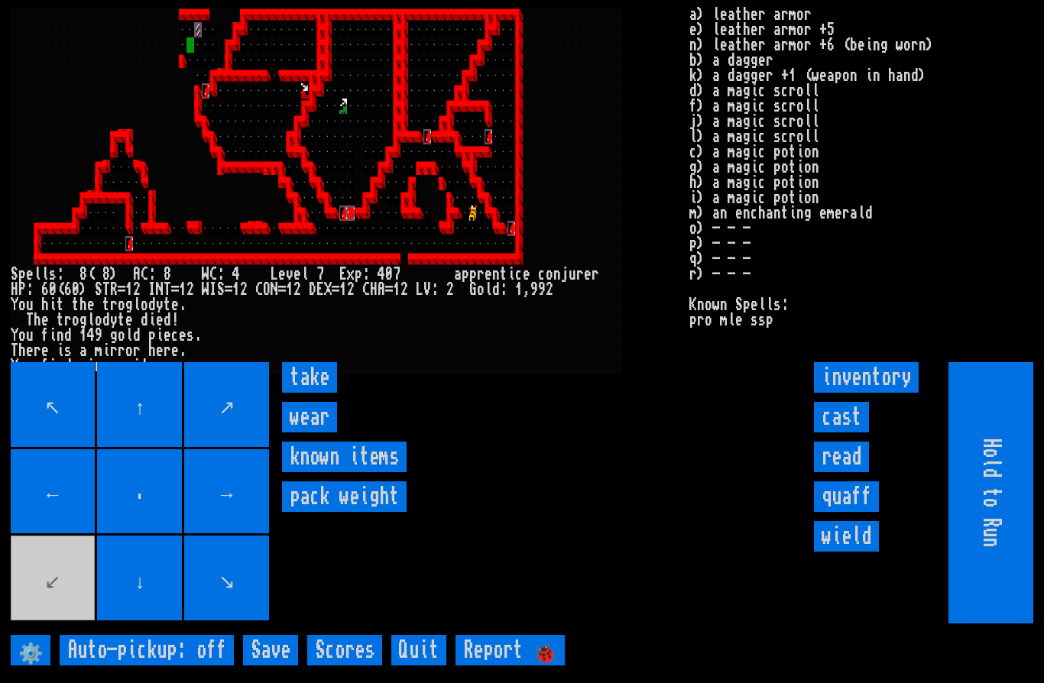
click at [321, 433] on input "wear" at bounding box center [309, 417] width 55 height 31
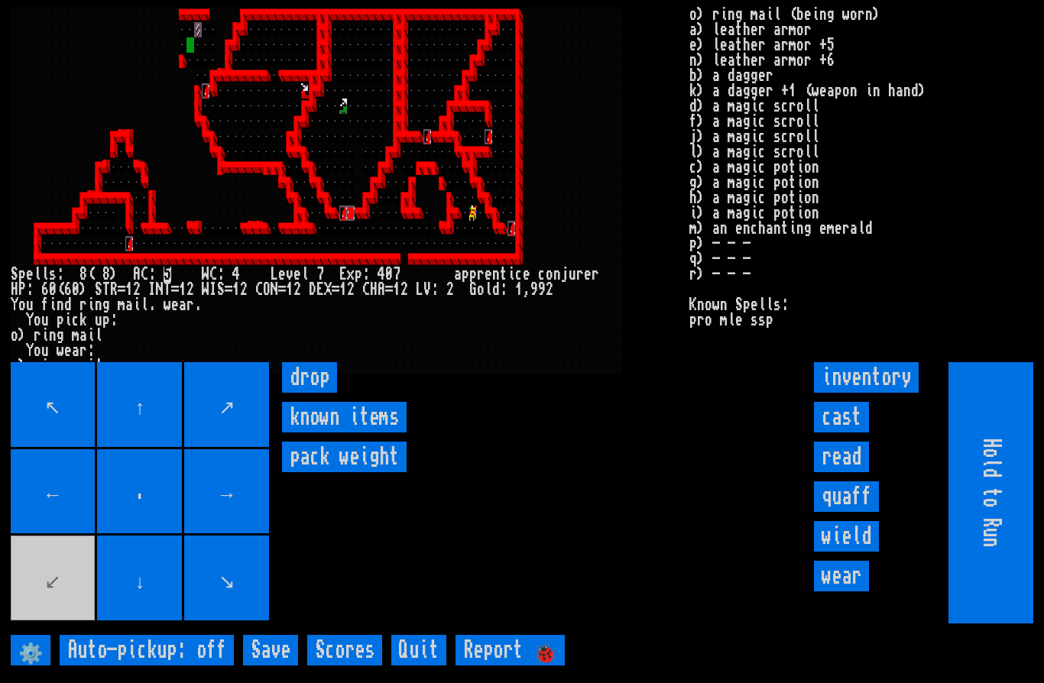
click at [855, 592] on input "wear" at bounding box center [841, 576] width 55 height 31
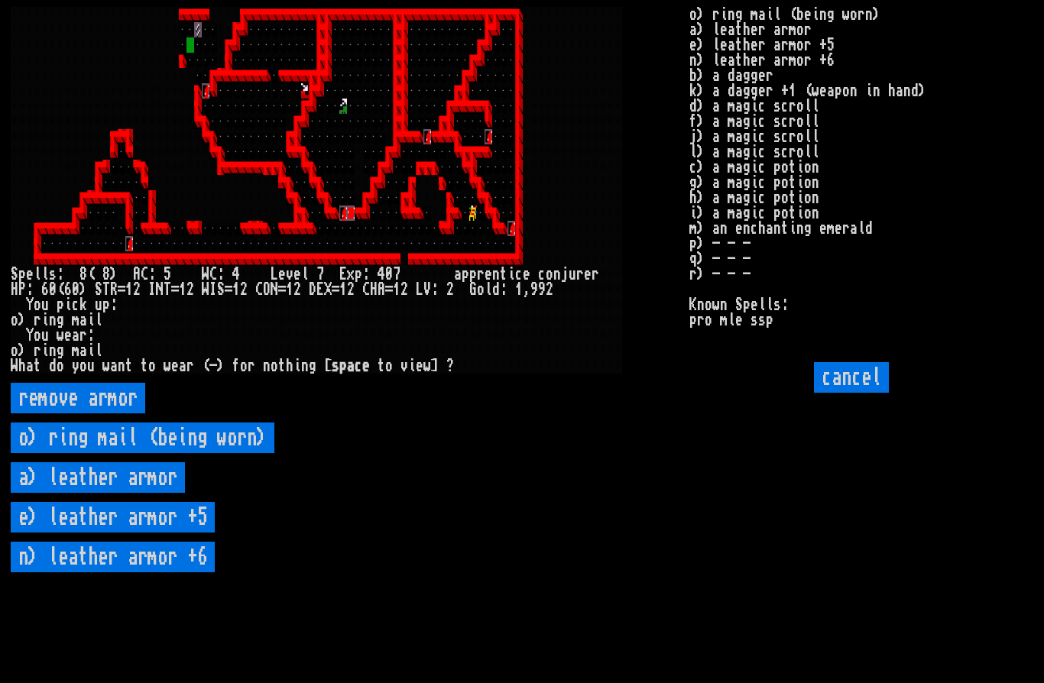
click at [184, 573] on \+6 "n) leather armor +6" at bounding box center [113, 557] width 204 height 31
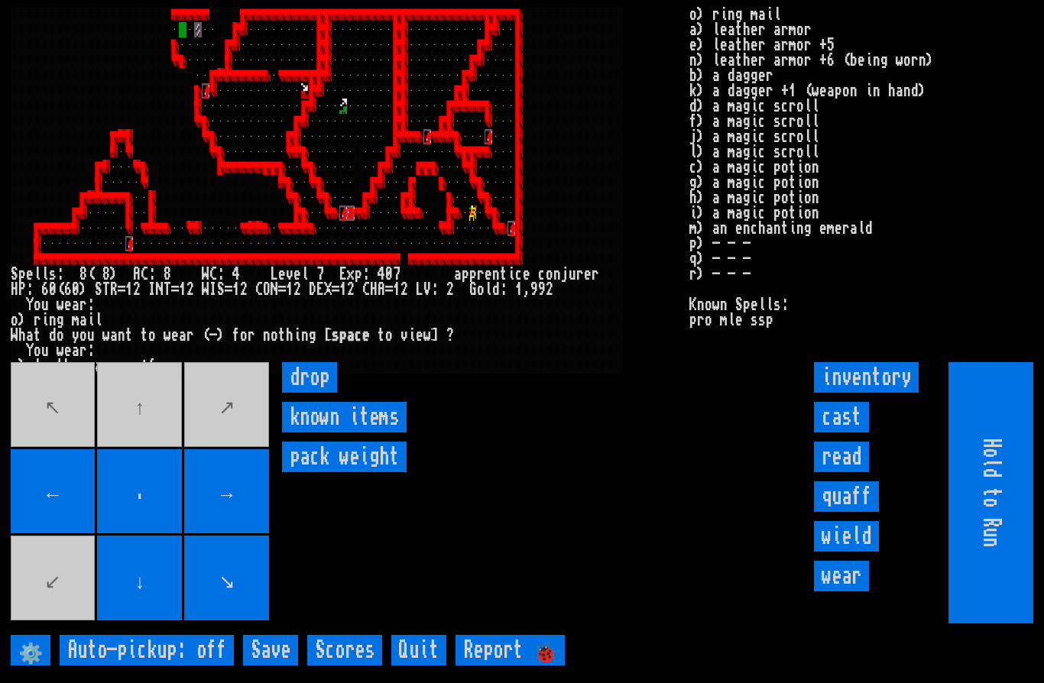
click at [154, 450] on movebuttons "↖ ↑ ↗ ← . → ↙ ↓ ↘" at bounding box center [141, 492] width 261 height 261
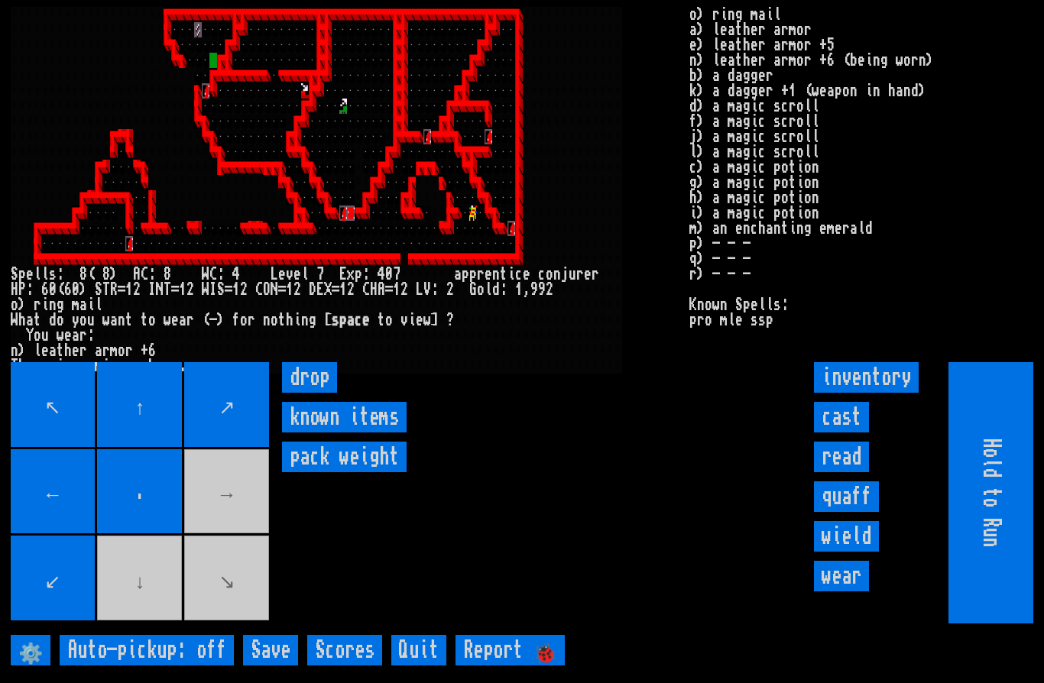
click at [155, 612] on movebuttons "↖ ↑ ↗ ← . → ↙ ↓ ↘" at bounding box center [141, 492] width 261 height 261
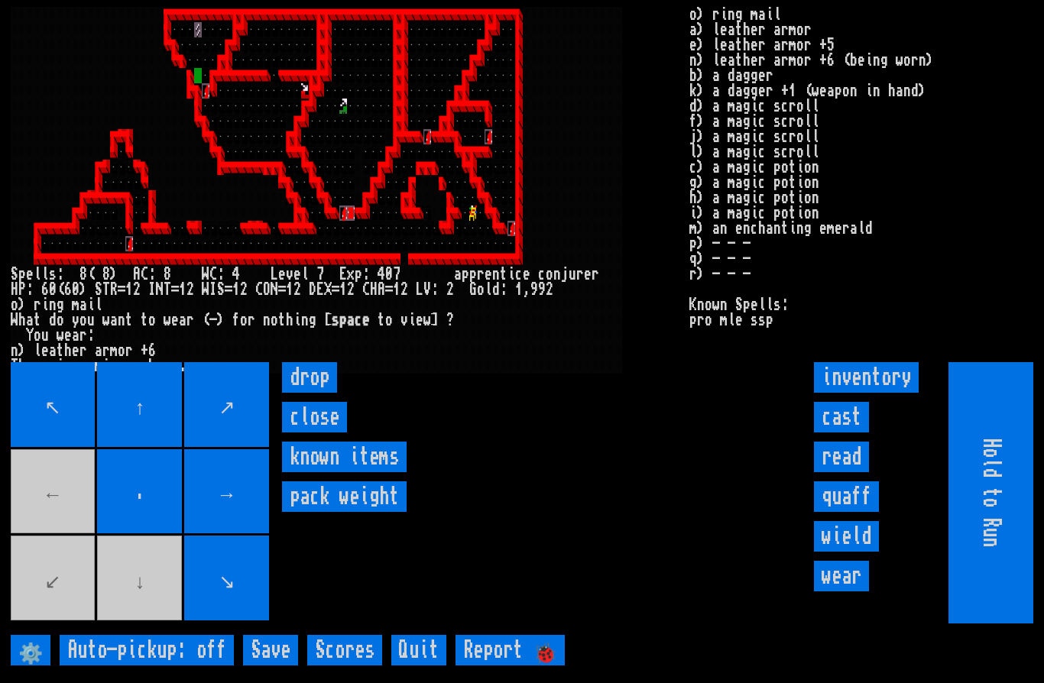
click at [39, 527] on movebuttons "↖ ↑ ↗ ← . → ↙ ↓ ↘" at bounding box center [141, 492] width 261 height 261
click at [38, 527] on movebuttons "↖ ↑ ↗ ← . → ↙ ↓ ↘" at bounding box center [141, 492] width 261 height 261
click at [140, 624] on movebuttons "↖ ↑ ↗ ← . → ↙ ↓ ↘" at bounding box center [141, 492] width 261 height 261
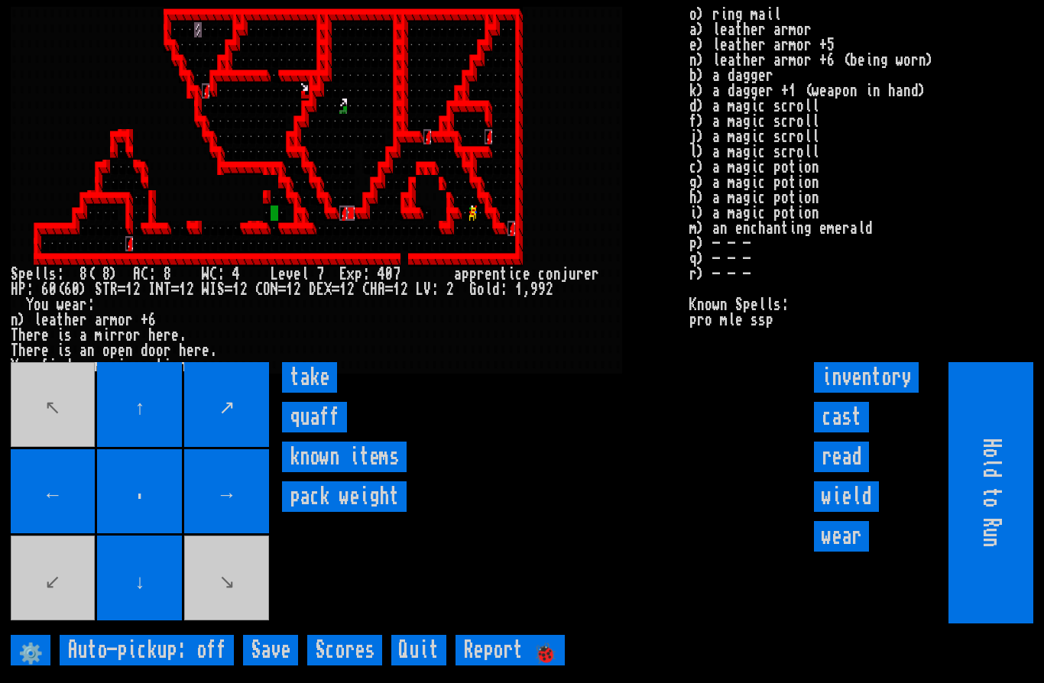
click at [323, 393] on input "take" at bounding box center [309, 377] width 55 height 31
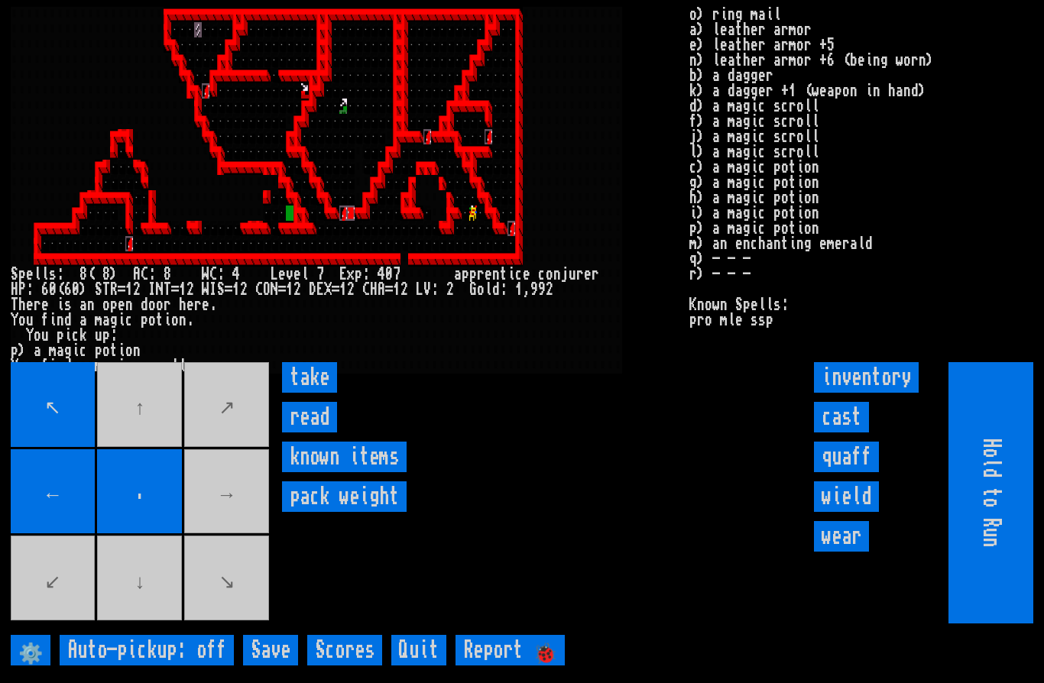
click at [313, 393] on input "take" at bounding box center [309, 377] width 55 height 31
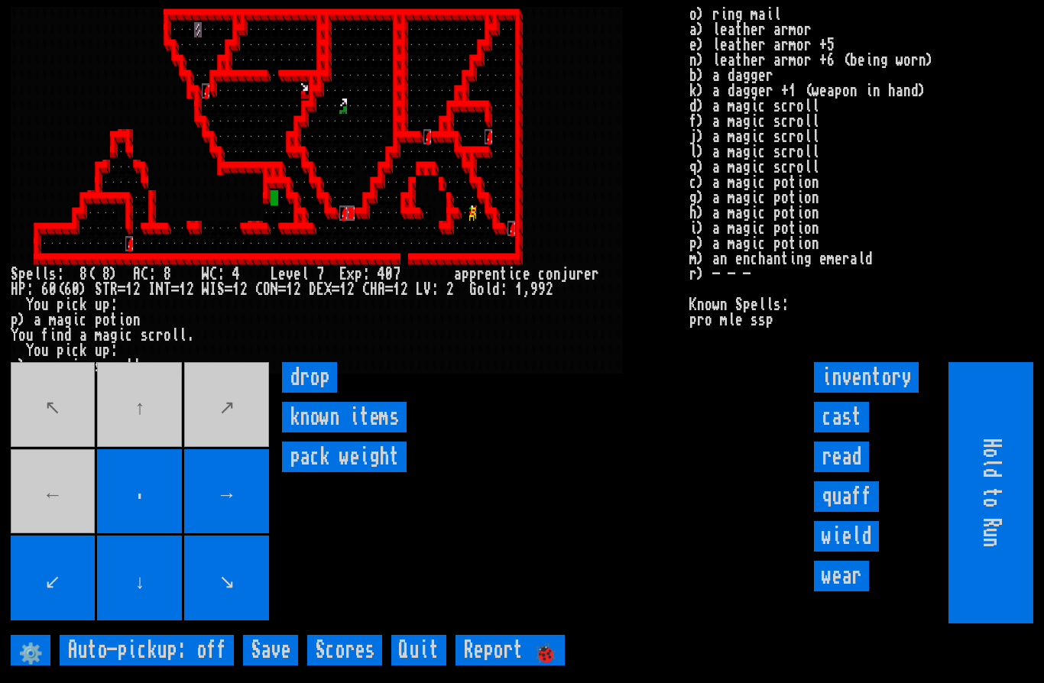
click at [173, 446] on movebuttons "↖ ↑ ↗ ← . → ↙ ↓ ↘" at bounding box center [141, 492] width 261 height 261
click at [44, 527] on movebuttons "↖ ↑ ↗ ← . → ↙ ↓ ↘" at bounding box center [141, 492] width 261 height 261
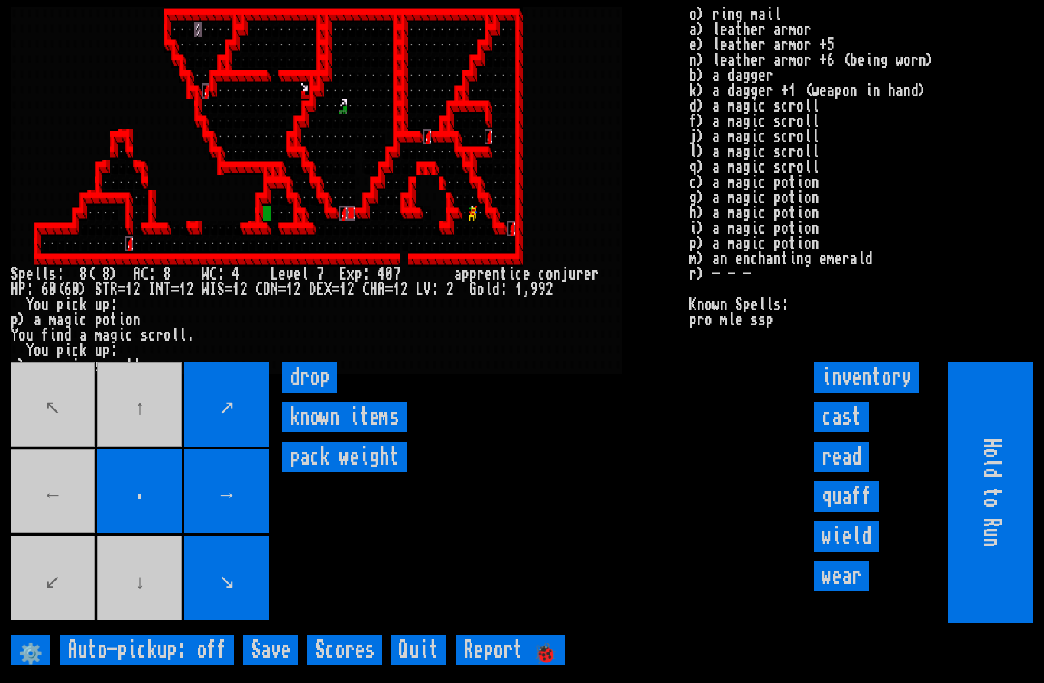
click at [47, 526] on movebuttons "↖ ↑ ↗ ← . → ↙ ↓ ↘" at bounding box center [141, 492] width 261 height 261
click at [47, 525] on movebuttons "↖ ↑ ↗ ← . → ↙ ↓ ↘" at bounding box center [141, 492] width 261 height 261
click at [145, 624] on movebuttons "↖ ↑ ↗ ← . → ↙ ↓ ↘" at bounding box center [141, 492] width 261 height 261
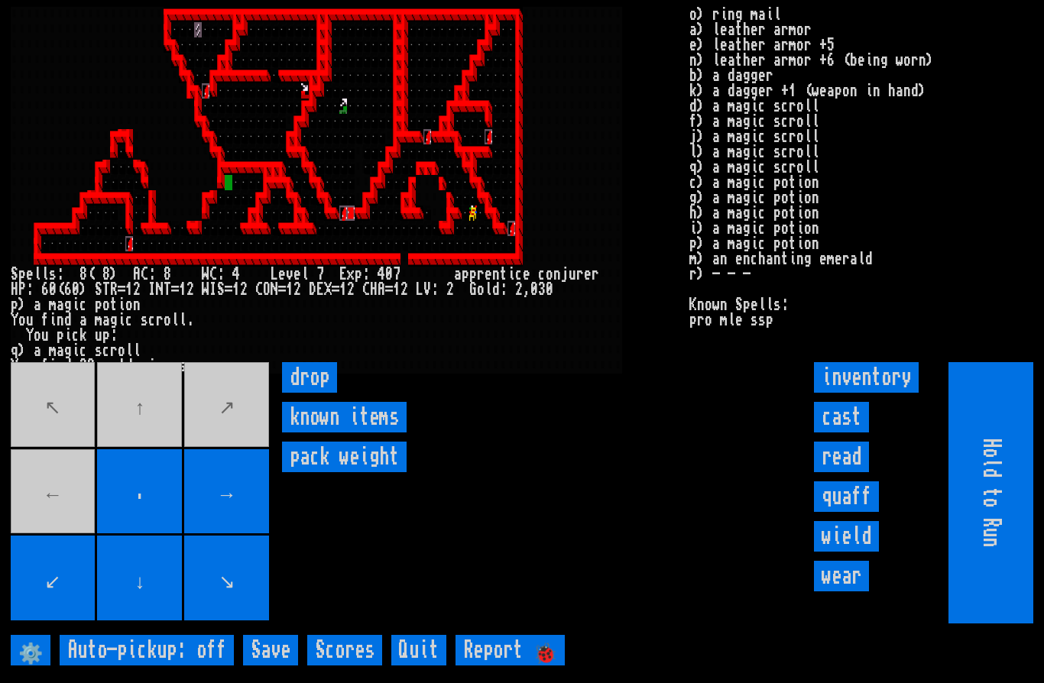
click at [44, 527] on movebuttons "↖ ↑ ↗ ← . → ↙ ↓ ↘" at bounding box center [141, 492] width 261 height 261
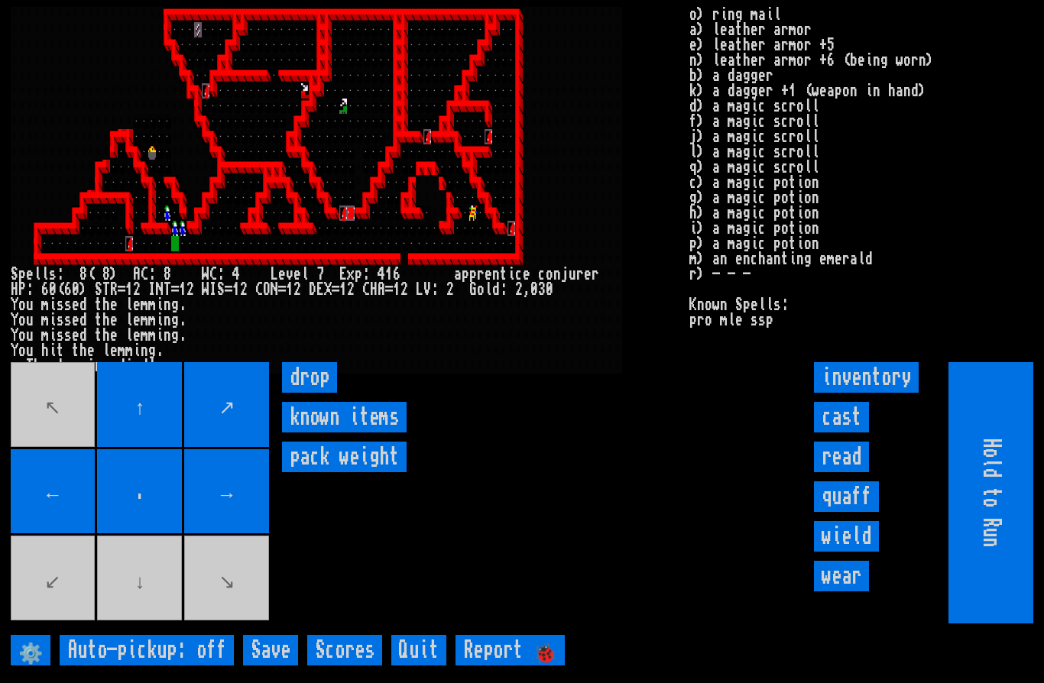
click at [145, 624] on movebuttons "↖ ↑ ↗ ← . → ↙ ↓ ↘" at bounding box center [141, 492] width 261 height 261
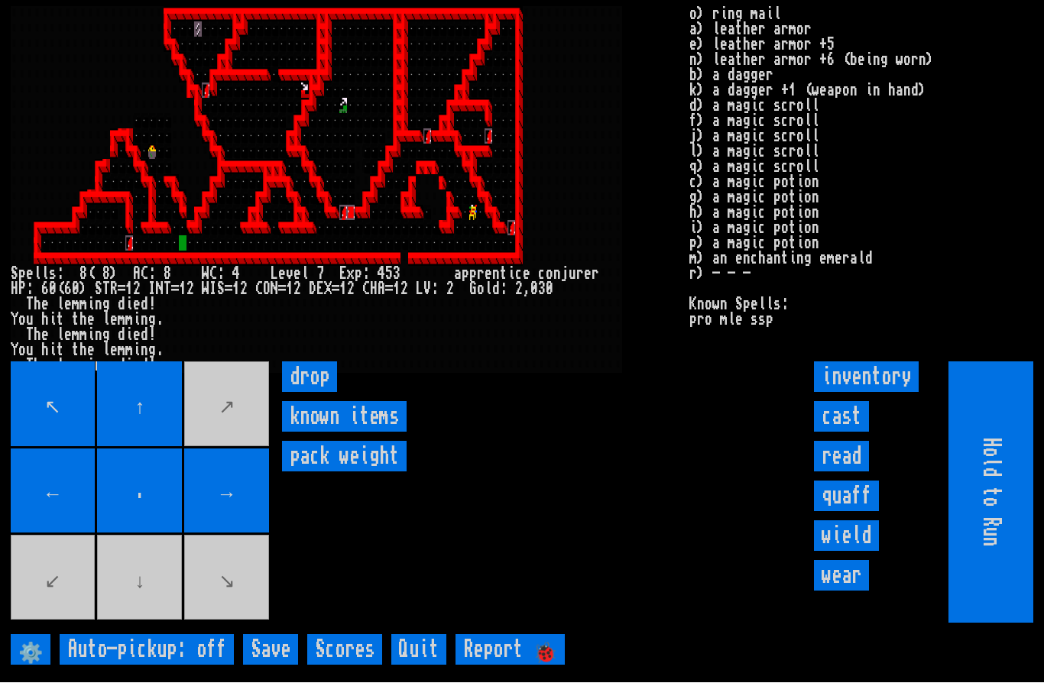
scroll to position [44, 0]
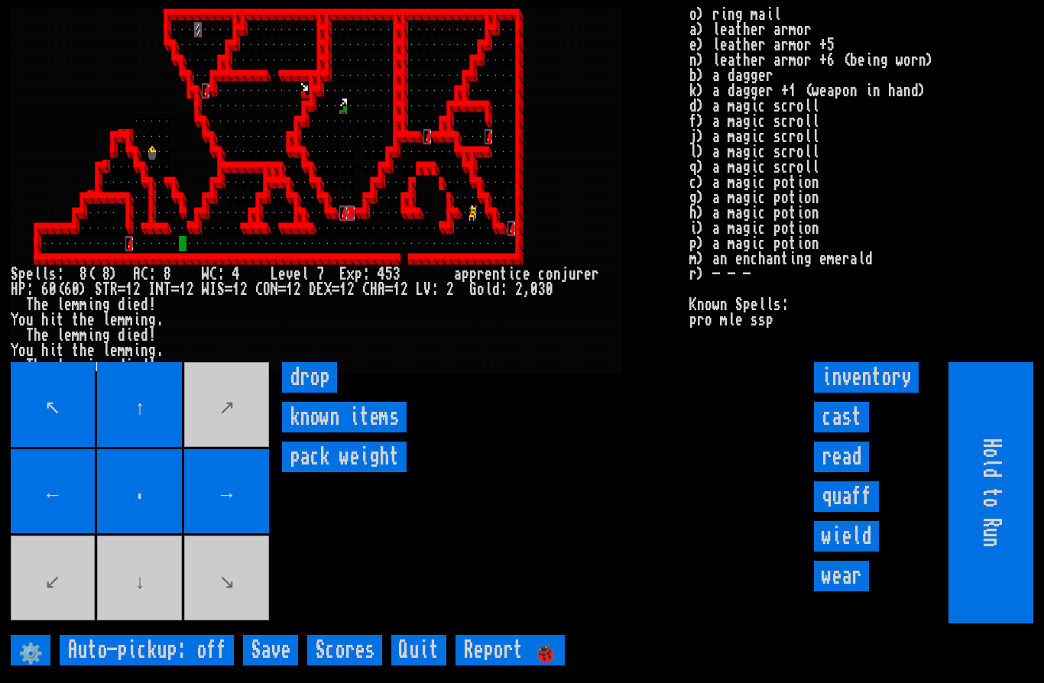
click at [271, 666] on input "Save" at bounding box center [270, 650] width 55 height 31
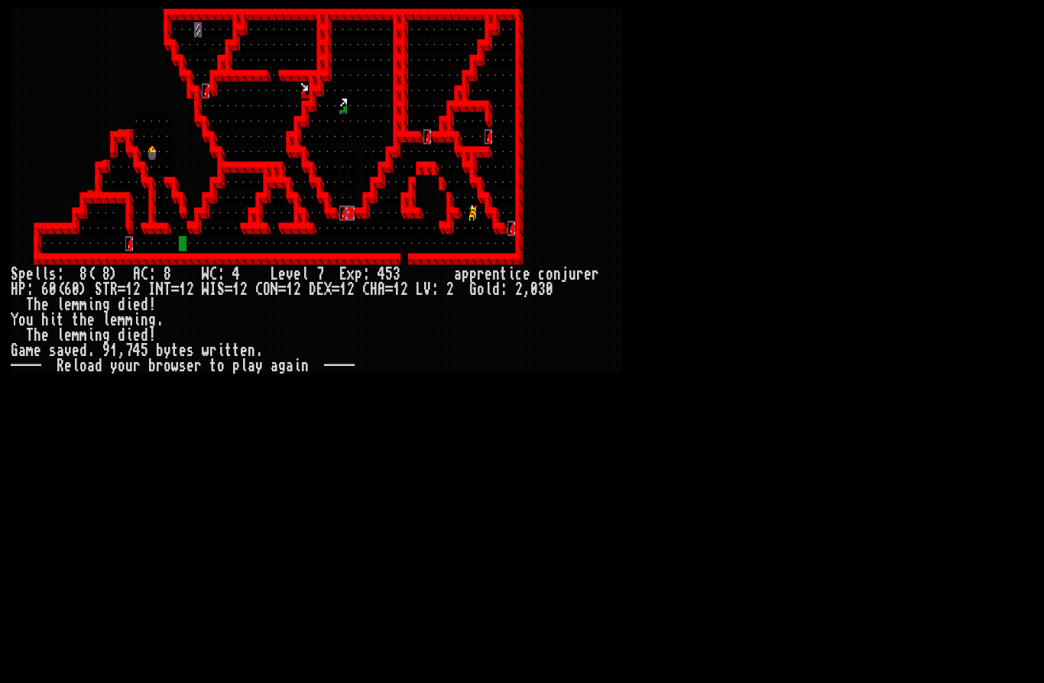
click at [344, 359] on div "-" at bounding box center [343, 366] width 8 height 15
